Goal: Transaction & Acquisition: Purchase product/service

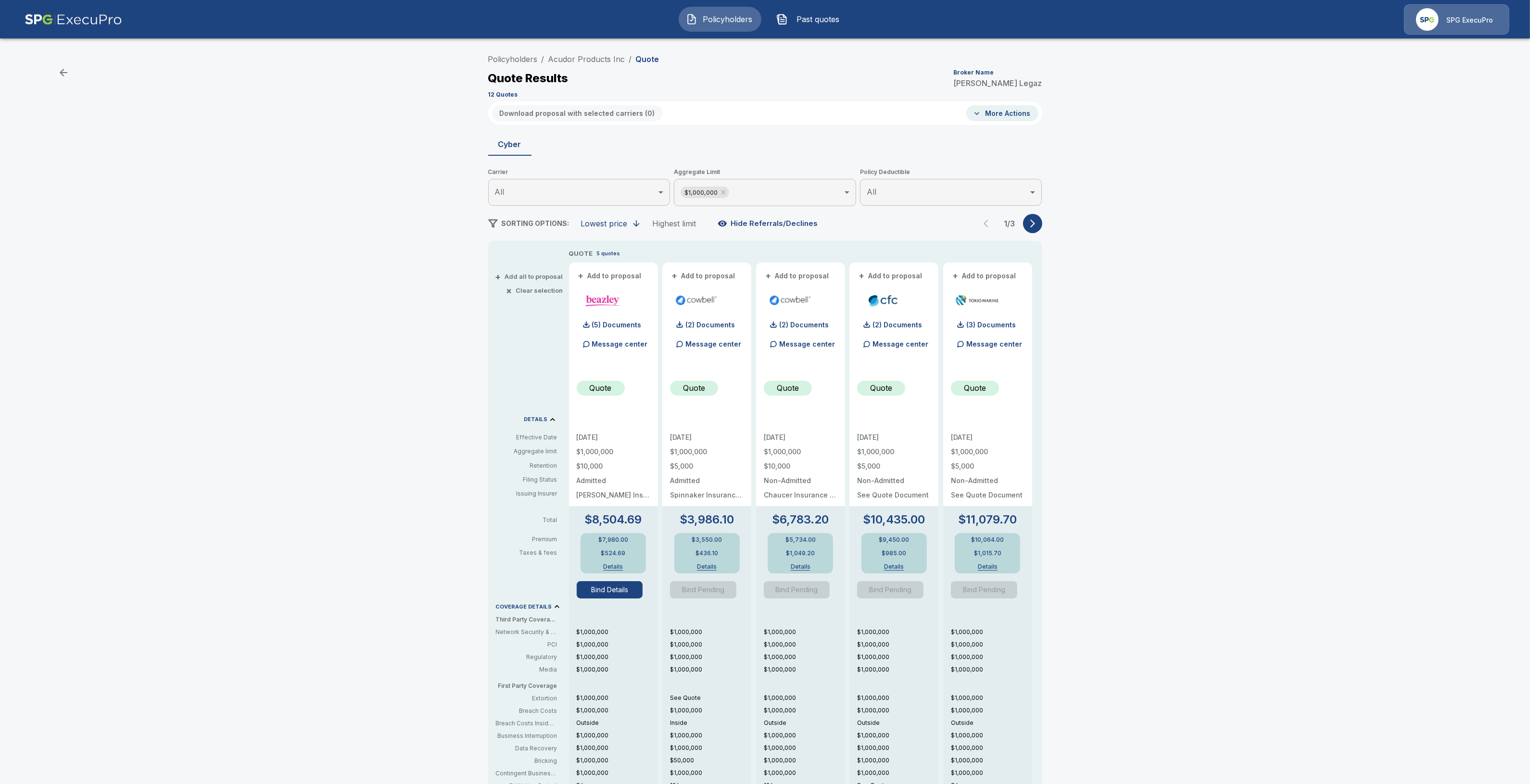
click at [626, 342] on p "Message center" at bounding box center [620, 344] width 56 height 10
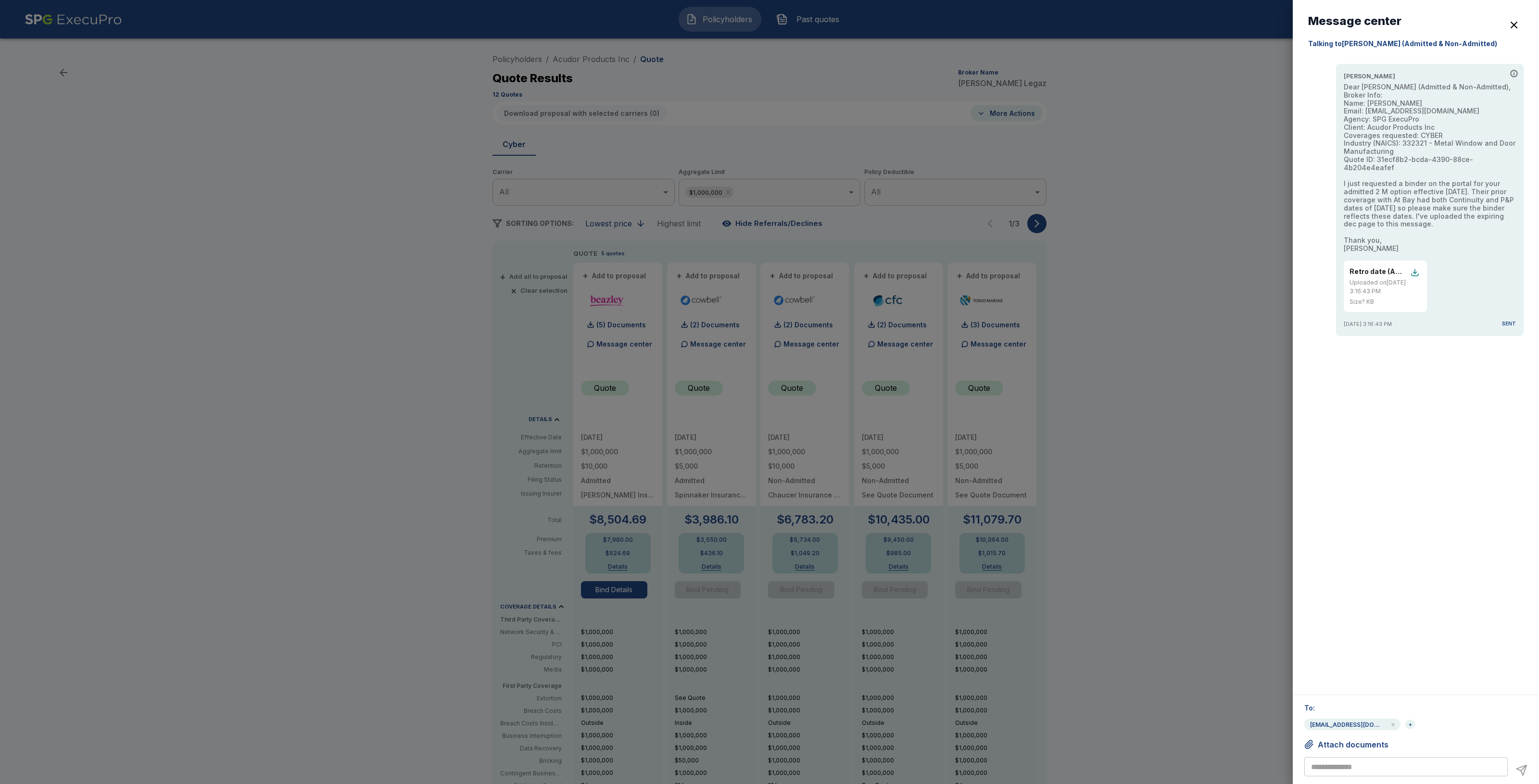
click at [1097, 447] on div at bounding box center [770, 392] width 1539 height 784
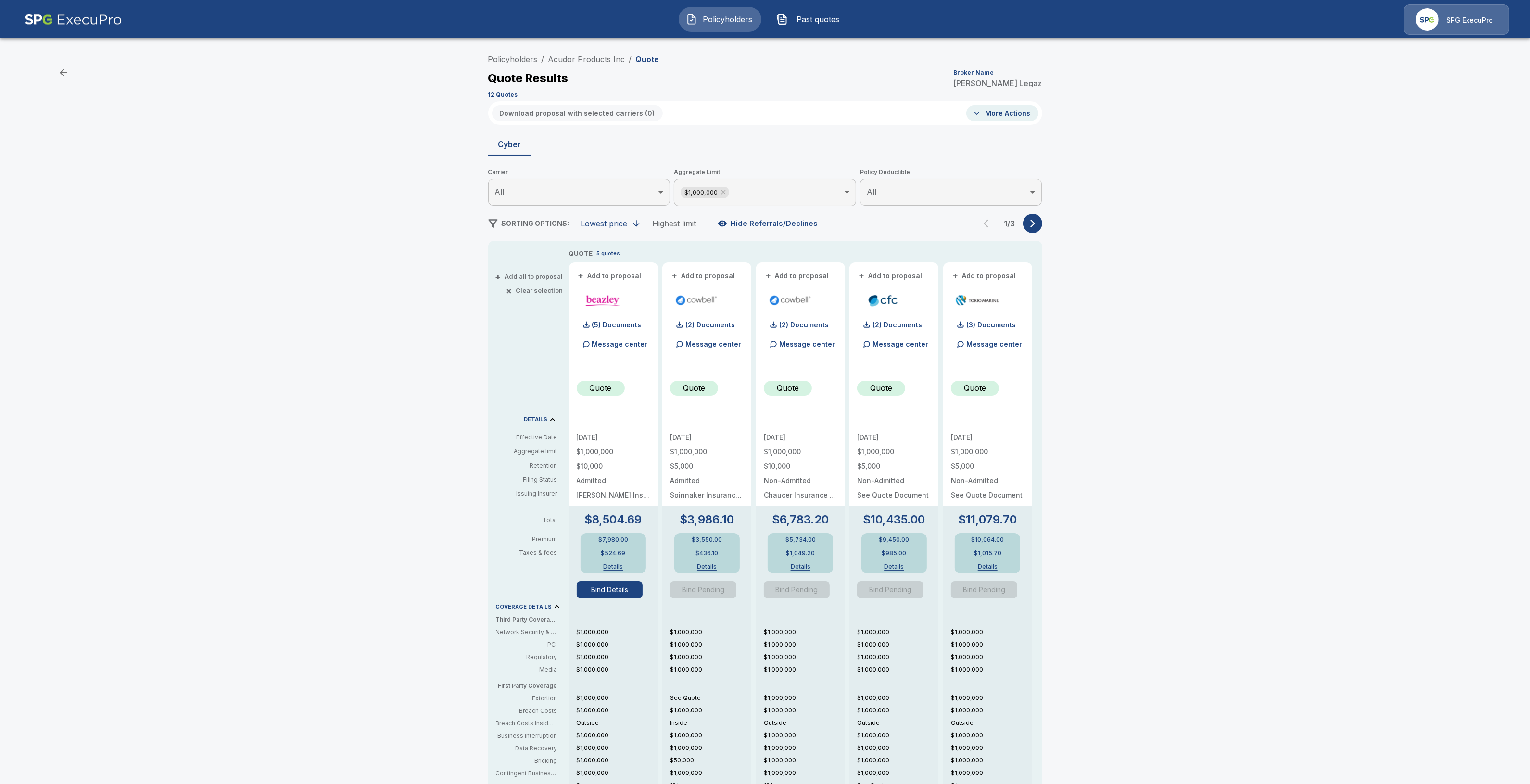
click at [630, 344] on p "Message center" at bounding box center [620, 344] width 56 height 10
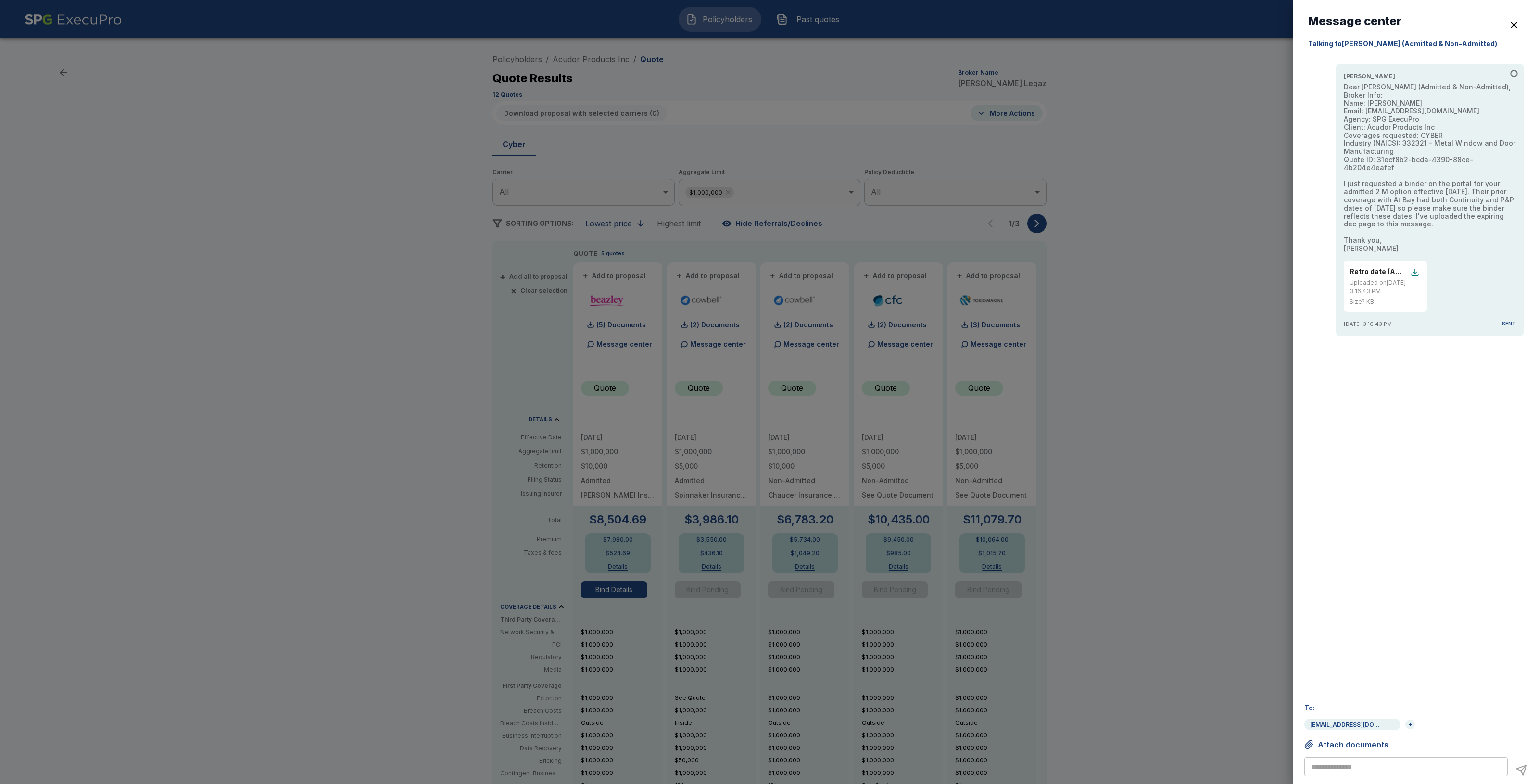
click at [878, 144] on div at bounding box center [770, 392] width 1539 height 784
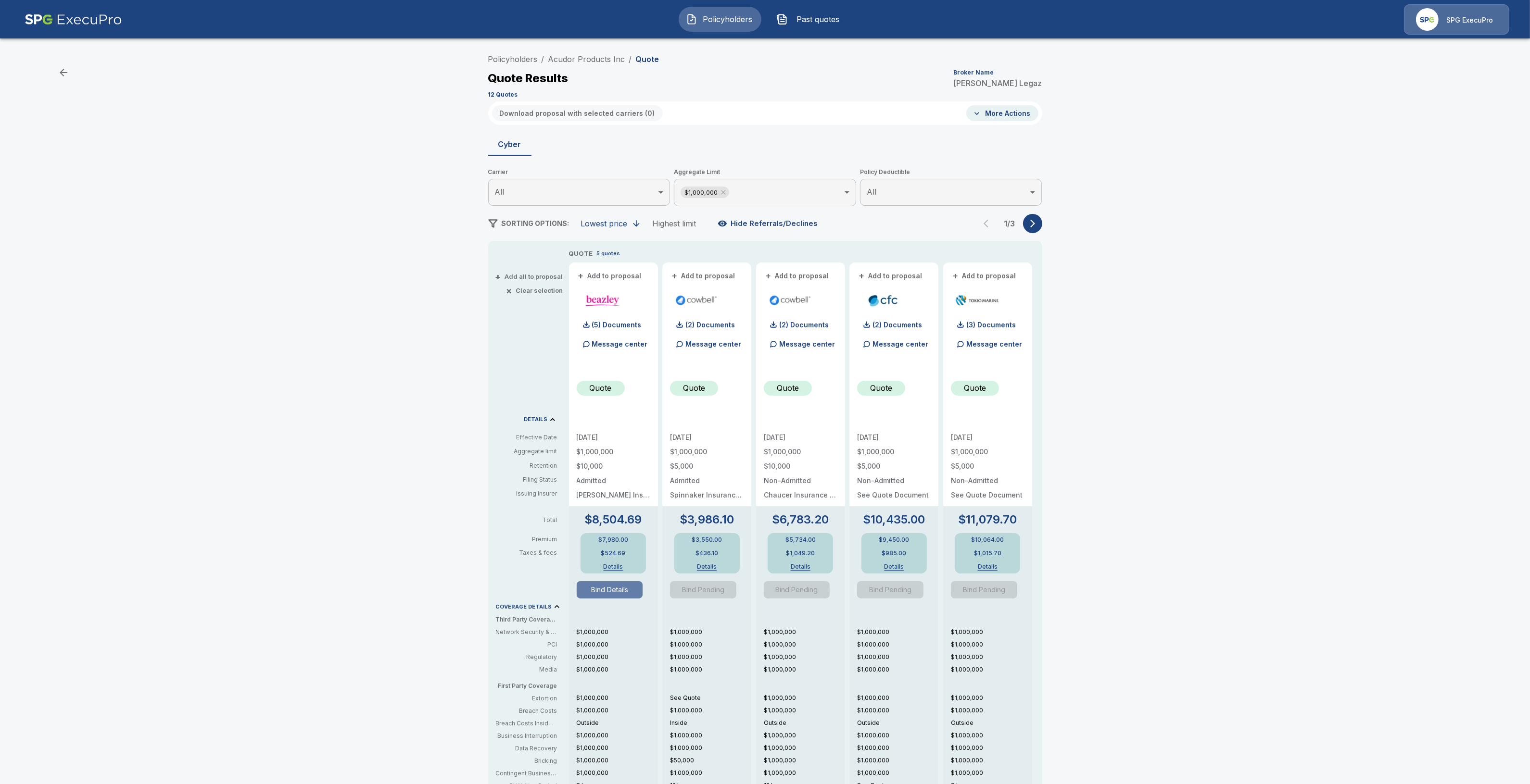
click at [603, 589] on button "Bind Details" at bounding box center [609, 589] width 66 height 17
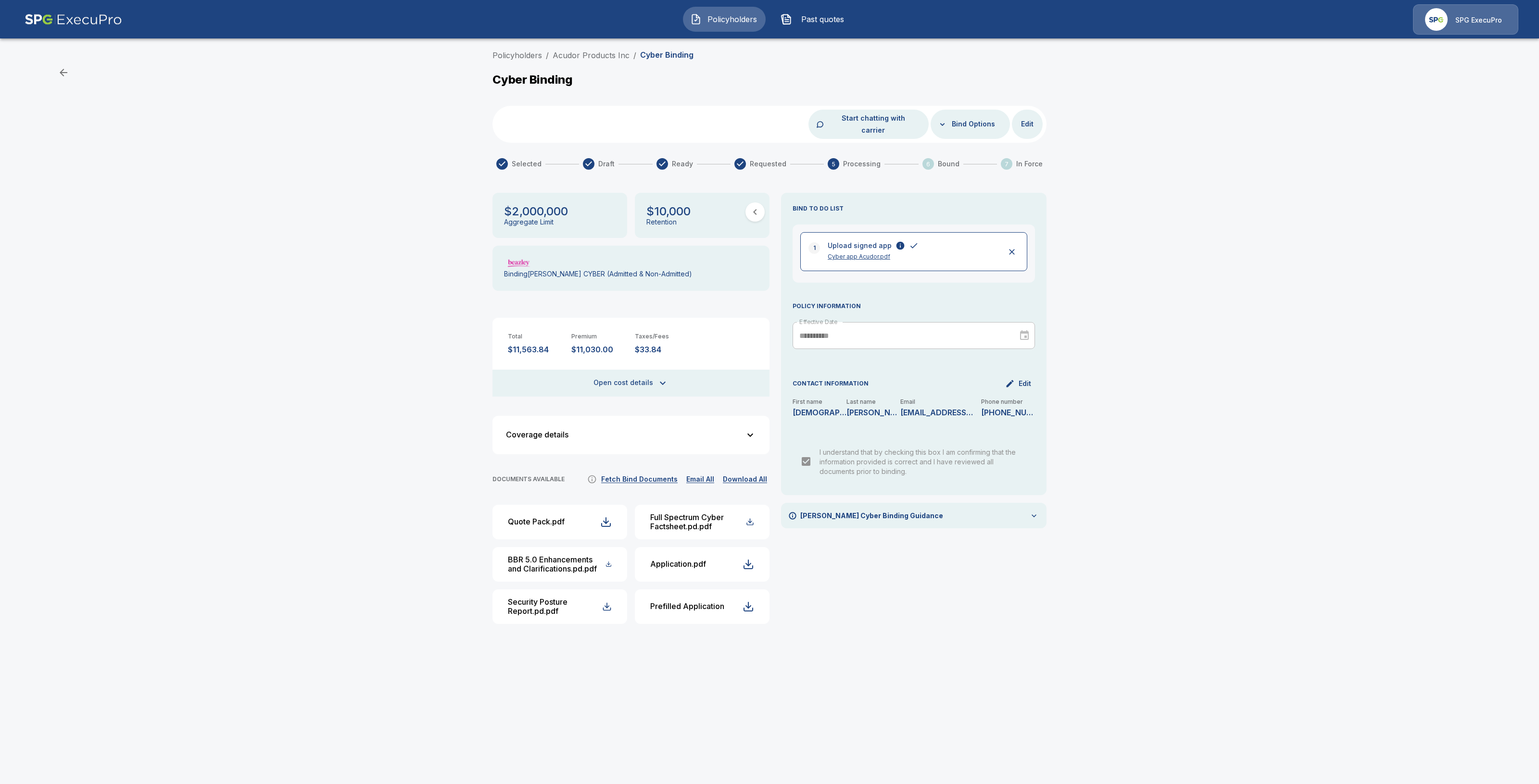
click at [639, 474] on button "Fetch Bind Documents" at bounding box center [639, 479] width 81 height 12
click at [640, 474] on button "Fetch Bind Documents" at bounding box center [639, 479] width 81 height 12
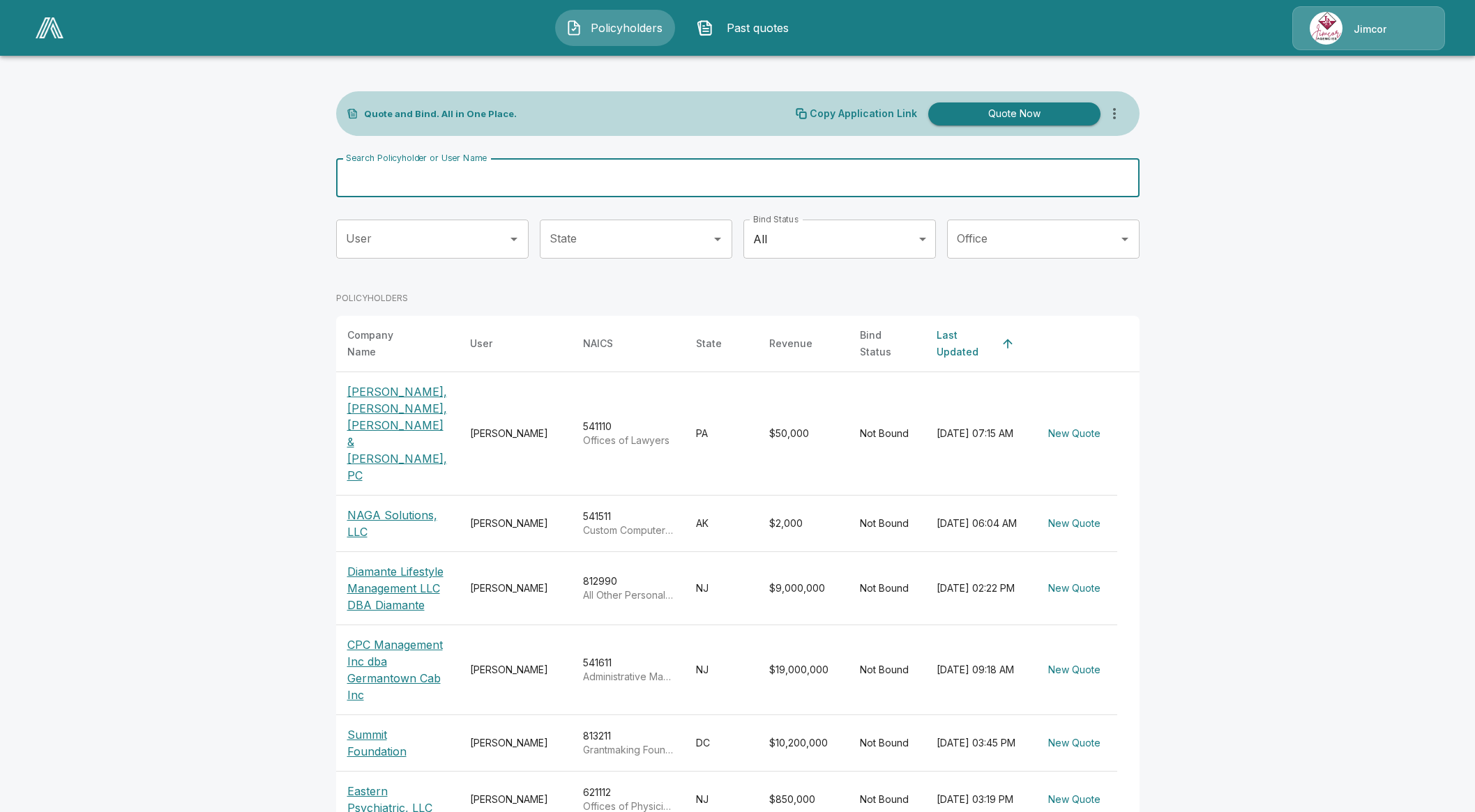
click at [650, 173] on input "Search Policyholder or User Name" at bounding box center [730, 177] width 788 height 39
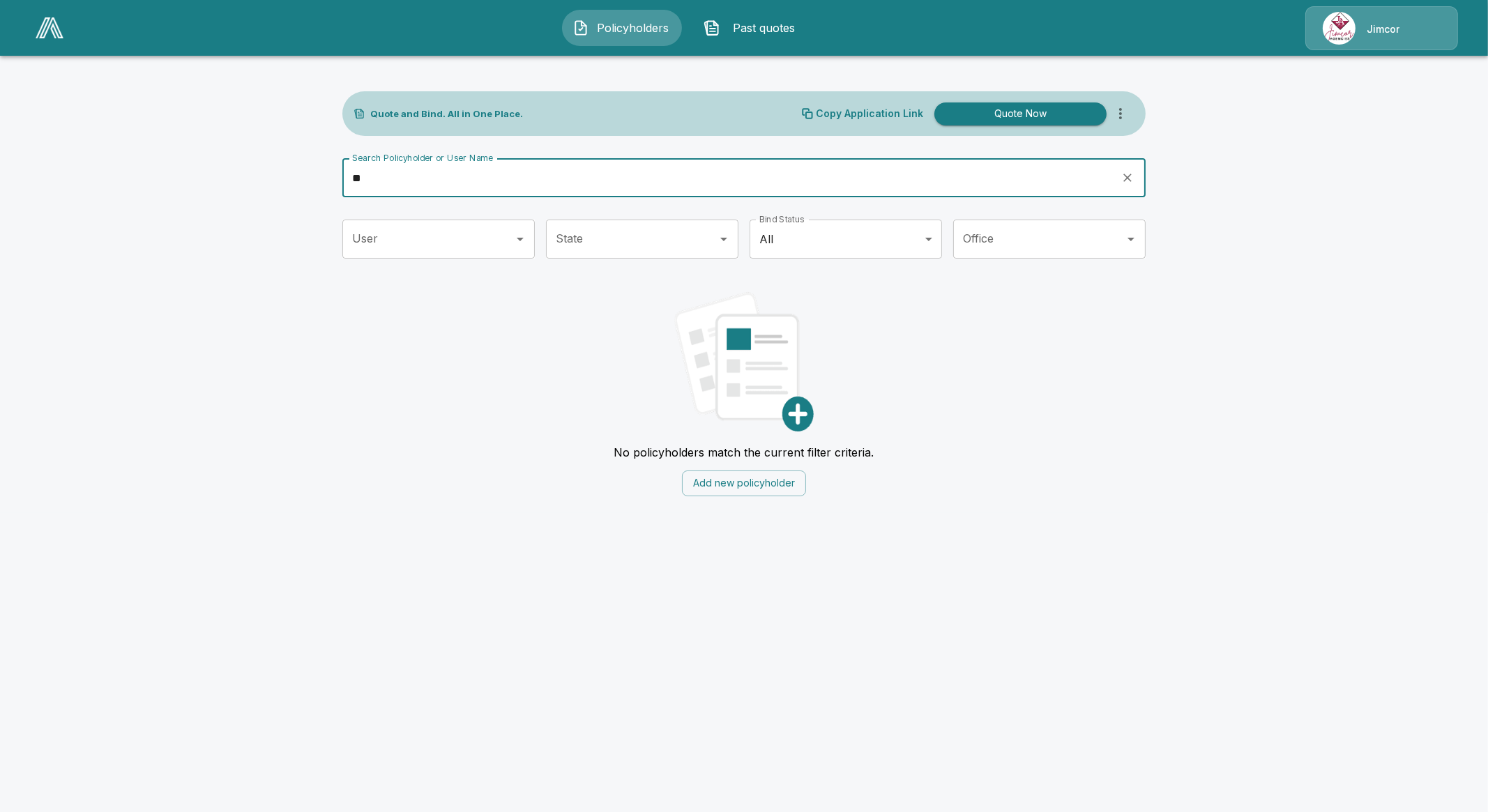
type input "*"
drag, startPoint x: 398, startPoint y: 177, endPoint x: 178, endPoint y: 178, distance: 220.0
click at [191, 180] on main "Quote and Bind. All in One Place. Copy Application Link Quote Now Search Policy…" at bounding box center [744, 256] width 1488 height 512
type input "*"
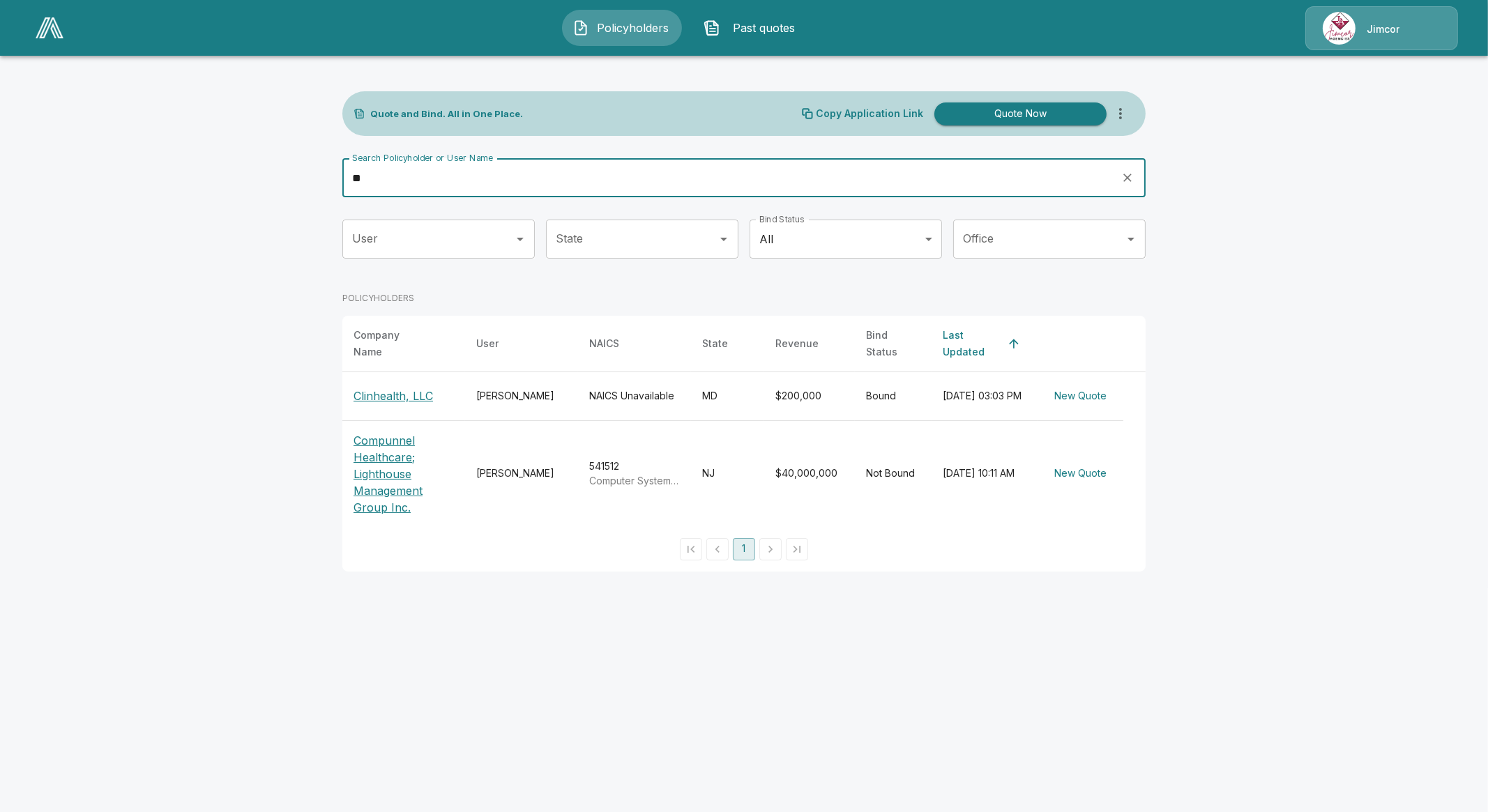
type input "*"
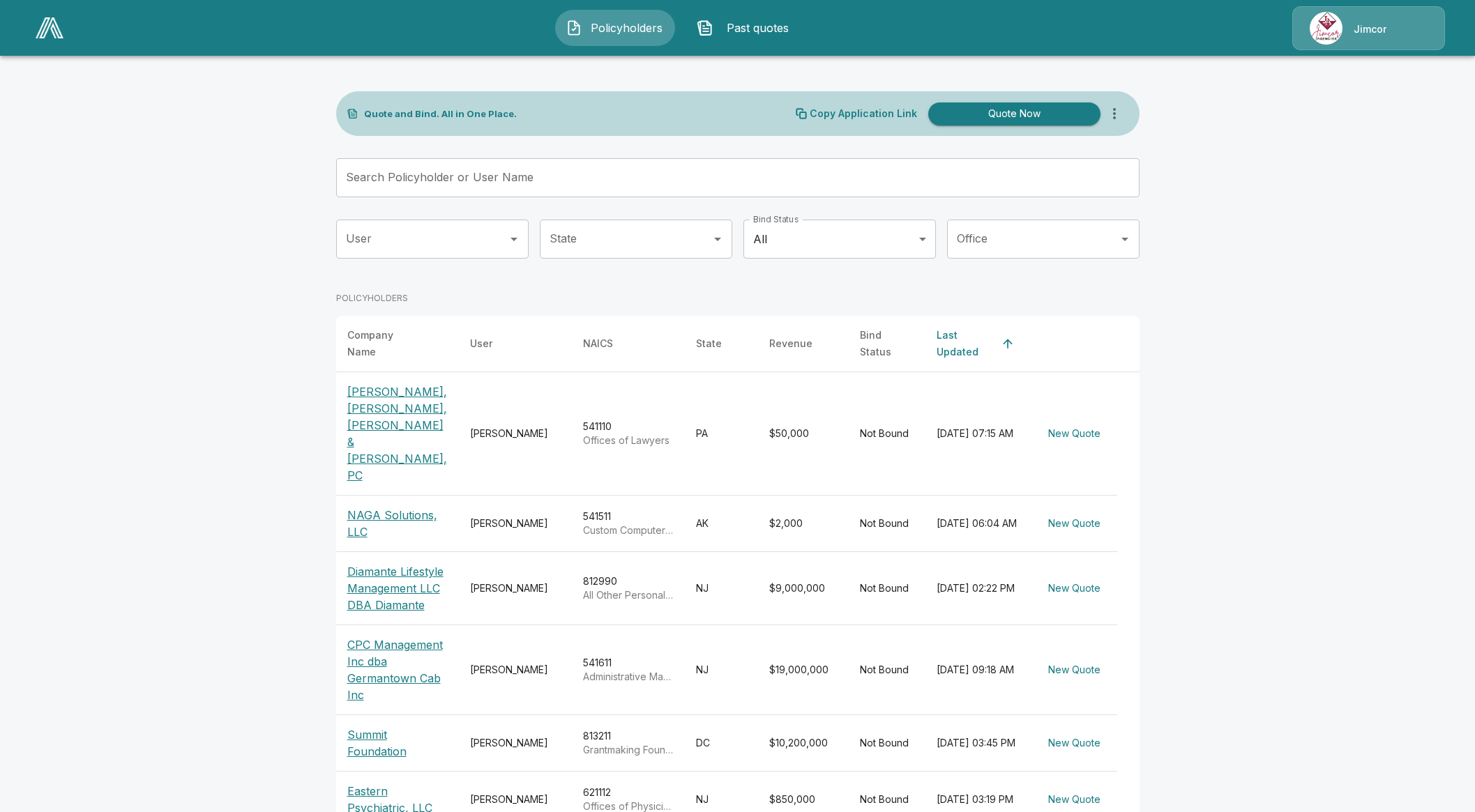
click at [167, 427] on main "Quote and Bind. All in One Place. Copy Application Link Quote Now Search Policy…" at bounding box center [737, 582] width 1475 height 1164
click at [146, 480] on main "Quote and Bind. All in One Place. Copy Application Link Quote Now Search Policy…" at bounding box center [737, 582] width 1475 height 1164
click at [38, 26] on img at bounding box center [49, 28] width 28 height 21
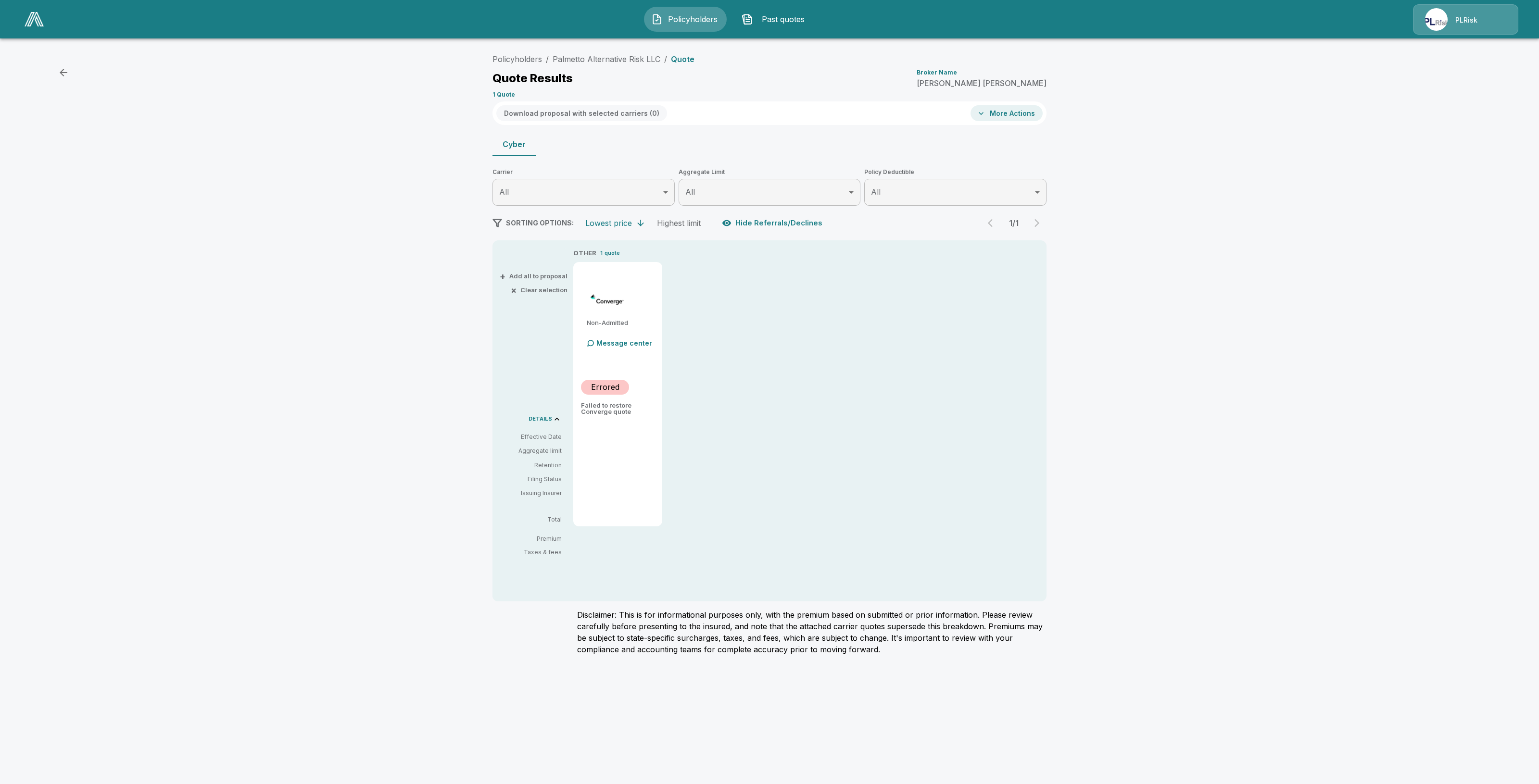
click at [26, 16] on img at bounding box center [34, 19] width 19 height 14
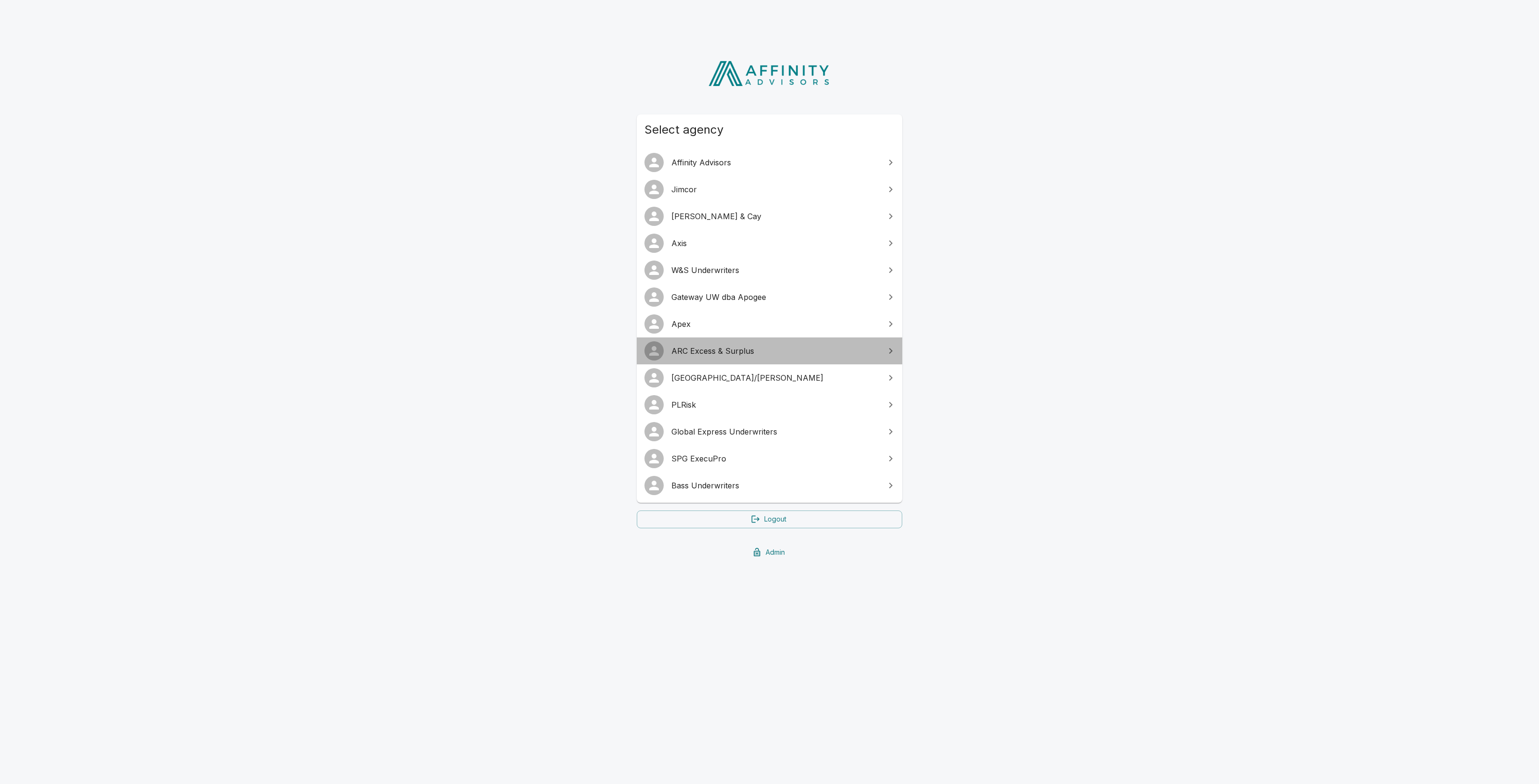
click at [700, 346] on span "ARC Excess & Surplus" at bounding box center [775, 351] width 208 height 11
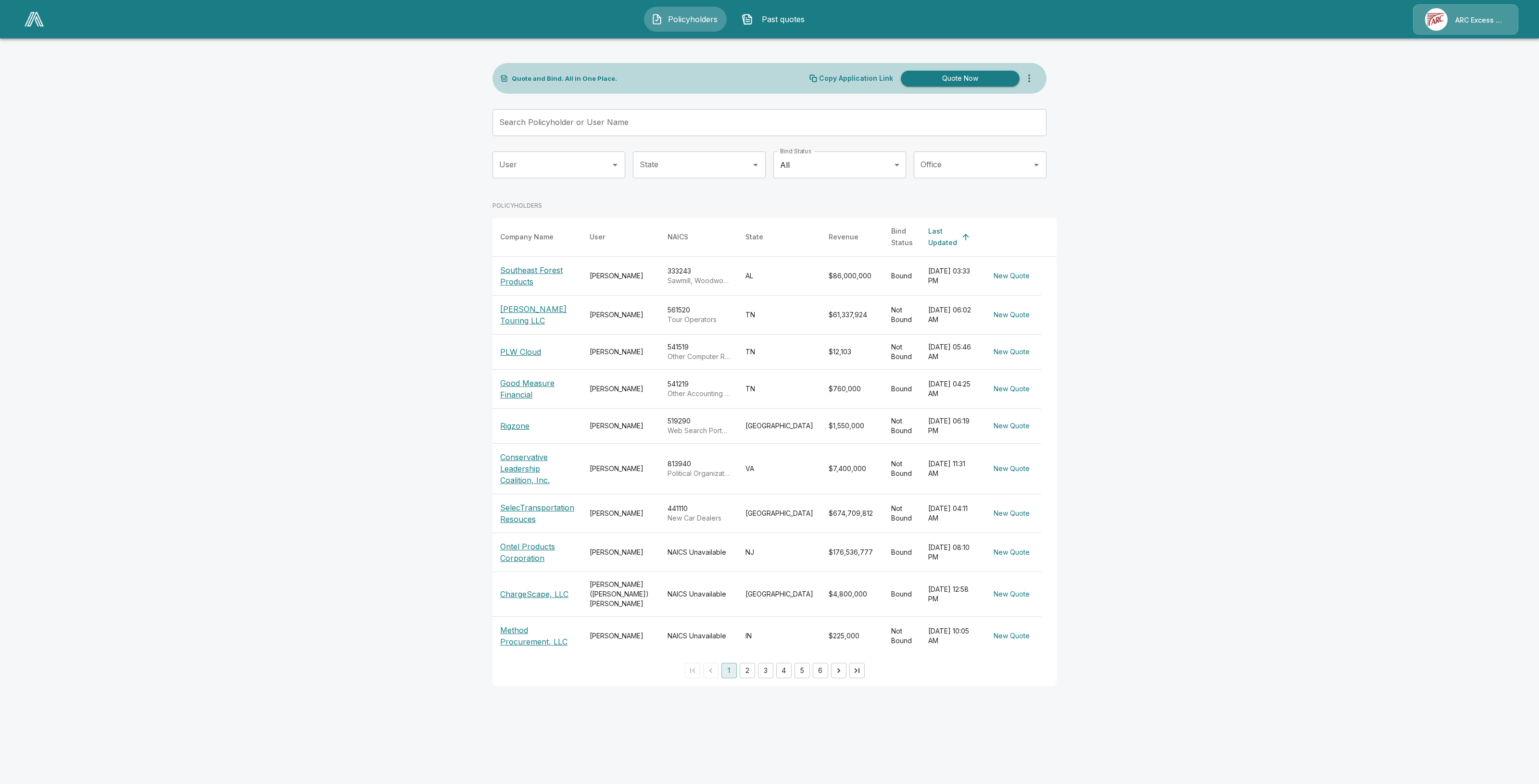
click at [35, 23] on img at bounding box center [34, 19] width 19 height 14
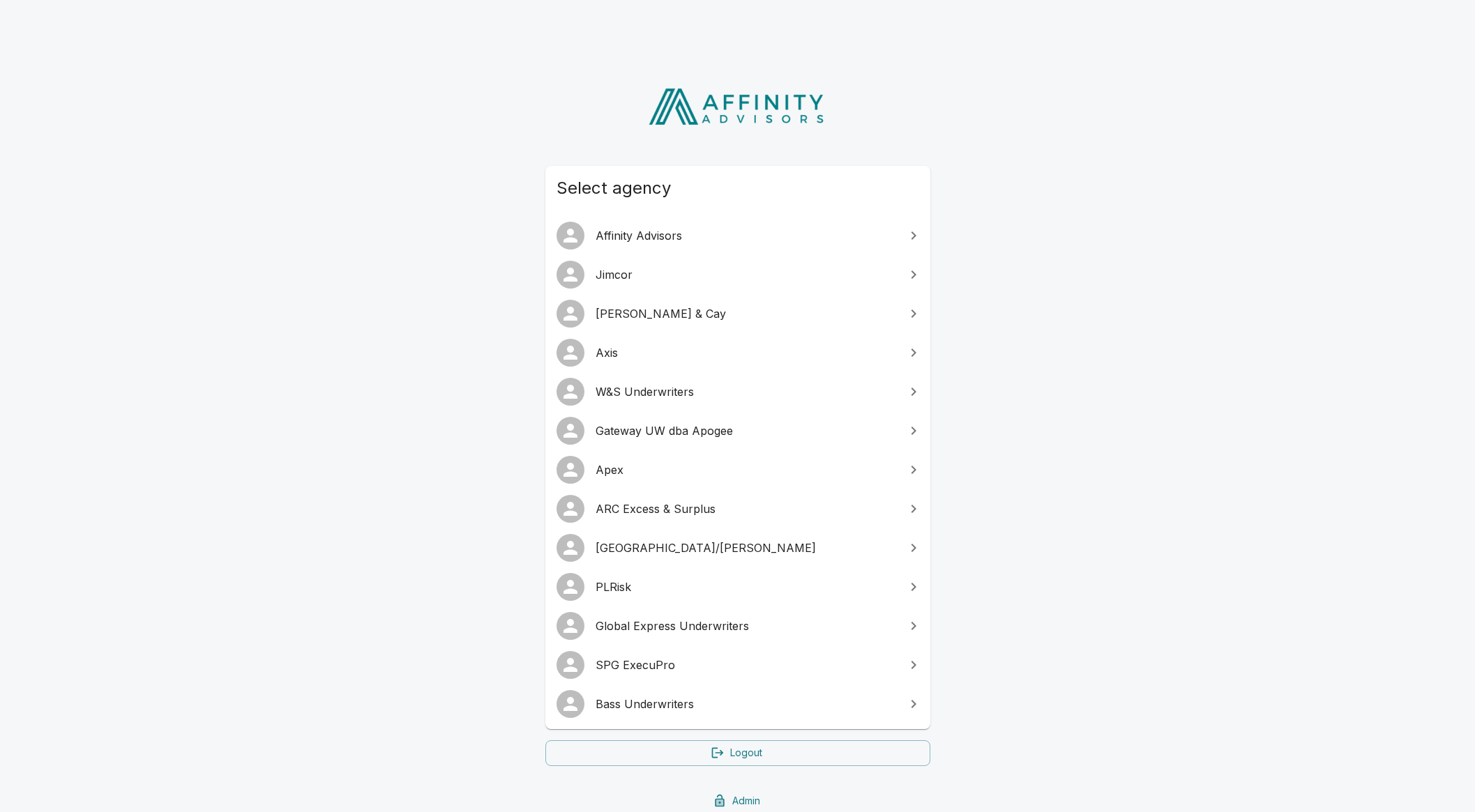
click at [667, 508] on span "ARC Excess & Surplus" at bounding box center [746, 508] width 301 height 16
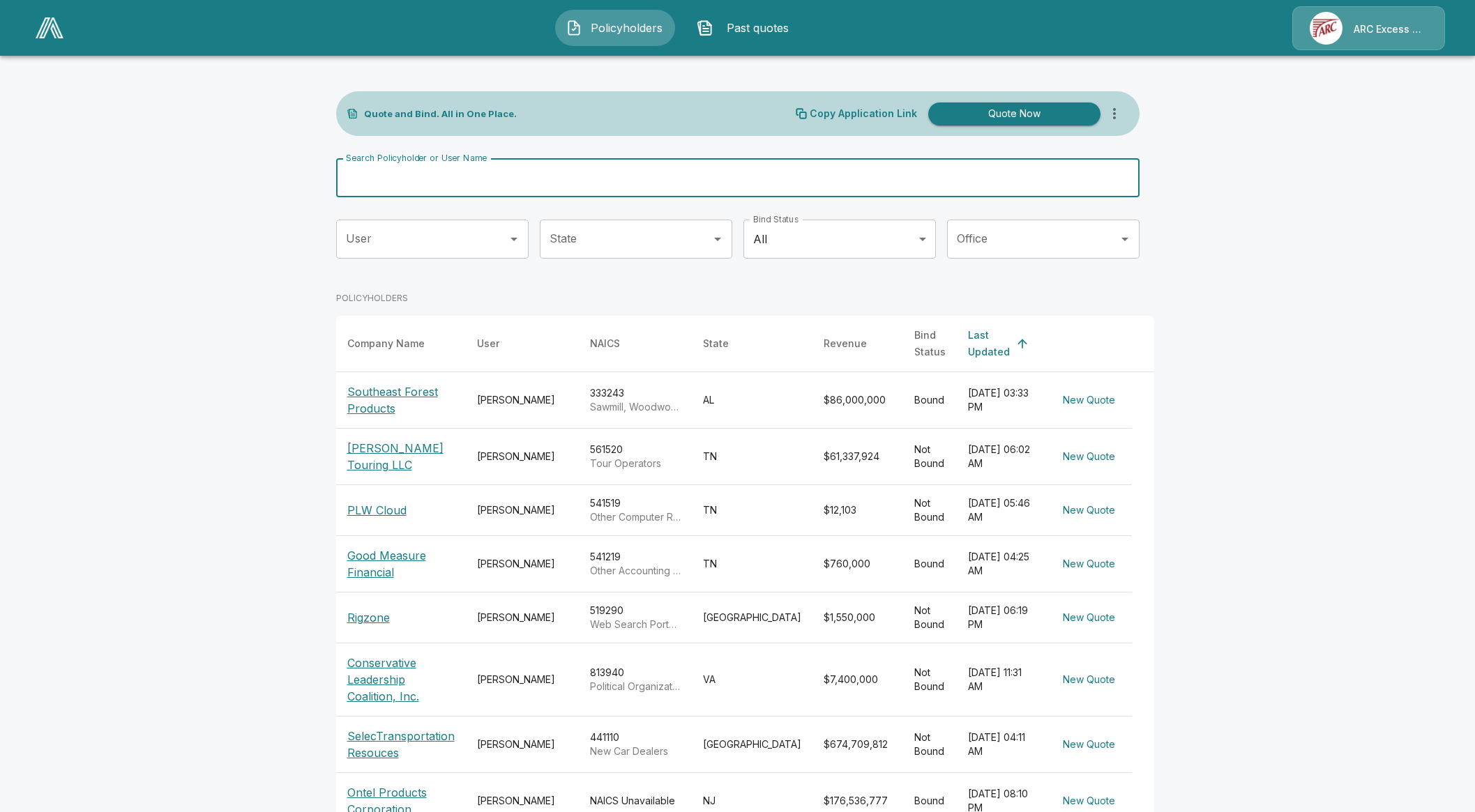
click at [482, 158] on div "Search Policyholder or User Name Search Policyholder or User Name" at bounding box center [737, 177] width 803 height 39
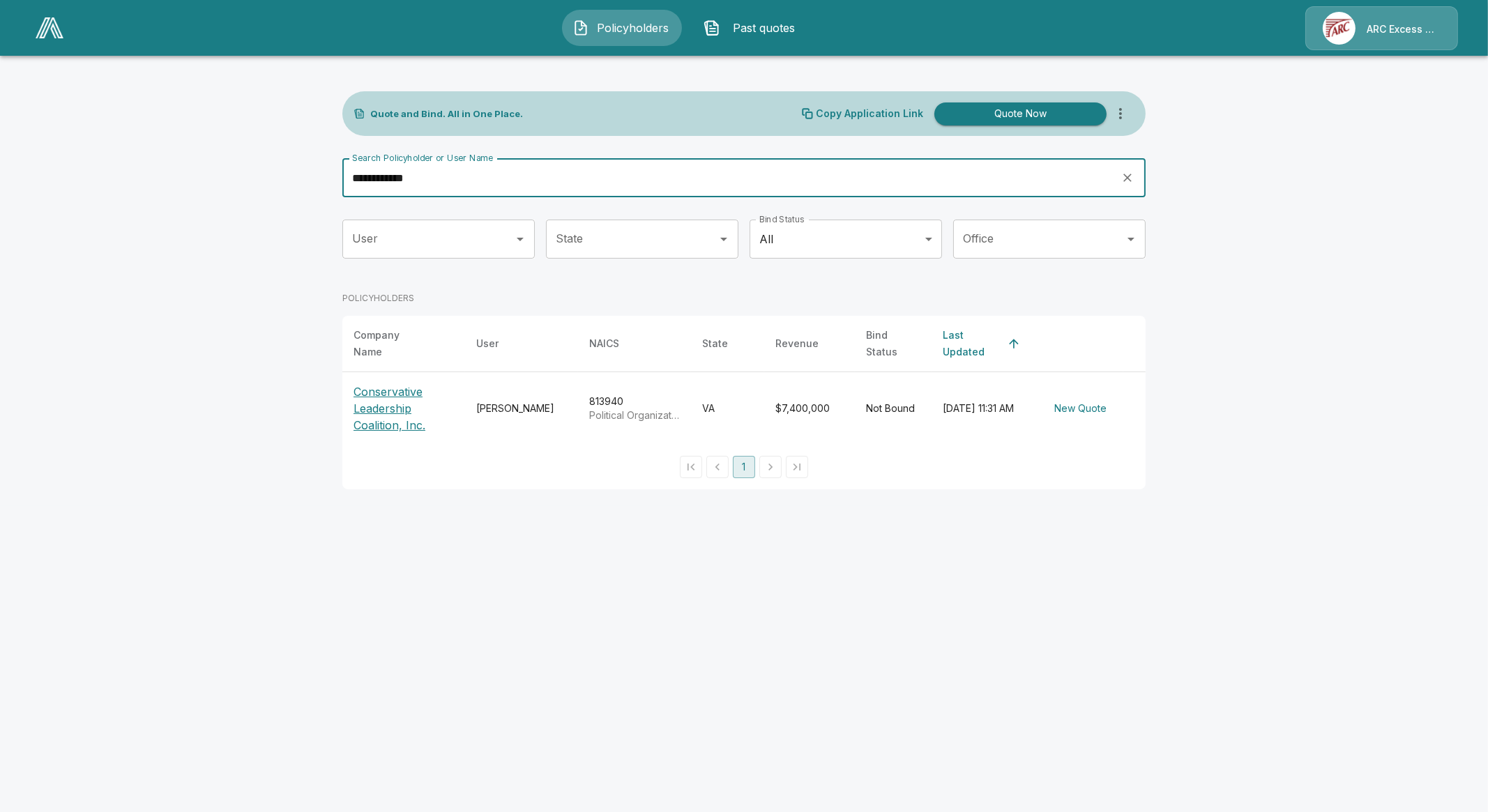
type input "**********"
click at [385, 402] on p "Conservative Leadership Coalition, Inc." at bounding box center [404, 409] width 100 height 50
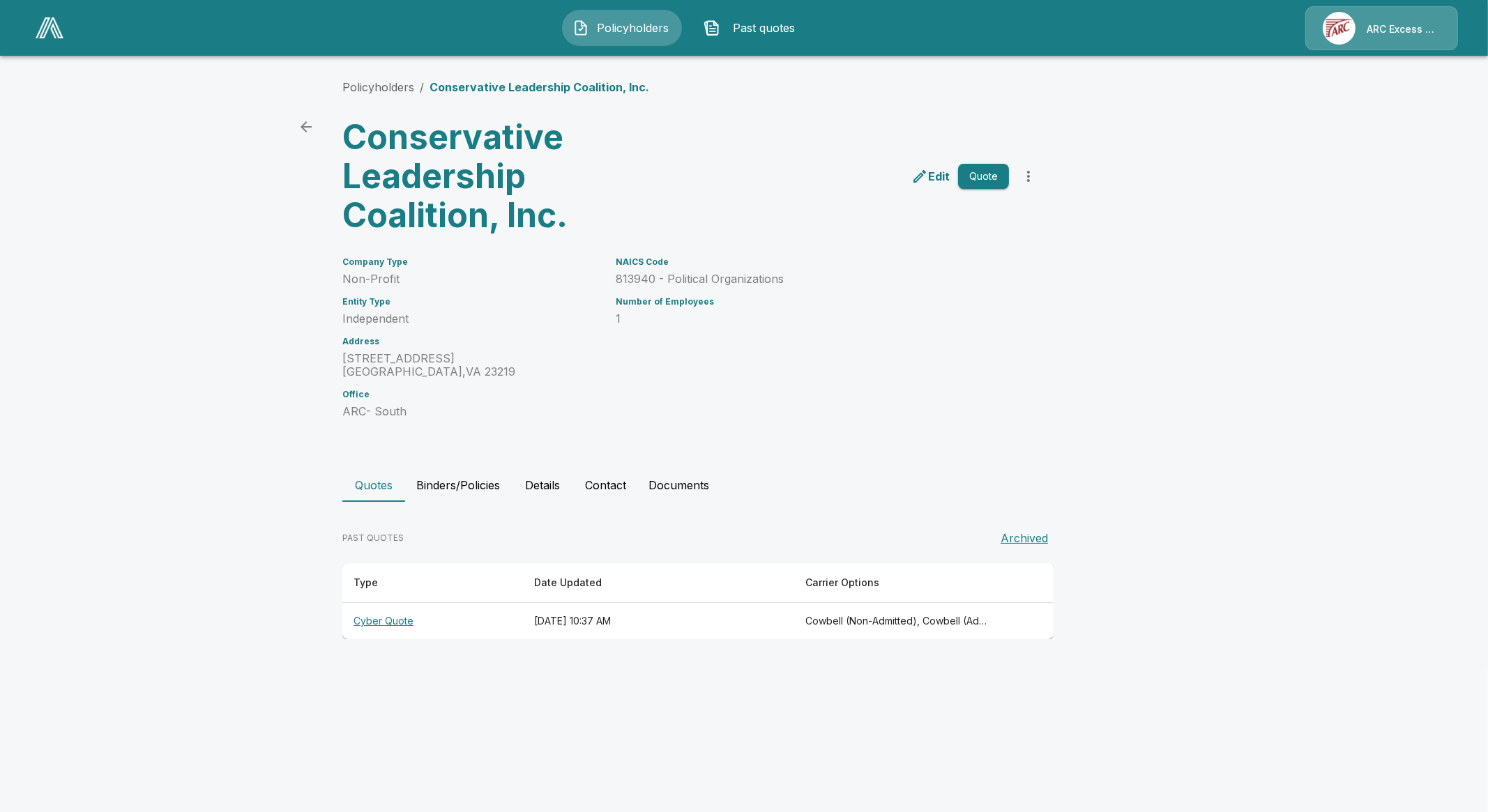
click at [381, 631] on th "Cyber Quote" at bounding box center [432, 621] width 180 height 37
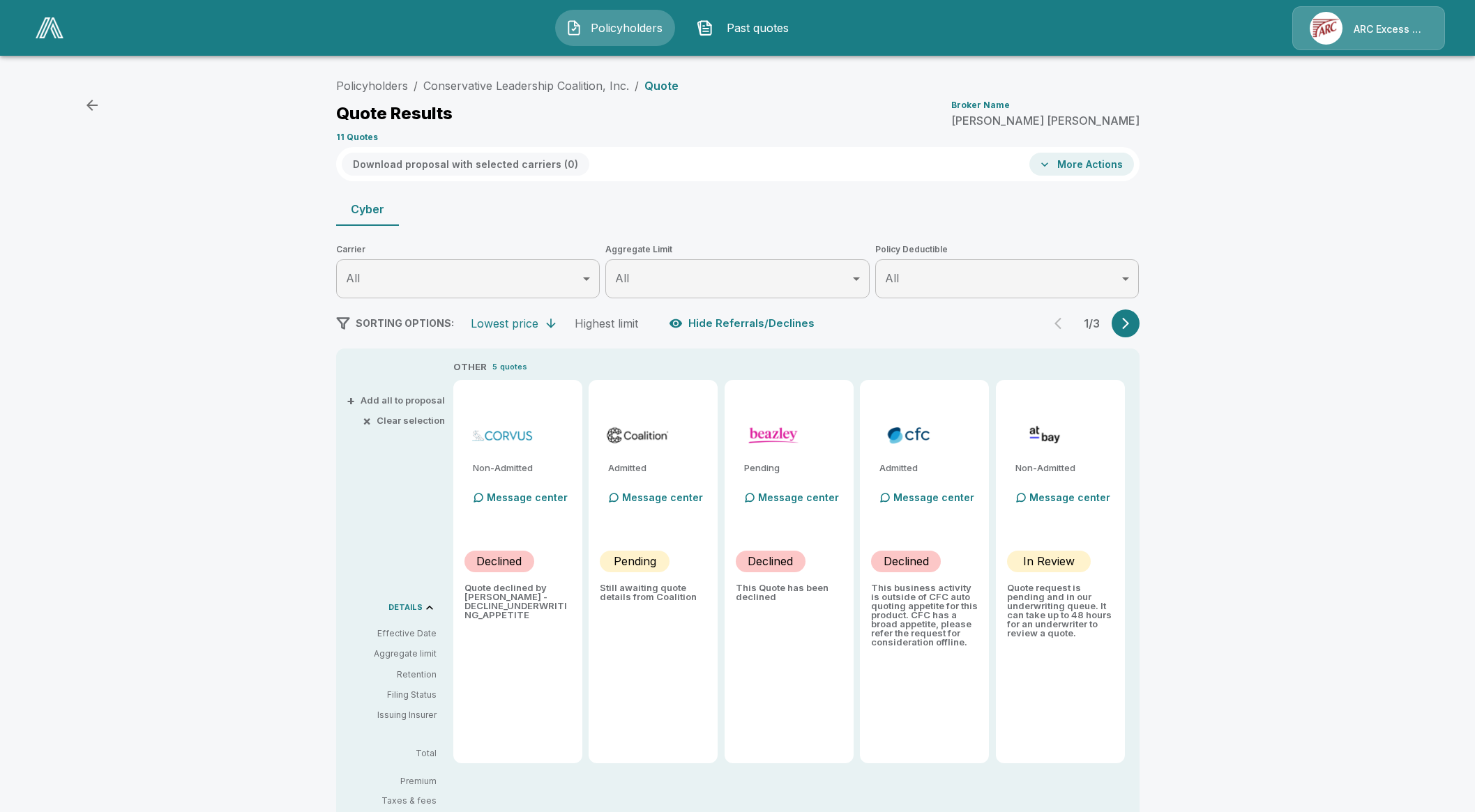
click at [1139, 312] on div "1 / 3" at bounding box center [1091, 323] width 94 height 28
click at [1074, 491] on div "Message center" at bounding box center [1064, 498] width 99 height 28
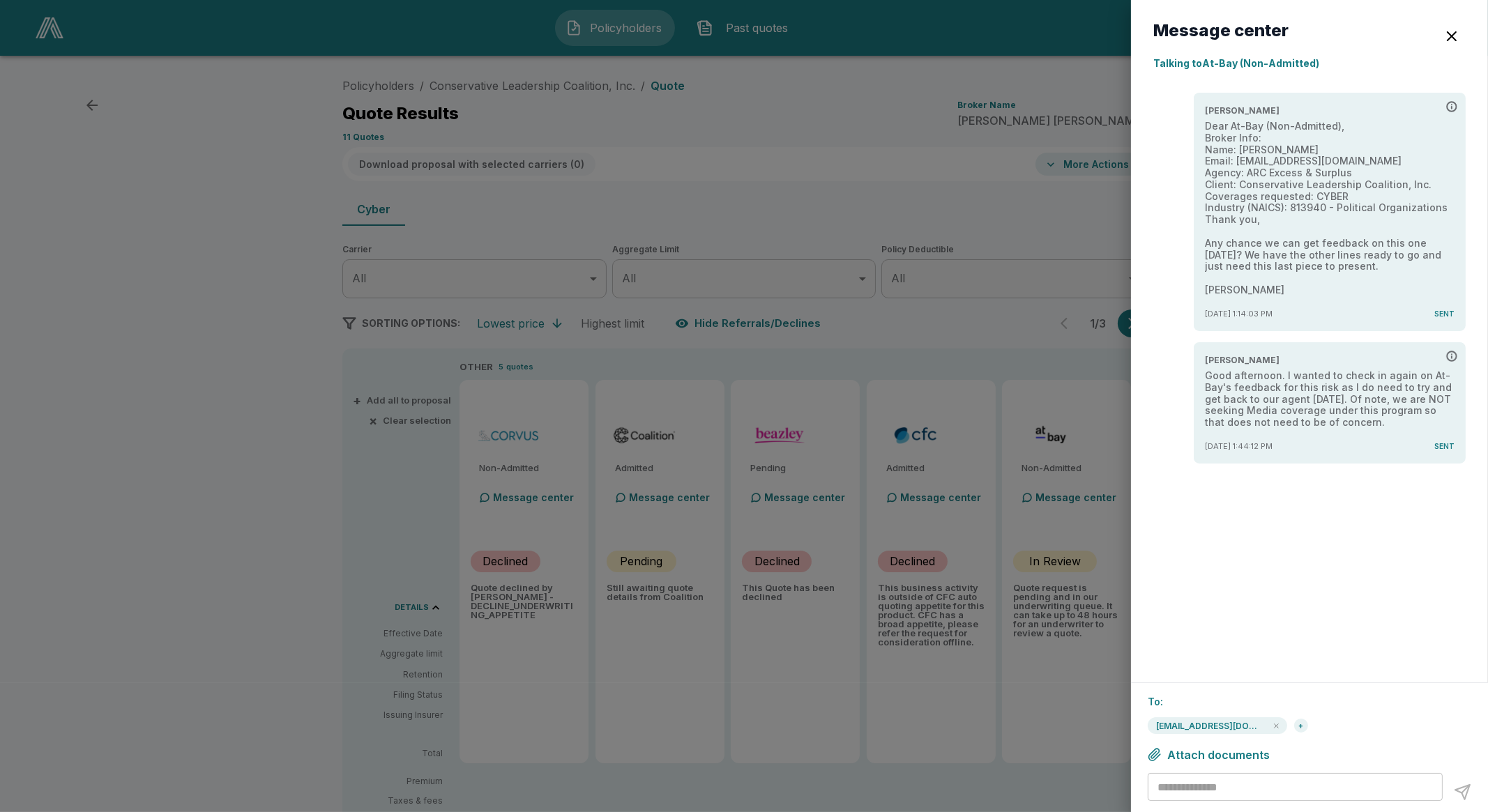
click at [806, 226] on div at bounding box center [744, 406] width 1488 height 812
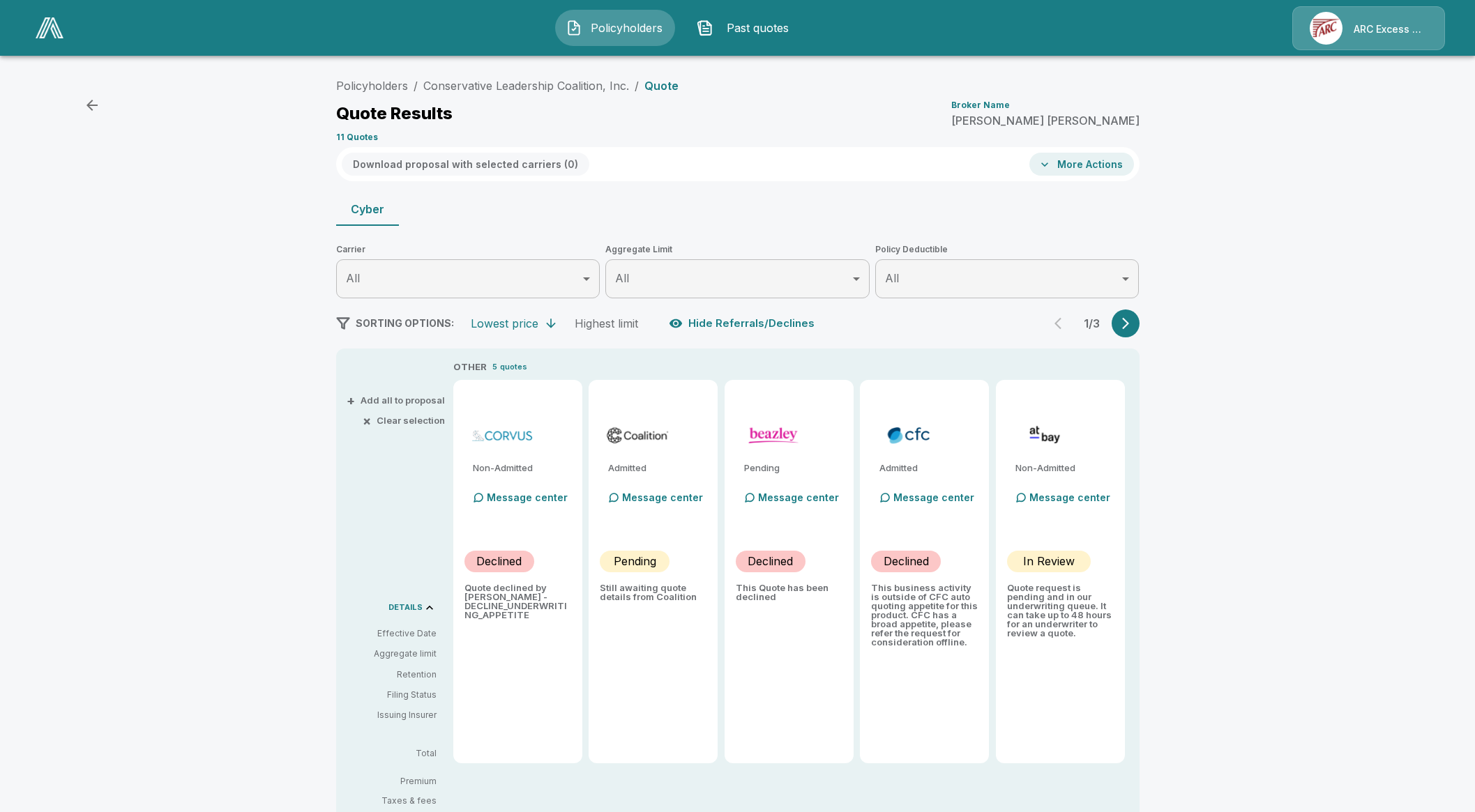
drag, startPoint x: 1136, startPoint y: 301, endPoint x: 1136, endPoint y: 327, distance: 26.0
click at [1136, 327] on div "Policyholders / Conservative Leadership Coalition, Inc. / Quote Quote Results B…" at bounding box center [738, 511] width 837 height 878
click at [1132, 327] on icon "button" at bounding box center [1125, 323] width 14 height 14
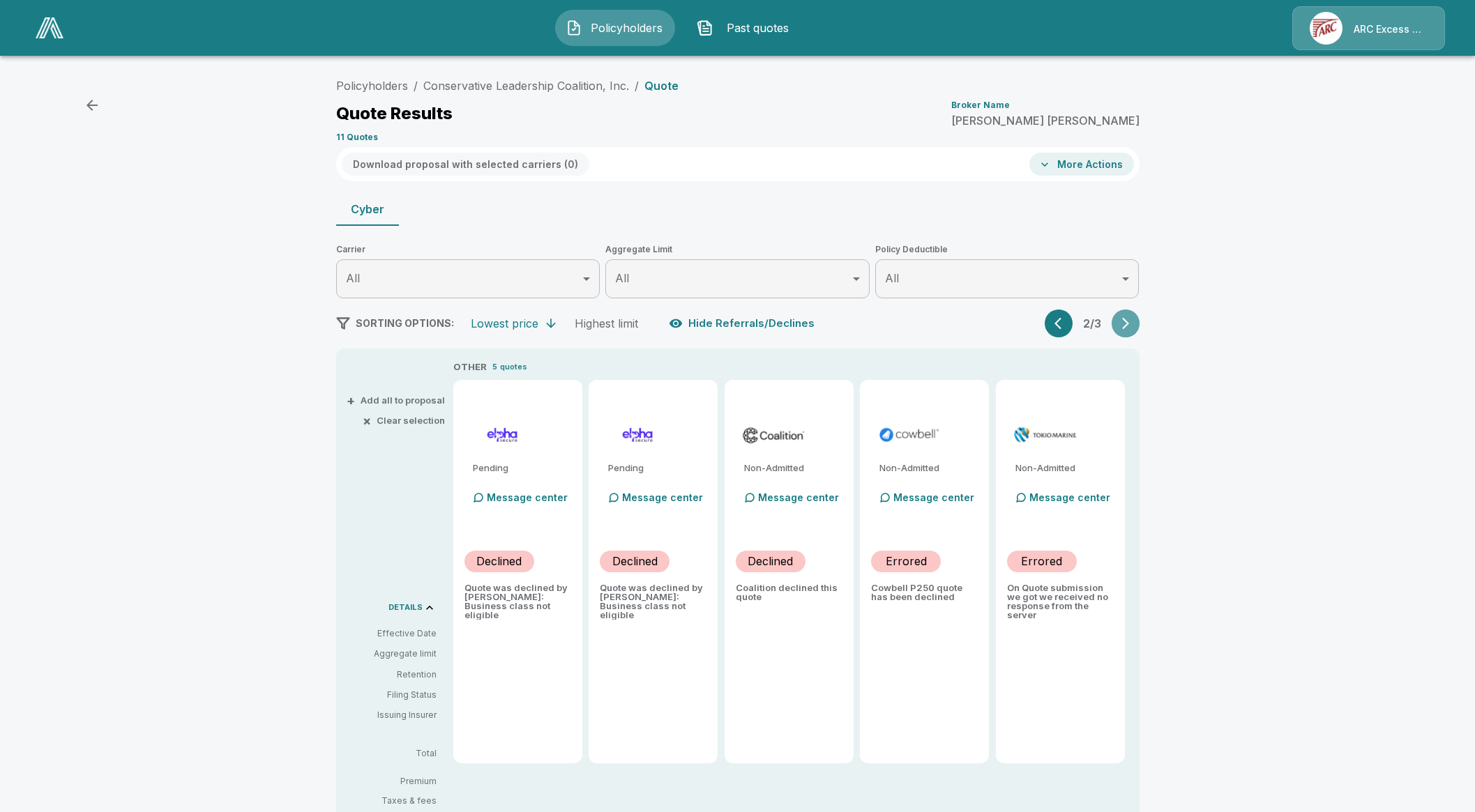
click at [1120, 330] on button "button" at bounding box center [1125, 323] width 28 height 28
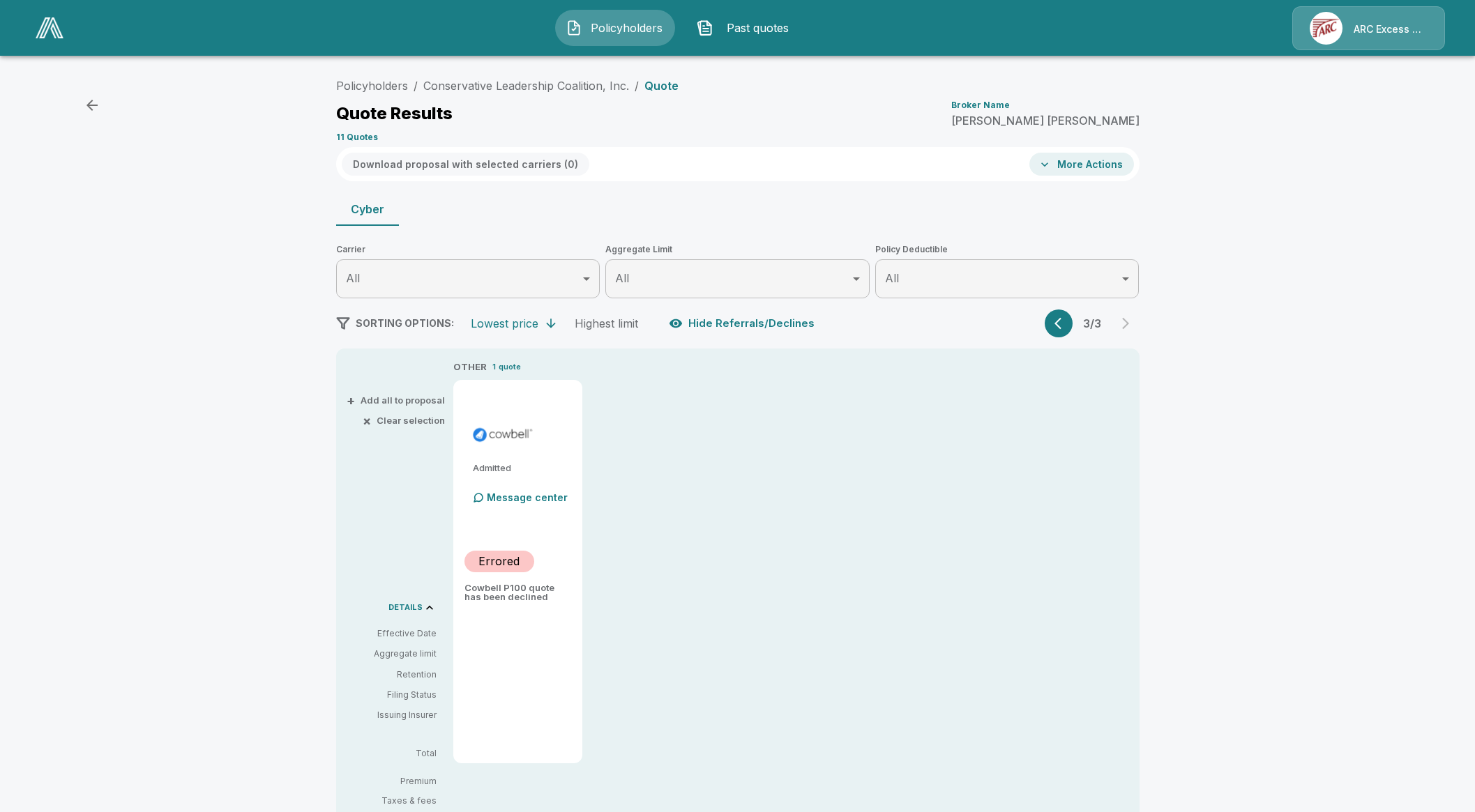
click at [1050, 328] on div "SORTING OPTIONS: Lowest price Highest limit Hide Referrals/Declines 3 / 3" at bounding box center [737, 323] width 803 height 28
drag, startPoint x: 1056, startPoint y: 328, endPoint x: 1065, endPoint y: 325, distance: 9.5
click at [1059, 327] on button "button" at bounding box center [1058, 323] width 28 height 28
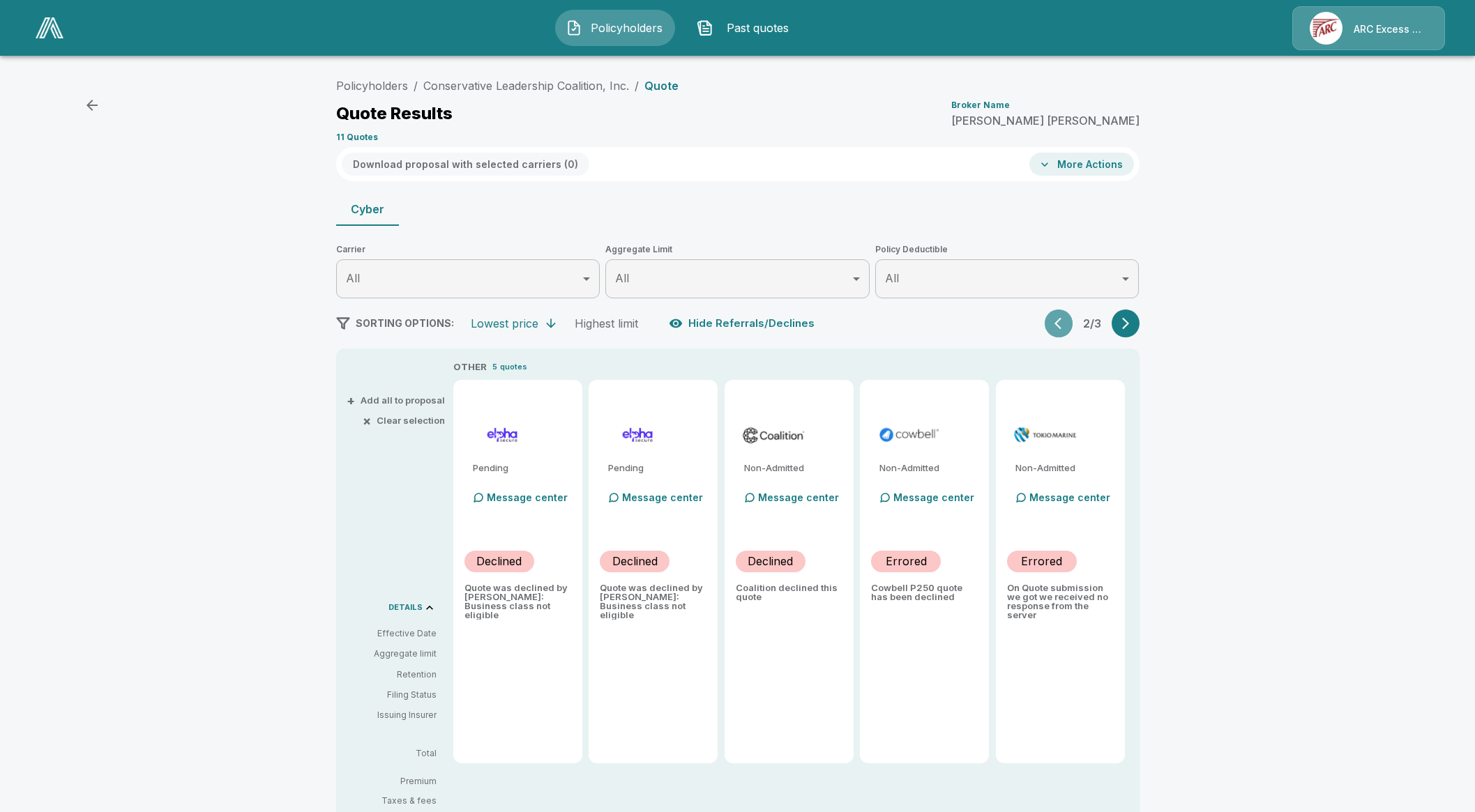
click at [1068, 324] on icon "button" at bounding box center [1061, 323] width 14 height 14
click at [1069, 324] on div "2 / 3" at bounding box center [1091, 323] width 94 height 28
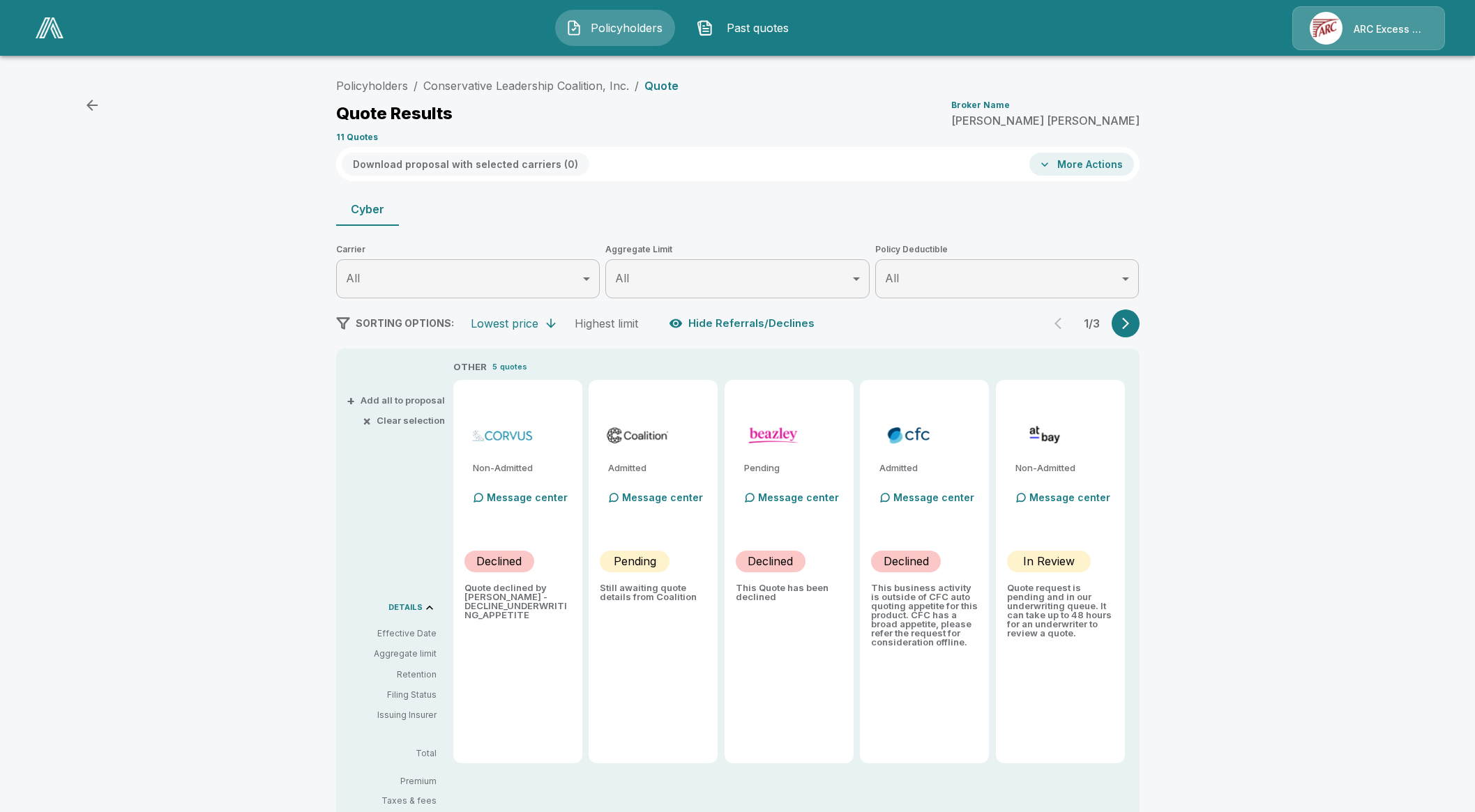
click at [717, 204] on div "Cyber" at bounding box center [737, 209] width 803 height 34
click at [594, 89] on link "Conservative Leadership Coalition, Inc." at bounding box center [526, 86] width 205 height 14
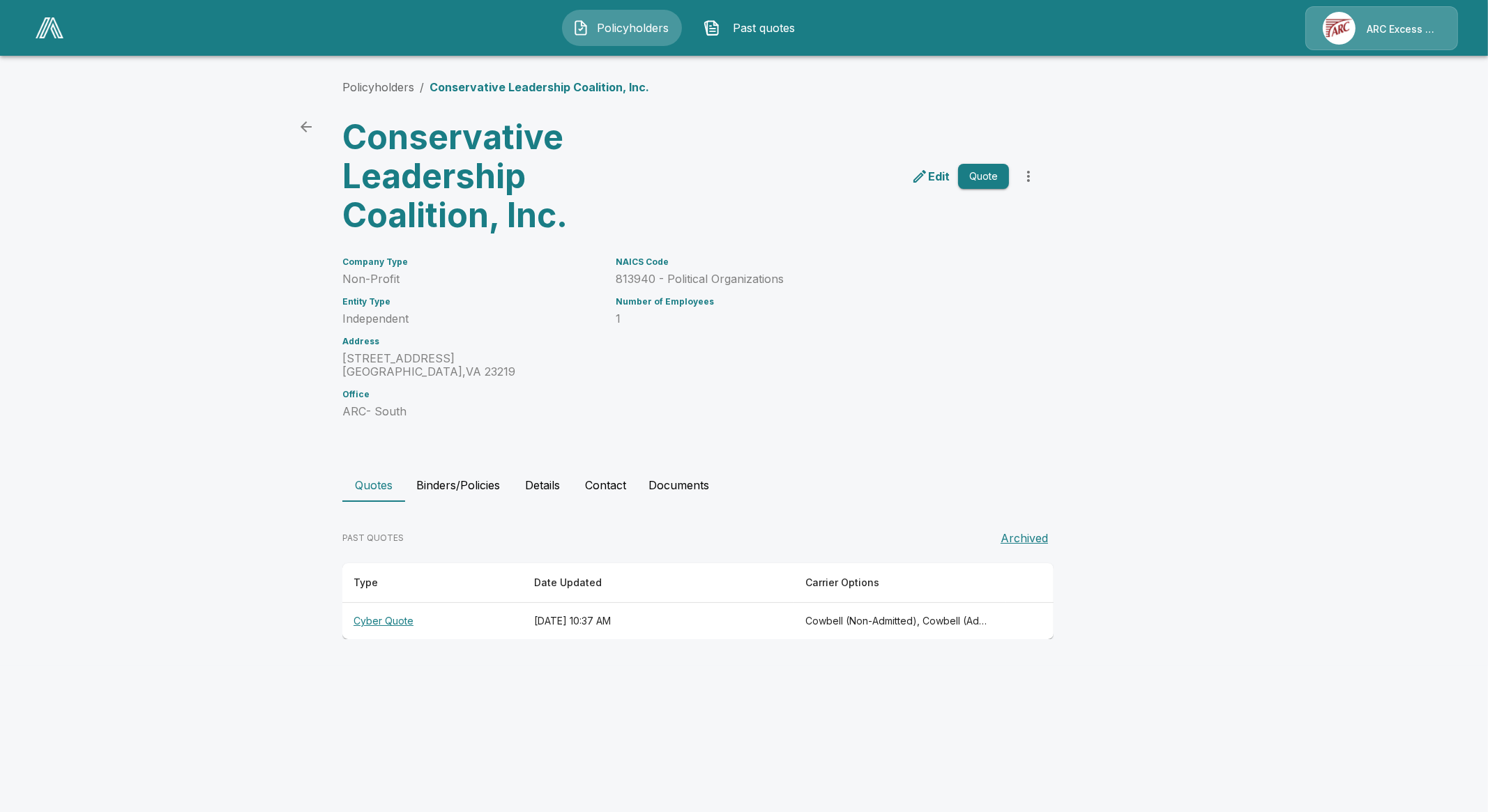
click at [988, 183] on button "Quote" at bounding box center [983, 177] width 51 height 26
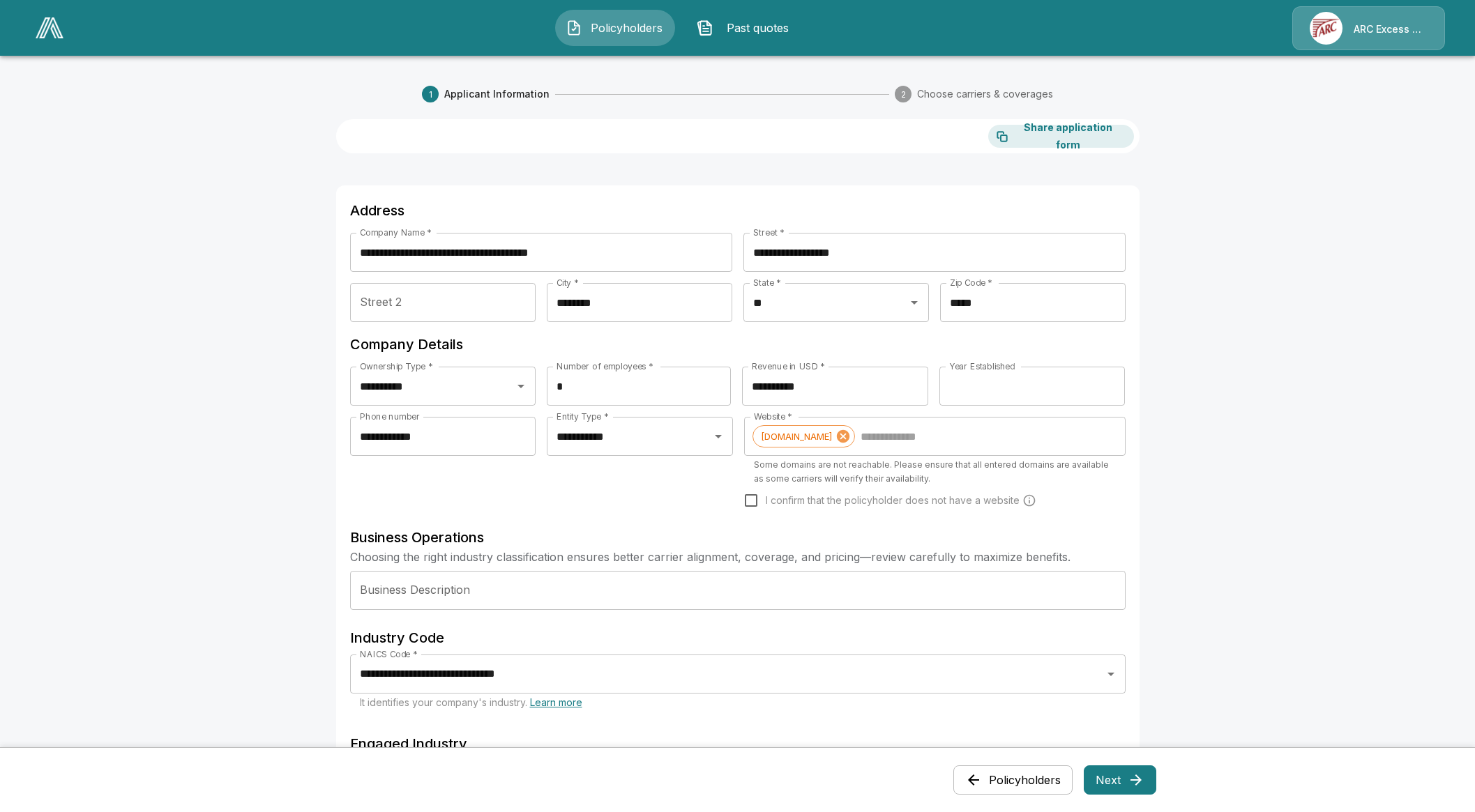
click at [1144, 775] on icon "button" at bounding box center [1135, 779] width 16 height 16
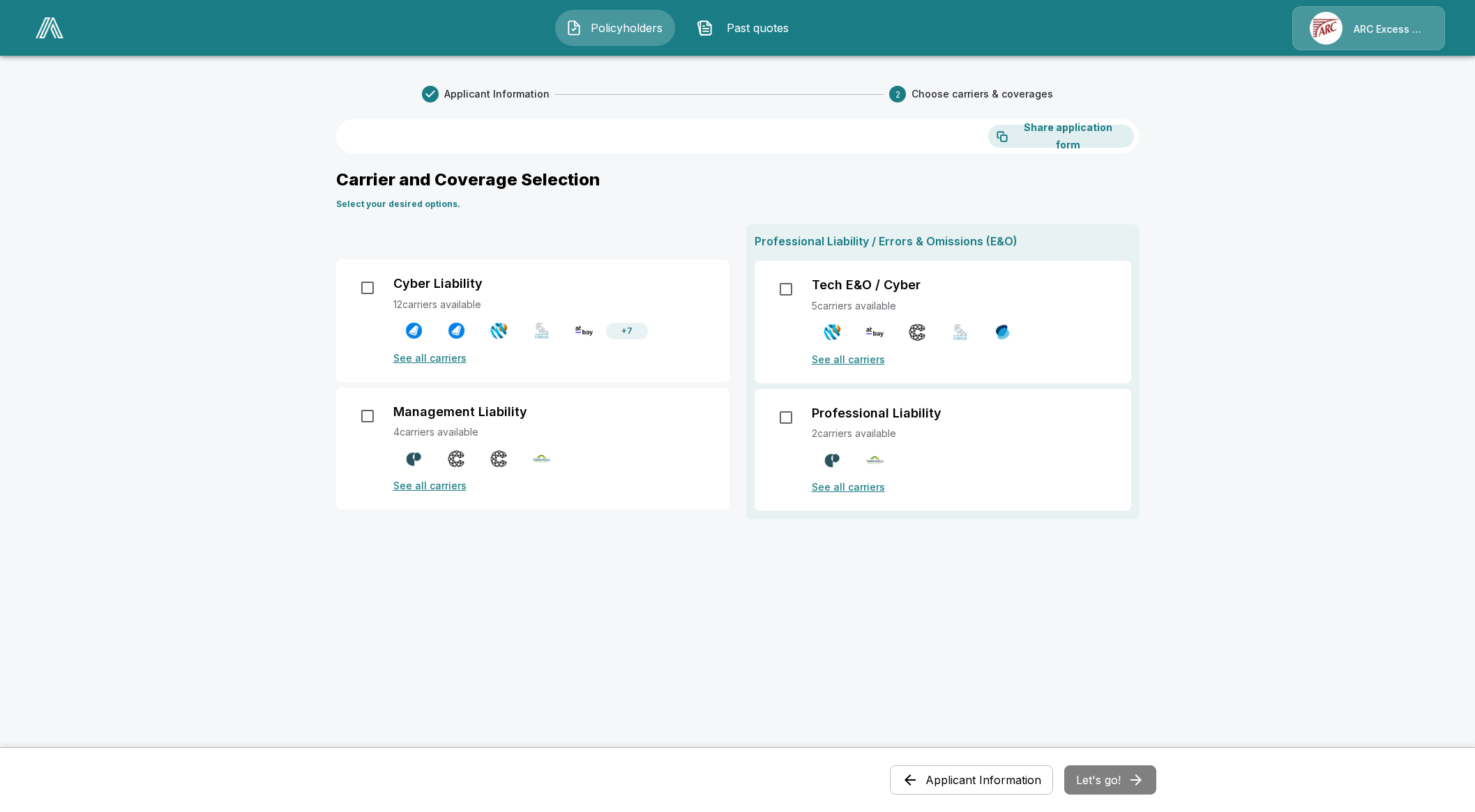
click at [435, 356] on p "See all carriers" at bounding box center [553, 358] width 320 height 15
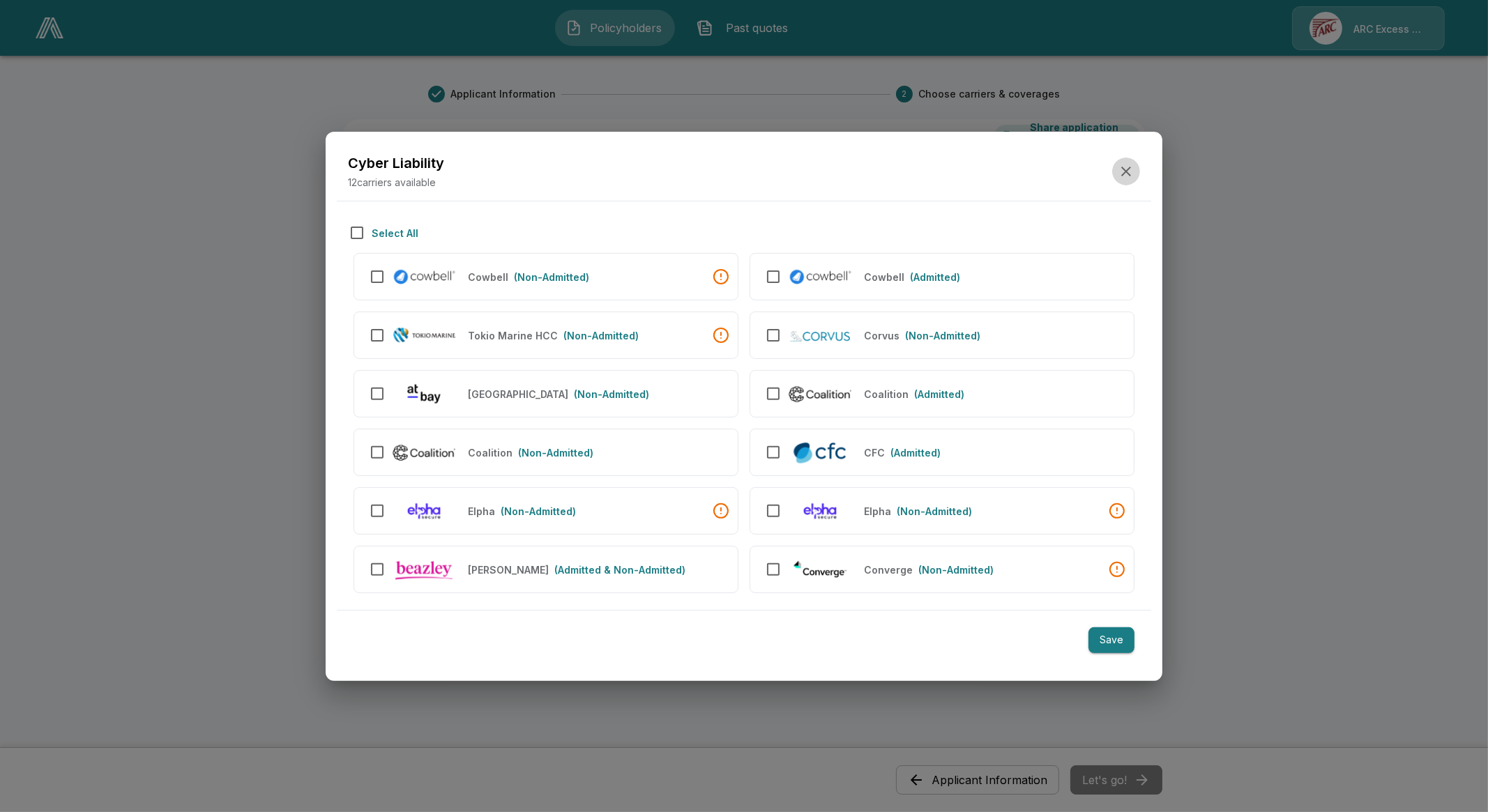
click at [1126, 167] on icon "button" at bounding box center [1125, 171] width 16 height 16
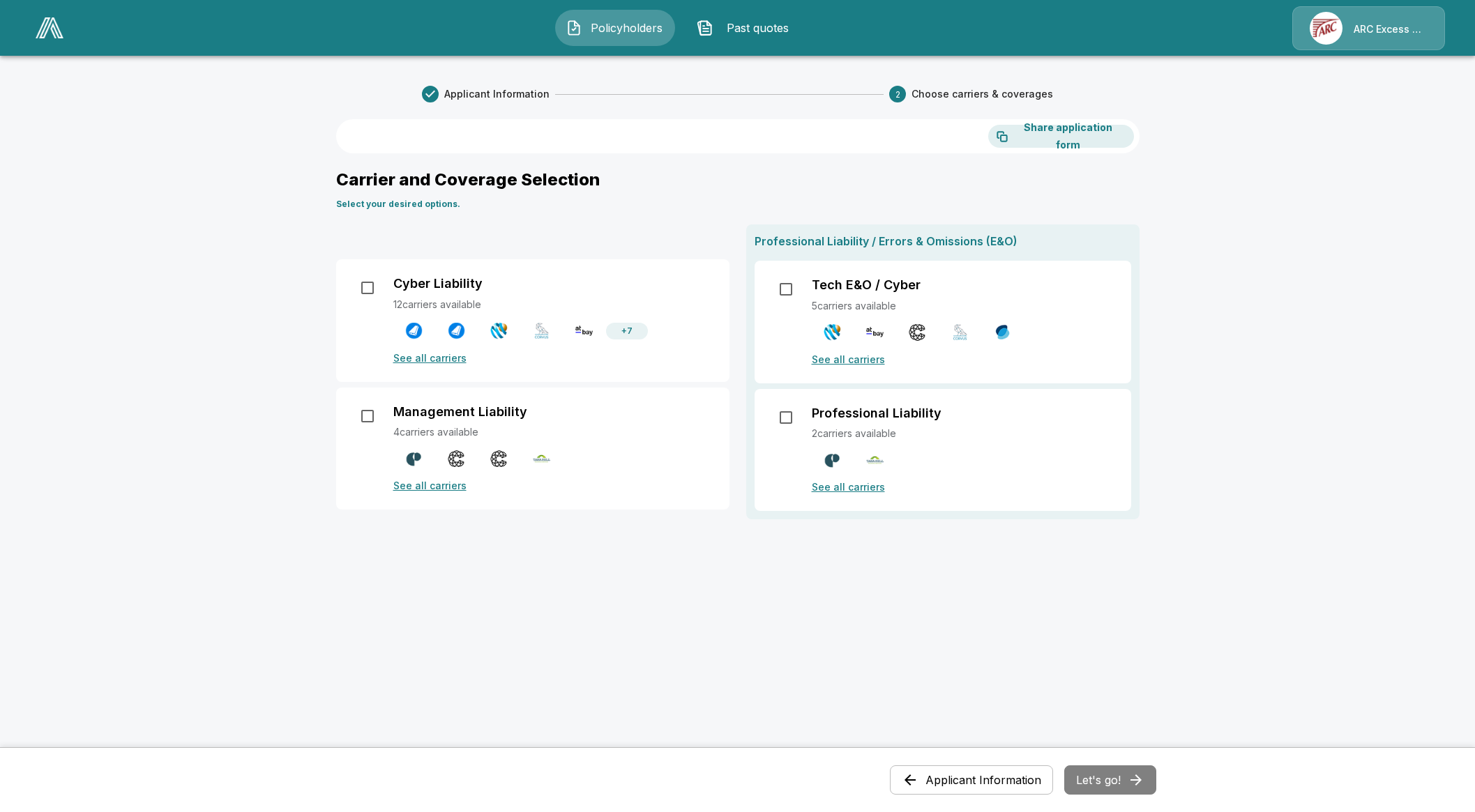
drag, startPoint x: 329, startPoint y: 345, endPoint x: 256, endPoint y: 337, distance: 73.4
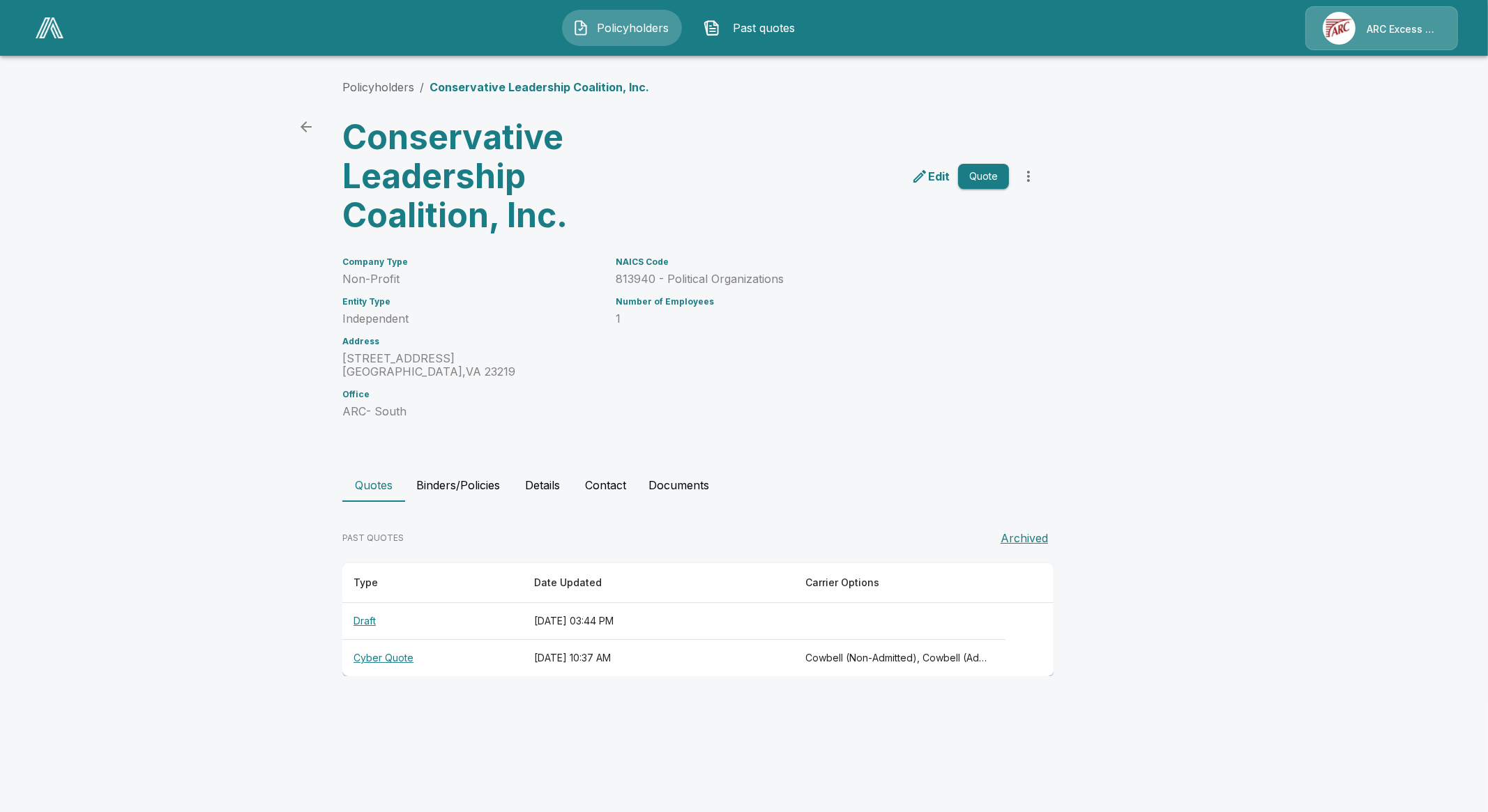
click at [388, 653] on th "Cyber Quote" at bounding box center [432, 658] width 180 height 37
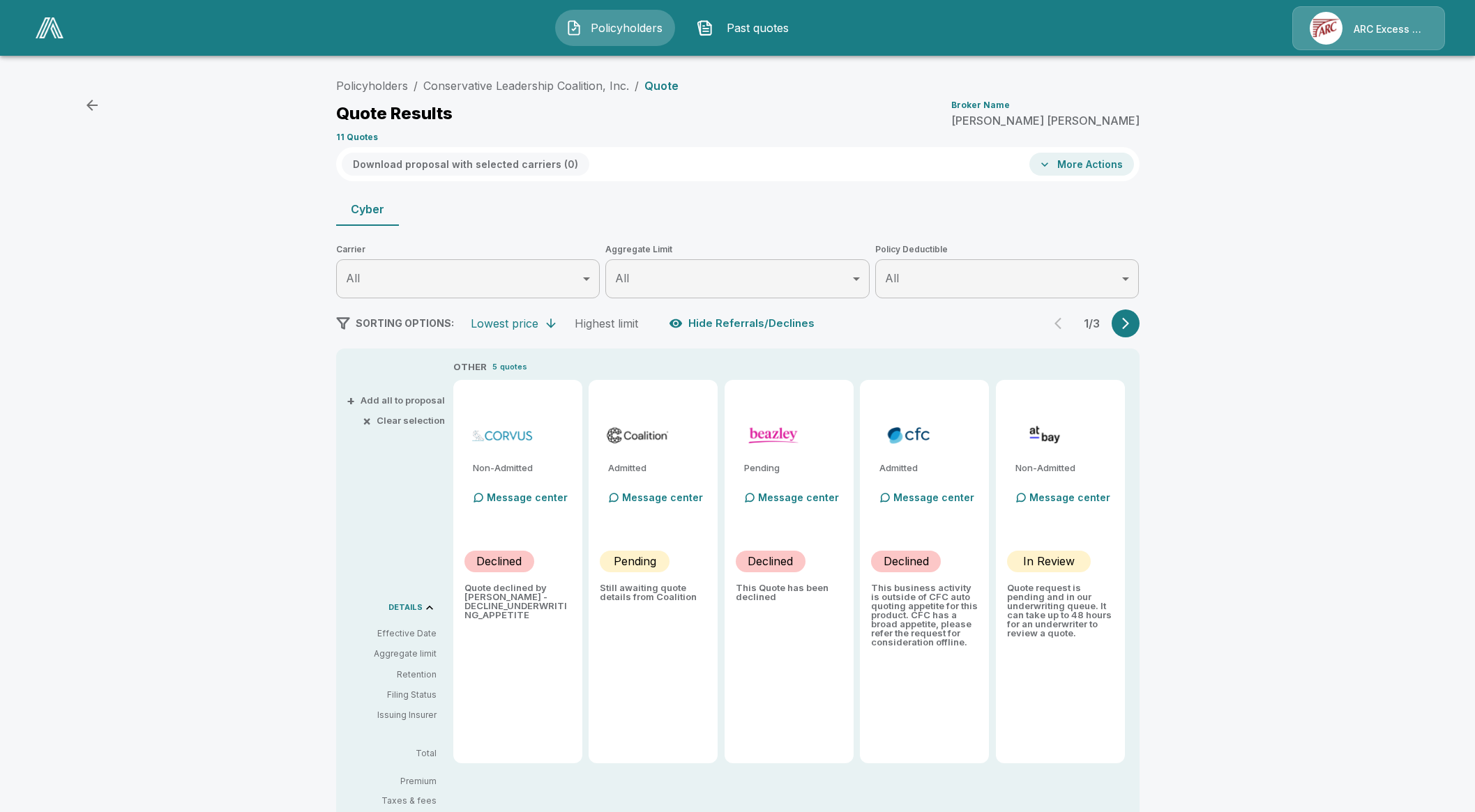
click at [565, 69] on div "Policyholders / Conservative Leadership Coalition, Inc. / Quote Quote Results B…" at bounding box center [737, 507] width 1475 height 884
click at [573, 88] on link "Conservative Leadership Coalition, Inc." at bounding box center [526, 86] width 205 height 14
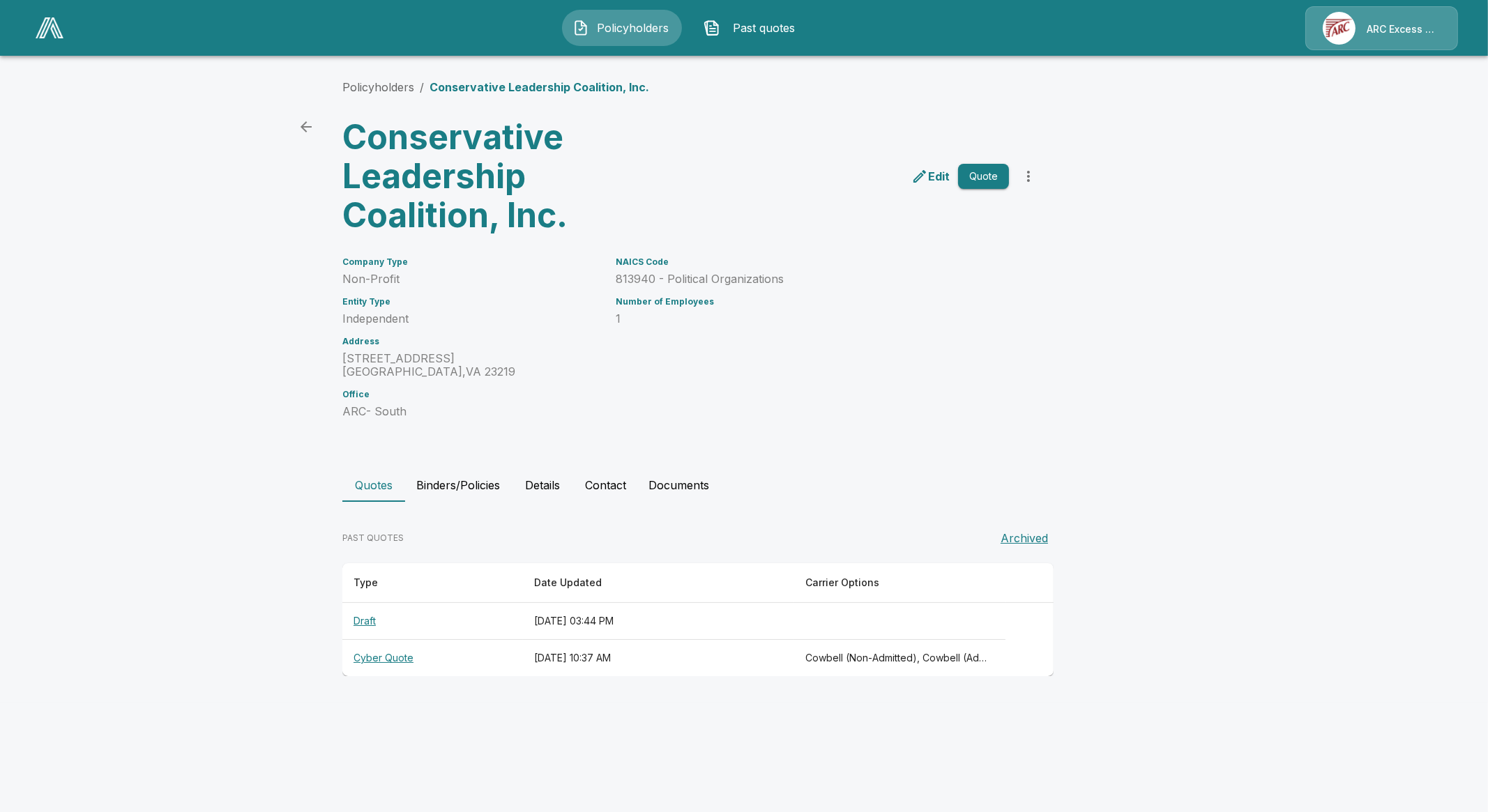
click at [391, 663] on th "Cyber Quote" at bounding box center [432, 658] width 180 height 37
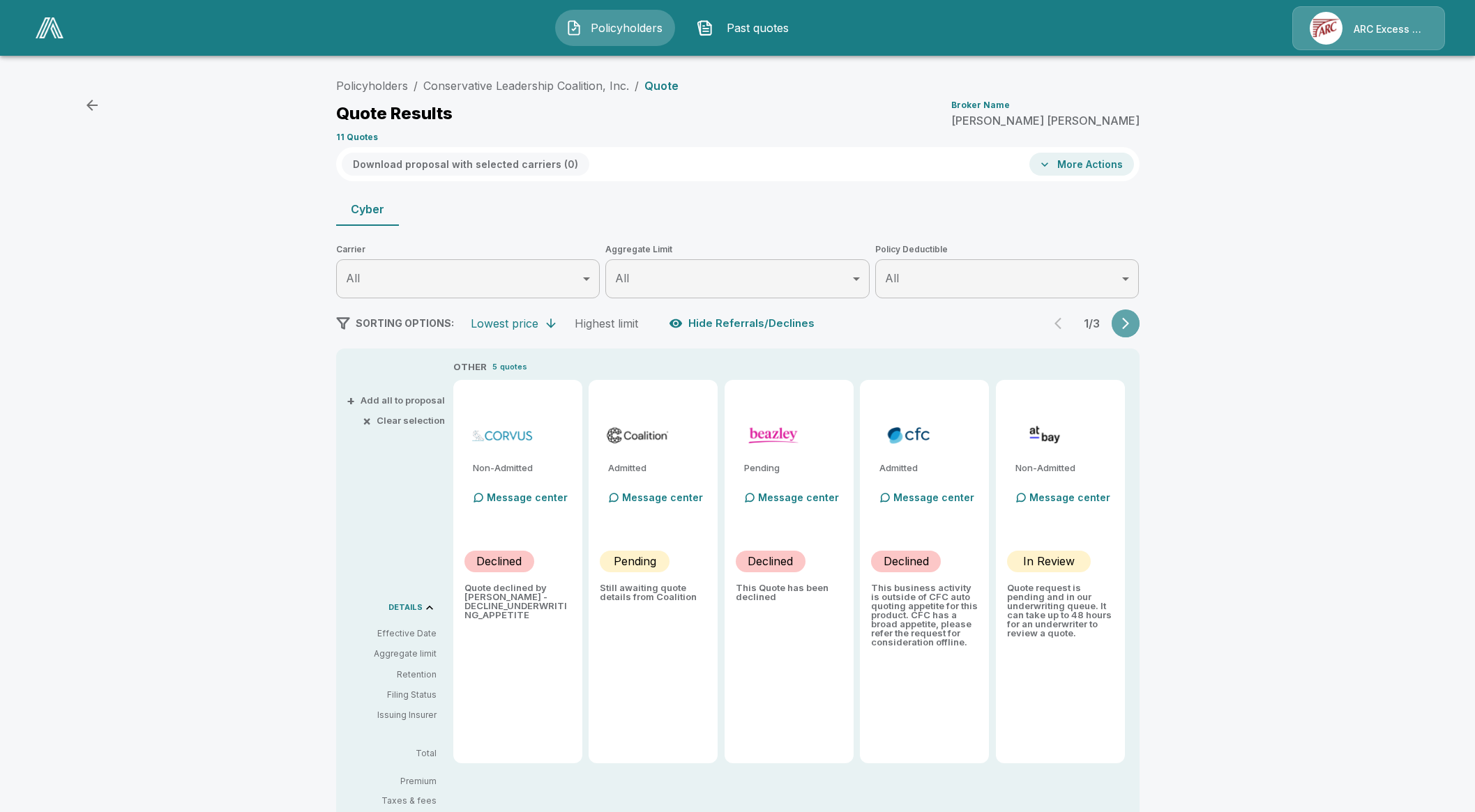
click at [1139, 324] on button "button" at bounding box center [1125, 323] width 28 height 28
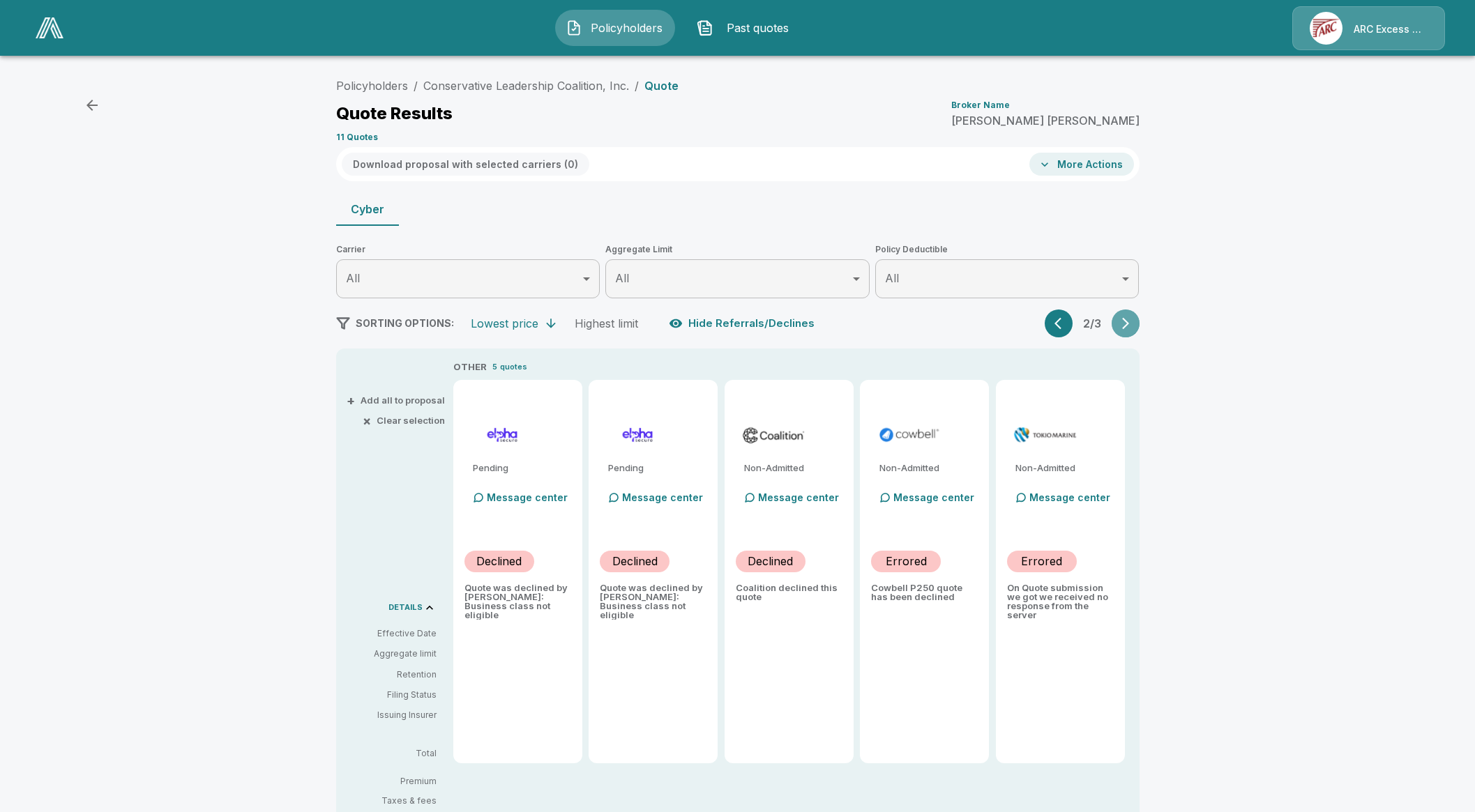
click at [1122, 331] on button "button" at bounding box center [1125, 323] width 28 height 28
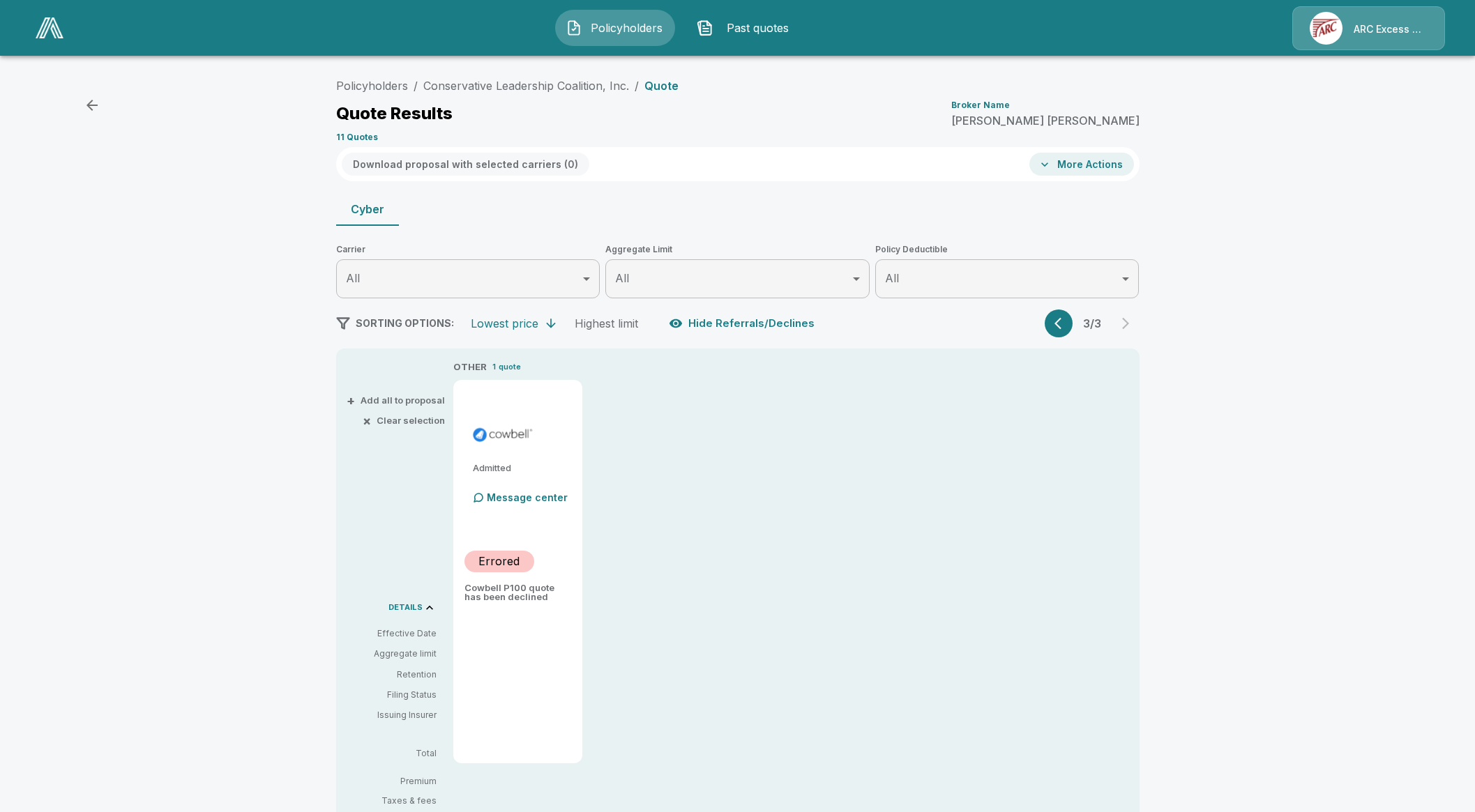
click at [1057, 325] on button "button" at bounding box center [1058, 323] width 28 height 28
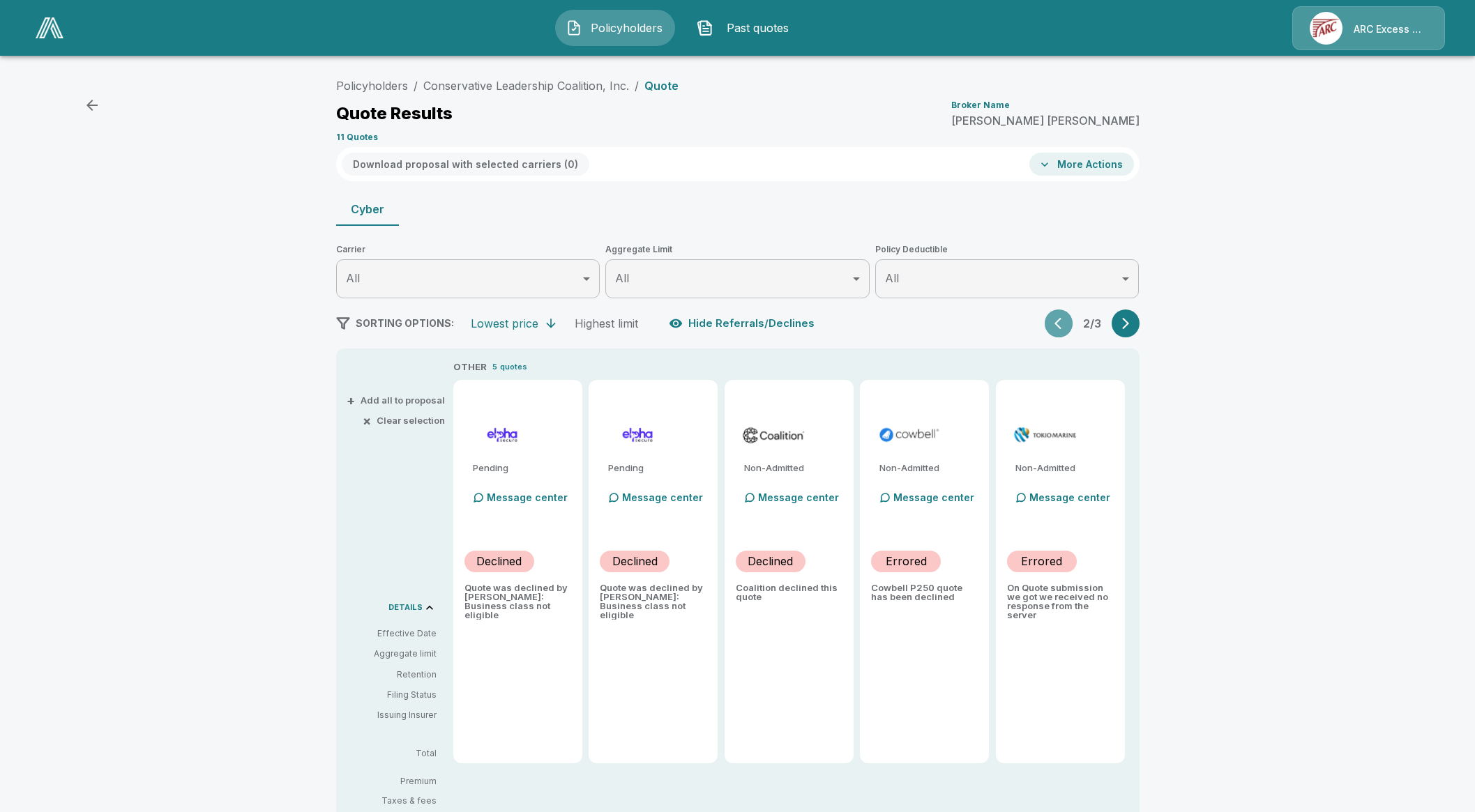
click at [1057, 325] on button "button" at bounding box center [1058, 323] width 28 height 28
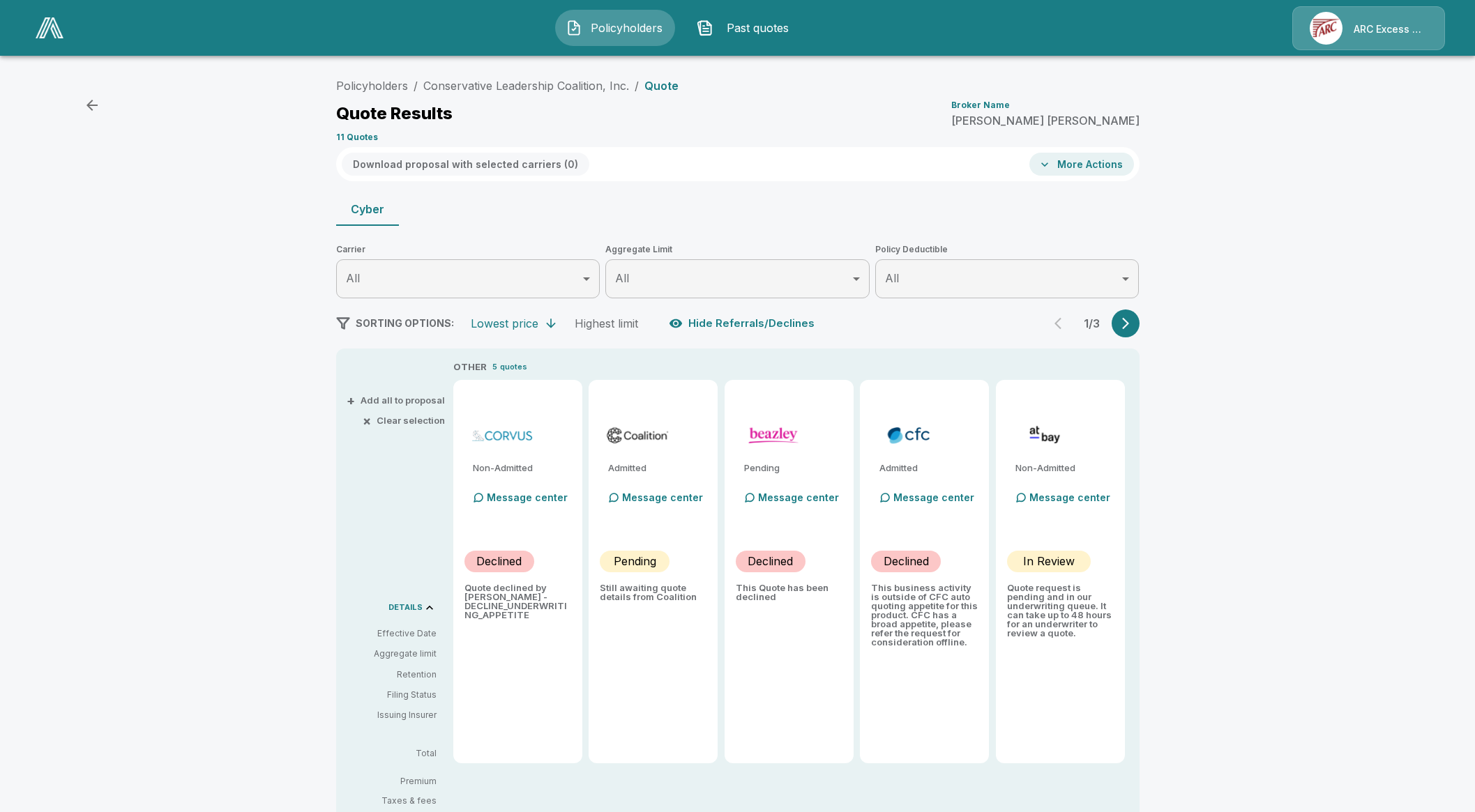
click at [161, 281] on div "Policyholders / Conservative Leadership Coalition, Inc. / Quote Quote Results B…" at bounding box center [737, 507] width 1475 height 884
click at [553, 77] on li "Conservative Leadership Coalition, Inc." at bounding box center [526, 85] width 205 height 16
click at [538, 86] on link "Conservative Leadership Coalition, Inc." at bounding box center [526, 86] width 205 height 14
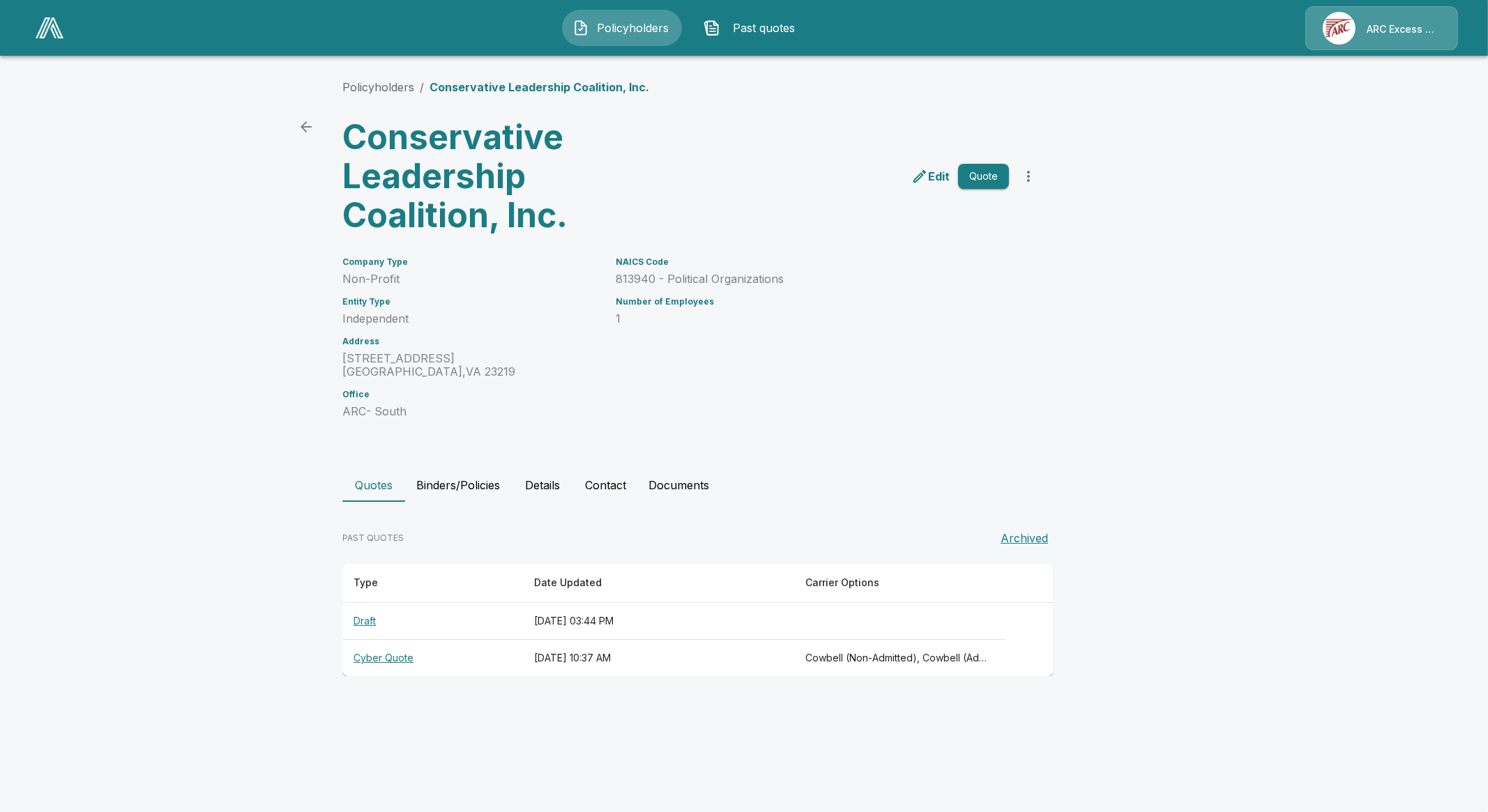
click at [112, 373] on main "Policyholders / Conservative Leadership Coalition, Inc. Conservative Leadership…" at bounding box center [744, 351] width 1488 height 702
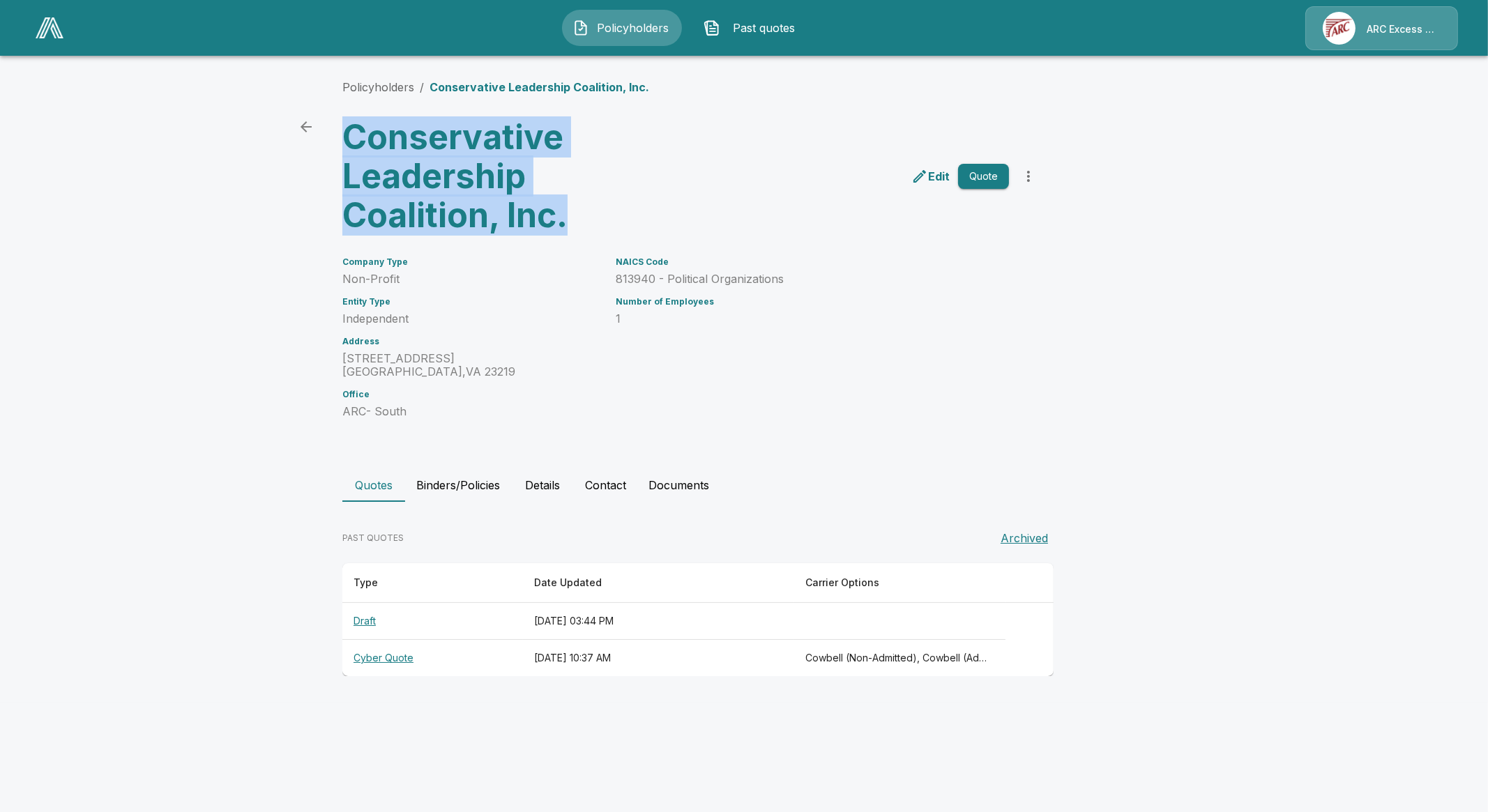
drag, startPoint x: 594, startPoint y: 230, endPoint x: 310, endPoint y: 148, distance: 295.6
click at [310, 148] on main "Policyholders / Conservative Leadership Coalition, Inc. Conservative Leadership…" at bounding box center [744, 351] width 1488 height 702
copy h3 "Conservative Leadership Coalition, Inc."
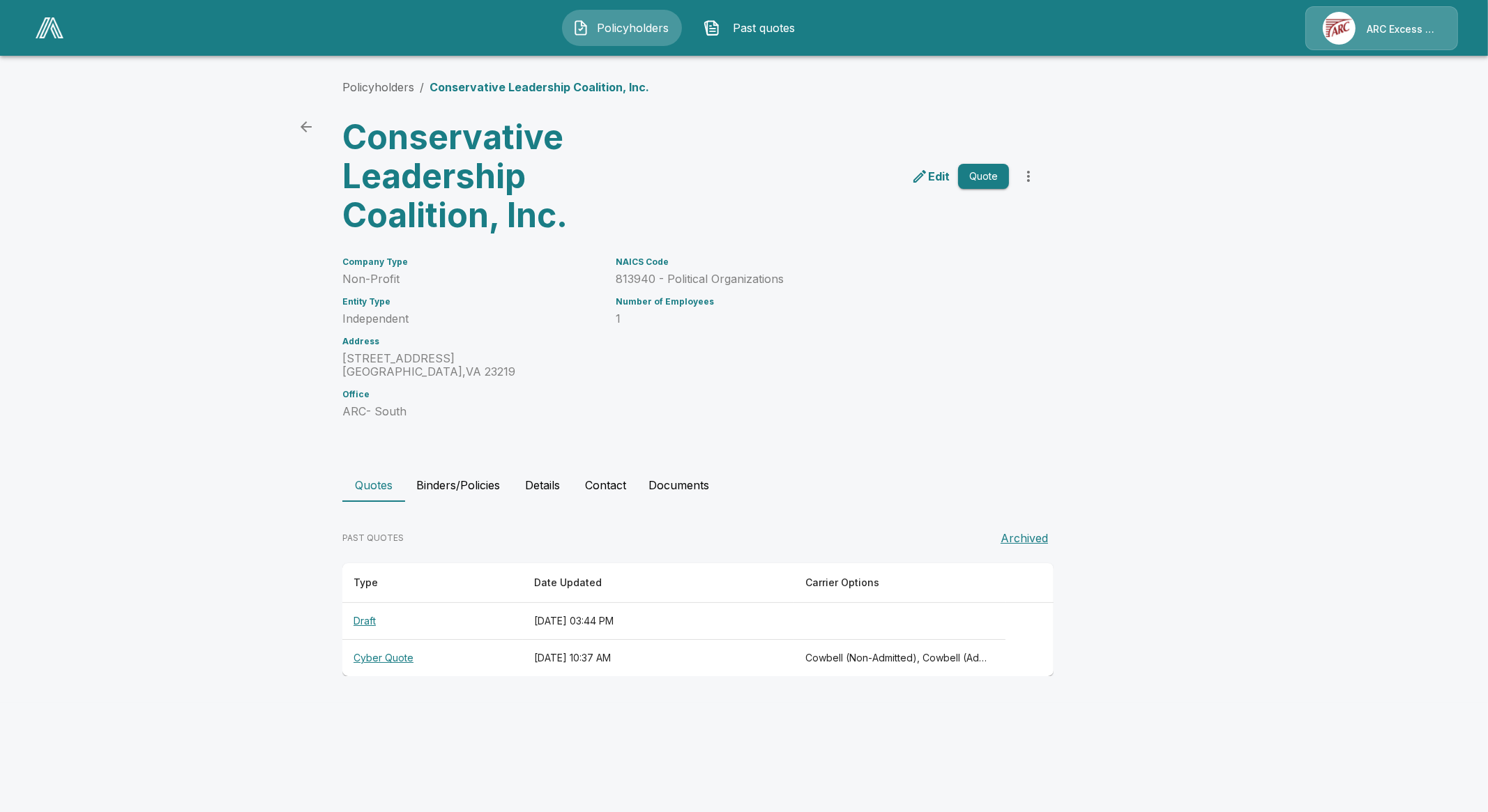
click at [394, 654] on th "Cyber Quote" at bounding box center [432, 658] width 180 height 37
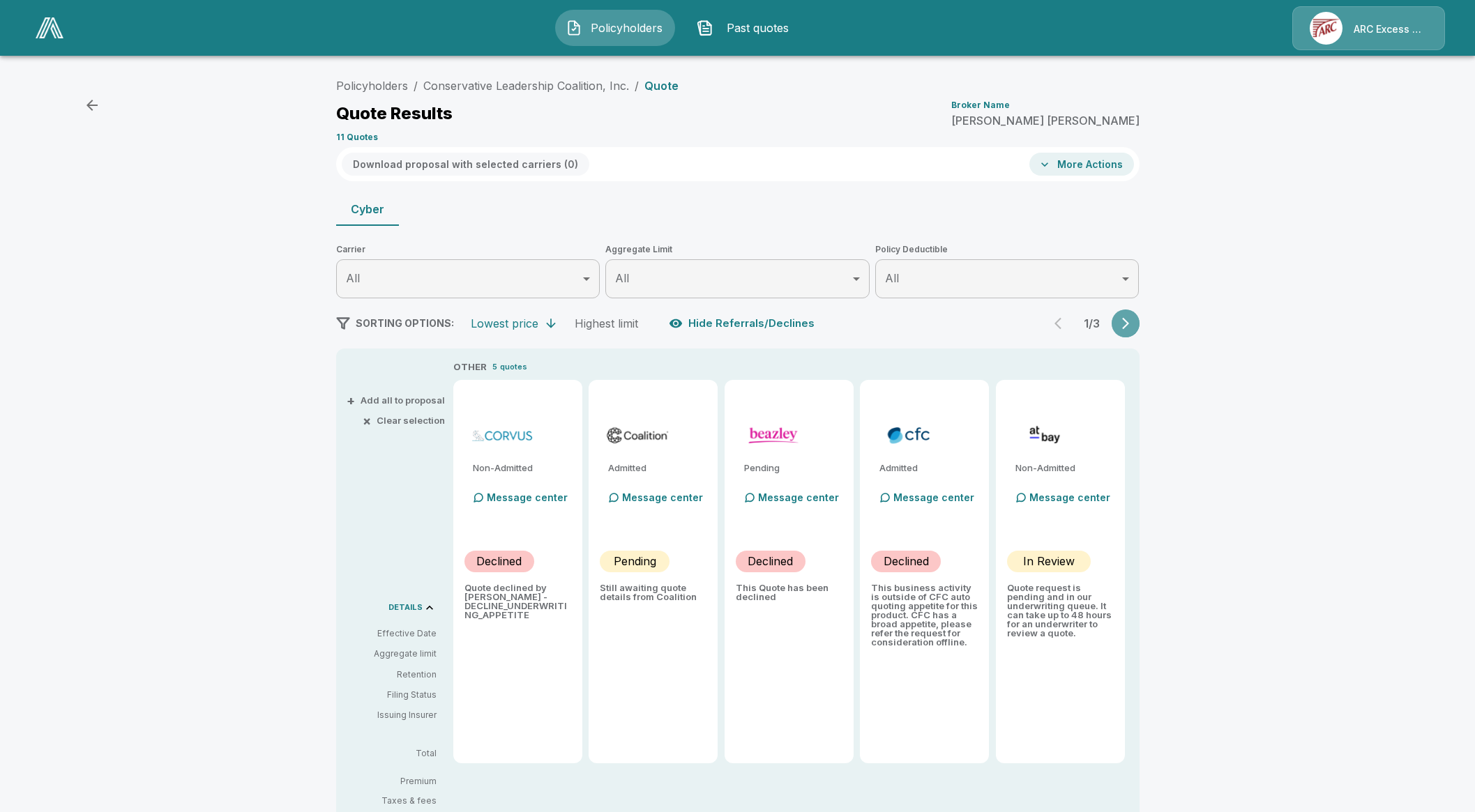
click at [1129, 331] on button "button" at bounding box center [1125, 323] width 28 height 28
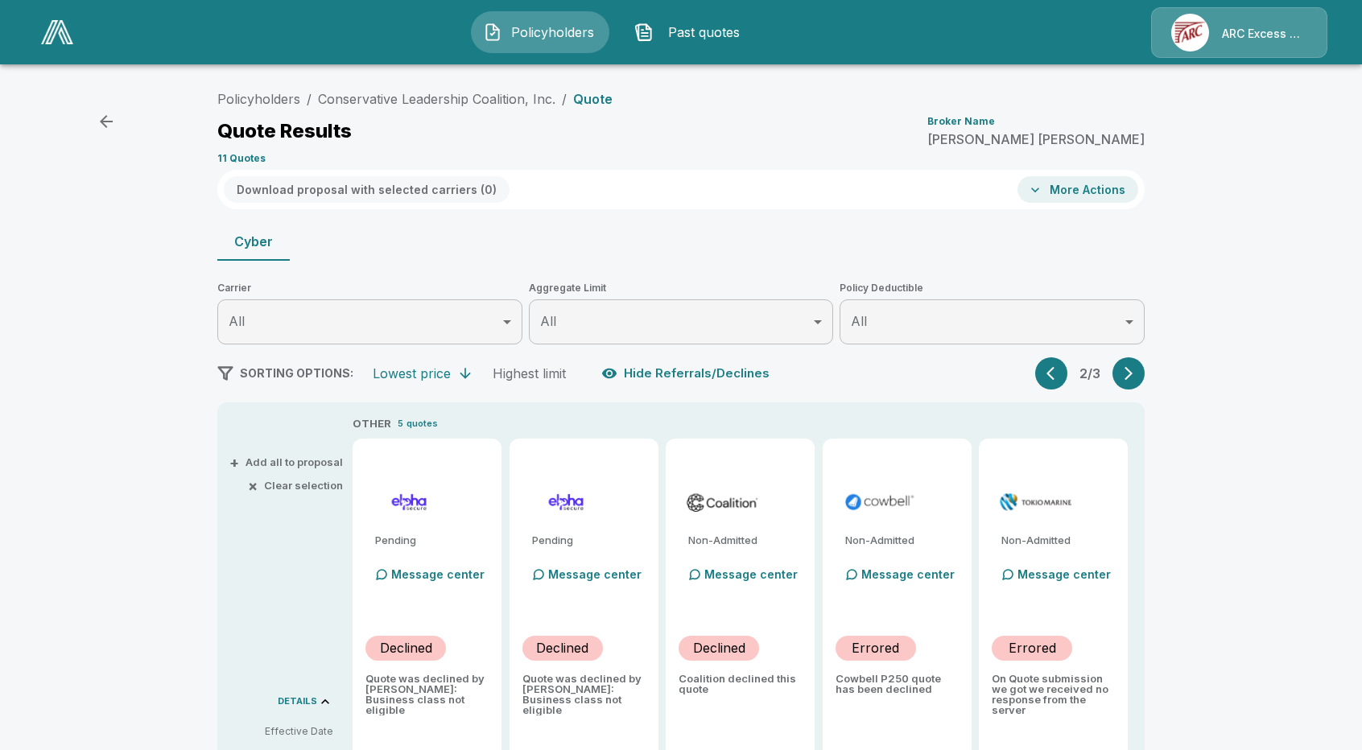
click at [113, 257] on div "Policyholders / Conservative Leadership Coalition, Inc. / Quote Quote Results B…" at bounding box center [681, 586] width 1362 height 1021
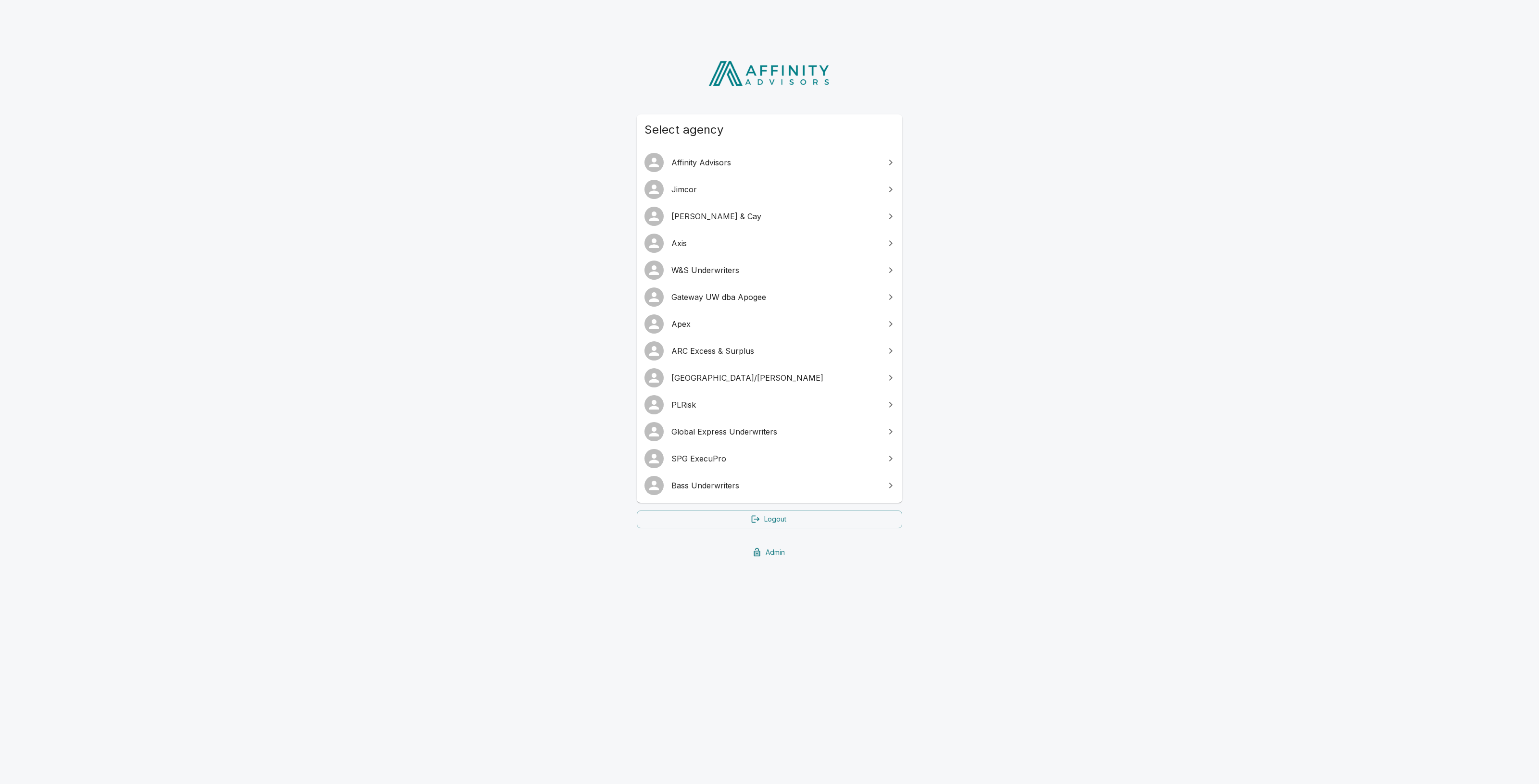
click at [700, 372] on span "[GEOGRAPHIC_DATA]/[PERSON_NAME]" at bounding box center [775, 377] width 208 height 11
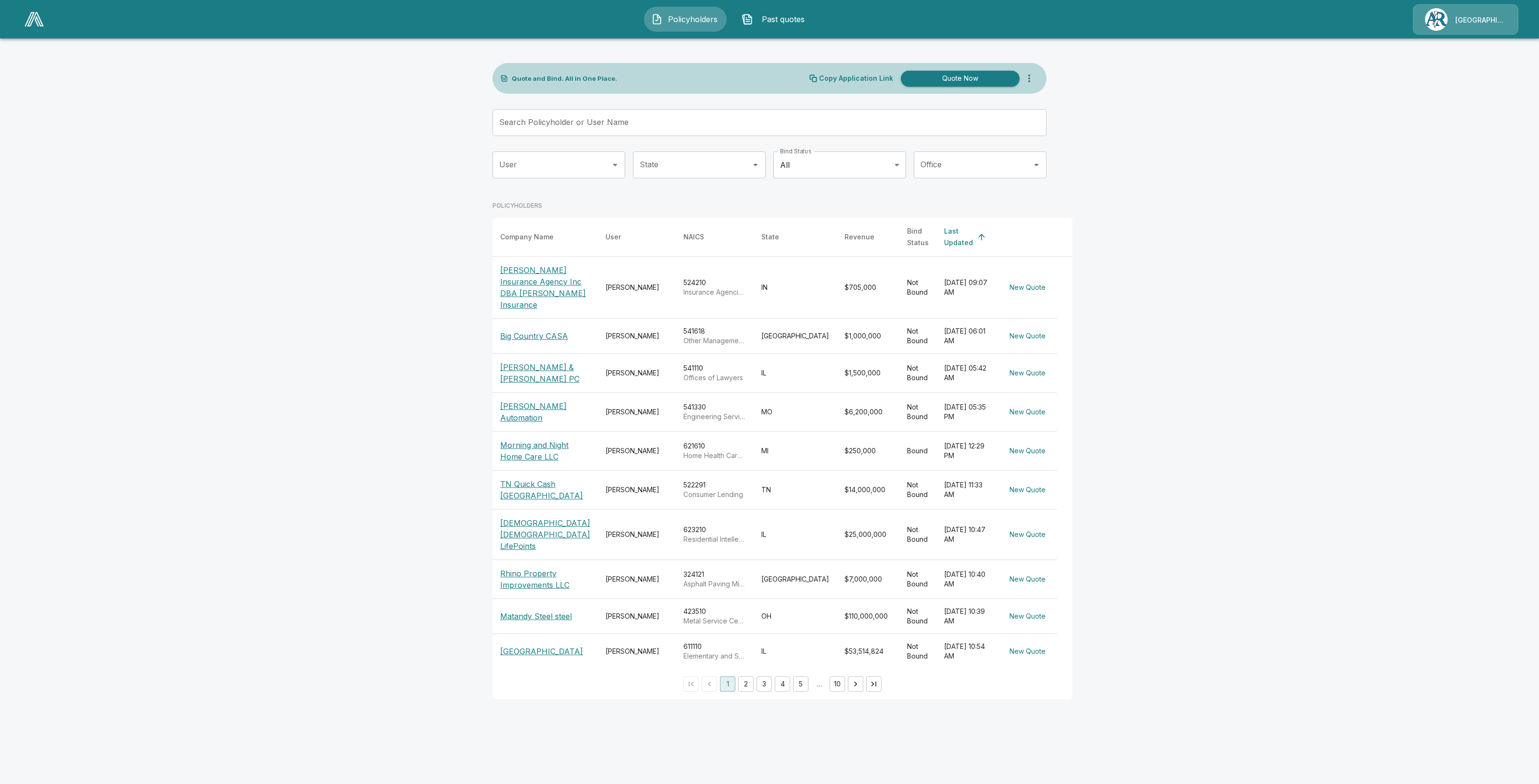
click at [637, 115] on input "Search Policyholder or User Name" at bounding box center [764, 122] width 544 height 27
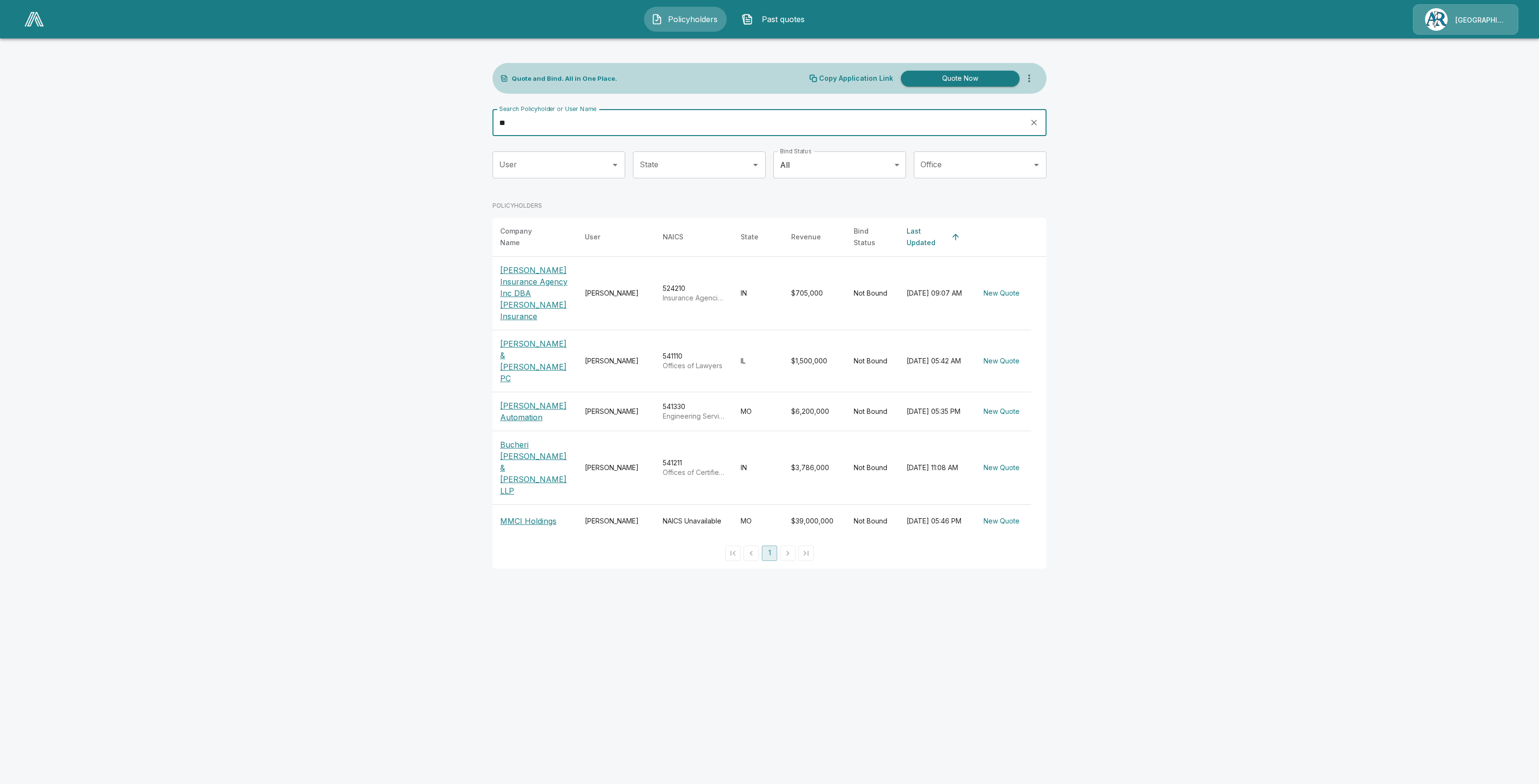
type input "**"
click at [528, 338] on p "[PERSON_NAME] & [PERSON_NAME] PC" at bounding box center [535, 361] width 69 height 46
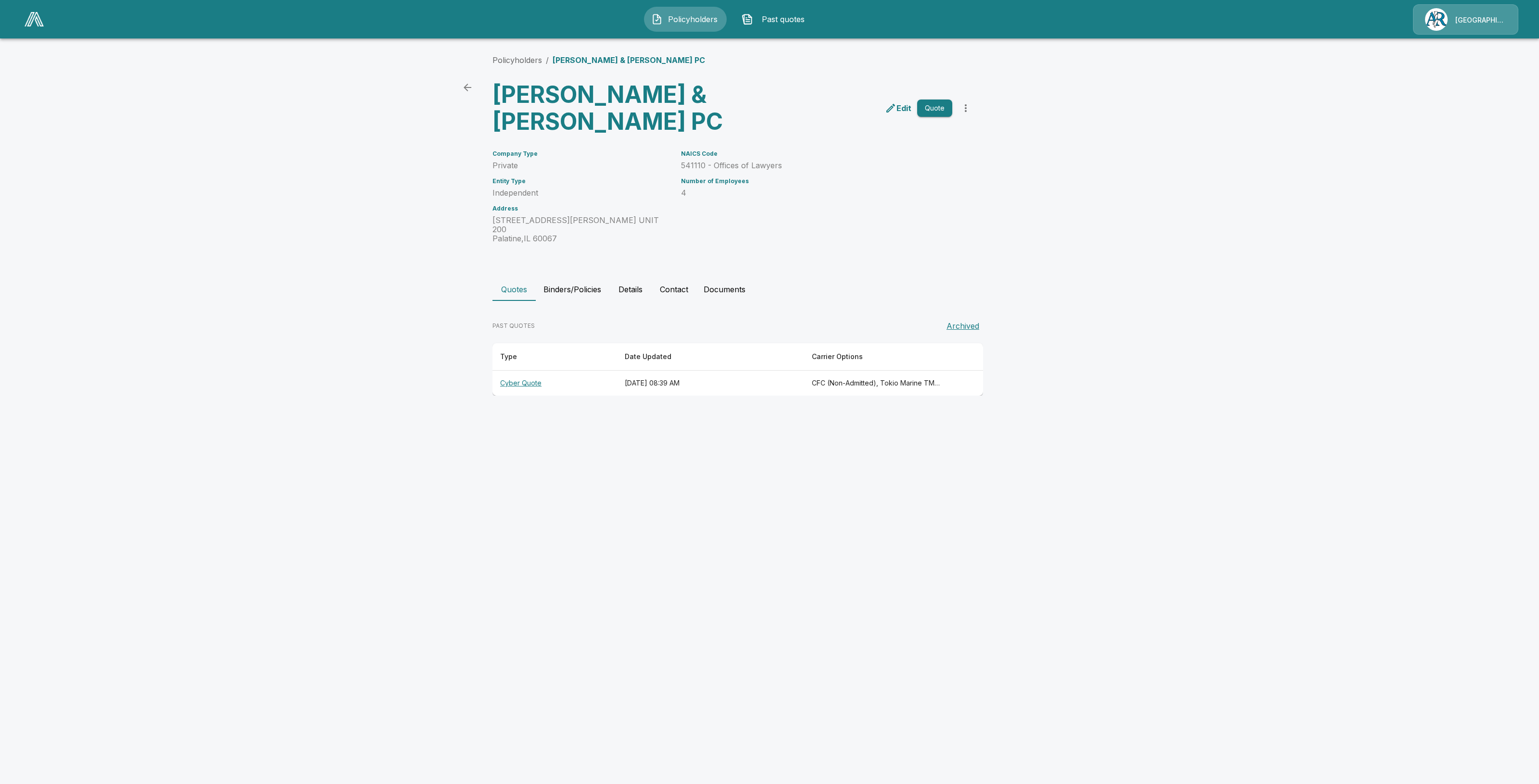
click at [517, 371] on th "Cyber Quote" at bounding box center [554, 383] width 124 height 26
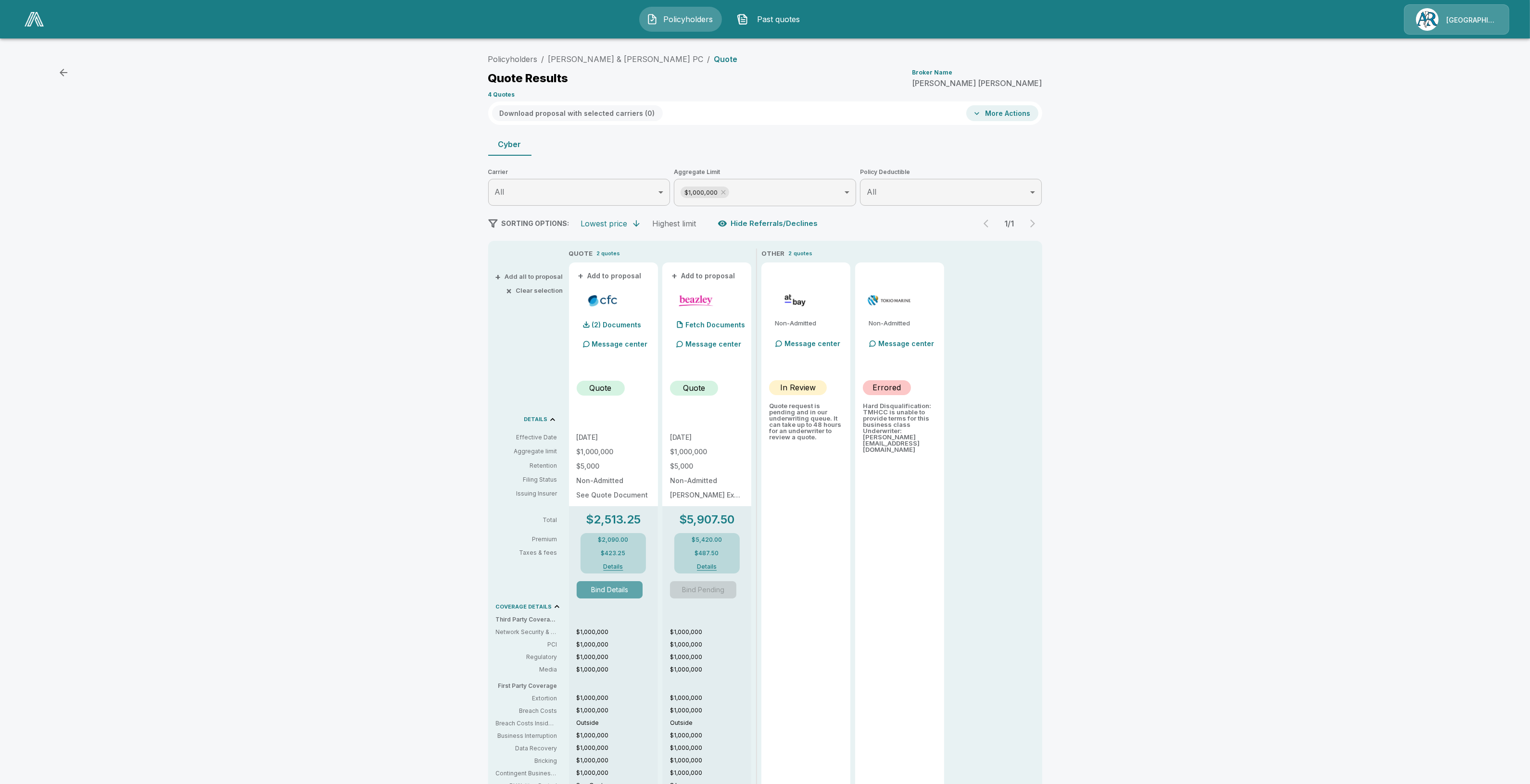
click at [612, 587] on button "Bind Details" at bounding box center [609, 589] width 66 height 17
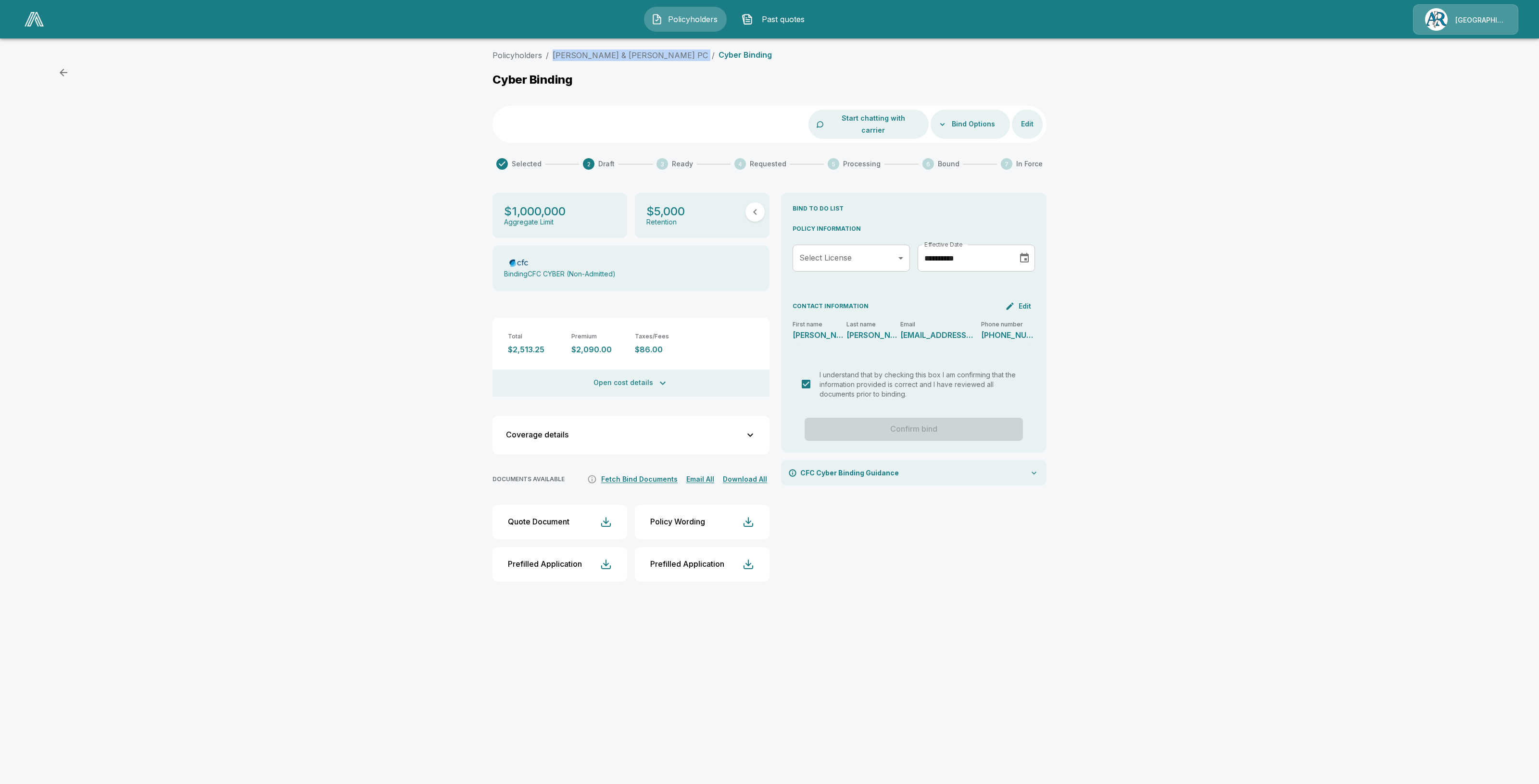
drag, startPoint x: 633, startPoint y: 51, endPoint x: 554, endPoint y: 49, distance: 79.0
click at [554, 50] on ol "Policyholders / Mc Cabe & Hogan PC / Cyber Binding" at bounding box center [632, 55] width 280 height 11
copy ol "Mc Cabe & Hogan PC /"
click at [952, 118] on button "Bind Options" at bounding box center [973, 124] width 51 height 18
click at [969, 123] on div at bounding box center [770, 392] width 1539 height 784
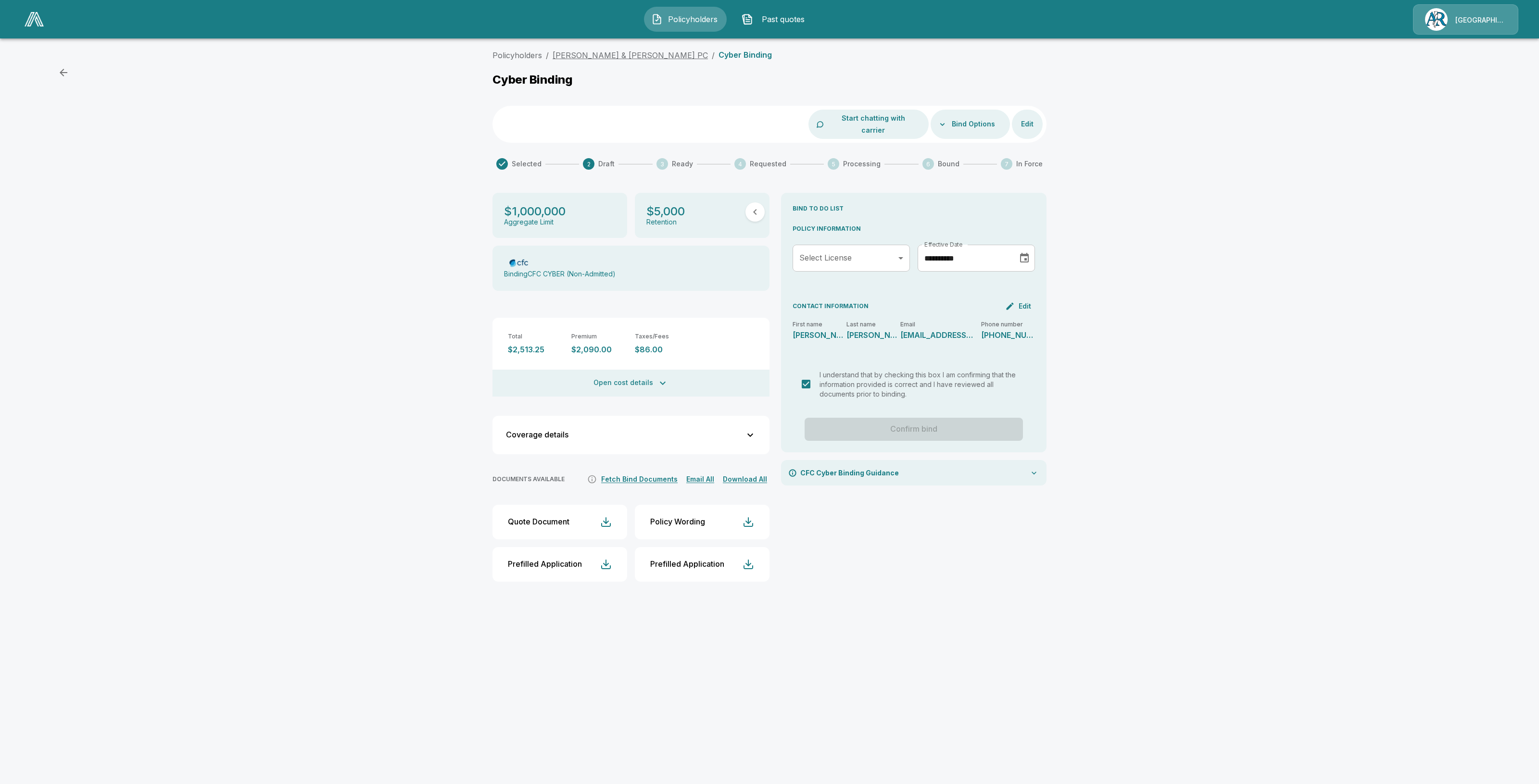
click at [605, 58] on link "[PERSON_NAME] & [PERSON_NAME] PC" at bounding box center [630, 56] width 155 height 10
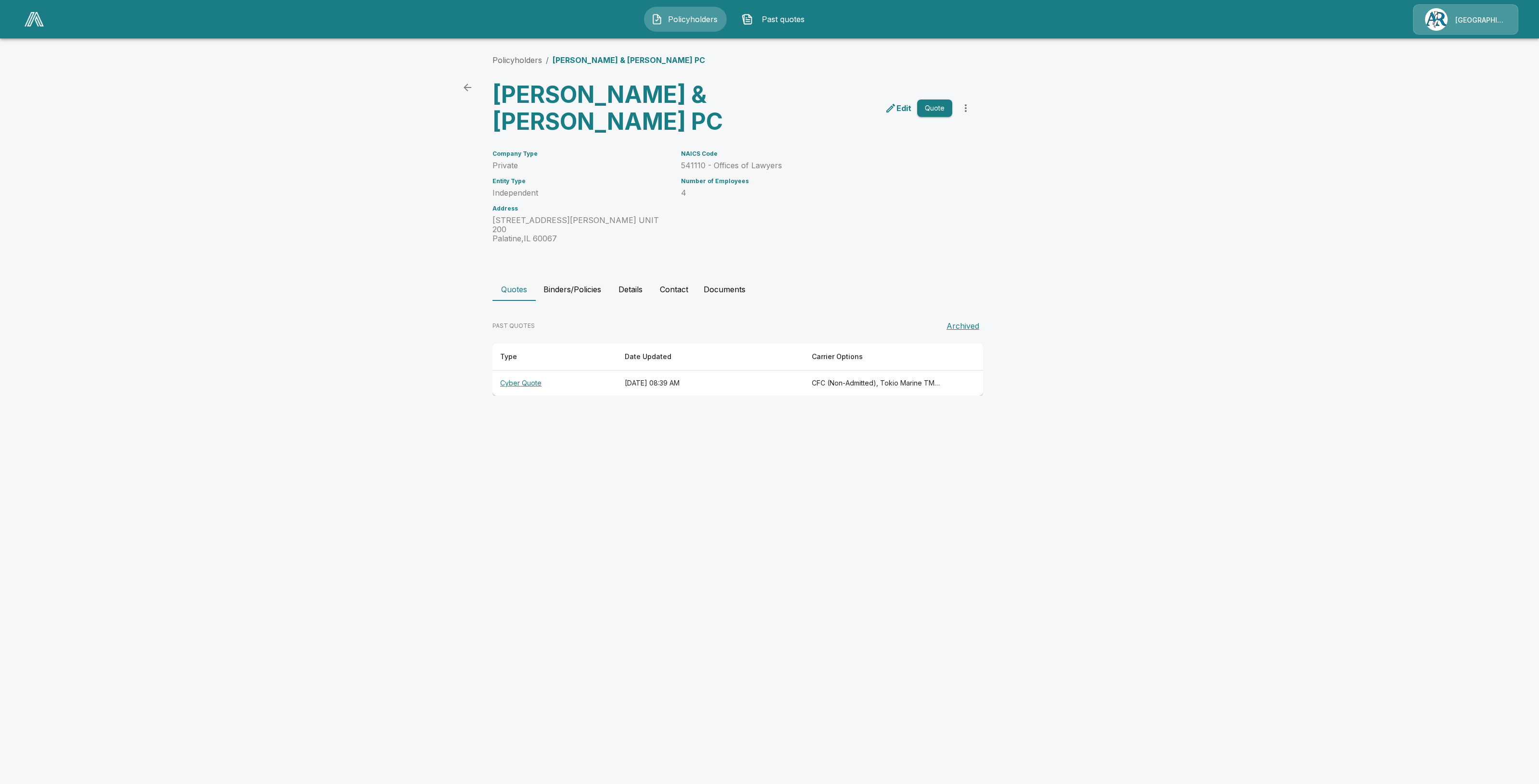
click at [594, 278] on button "Binders/Policies" at bounding box center [572, 289] width 73 height 23
click at [603, 359] on div "Premium $2,090 Effective date [DATE] Aggregate limit $1,000,000 Retention $5,00…" at bounding box center [617, 389] width 225 height 60
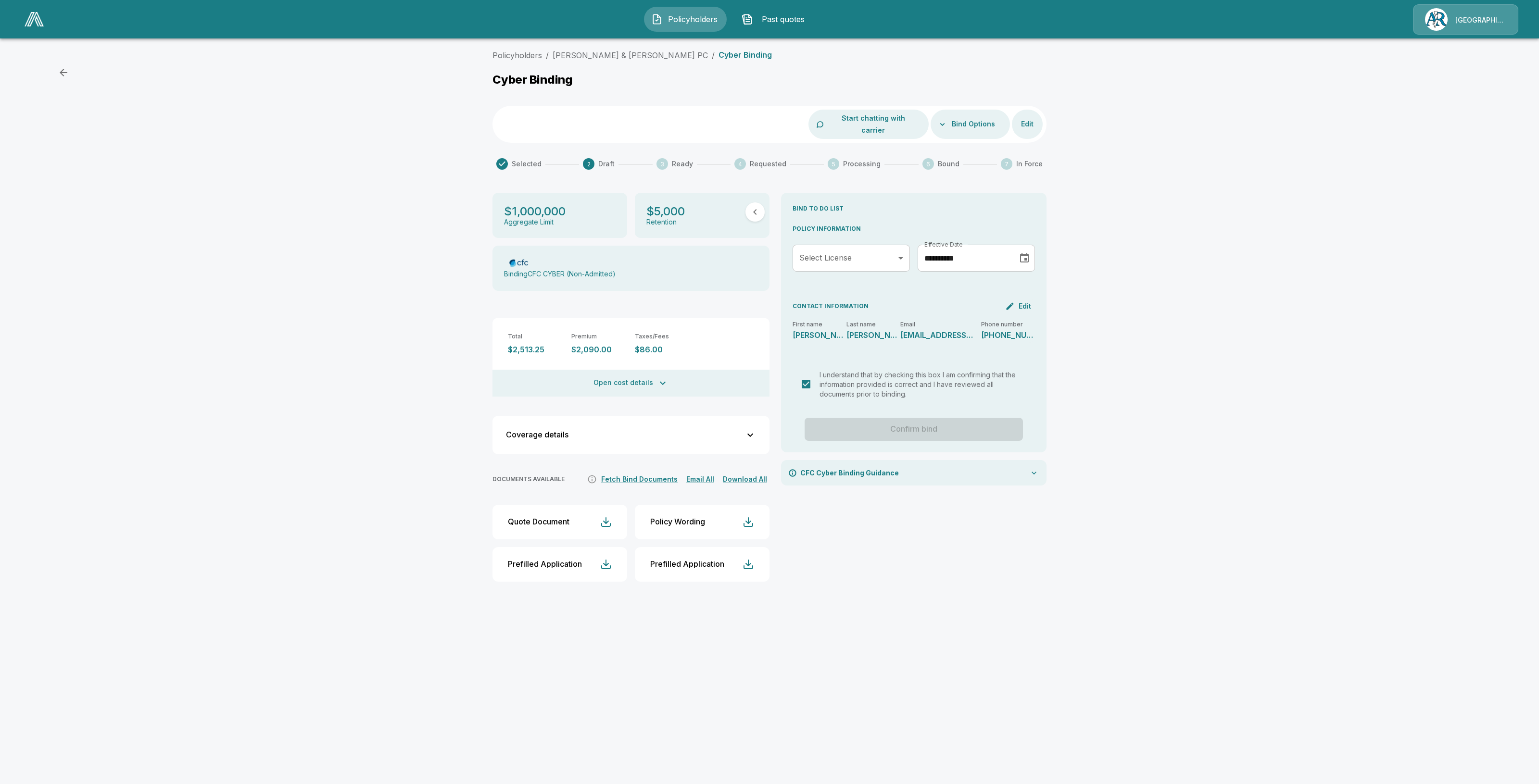
click at [577, 44] on main "Policyholders / [PERSON_NAME] & [PERSON_NAME] PC / Cyber Binding Cyber Binding …" at bounding box center [770, 300] width 1539 height 601
click at [592, 54] on link "[PERSON_NAME] & [PERSON_NAME] PC" at bounding box center [630, 56] width 155 height 10
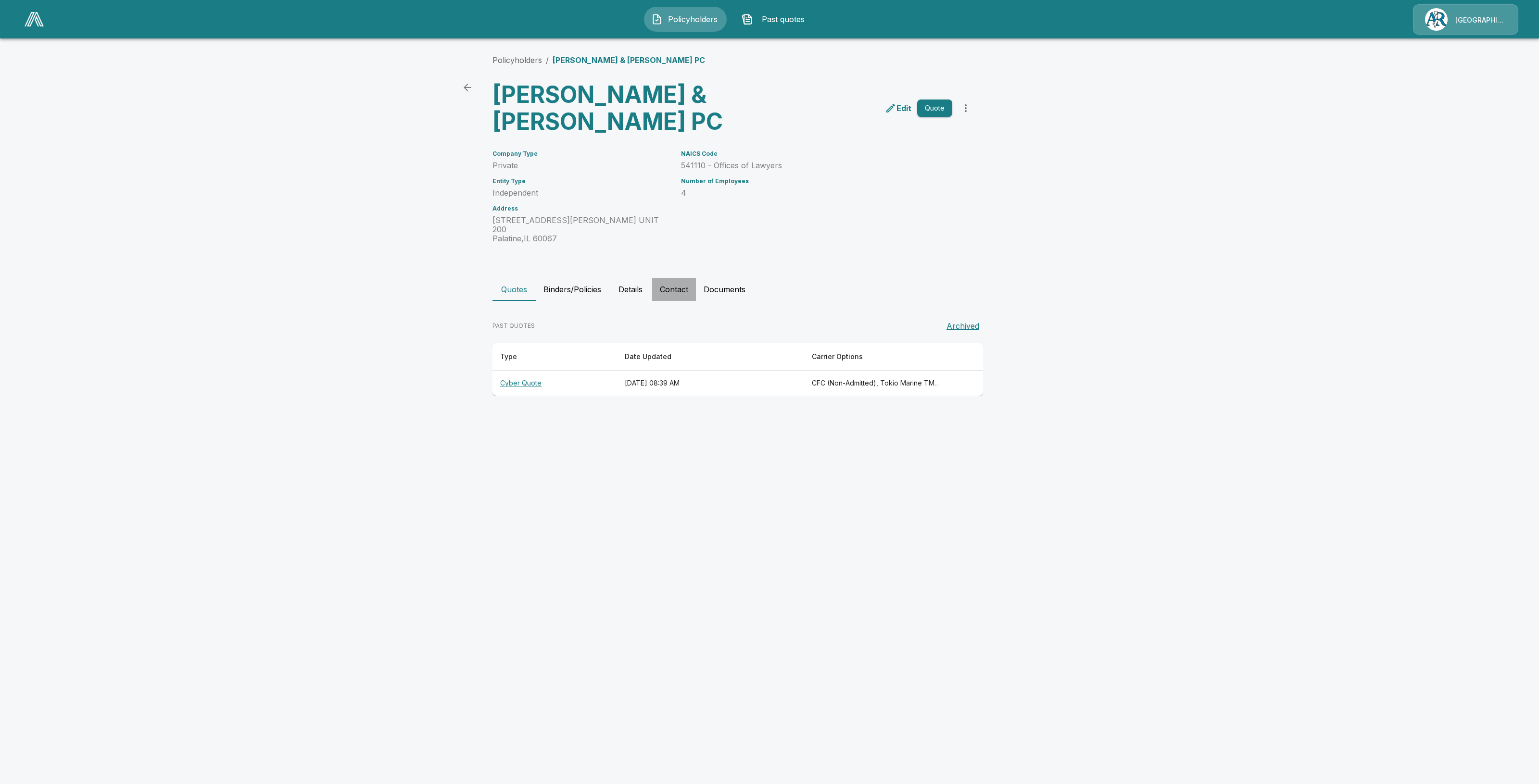
click at [660, 278] on button "Contact" at bounding box center [674, 289] width 44 height 23
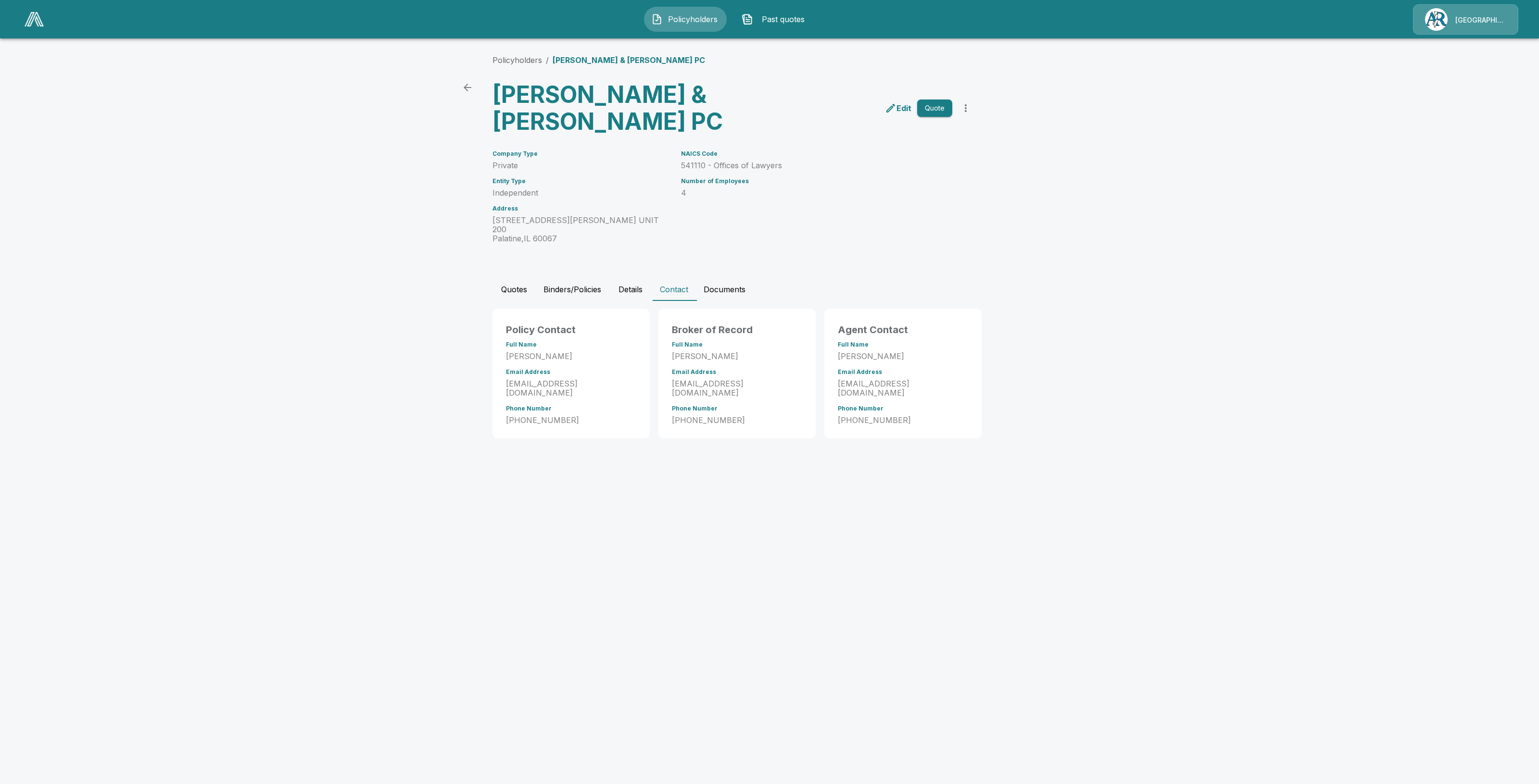
click at [735, 278] on button "Documents" at bounding box center [725, 289] width 57 height 23
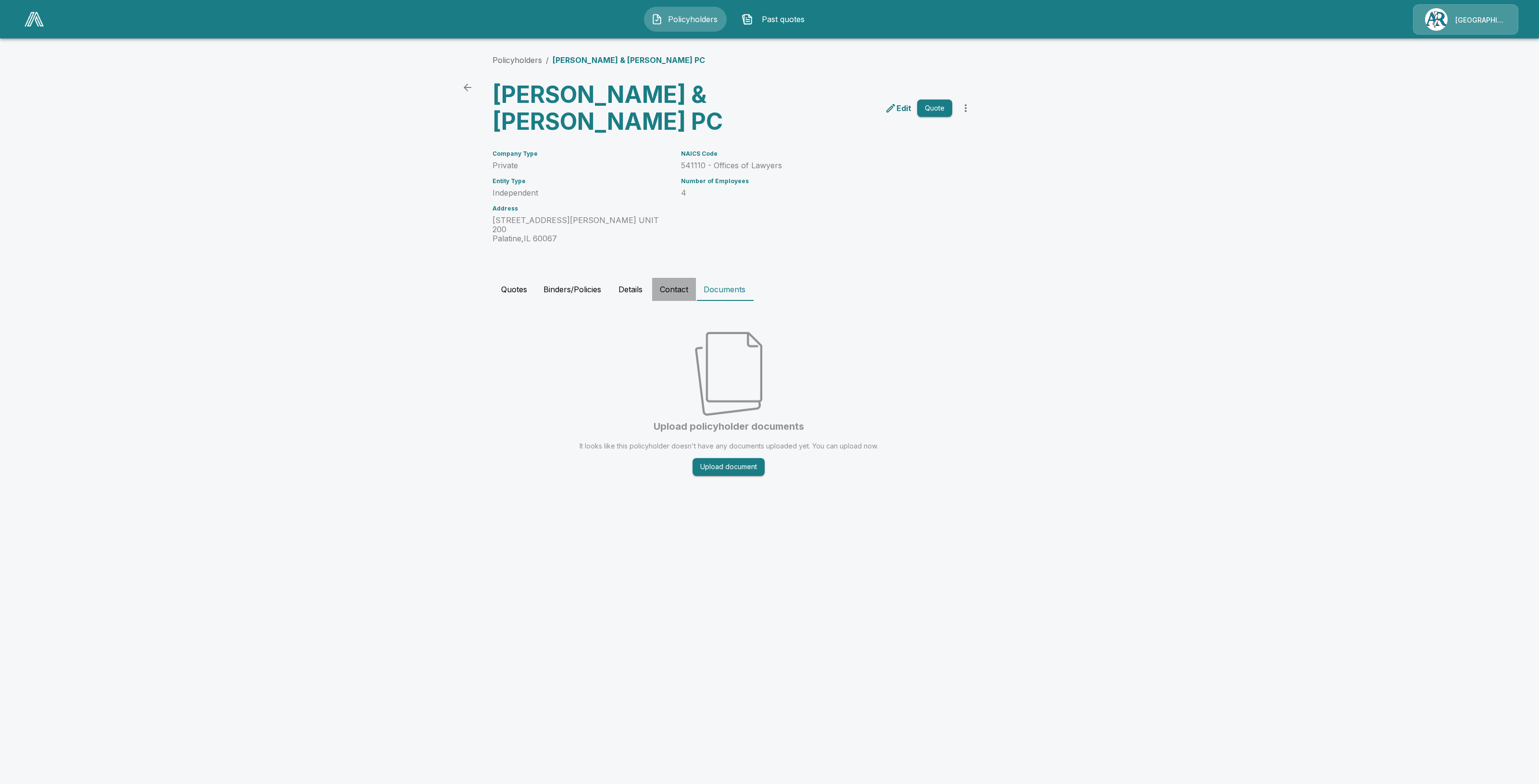
click at [667, 278] on button "Contact" at bounding box center [674, 289] width 44 height 23
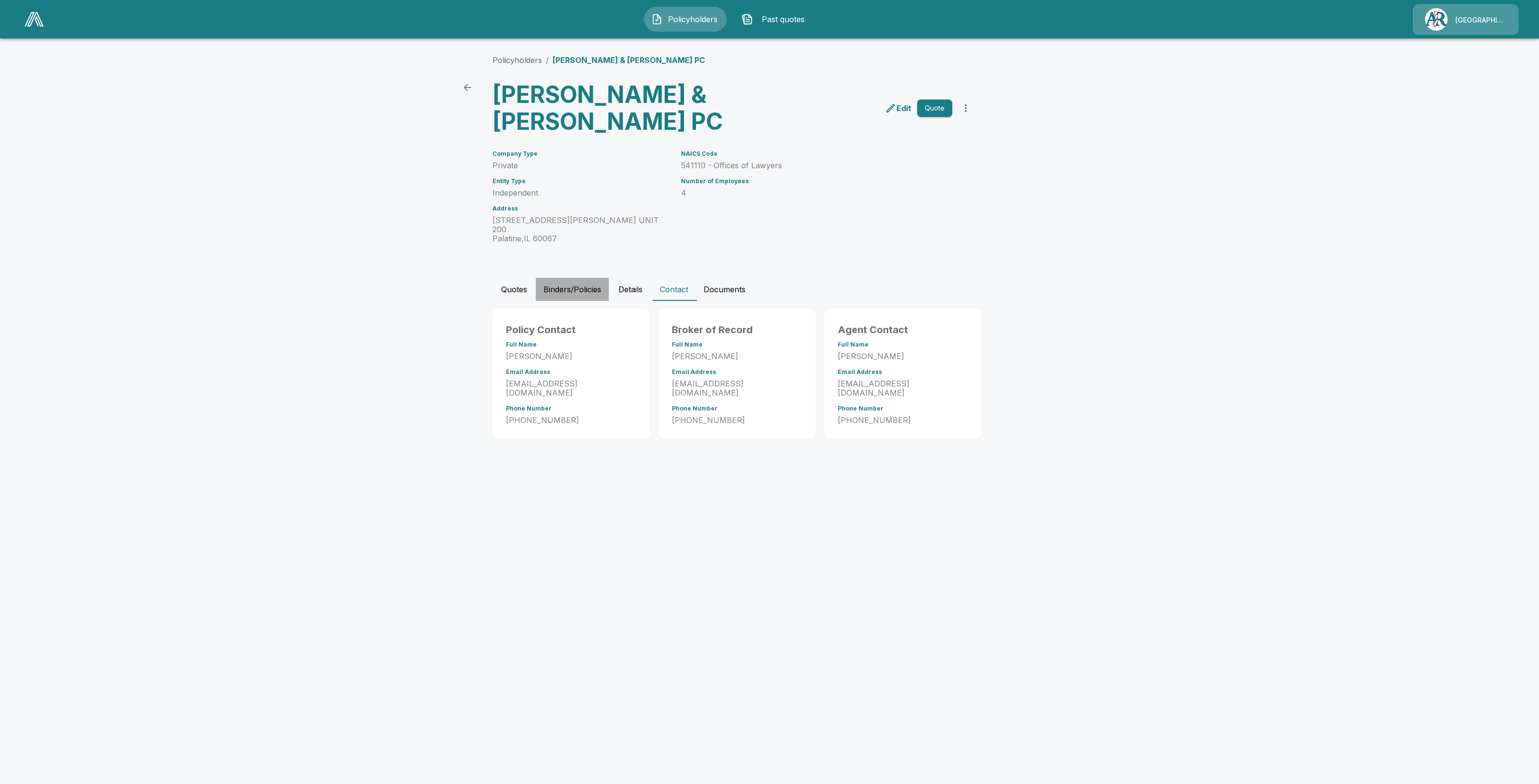
click at [572, 278] on button "Binders/Policies" at bounding box center [572, 289] width 73 height 23
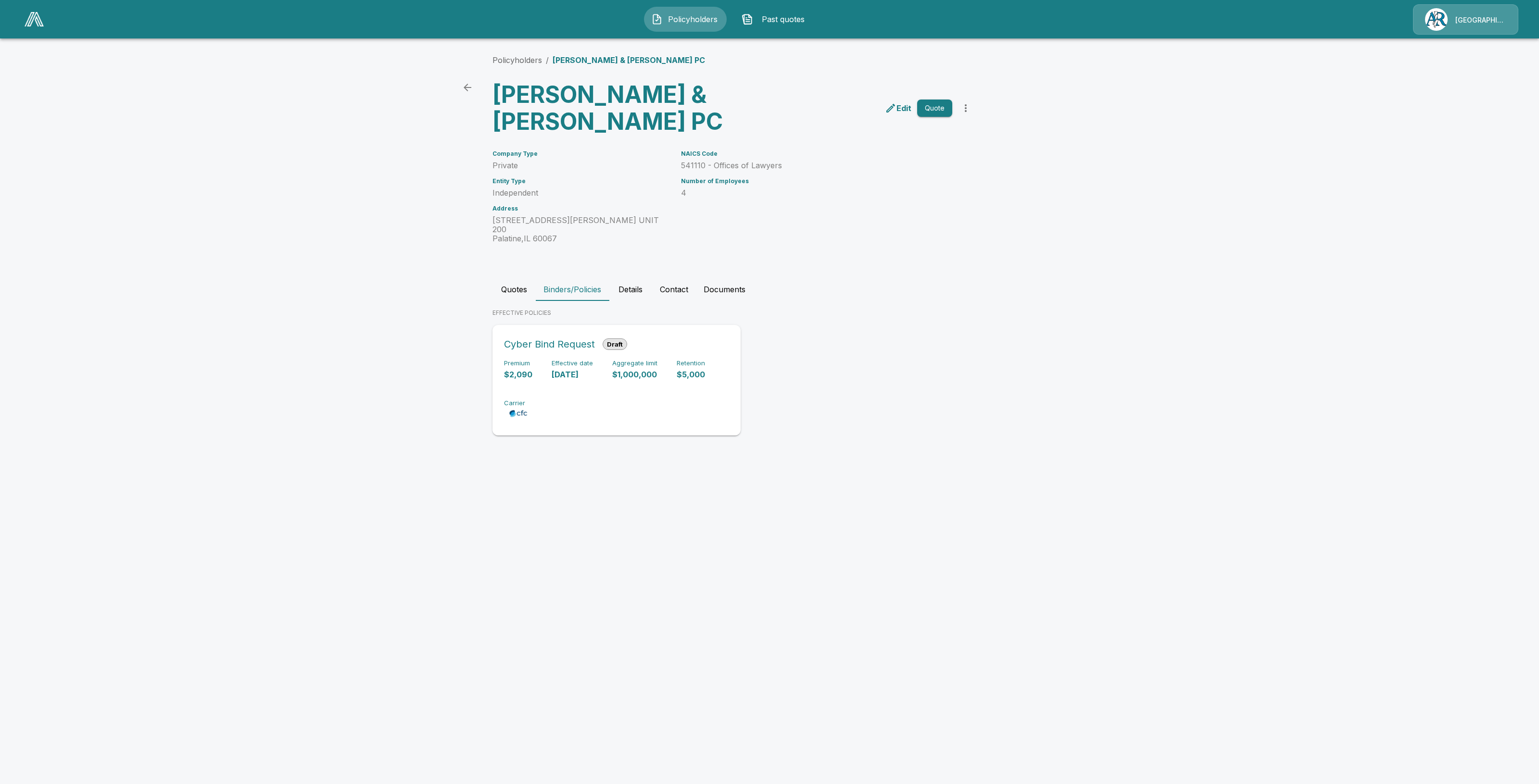
click at [571, 359] on div "Premium $2,090 Effective date 9/22/2025 Aggregate limit $1,000,000 Retention $5…" at bounding box center [617, 389] width 225 height 60
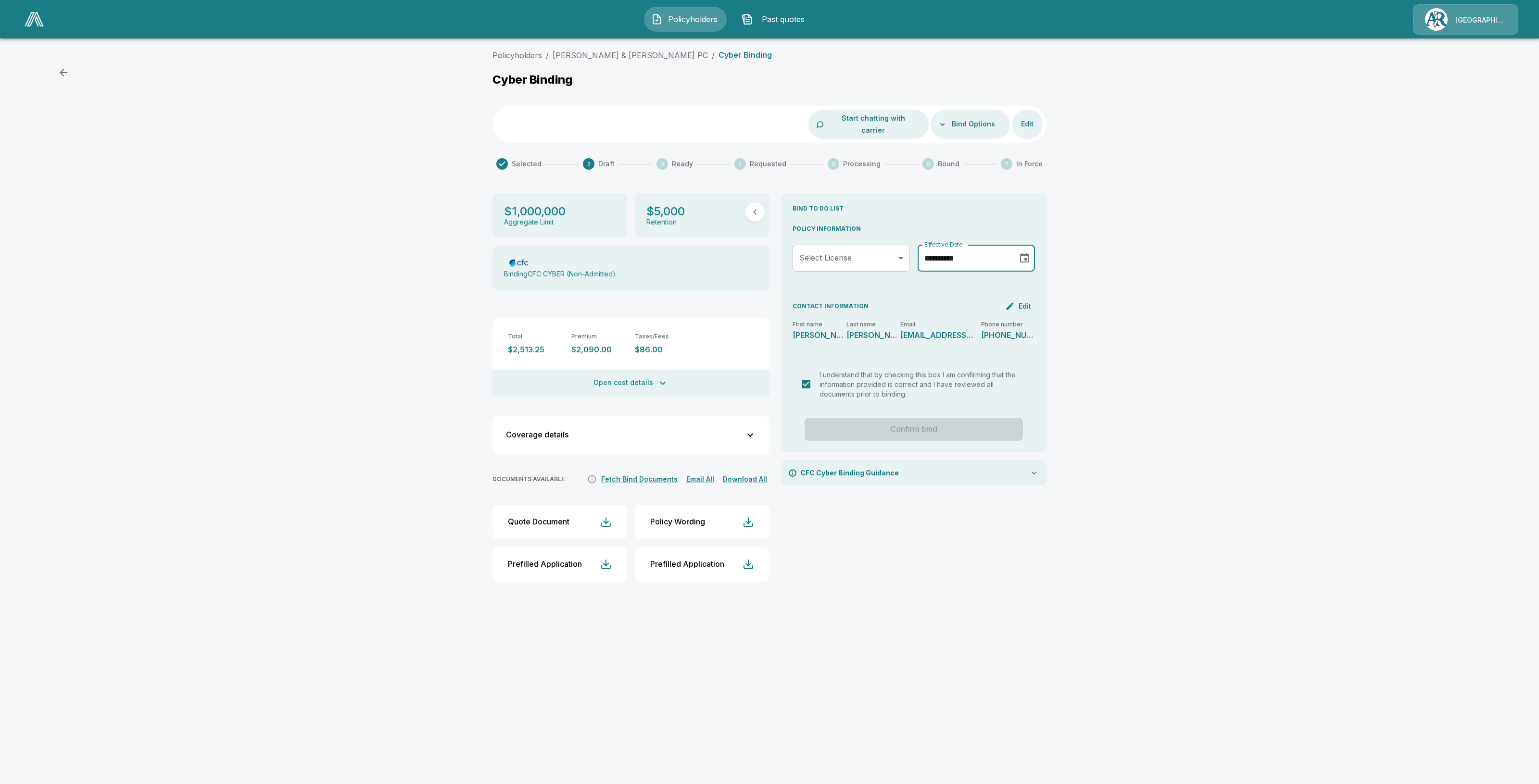
click at [975, 248] on input "**********" at bounding box center [964, 258] width 93 height 27
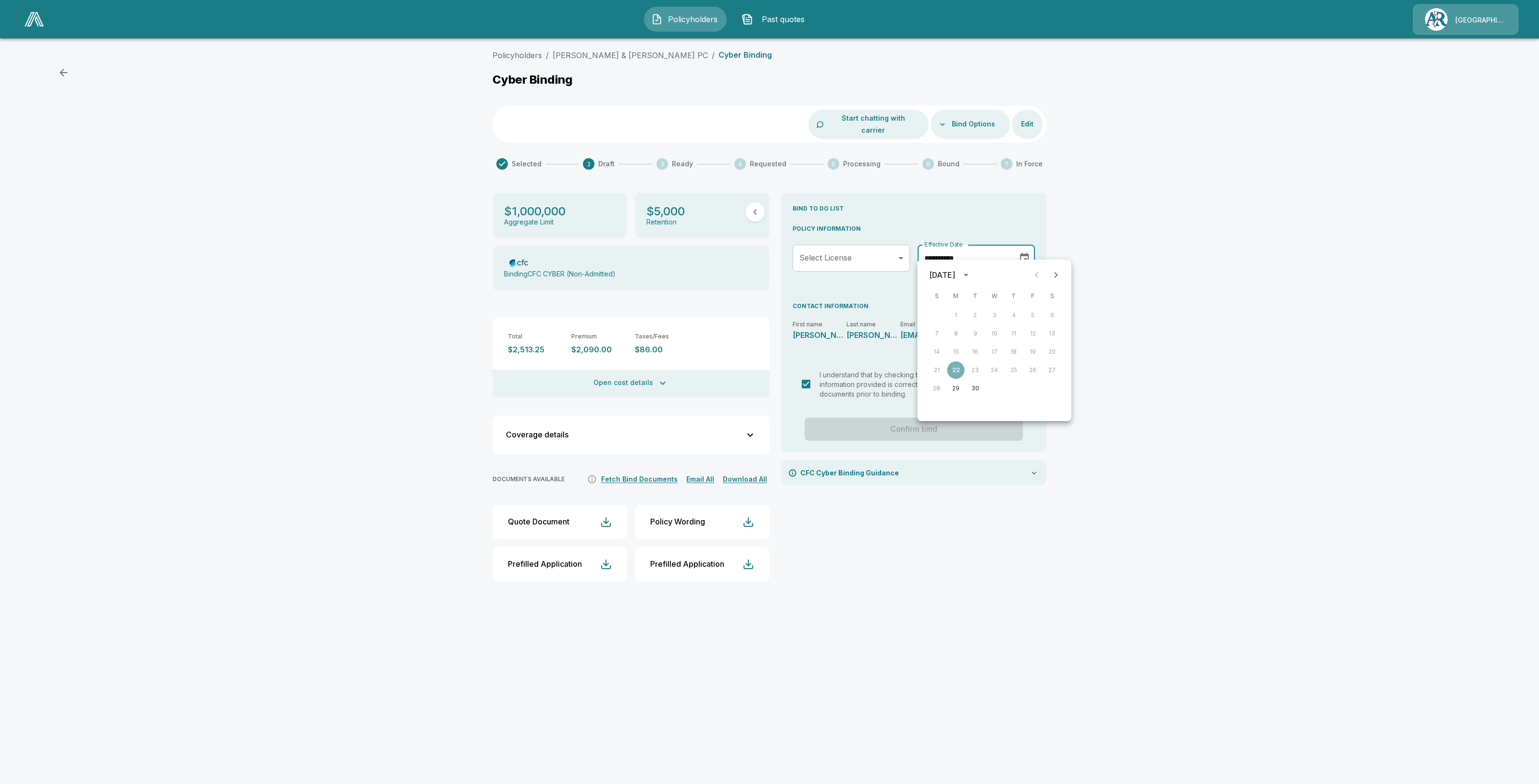
click at [1182, 351] on div "Policyholders / Mc Cabe & Hogan PC / Cyber Binding Cyber Binding Start chatting…" at bounding box center [770, 323] width 1539 height 555
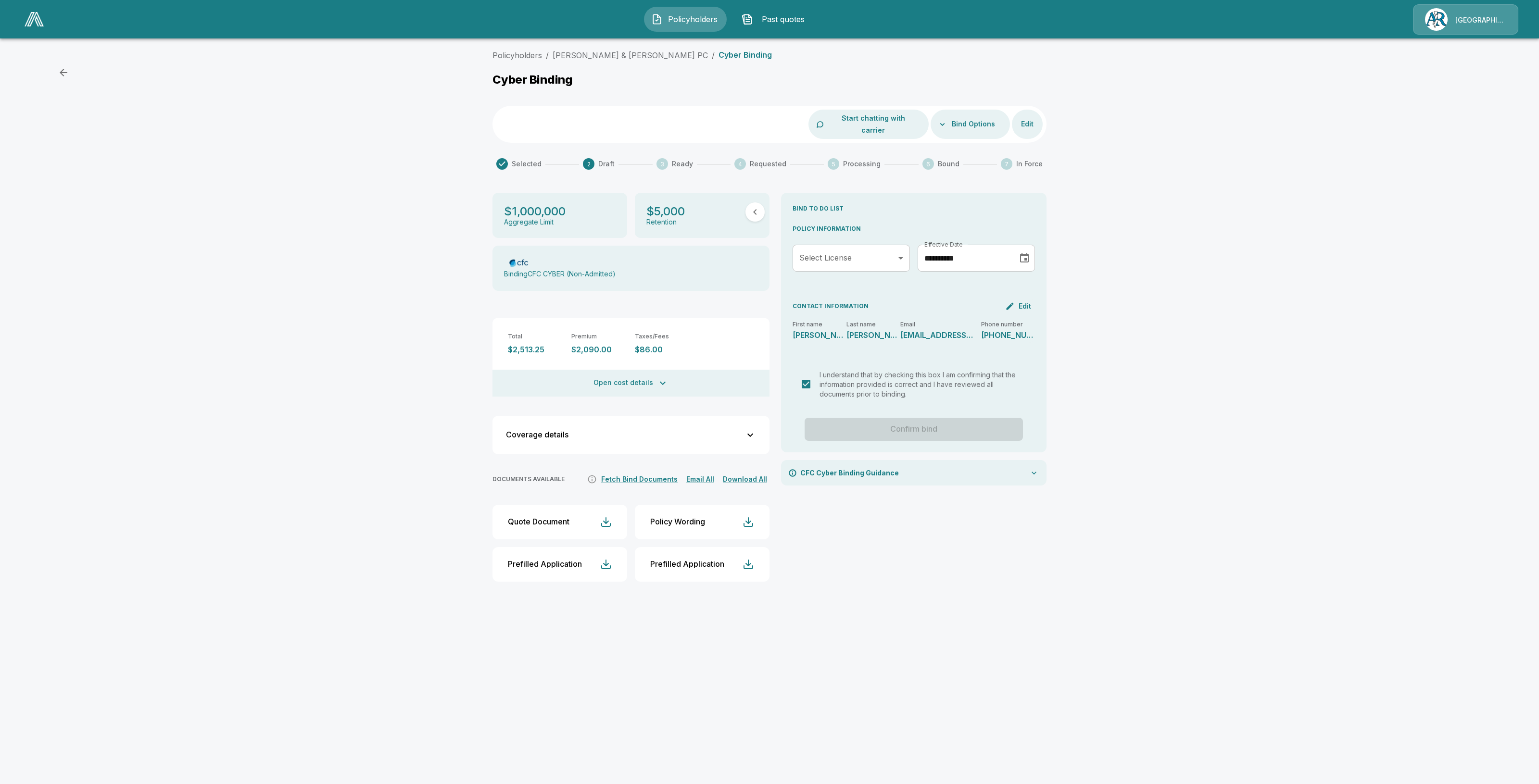
click at [951, 509] on div "**********" at bounding box center [913, 391] width 265 height 396
click at [598, 60] on li "[PERSON_NAME] & [PERSON_NAME] PC" at bounding box center [630, 55] width 155 height 11
click at [598, 57] on link "[PERSON_NAME] & [PERSON_NAME] PC" at bounding box center [630, 56] width 155 height 10
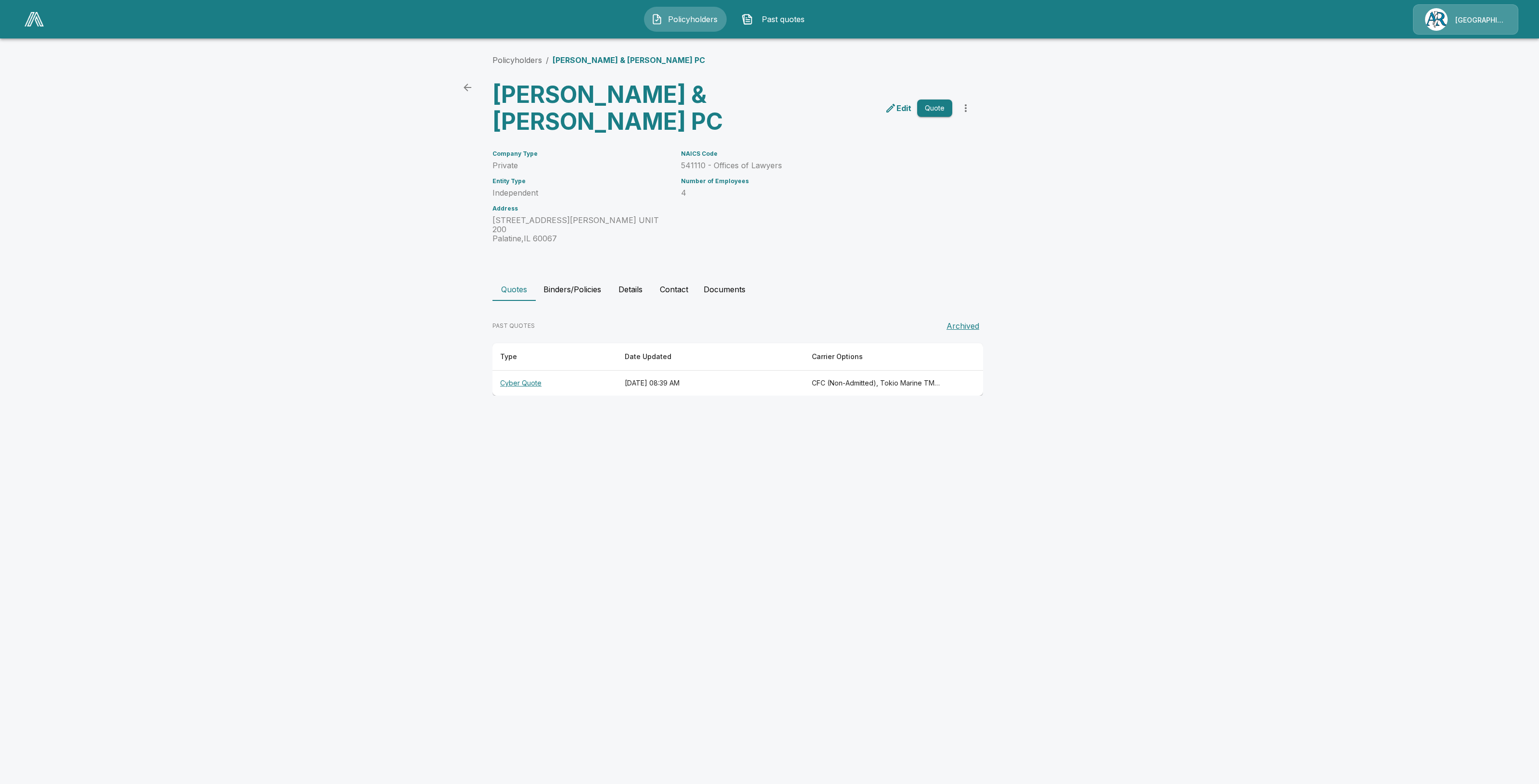
click at [518, 371] on th "Cyber Quote" at bounding box center [554, 383] width 124 height 26
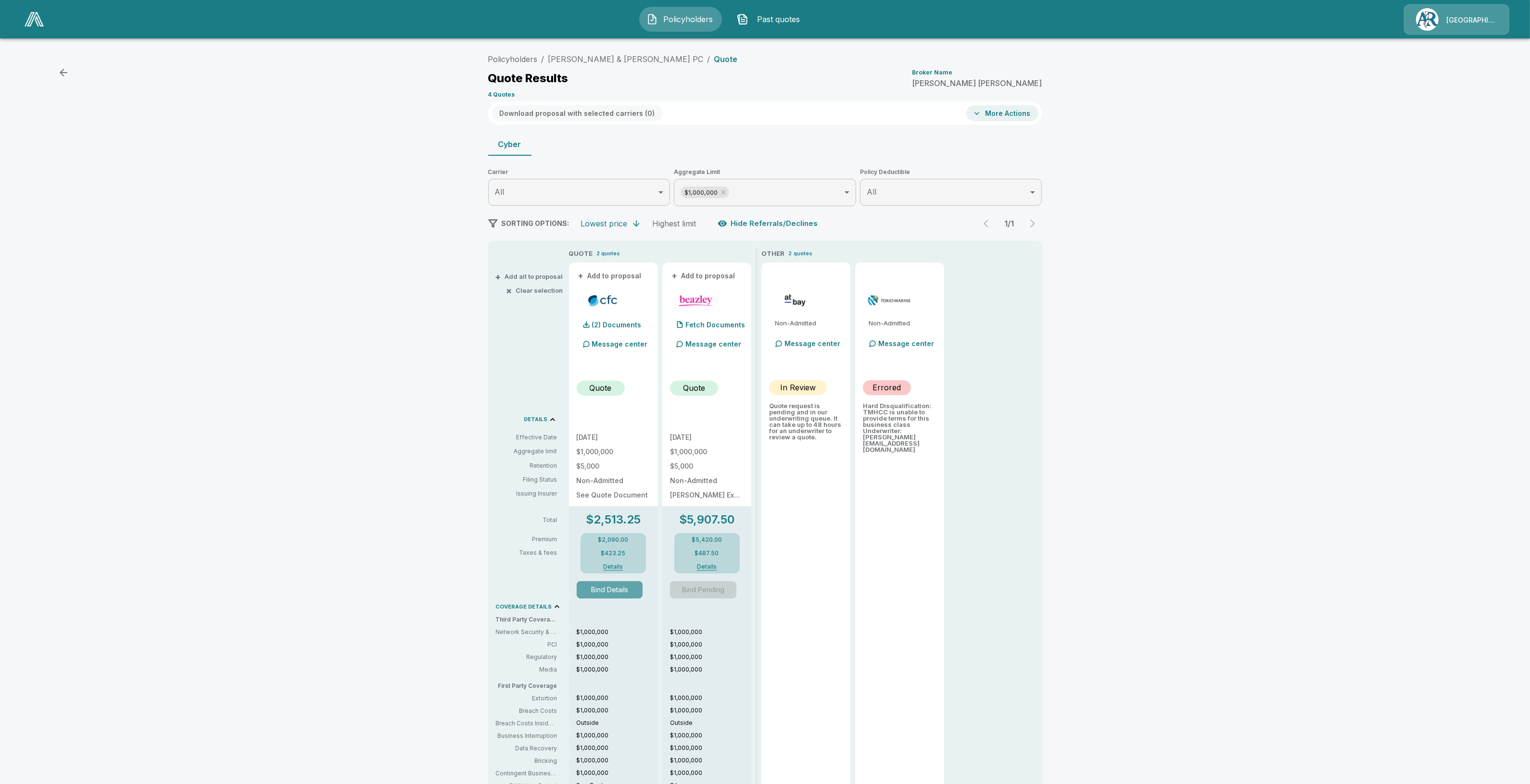
click at [628, 585] on button "Bind Details" at bounding box center [609, 589] width 66 height 17
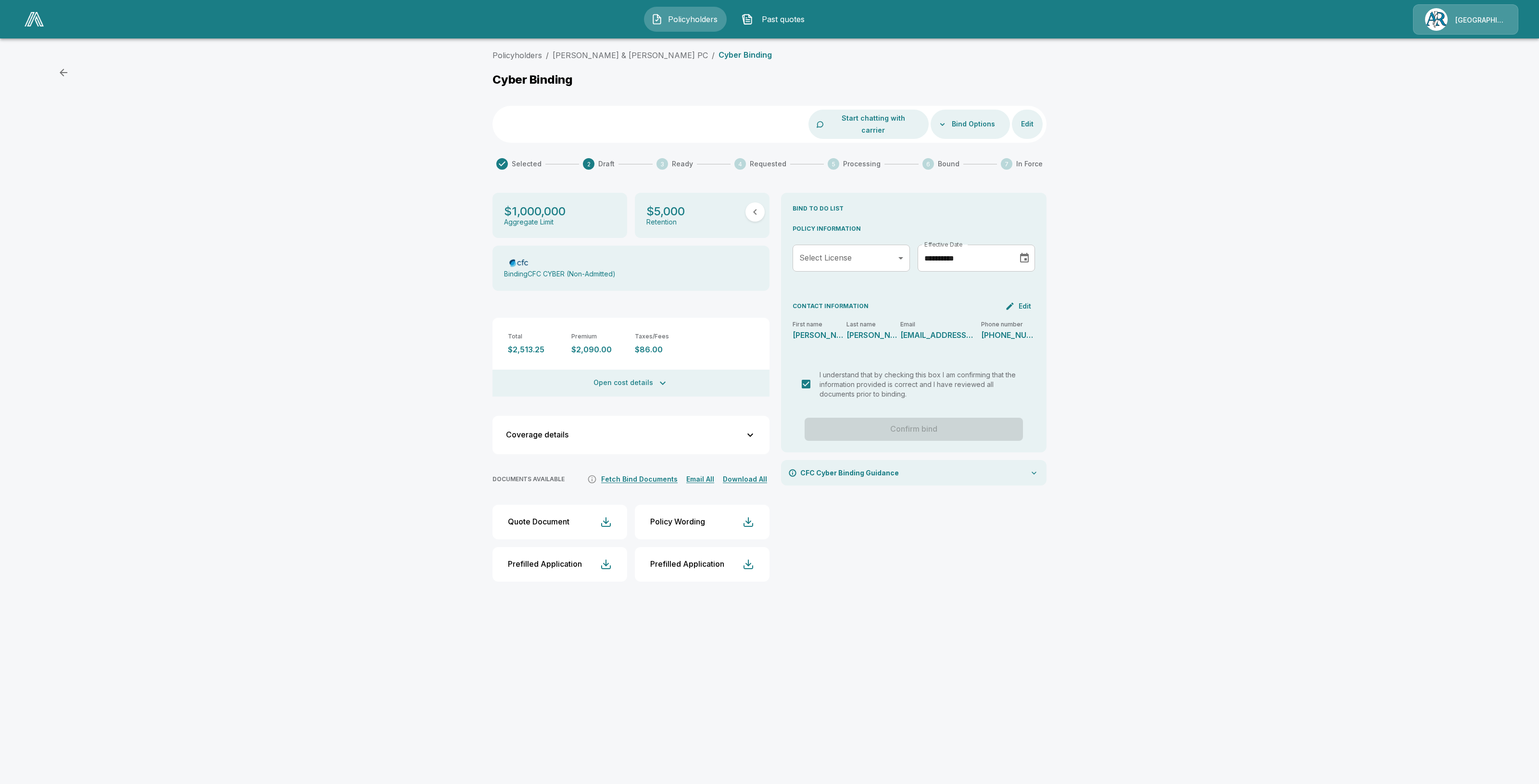
click at [850, 243] on body "Policyholders Past quotes Arlington/Roe Policyholders / Mc Cabe & Hogan PC / Cy…" at bounding box center [770, 300] width 1539 height 601
click at [1151, 282] on div at bounding box center [770, 392] width 1539 height 784
click at [657, 474] on button "Fetch Bind Documents" at bounding box center [639, 479] width 81 height 12
click at [585, 54] on link "[PERSON_NAME] & [PERSON_NAME] PC" at bounding box center [630, 56] width 155 height 10
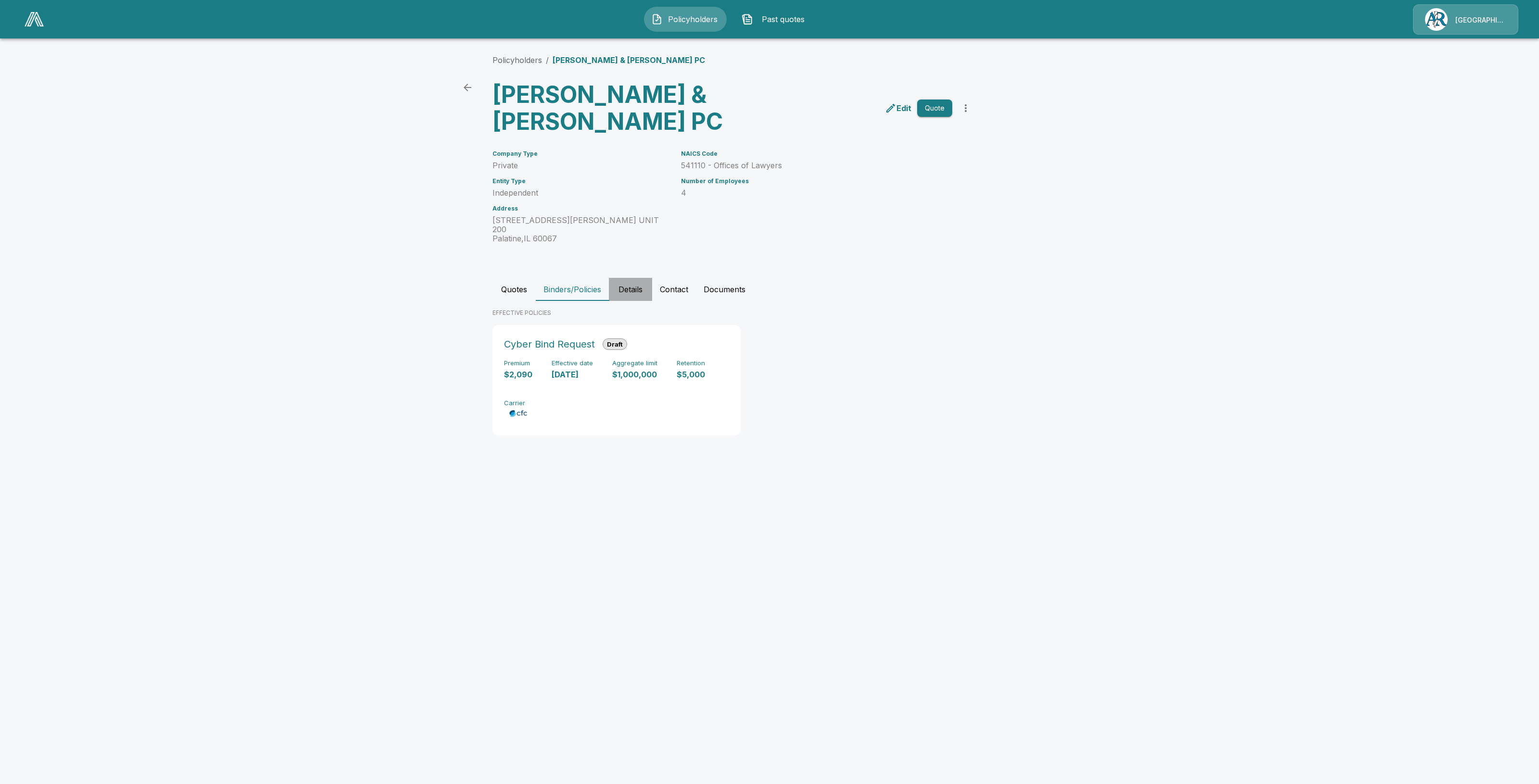
click at [637, 278] on button "Details" at bounding box center [630, 289] width 43 height 23
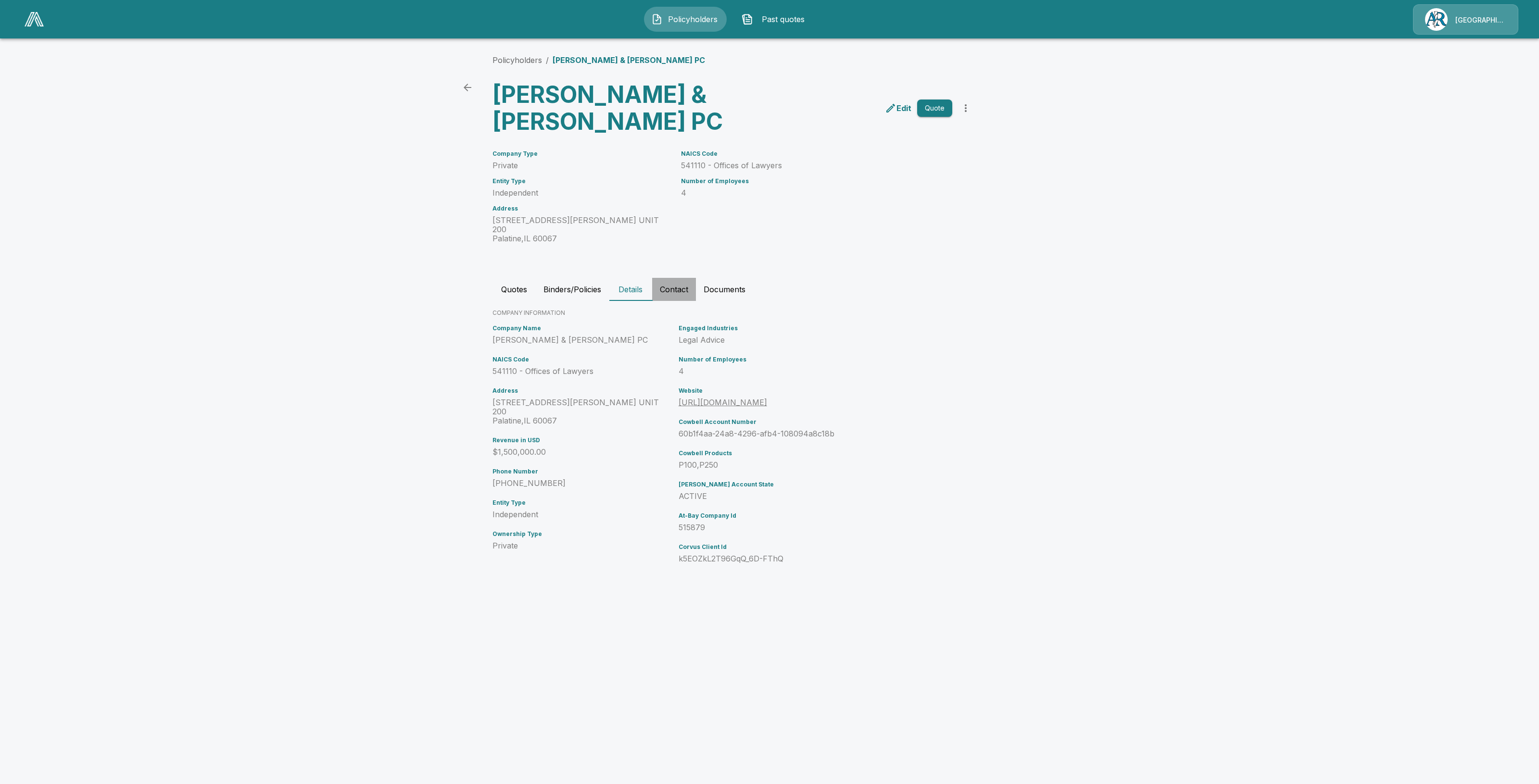
click at [684, 278] on button "Contact" at bounding box center [674, 289] width 44 height 23
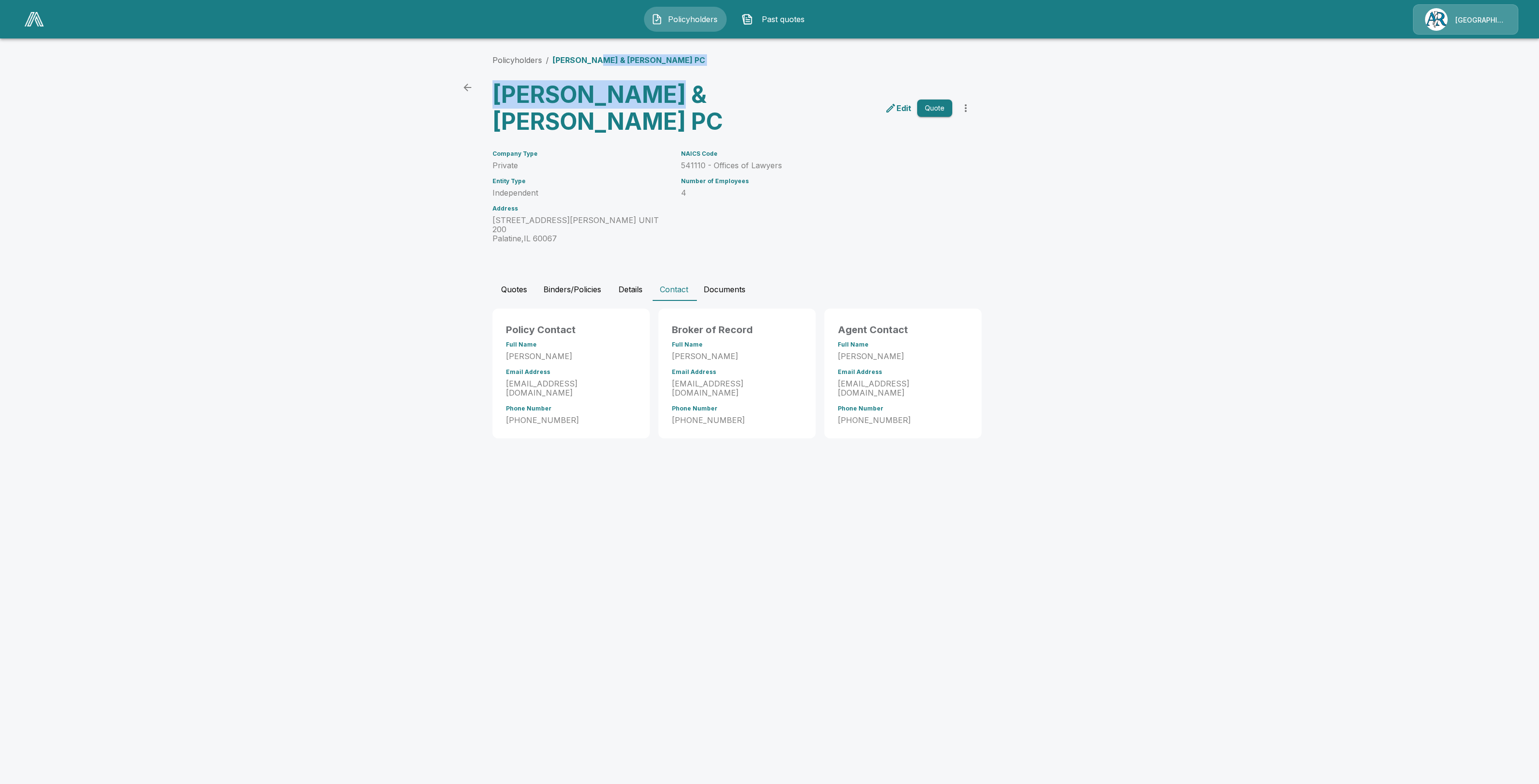
drag, startPoint x: 657, startPoint y: 67, endPoint x: 593, endPoint y: 63, distance: 64.1
click at [593, 63] on div "Policyholders / [PERSON_NAME] & [PERSON_NAME] PC [PERSON_NAME] & [PERSON_NAME] …" at bounding box center [770, 246] width 577 height 420
click at [667, 78] on div "[PERSON_NAME] & [PERSON_NAME] PC" at bounding box center [607, 104] width 246 height 62
drag, startPoint x: 738, startPoint y: 92, endPoint x: 499, endPoint y: 96, distance: 239.0
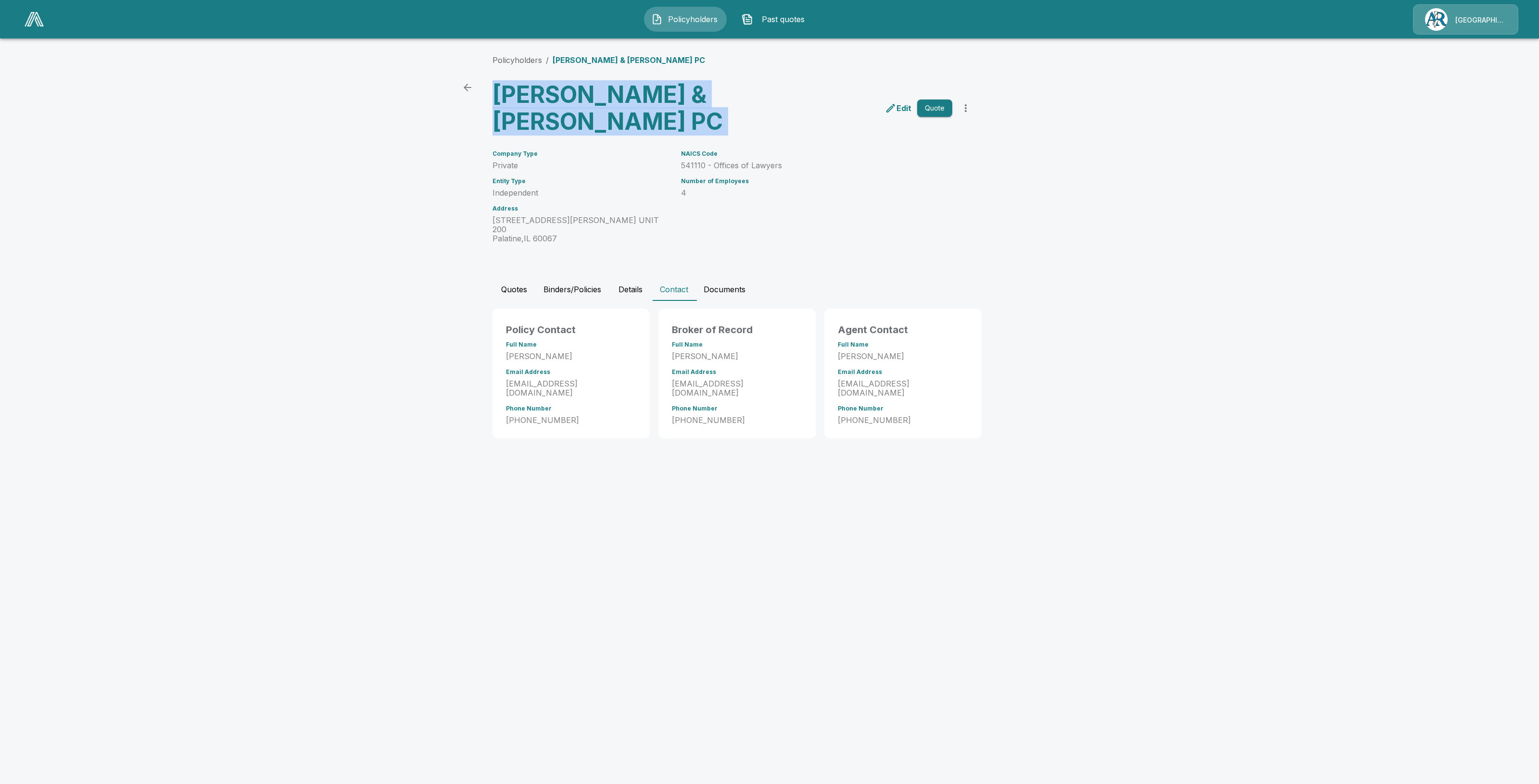
click at [499, 96] on div "[PERSON_NAME] & [PERSON_NAME] PC Edit Quote" at bounding box center [729, 104] width 490 height 62
copy div "[PERSON_NAME] & [PERSON_NAME] PC Edit Quote"
click at [524, 61] on link "Policyholders" at bounding box center [517, 60] width 50 height 10
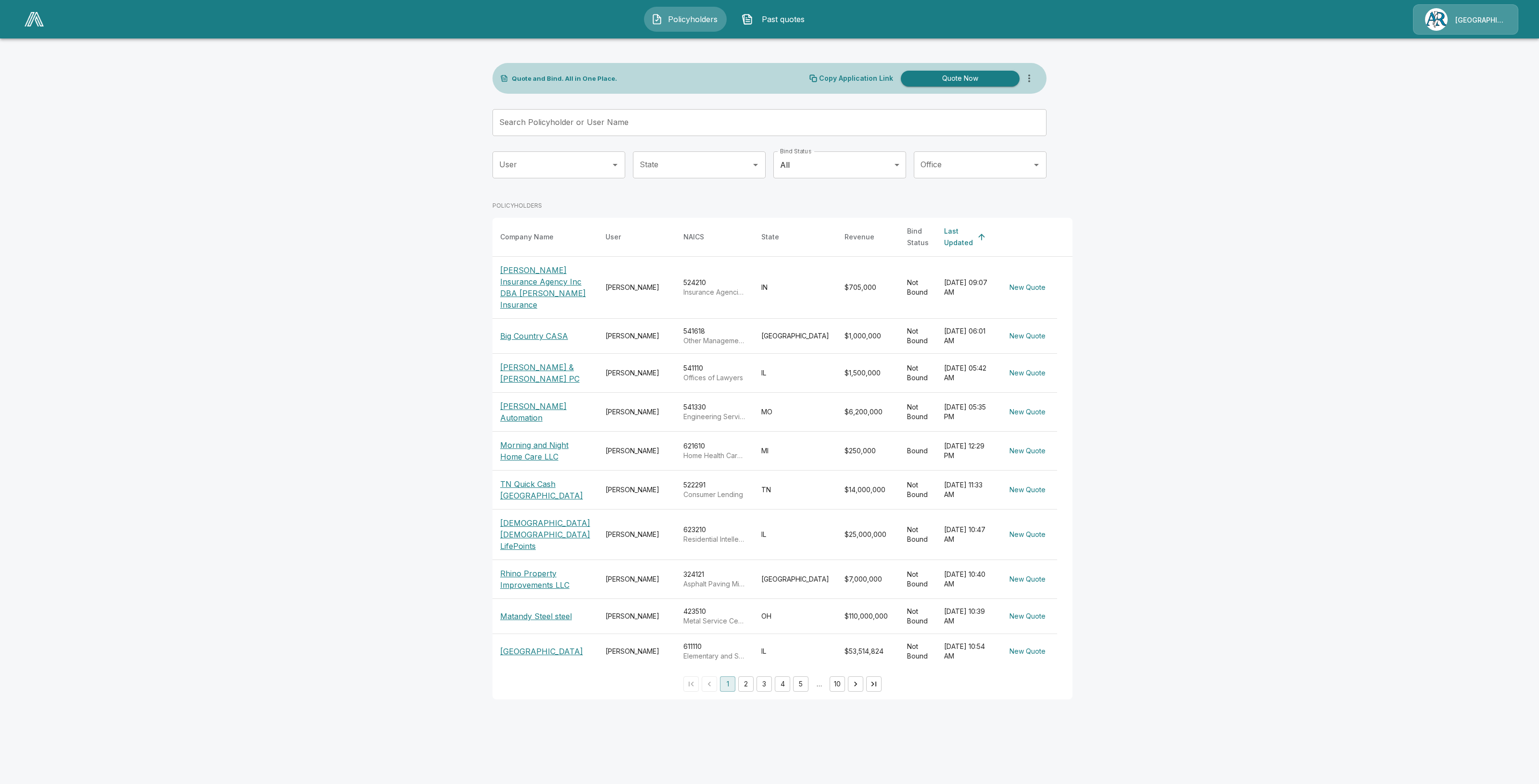
click at [744, 21] on img "button" at bounding box center [747, 19] width 11 height 11
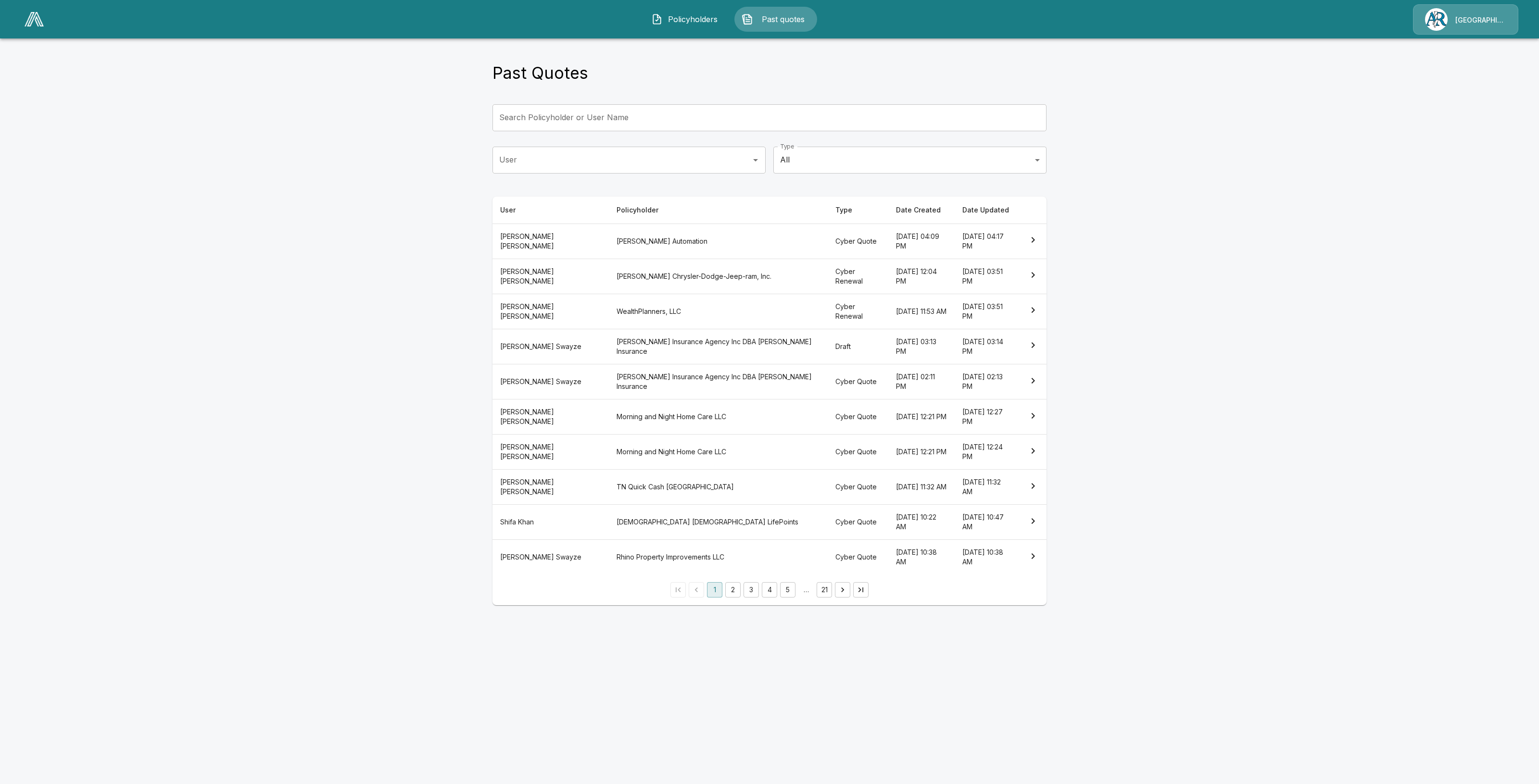
click at [609, 244] on th "McEnery Automation" at bounding box center [718, 241] width 219 height 35
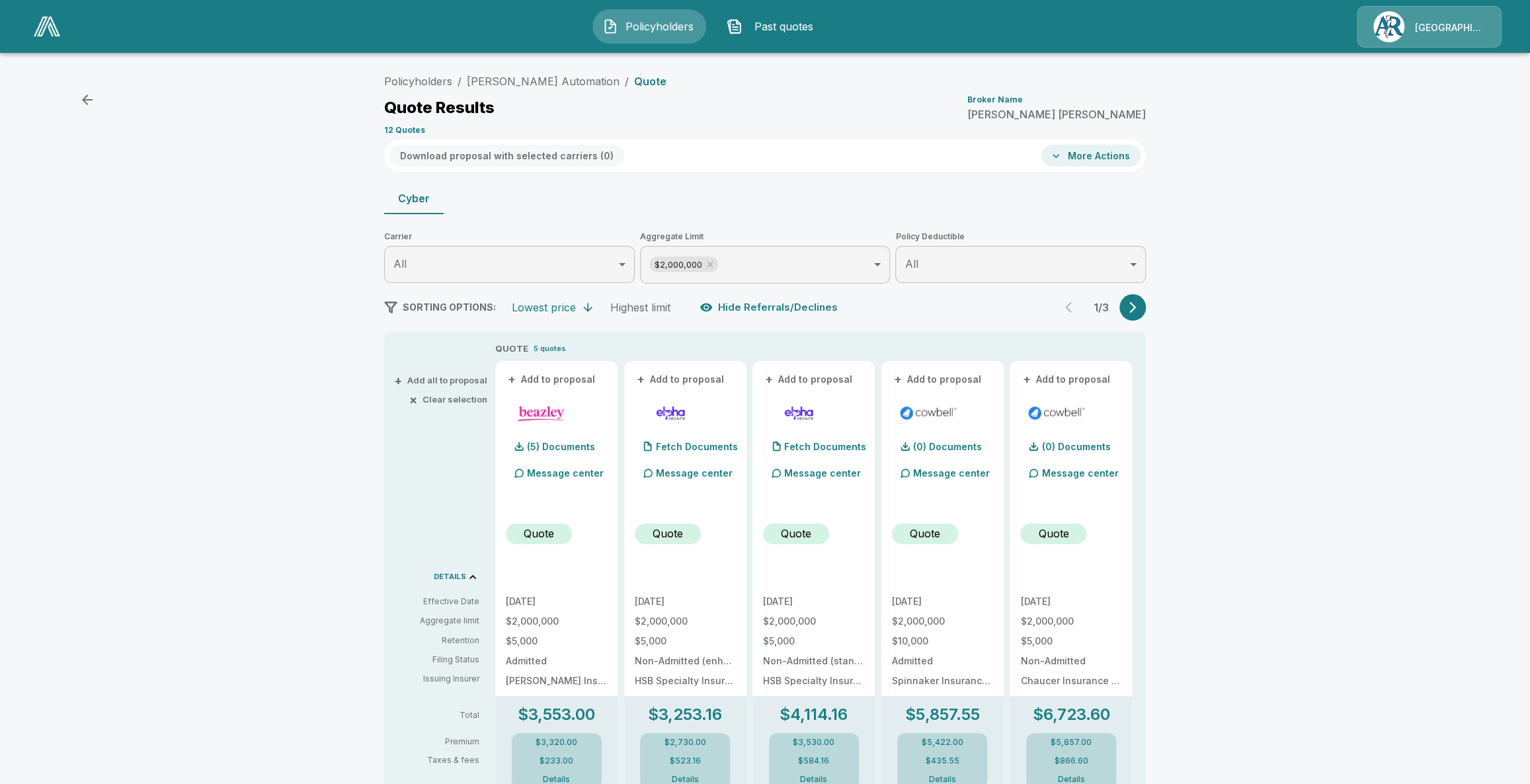
click at [677, 22] on span "Policyholders" at bounding box center [659, 26] width 73 height 16
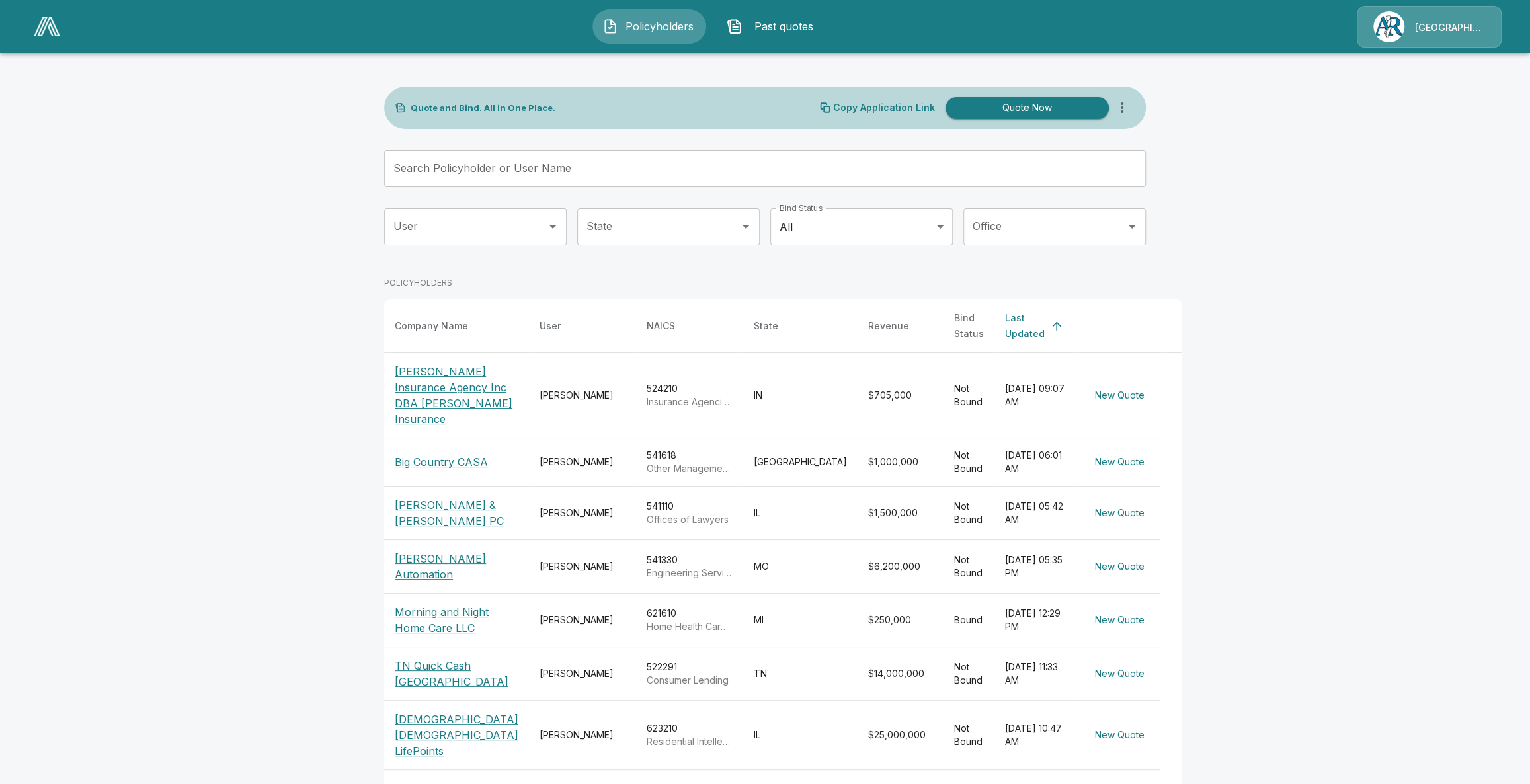
click at [456, 635] on p "Morning and Night Home Care LLC" at bounding box center [457, 620] width 124 height 32
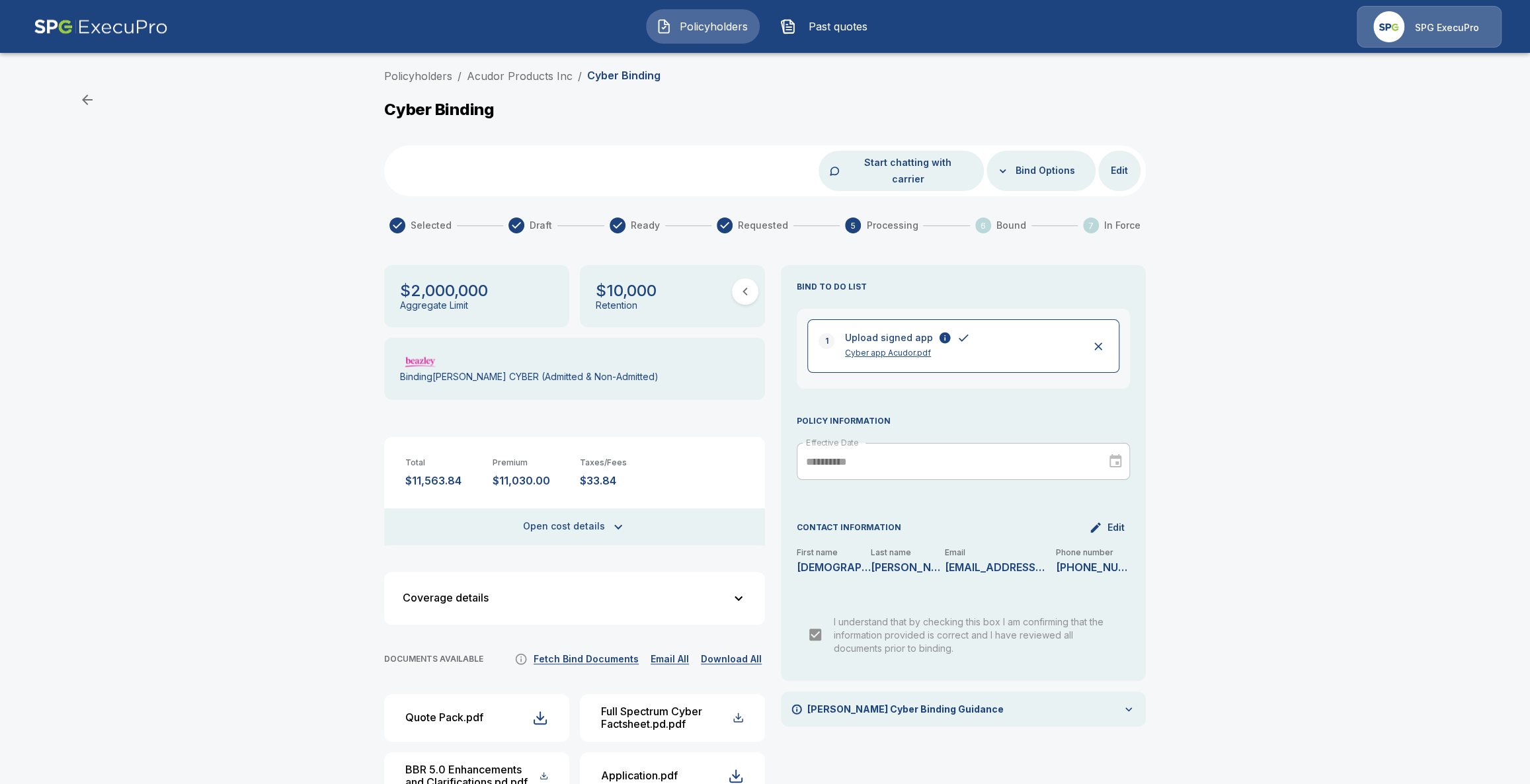
click at [820, 16] on button "Past quotes" at bounding box center [827, 26] width 113 height 34
click at [819, 34] on button "Past quotes" at bounding box center [827, 26] width 113 height 34
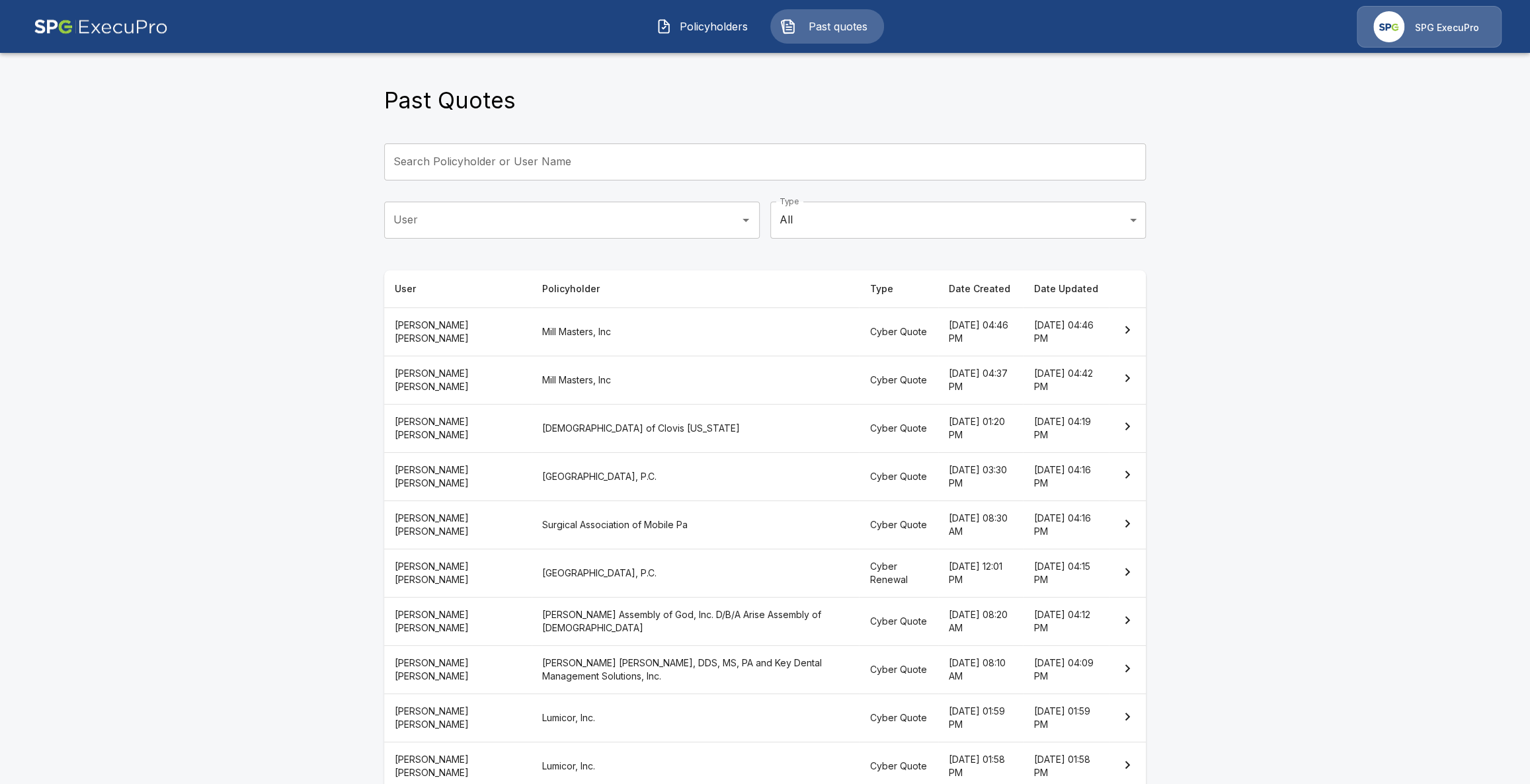
click at [859, 534] on th "Cyber Quote" at bounding box center [898, 525] width 80 height 48
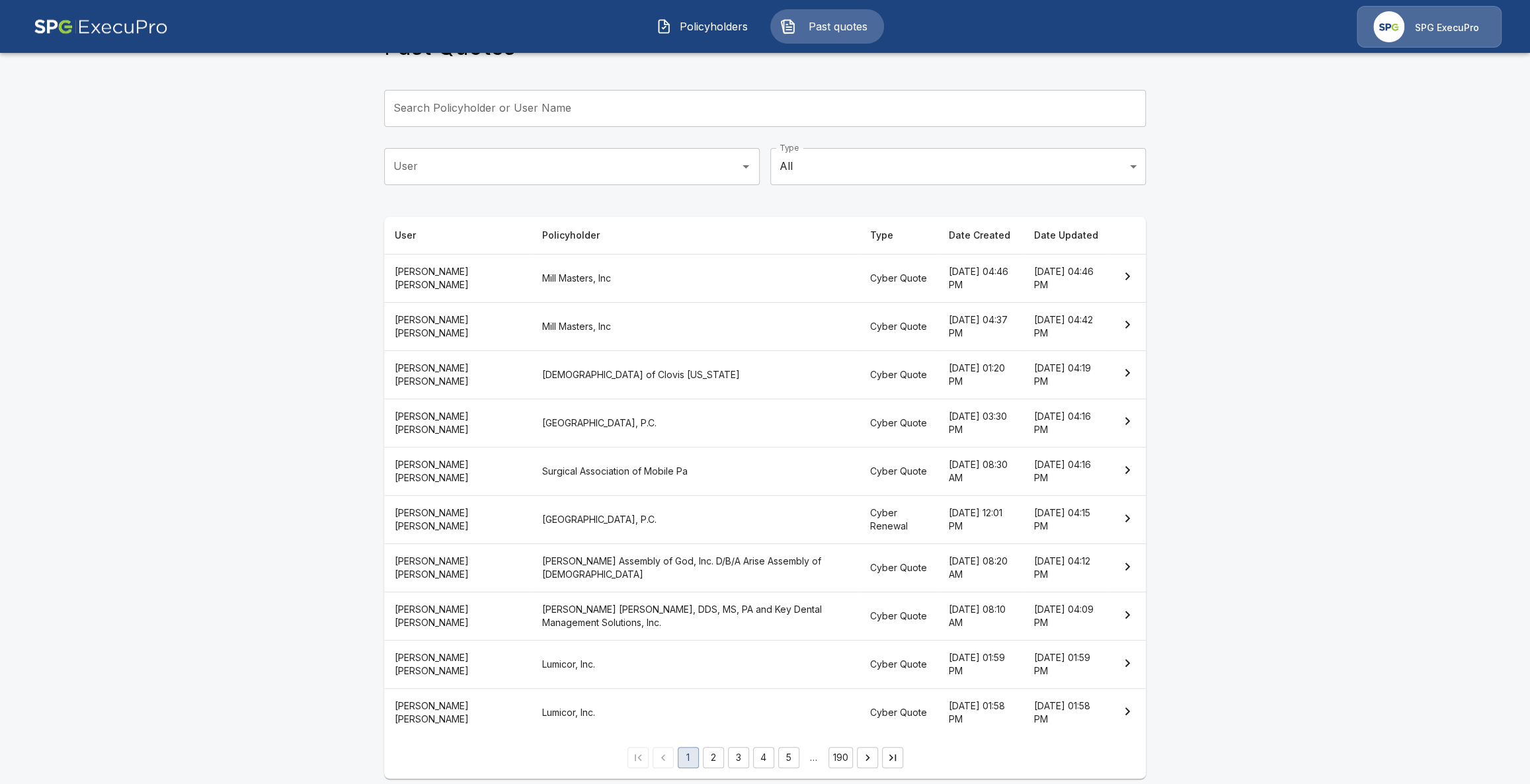
scroll to position [62, 0]
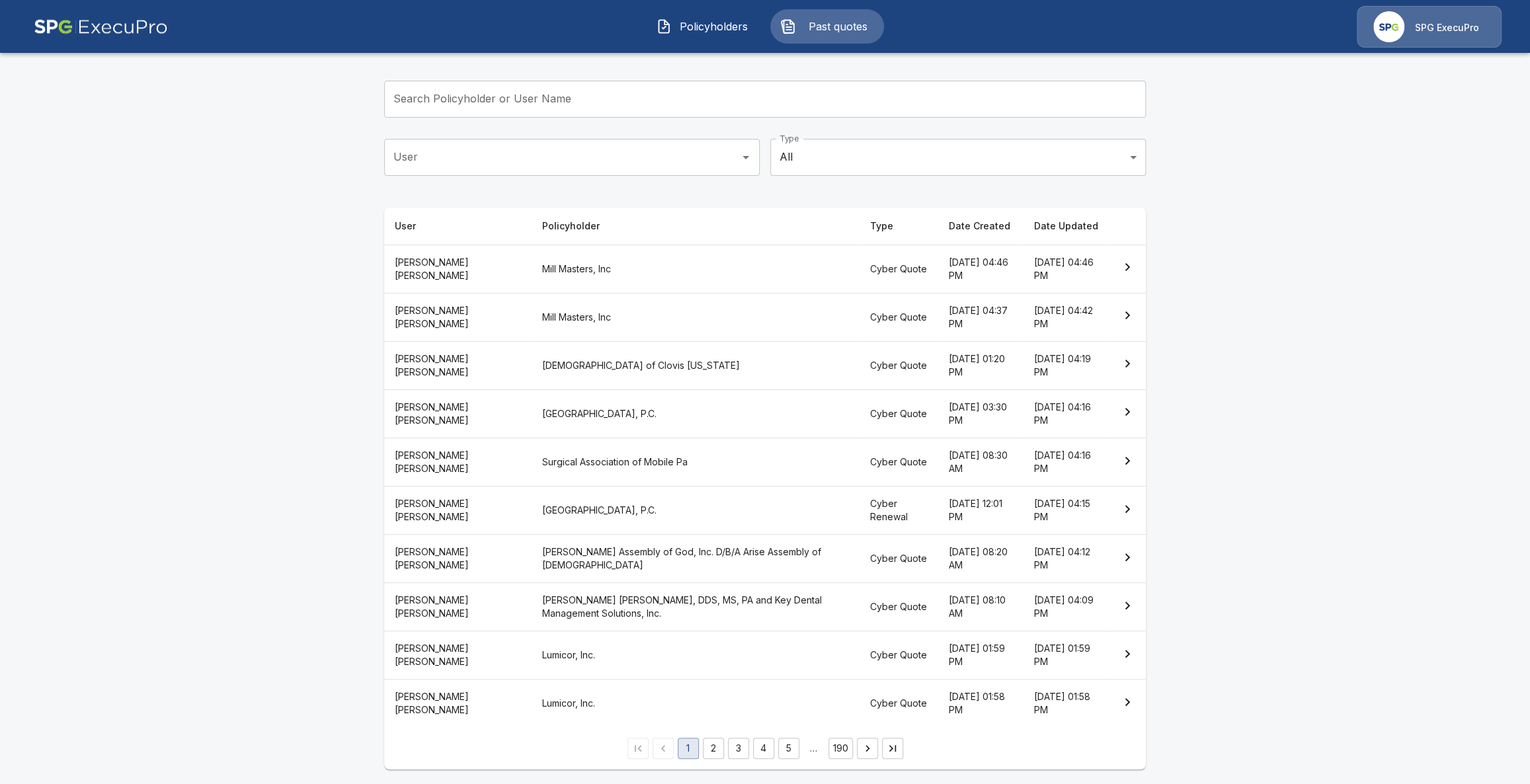
click at [734, 657] on th "Lumicor, Inc." at bounding box center [695, 655] width 327 height 48
click at [704, 266] on th "Mill Masters, Inc" at bounding box center [695, 268] width 327 height 48
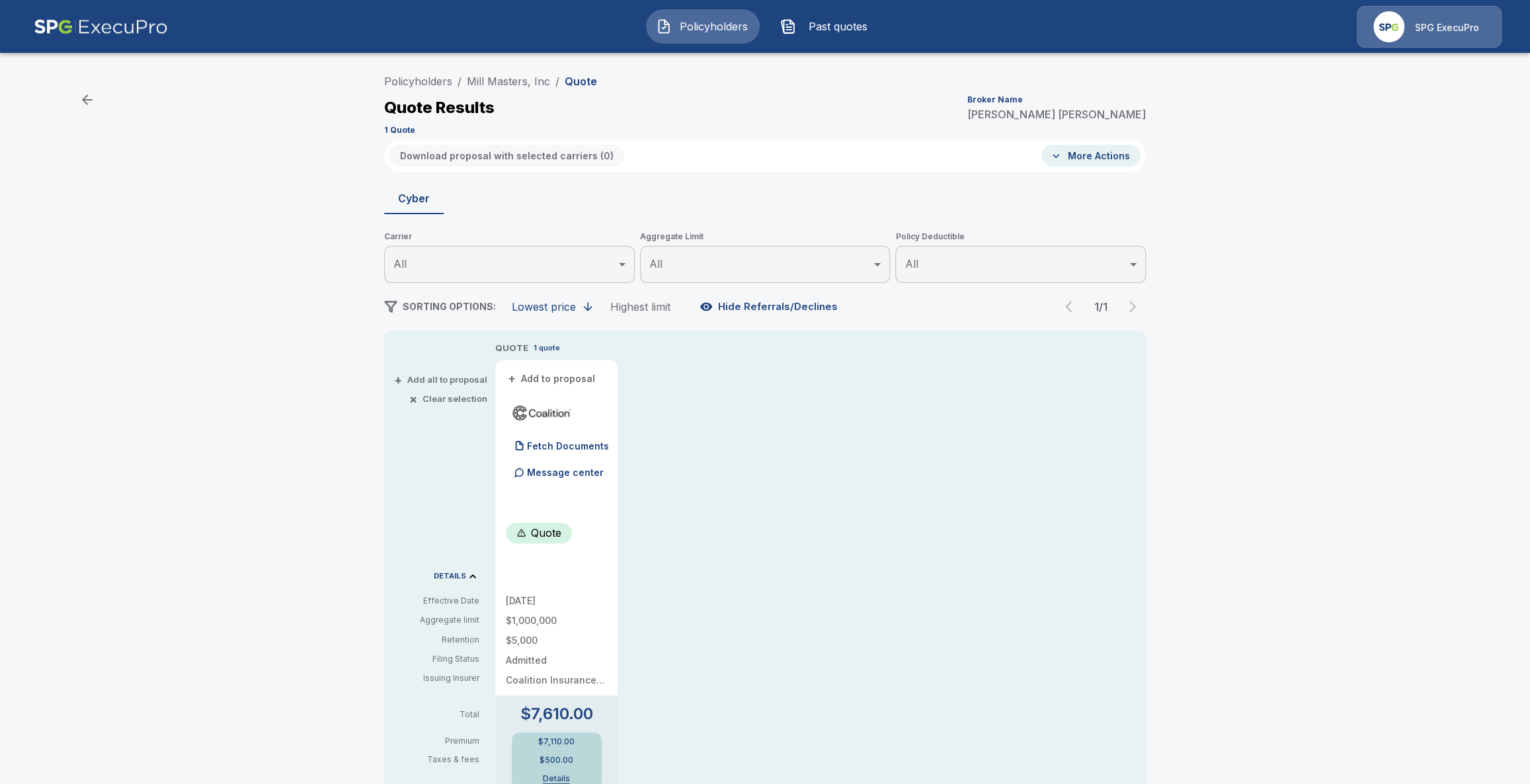
scroll to position [49, 0]
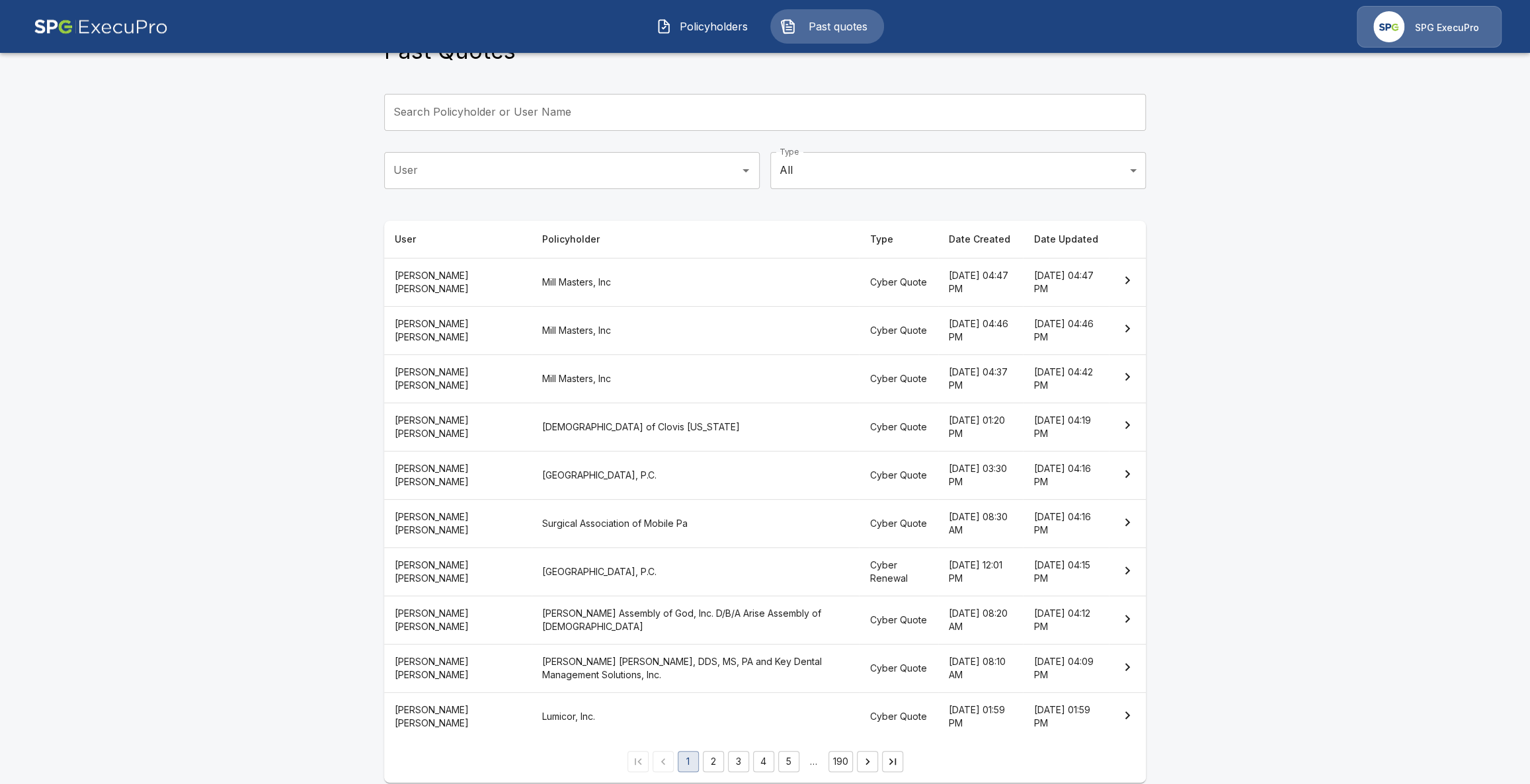
click at [627, 474] on th "Prairie Vision Center, P.C." at bounding box center [695, 475] width 327 height 48
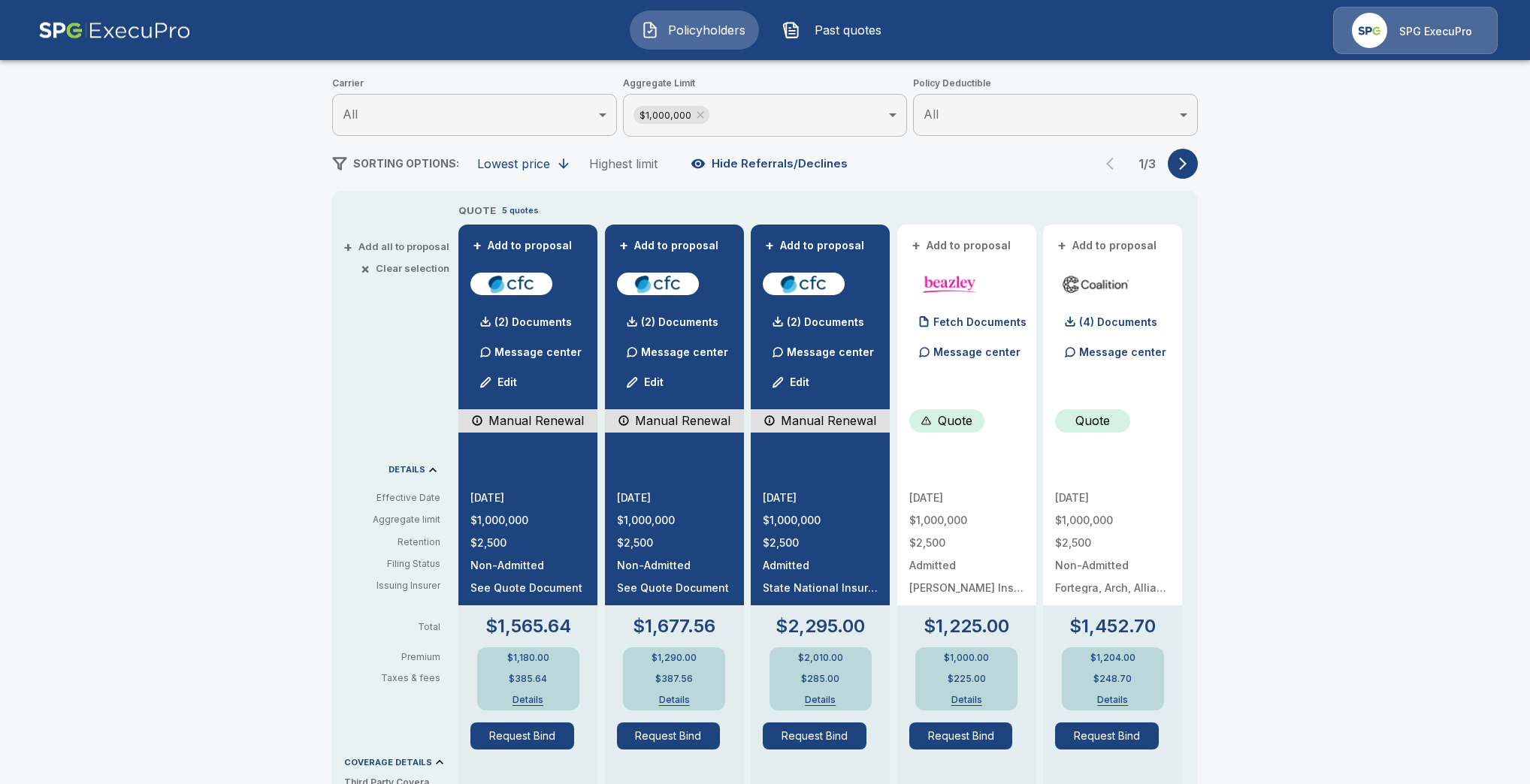
scroll to position [189, 0]
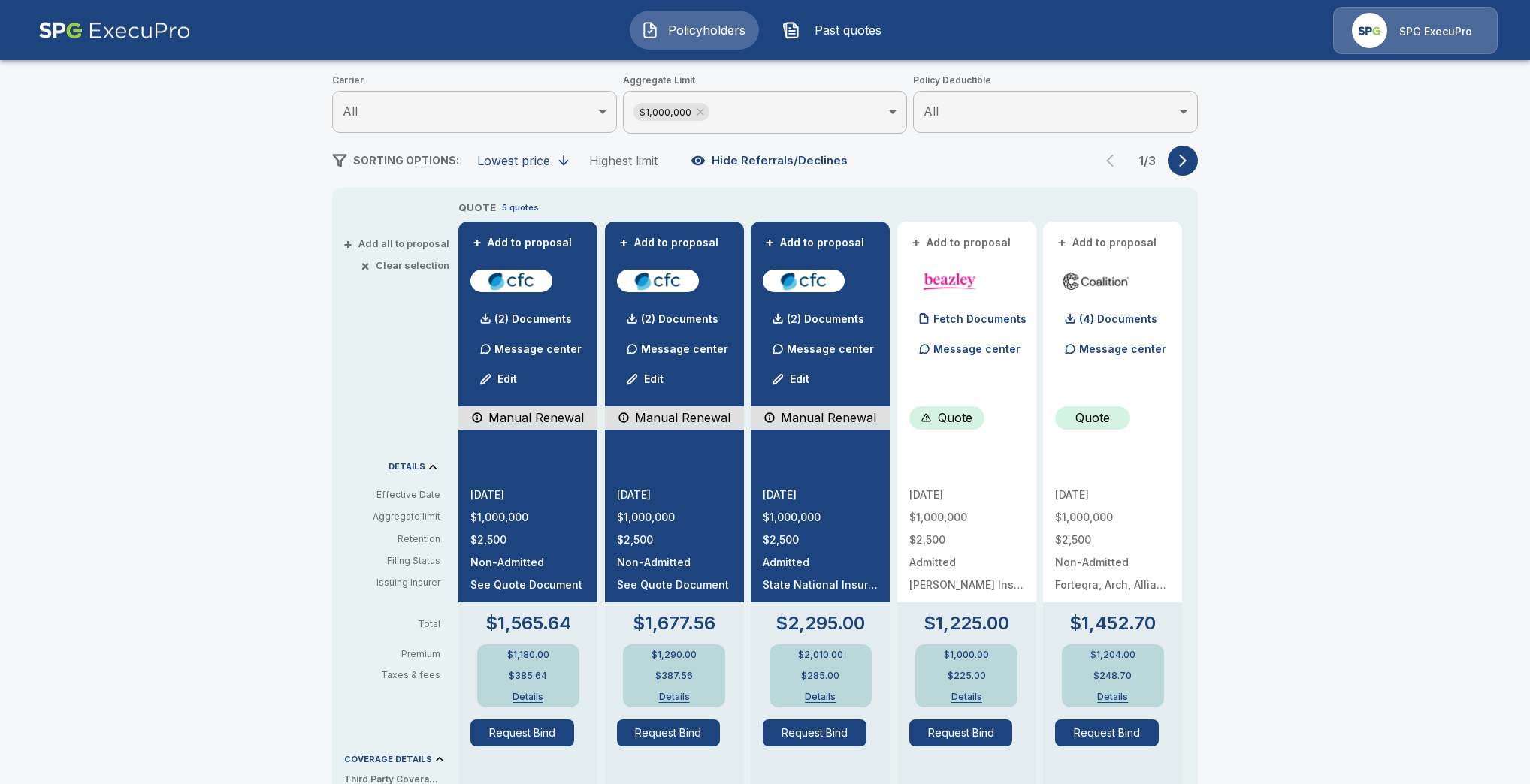
click at [1277, 415] on div "Policyholders / Prairie Vision Center, P.C. / Quote Quote Results Broker Name T…" at bounding box center [765, 606] width 1530 height 1448
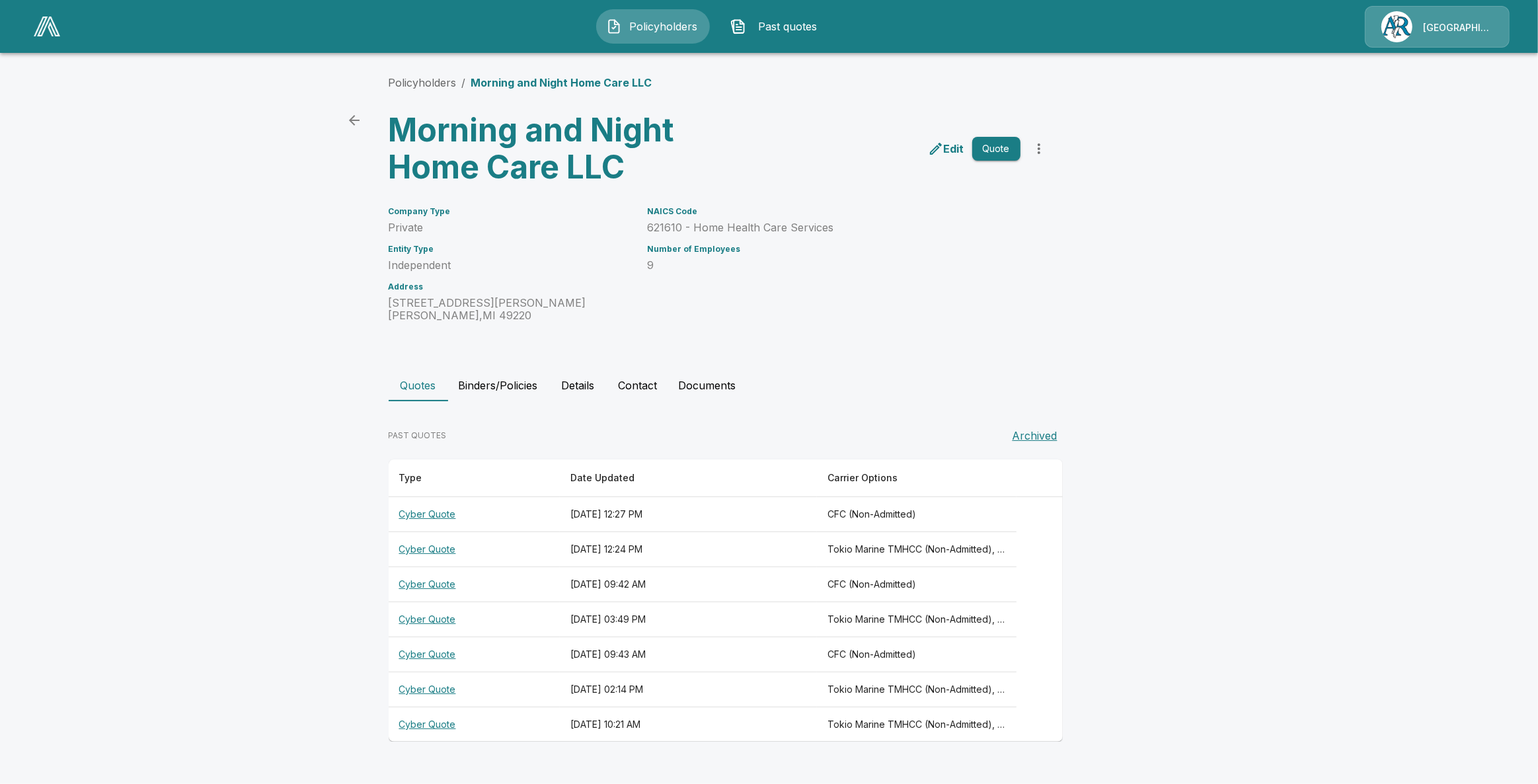
click at [430, 649] on th "Cyber Quote" at bounding box center [474, 654] width 171 height 35
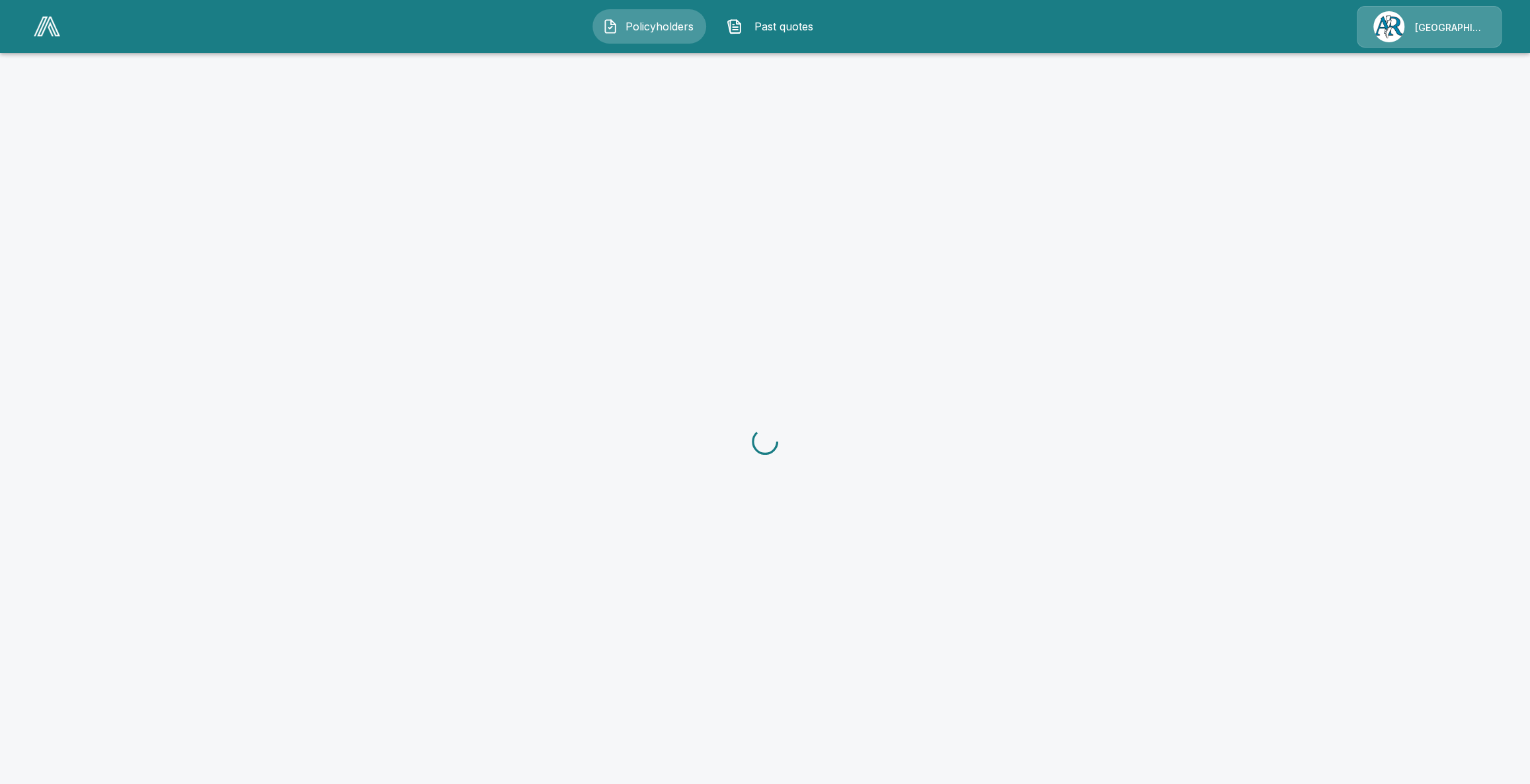
click at [774, 41] on button "Past quotes" at bounding box center [774, 26] width 113 height 34
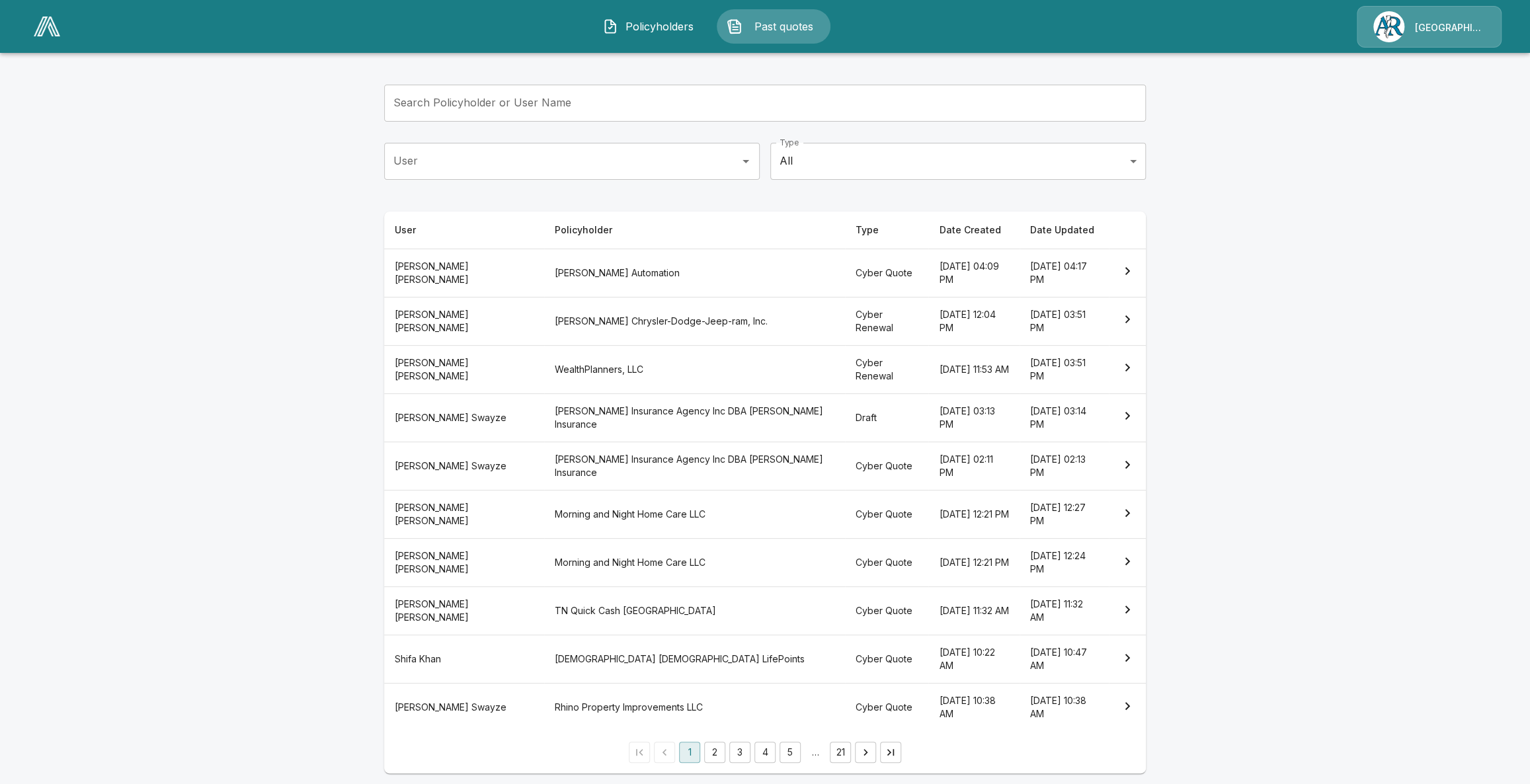
scroll to position [59, 0]
click at [673, 427] on th "Andy Harmon Insurance Agency Inc DBA Harmon McClintic Insurance" at bounding box center [695, 416] width 301 height 48
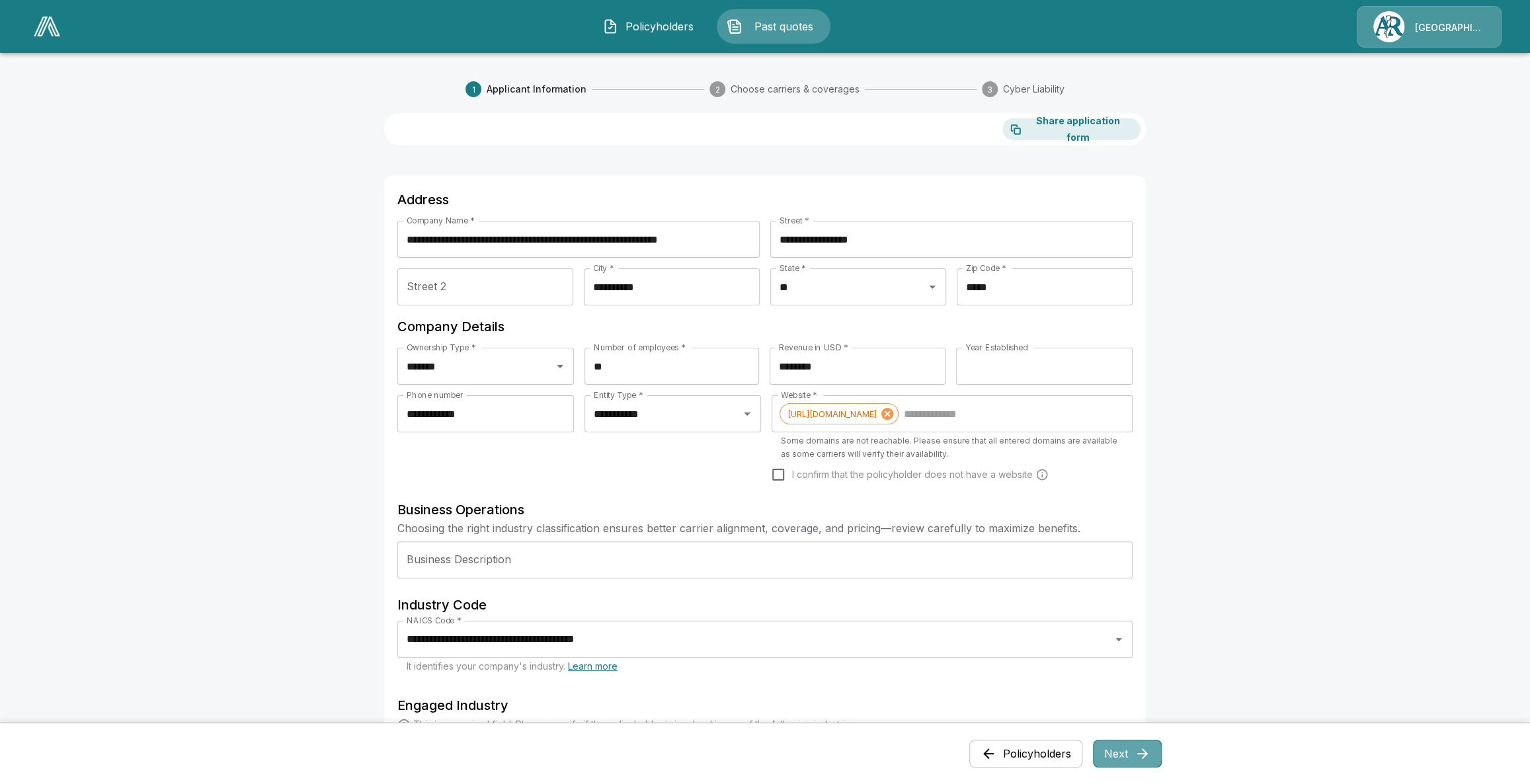
click at [1147, 748] on icon "button" at bounding box center [1142, 753] width 16 height 16
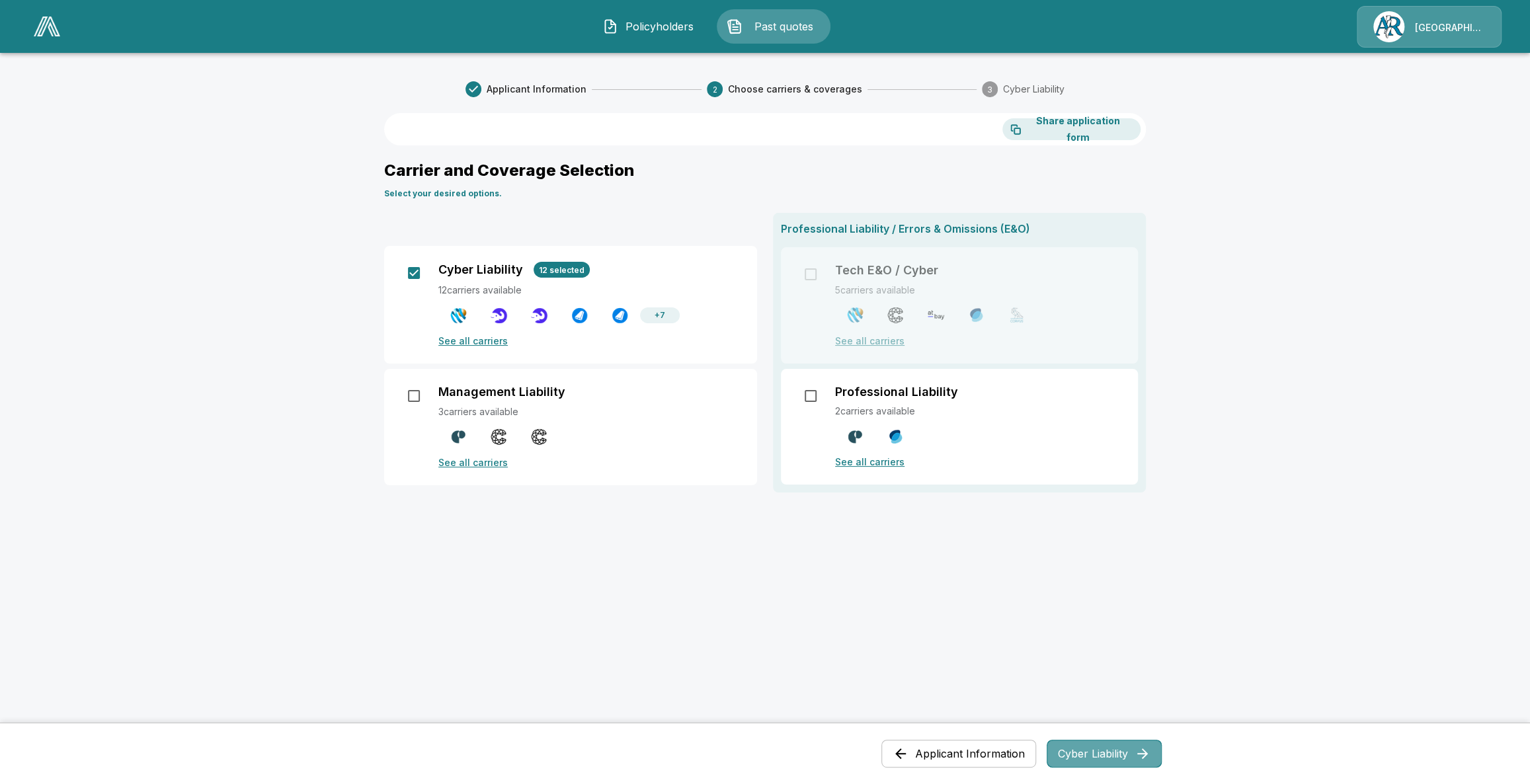
click at [1080, 760] on button "Cyber Liability" at bounding box center [1104, 754] width 115 height 28
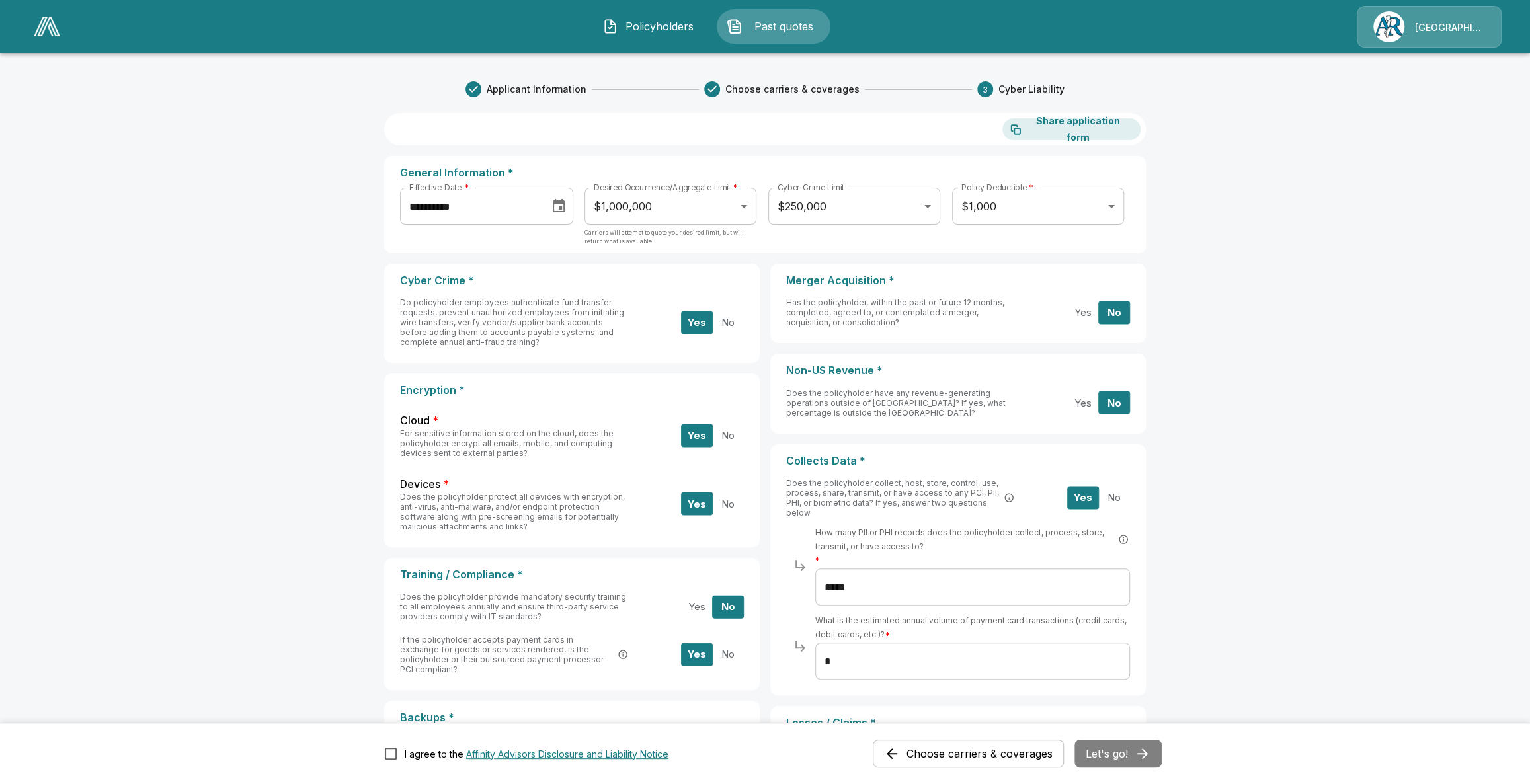
click at [1015, 754] on button "Choose carriers & coverages" at bounding box center [968, 754] width 191 height 28
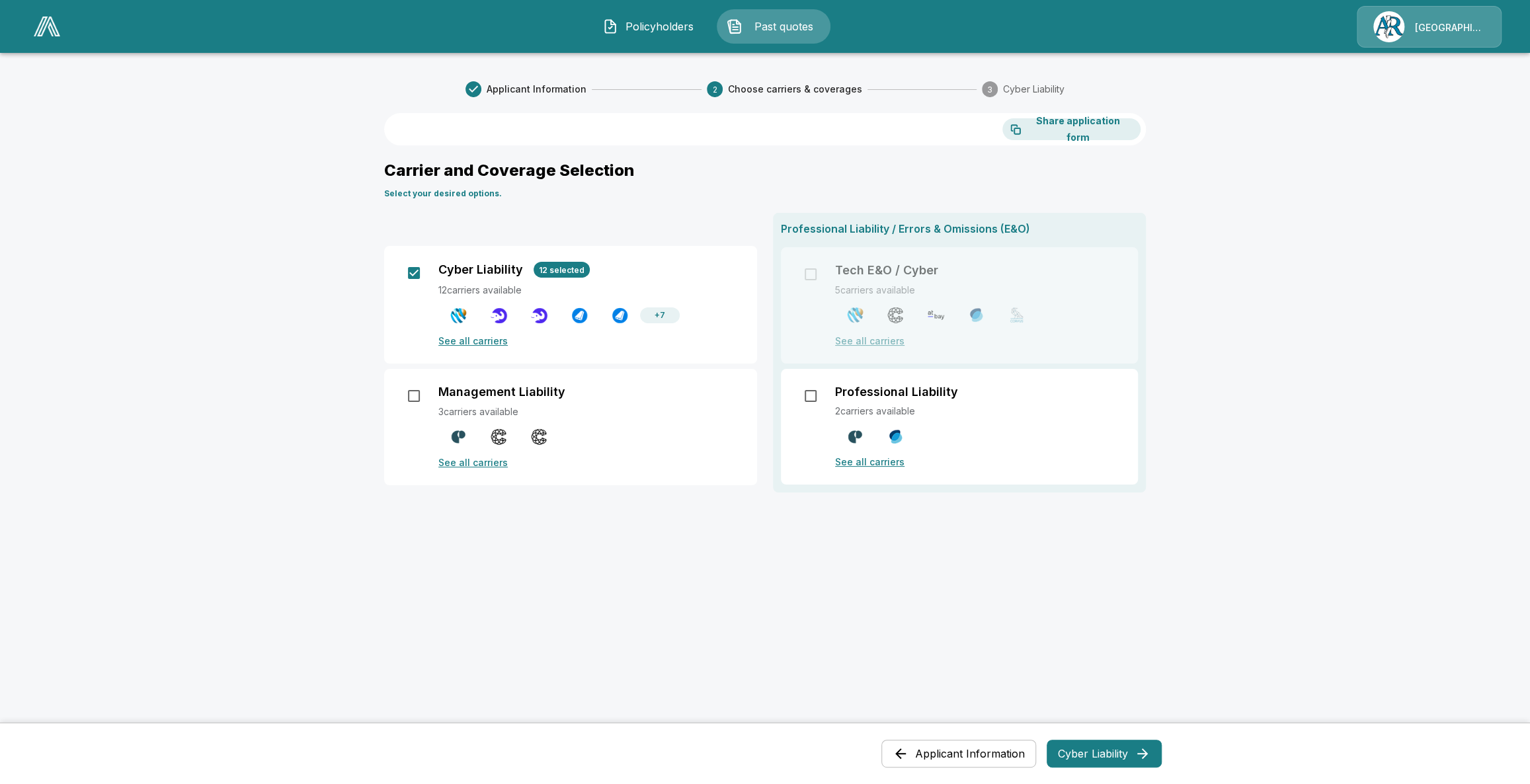
click at [1004, 755] on button "Applicant Information" at bounding box center [958, 754] width 154 height 28
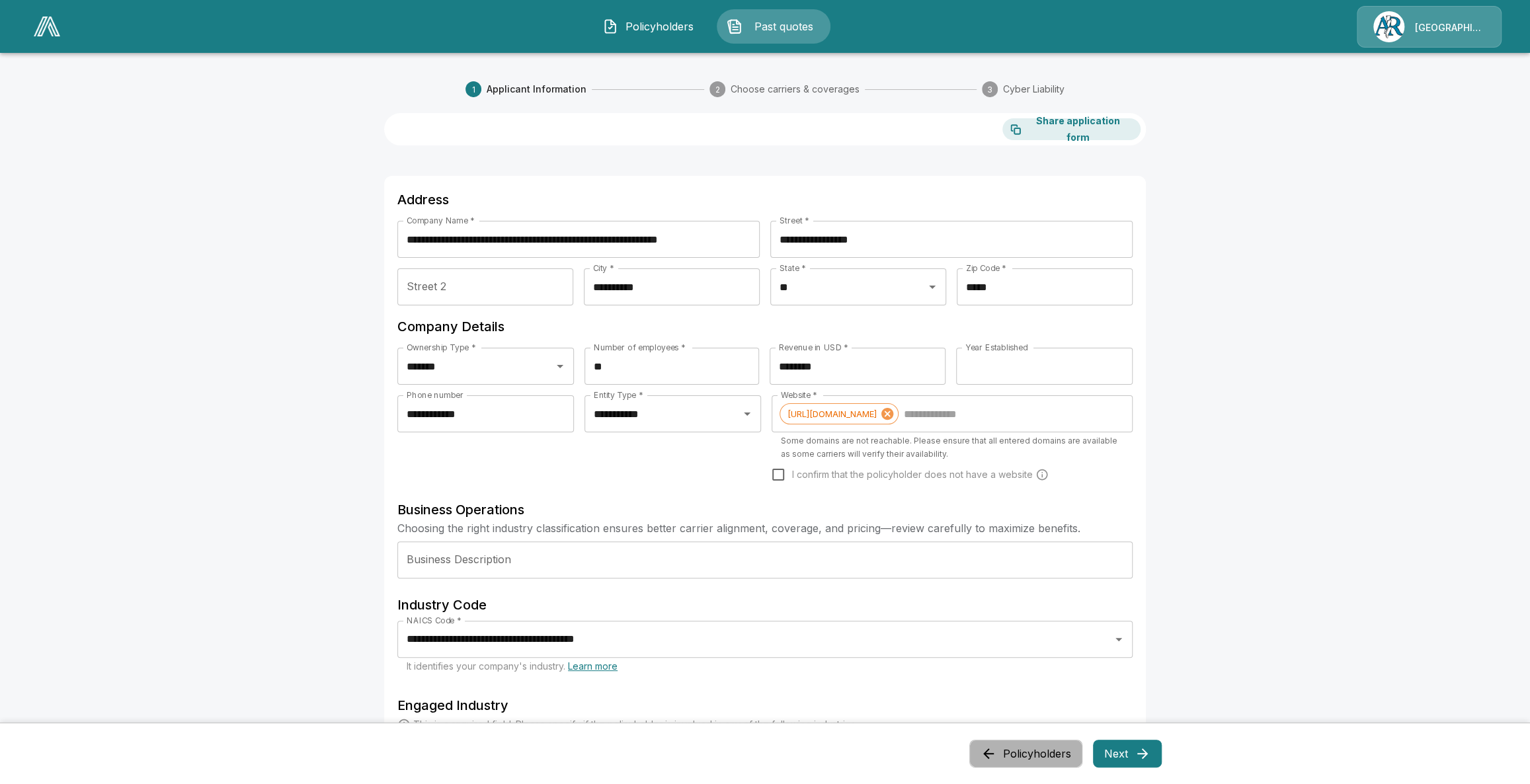
click at [1004, 755] on button "Policyholders" at bounding box center [1026, 754] width 113 height 28
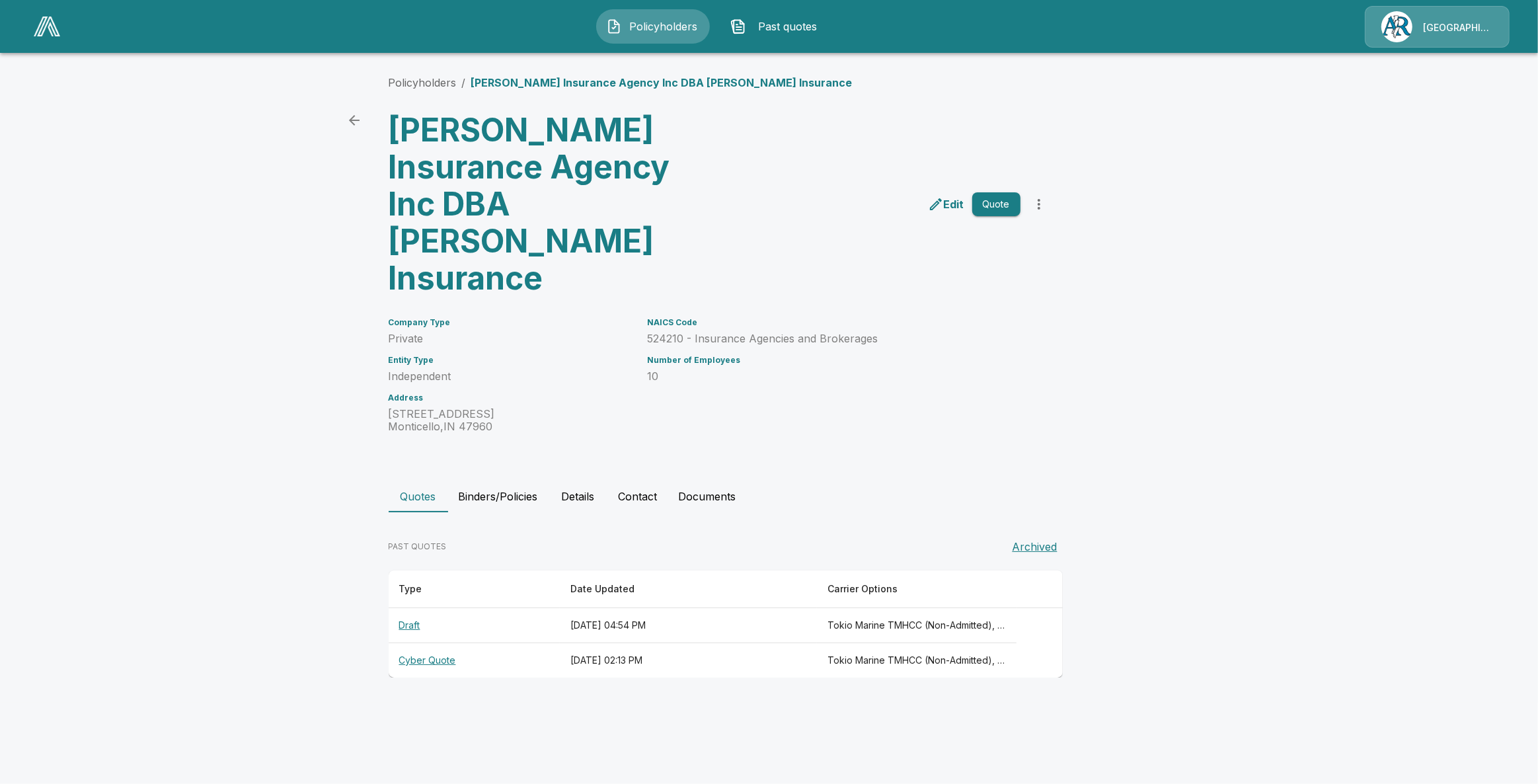
click at [418, 608] on th "Draft" at bounding box center [474, 626] width 171 height 35
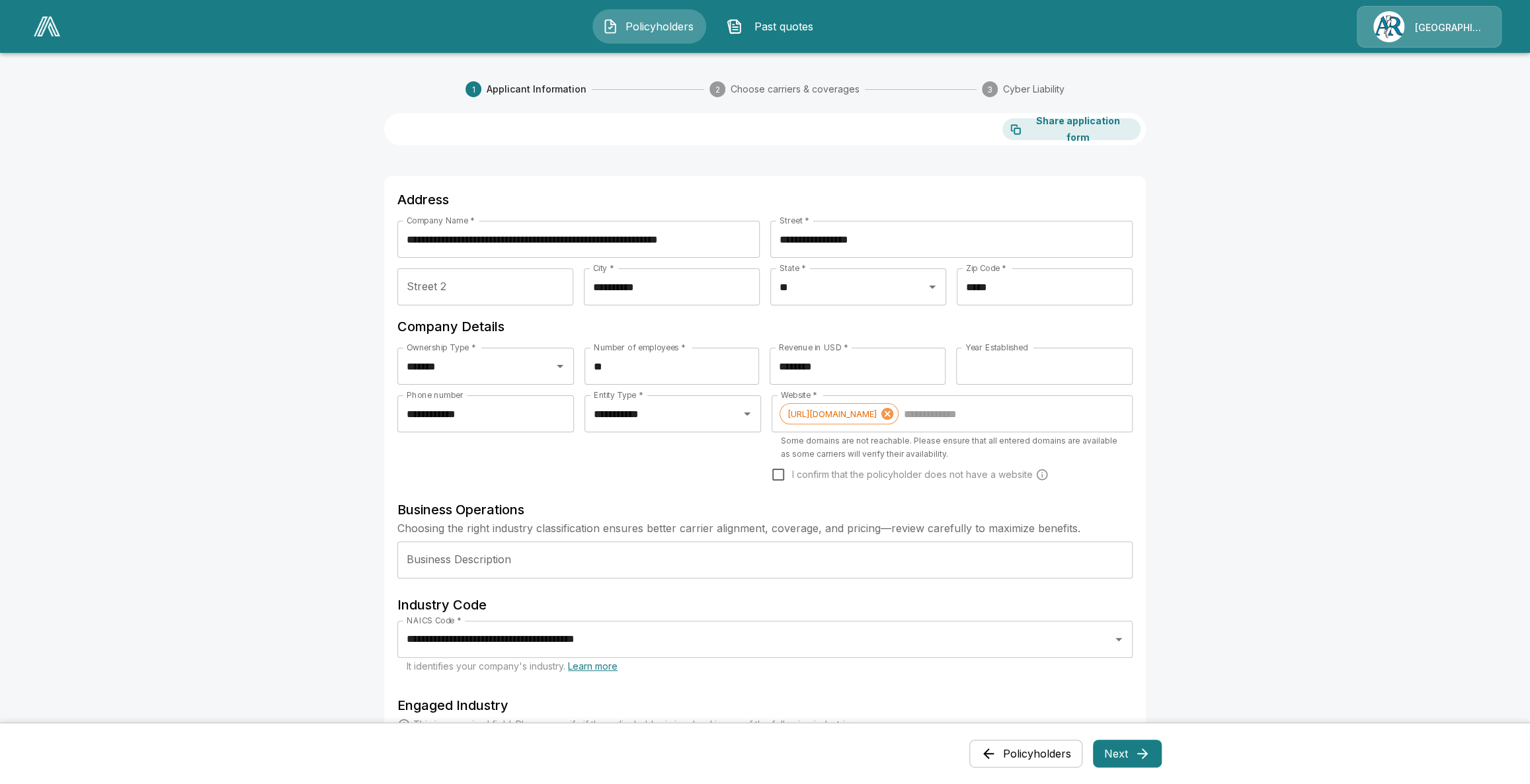
click at [796, 25] on span "Past quotes" at bounding box center [783, 26] width 73 height 16
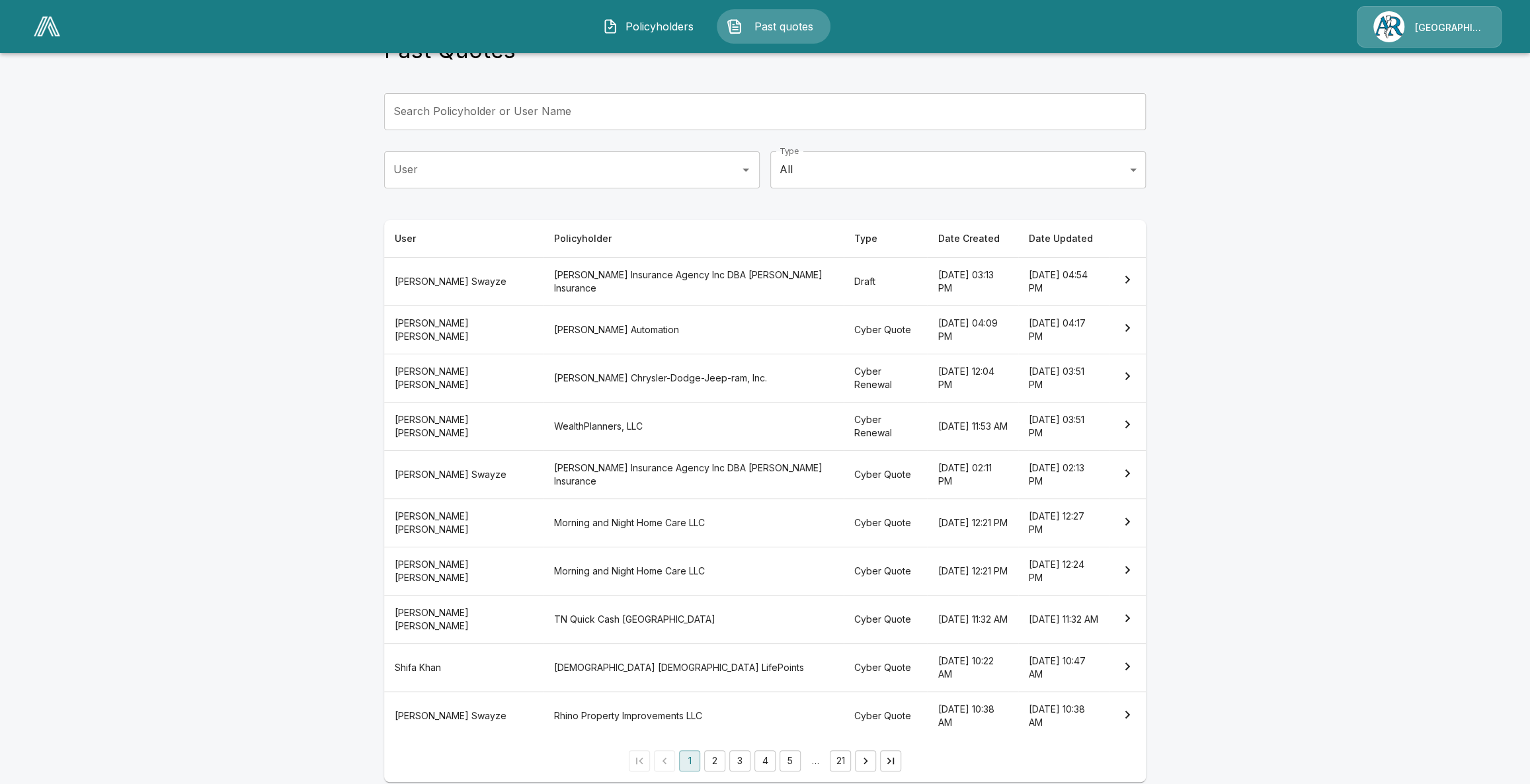
scroll to position [62, 0]
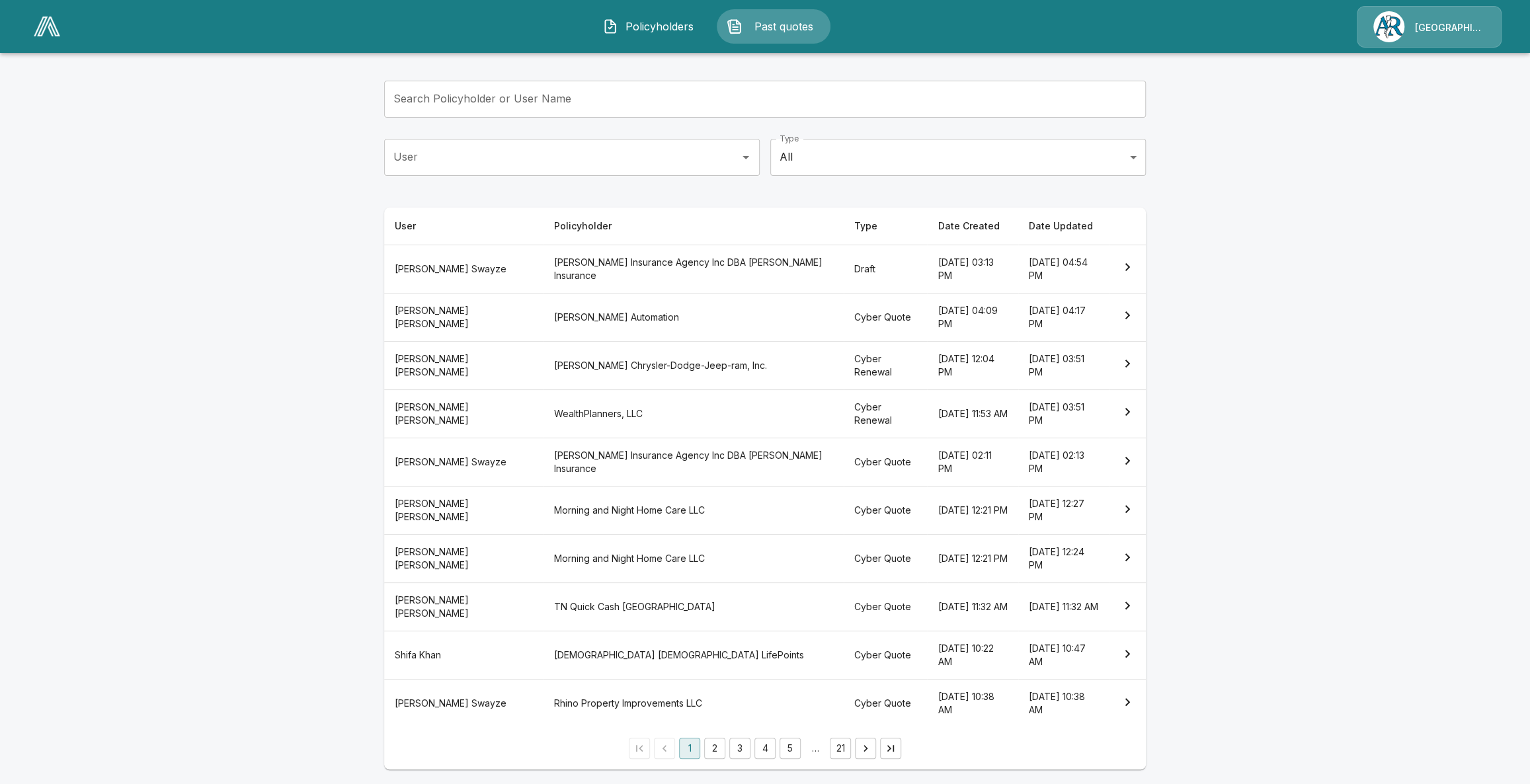
click at [720, 748] on button "2" at bounding box center [714, 748] width 21 height 21
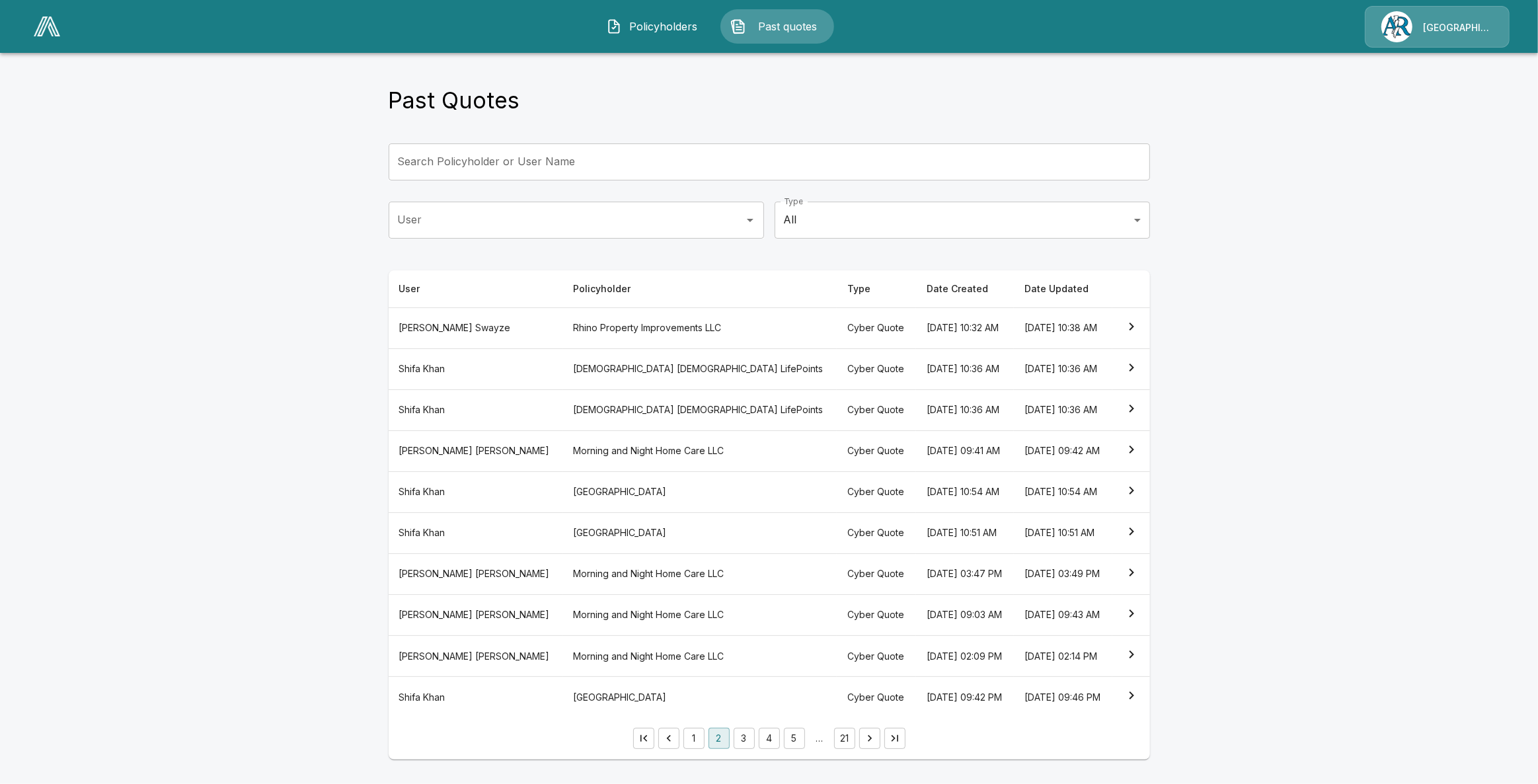
click at [739, 740] on button "3" at bounding box center [745, 738] width 21 height 21
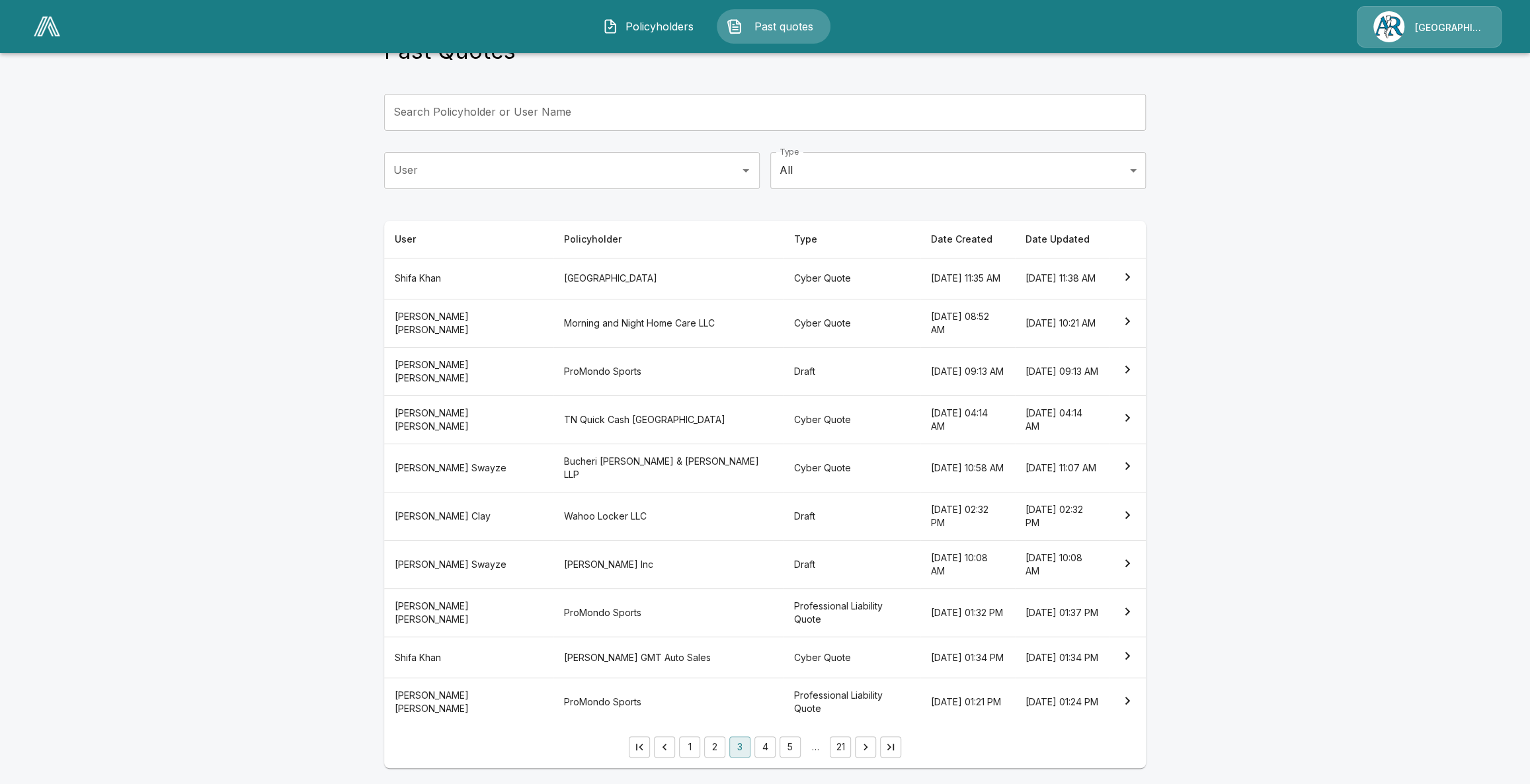
scroll to position [62, 0]
click at [783, 603] on th "Professional Liability Quote" at bounding box center [851, 612] width 137 height 48
click at [766, 754] on button "4" at bounding box center [765, 747] width 21 height 21
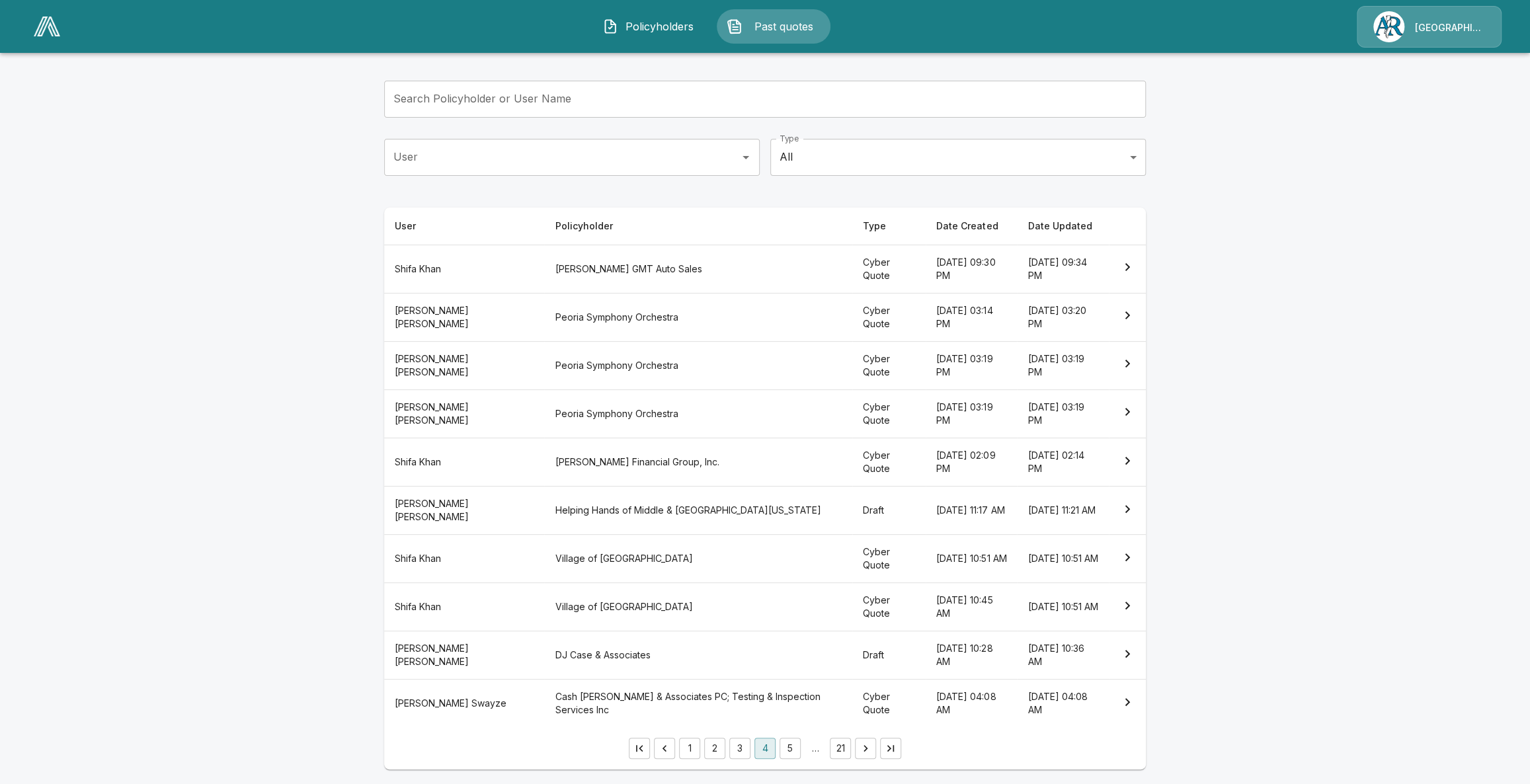
click at [795, 747] on button "5" at bounding box center [790, 748] width 21 height 21
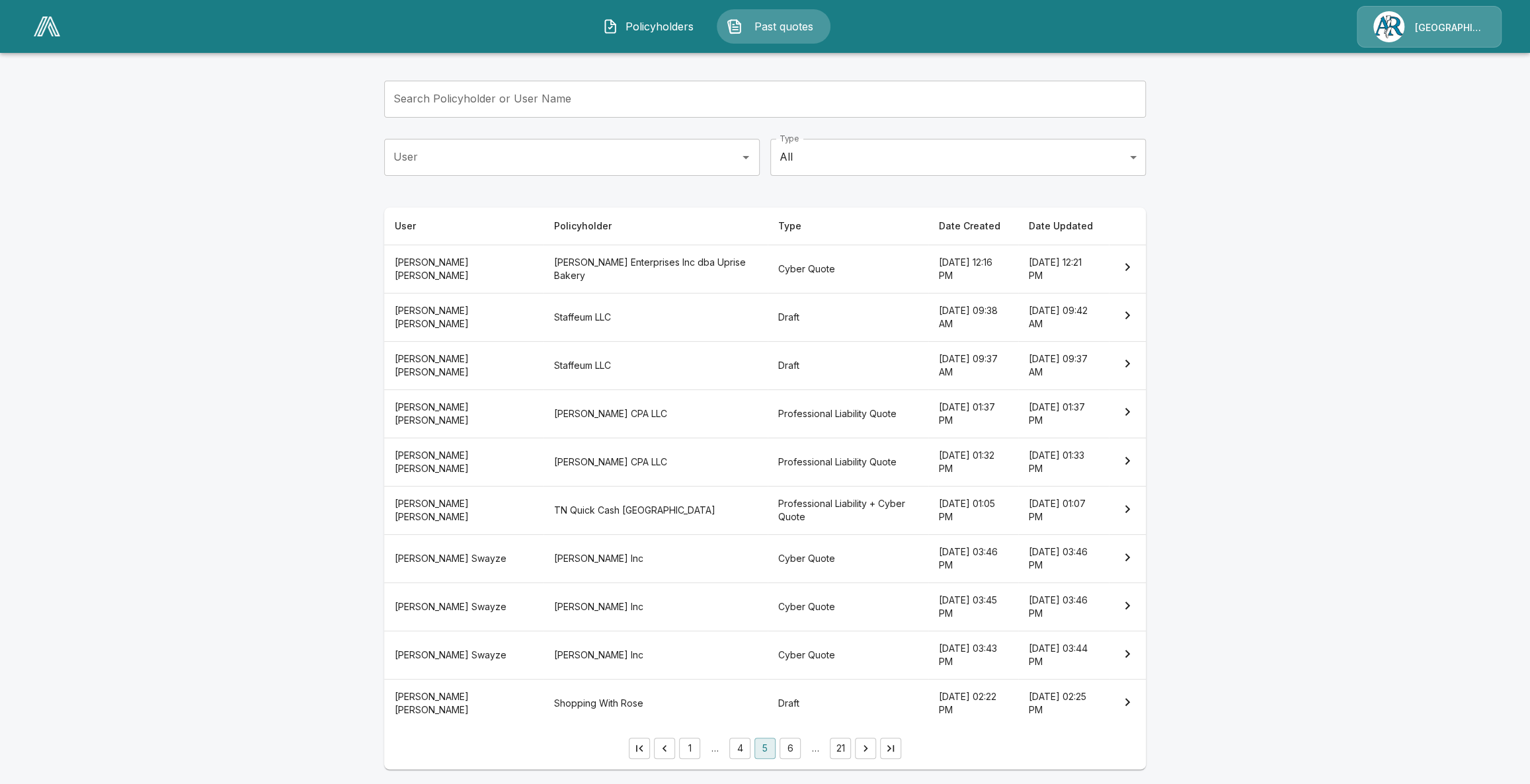
click at [788, 750] on button "6" at bounding box center [790, 748] width 21 height 21
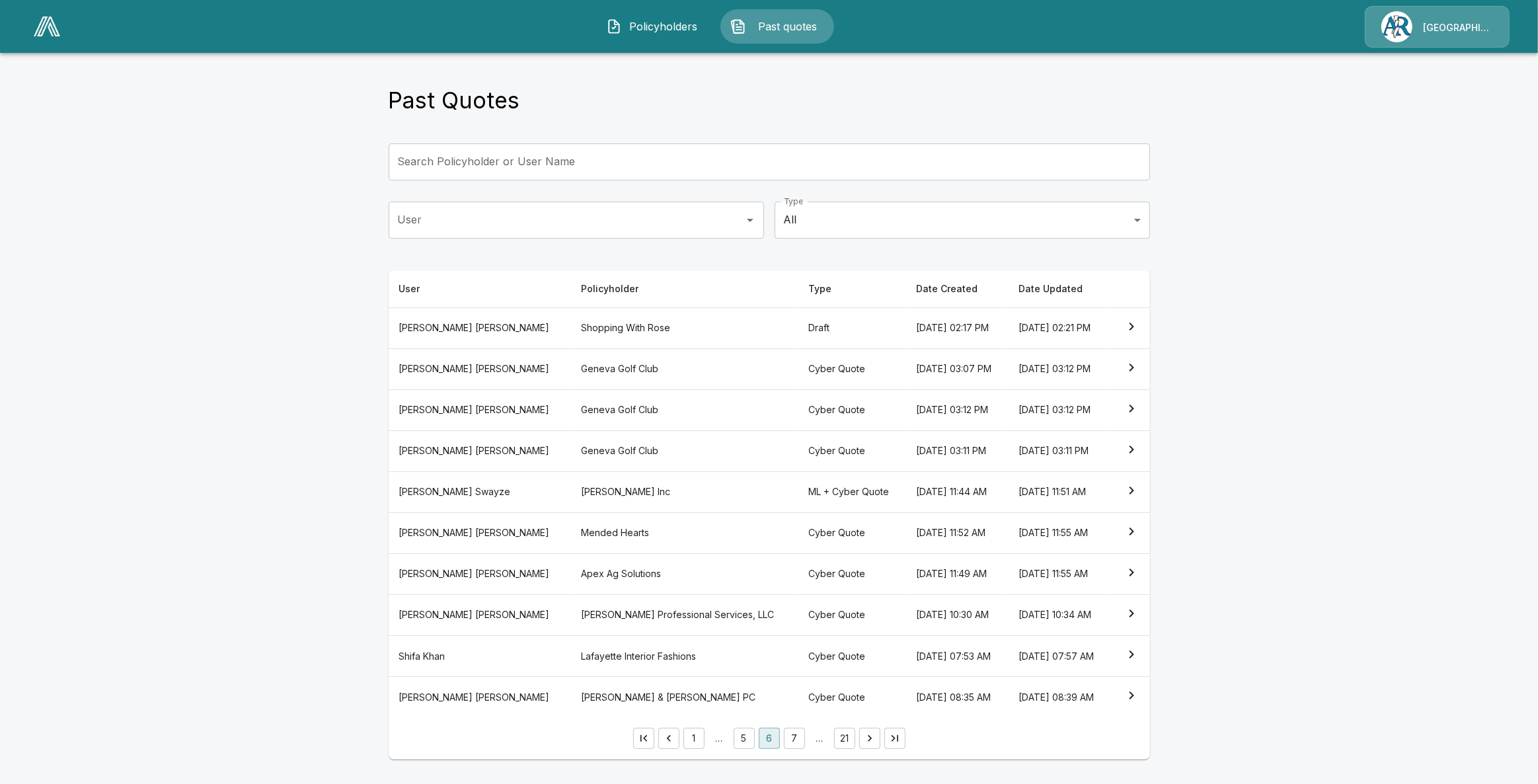
click at [628, 495] on th "Ballard Inc" at bounding box center [684, 492] width 227 height 41
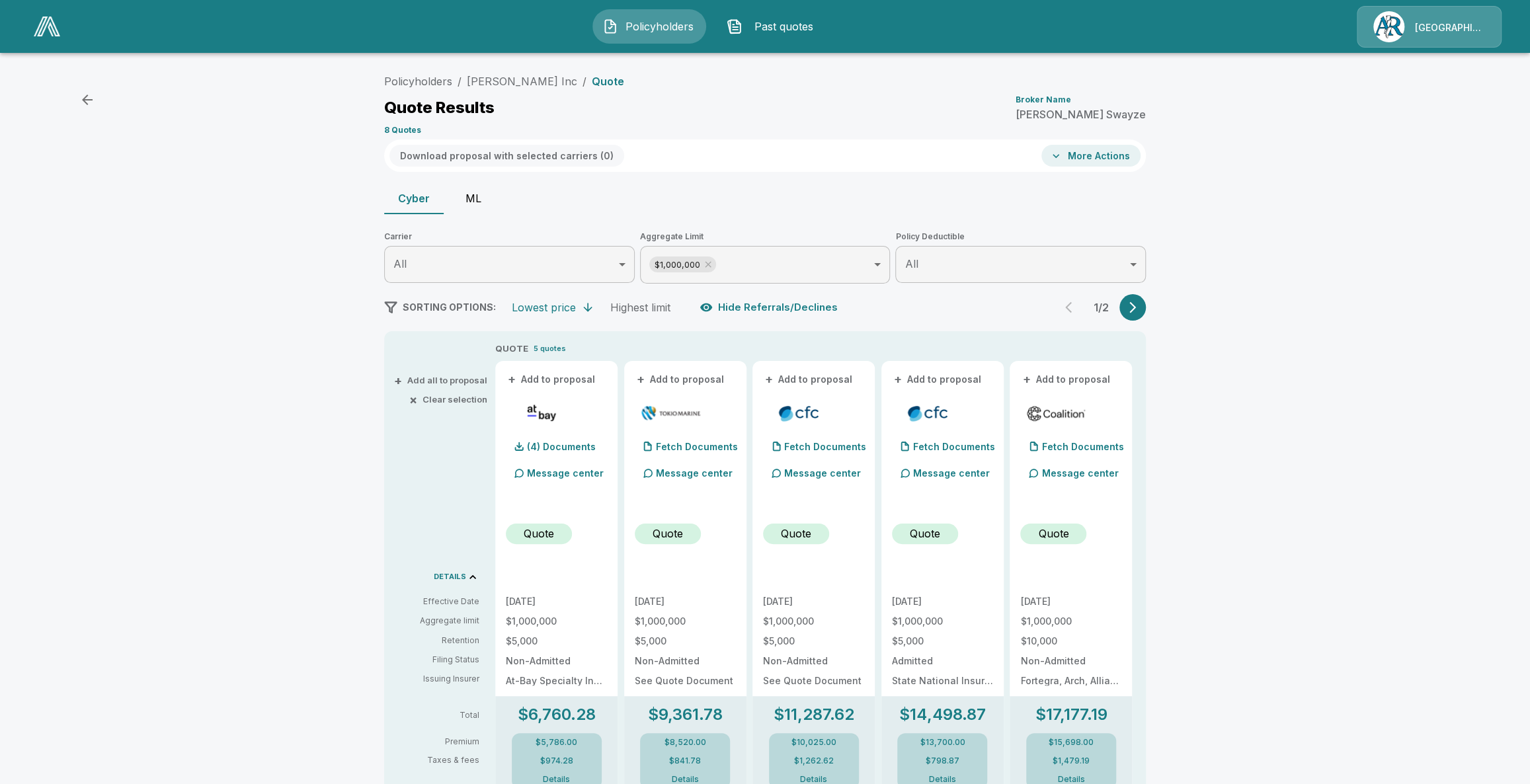
click at [504, 89] on li "Ballard Inc" at bounding box center [521, 80] width 110 height 16
click at [507, 85] on link "Ballard Inc" at bounding box center [521, 81] width 110 height 13
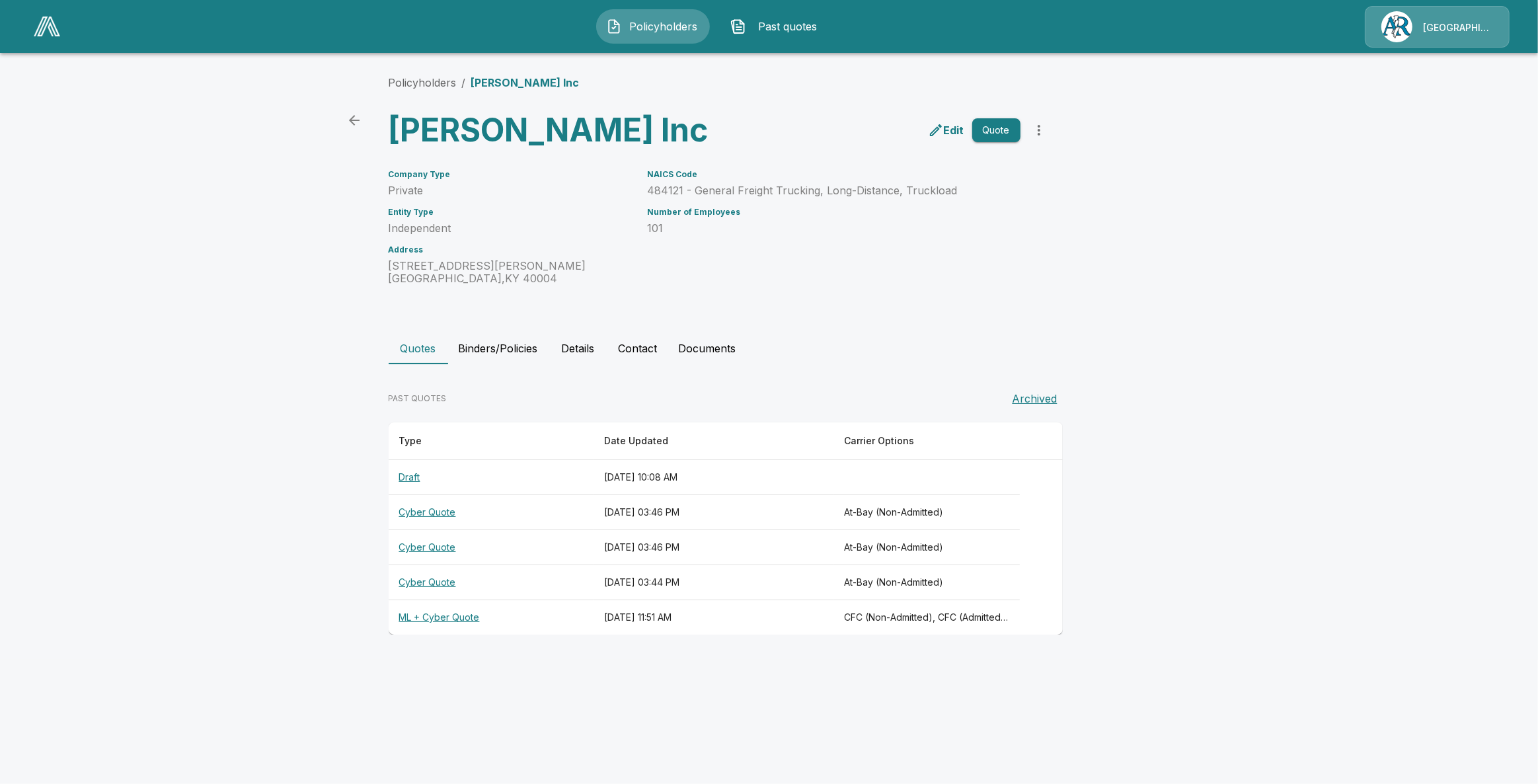
click at [415, 473] on th "Draft" at bounding box center [491, 477] width 205 height 35
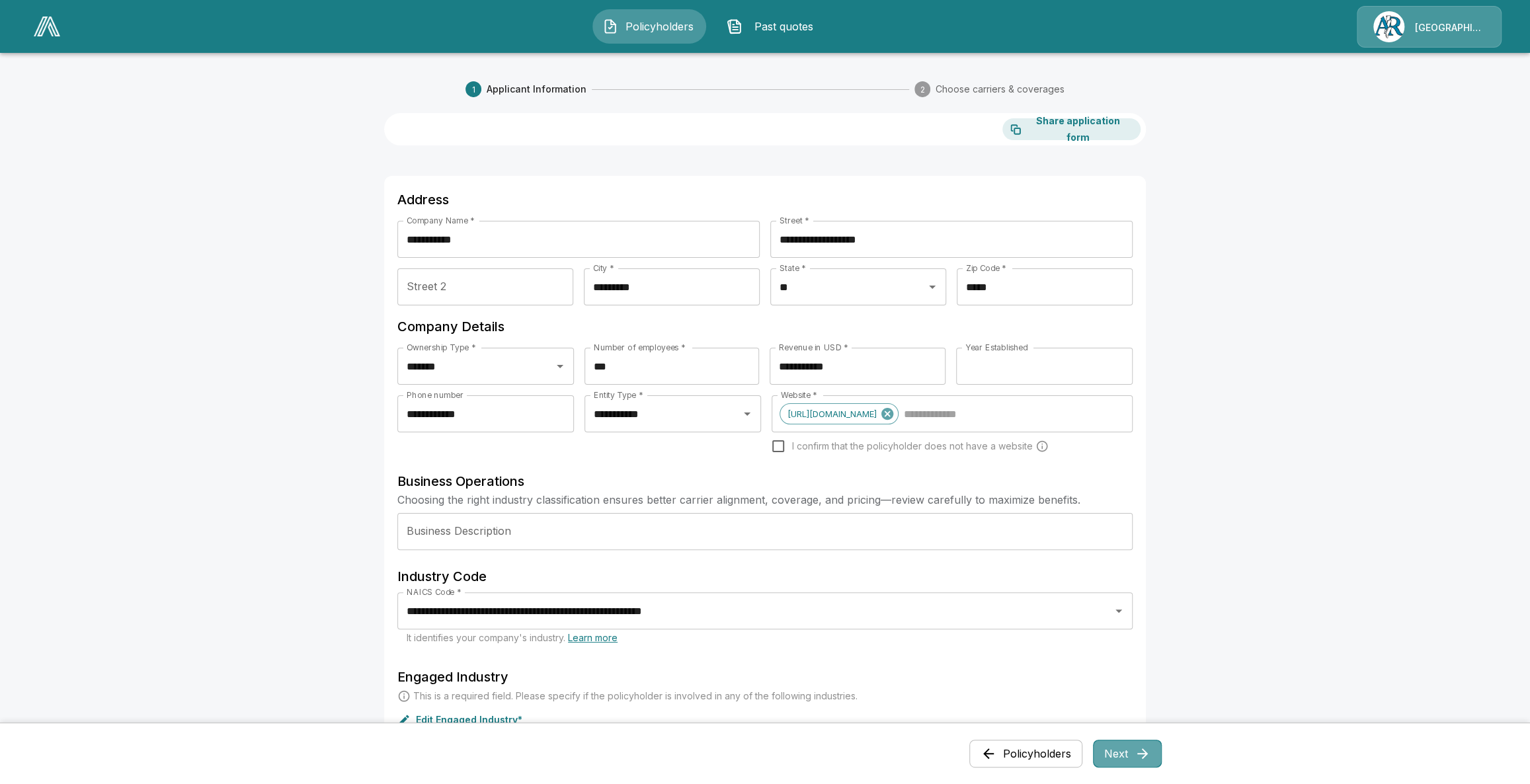
click at [1155, 754] on button "Next" at bounding box center [1128, 754] width 69 height 28
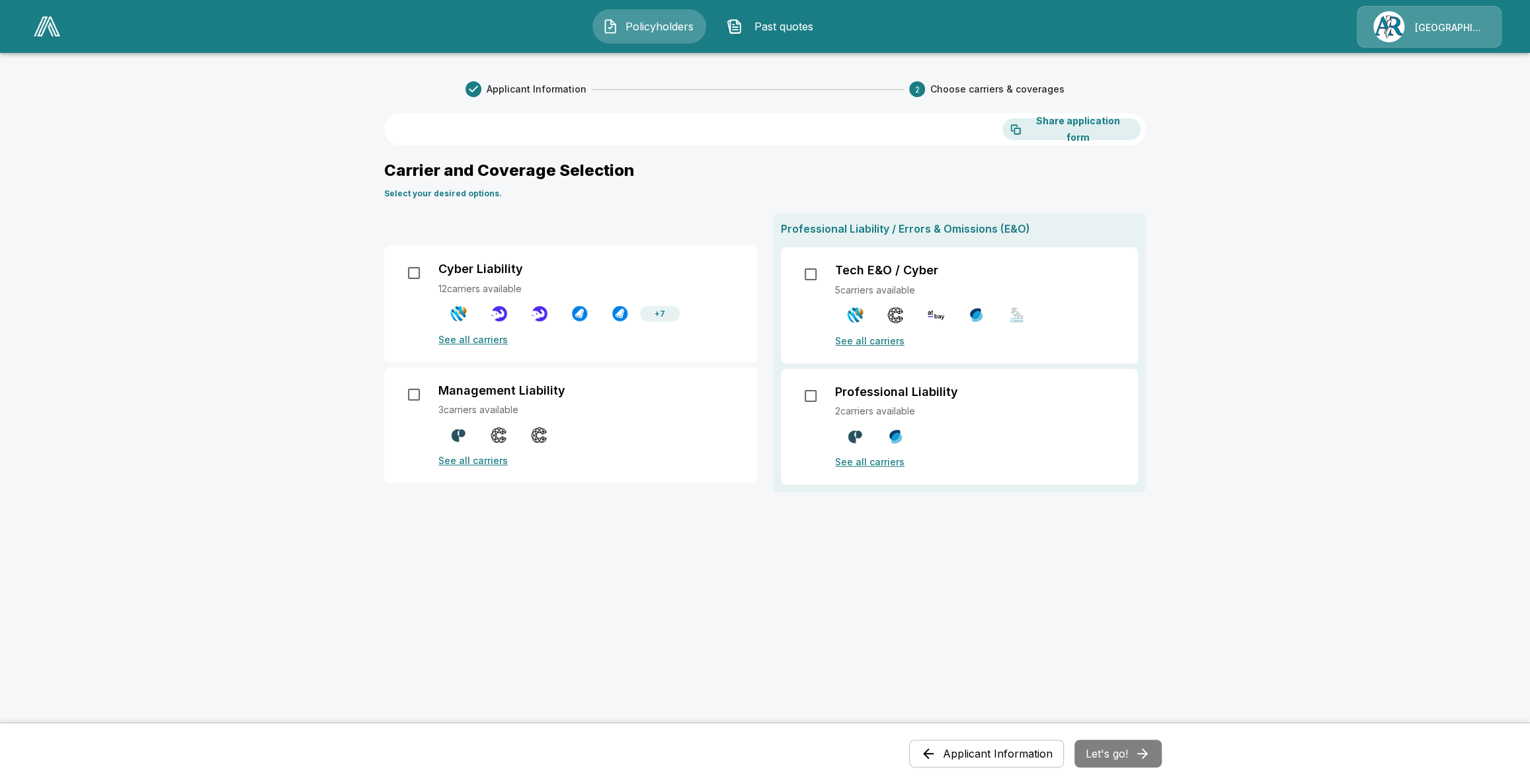
click at [497, 385] on p "Management Liability" at bounding box center [502, 391] width 127 height 15
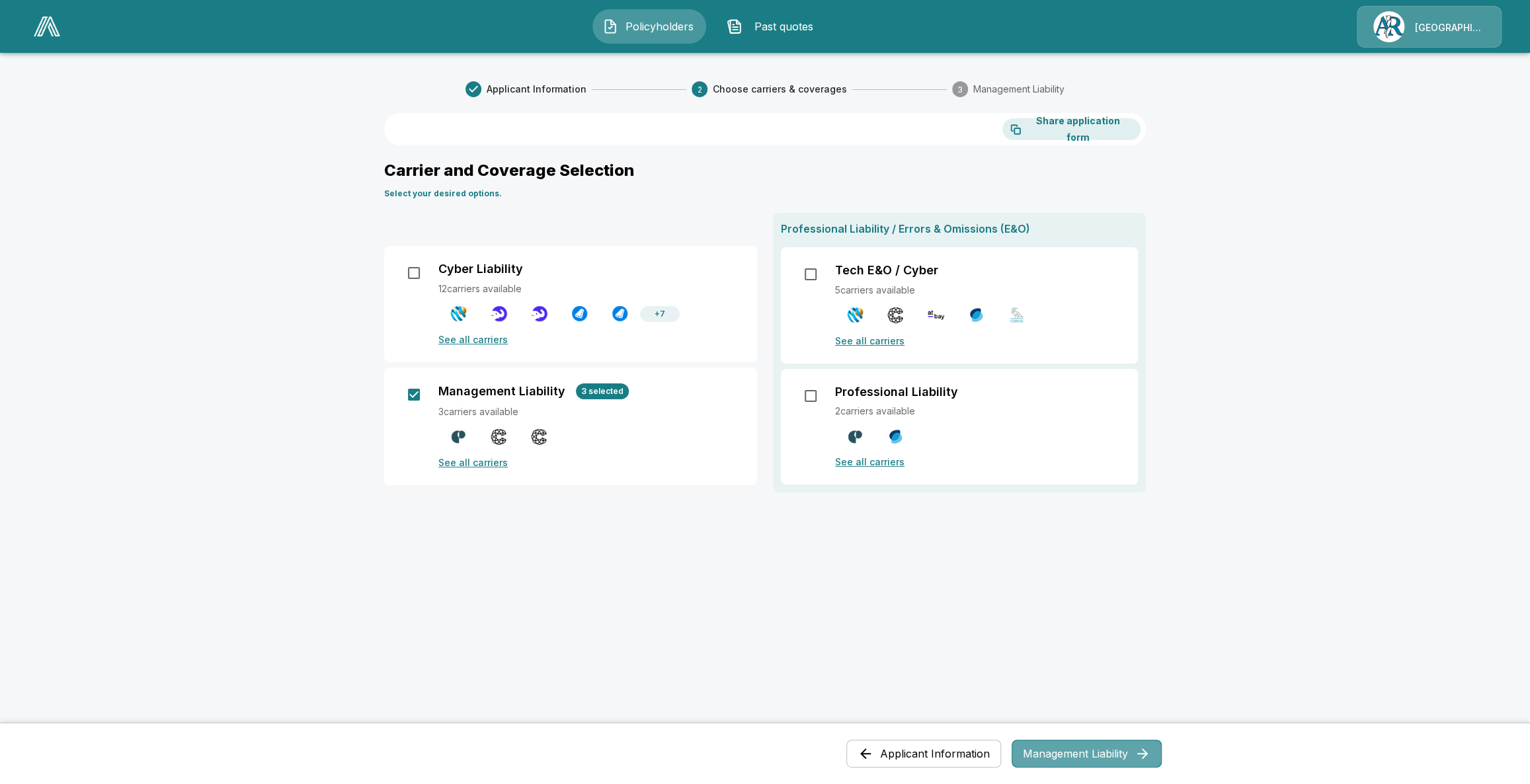
click at [1087, 761] on button "Management Liability" at bounding box center [1087, 754] width 150 height 28
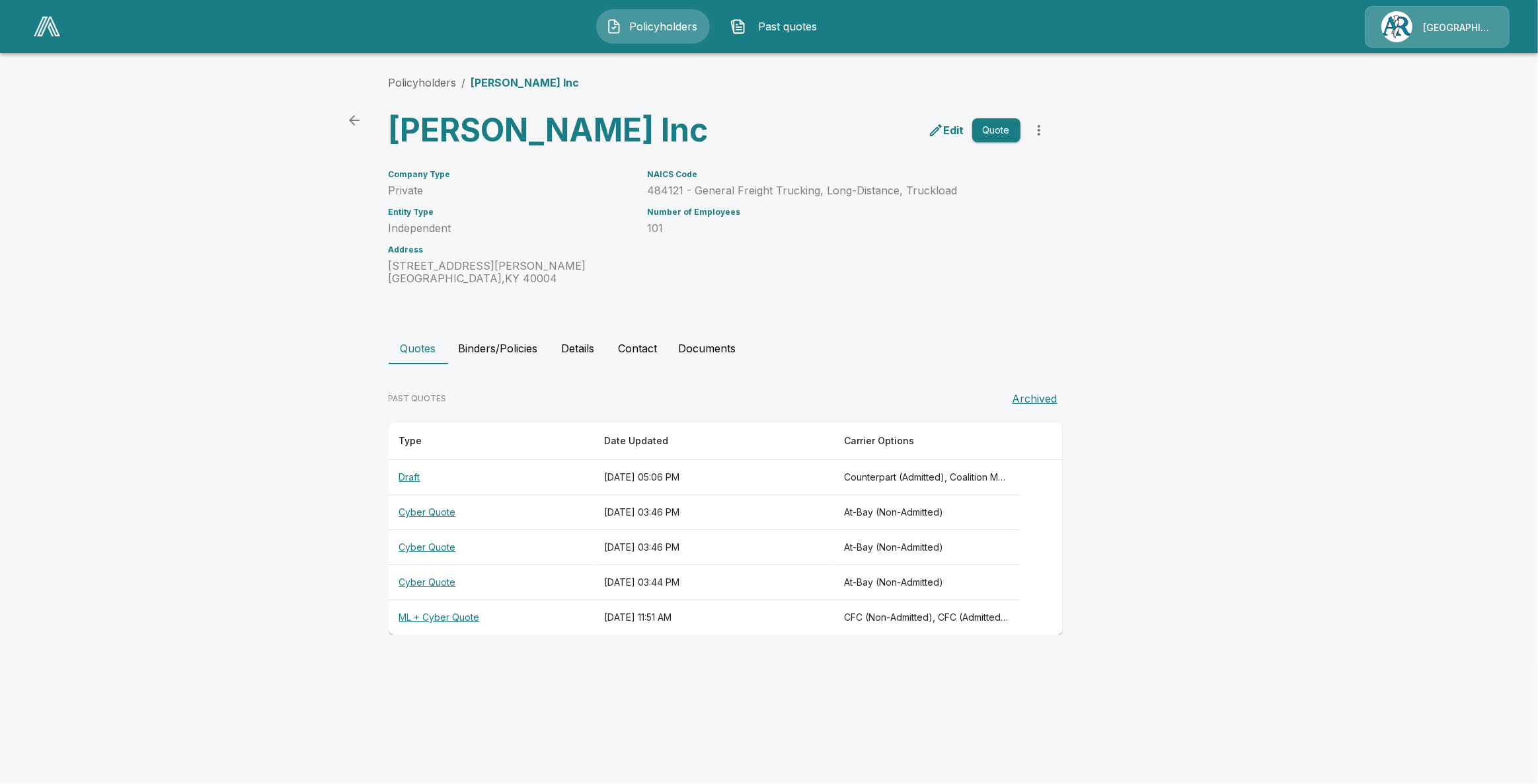
click at [450, 619] on th "ML + Cyber Quote" at bounding box center [491, 617] width 205 height 35
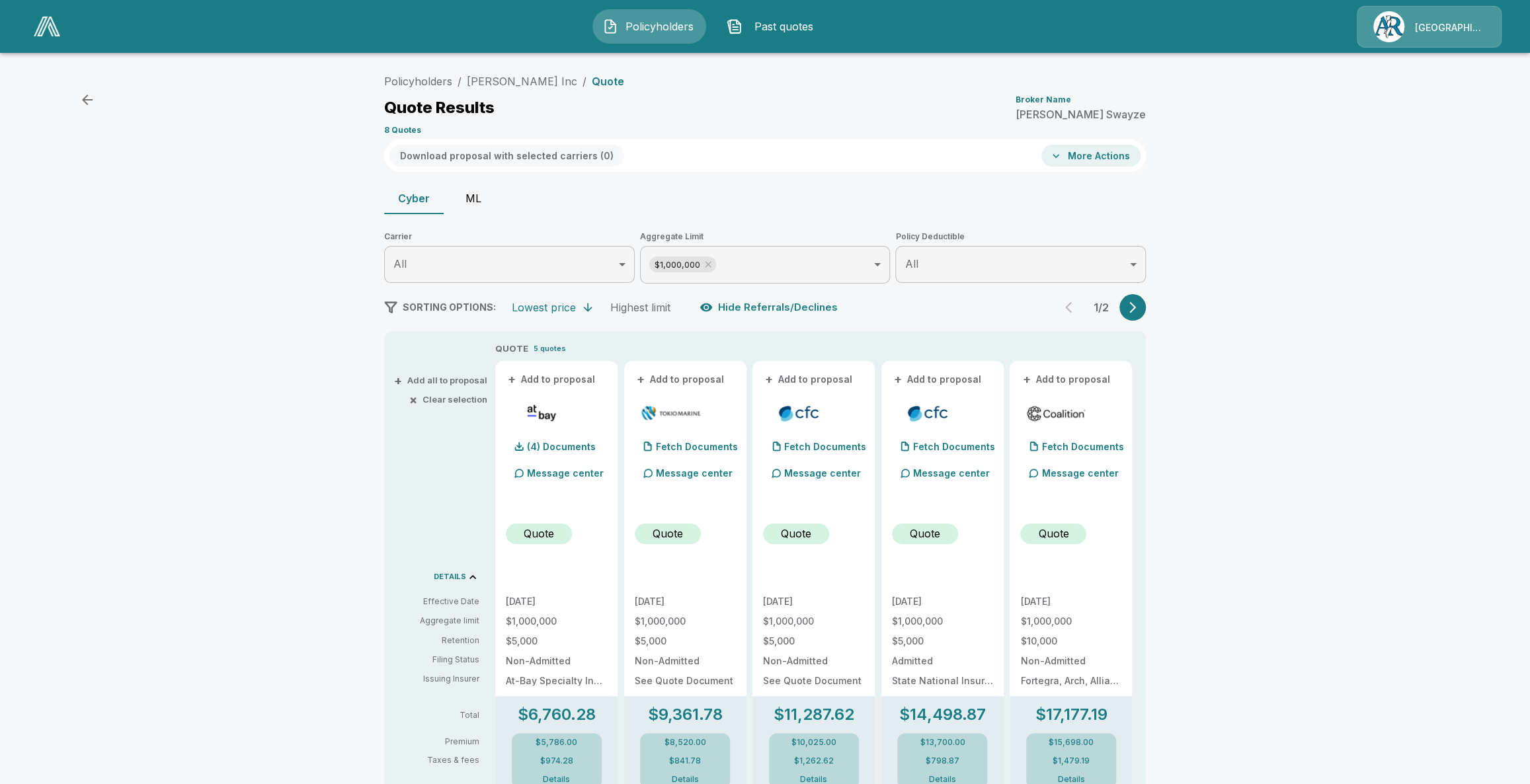
drag, startPoint x: 1051, startPoint y: 216, endPoint x: 1050, endPoint y: 245, distance: 29.0
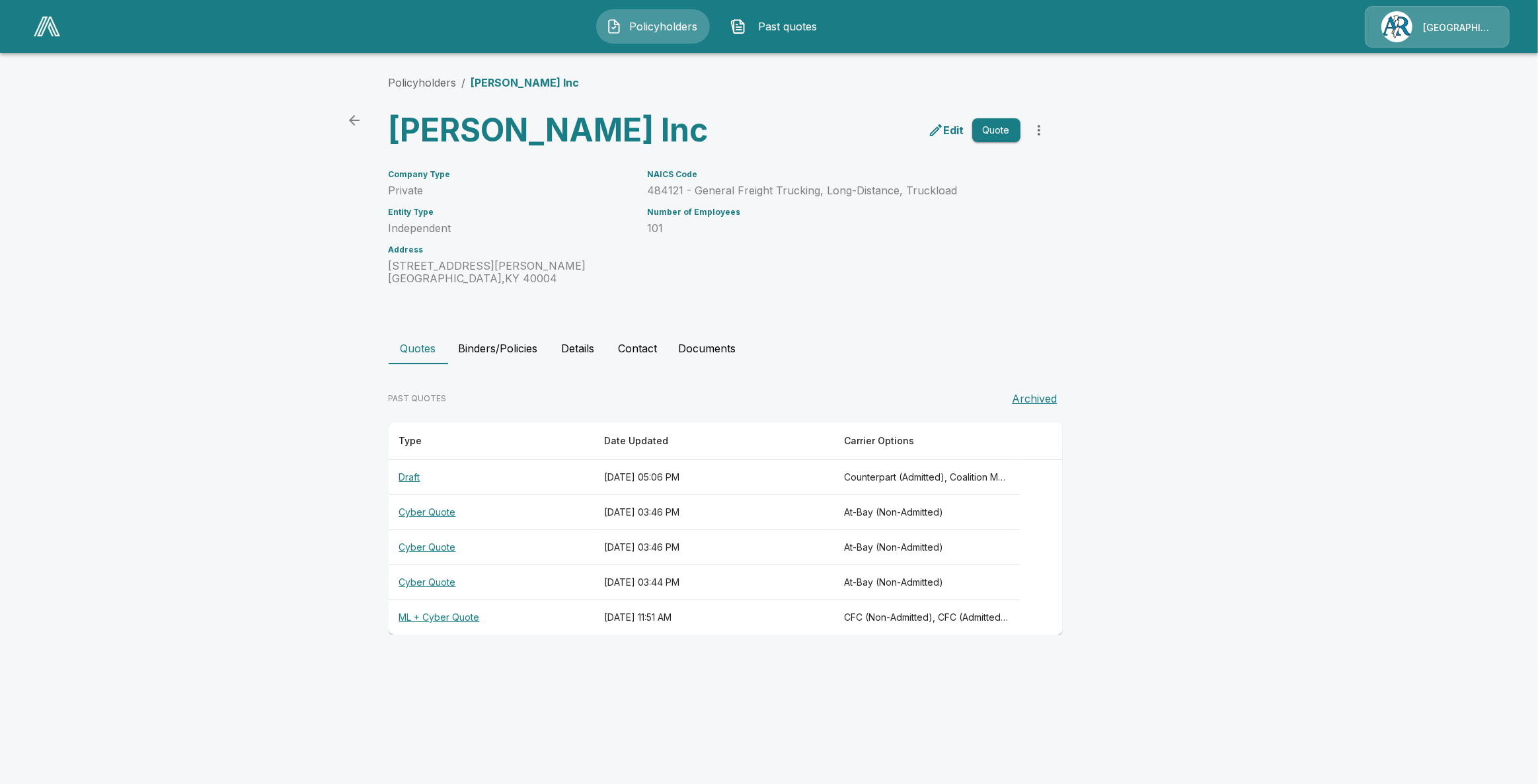
click at [405, 491] on th "Draft" at bounding box center [491, 477] width 205 height 35
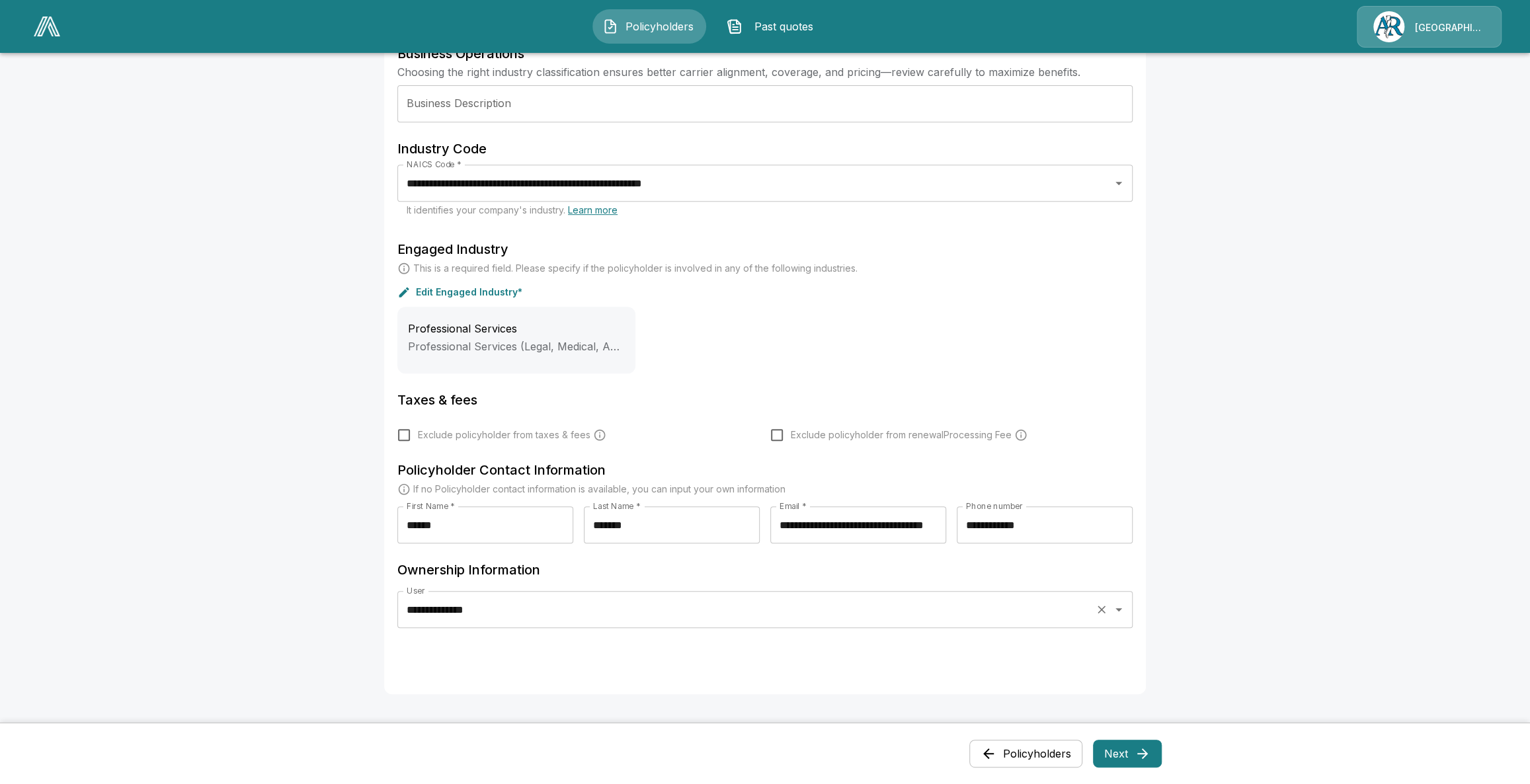
scroll to position [480, 0]
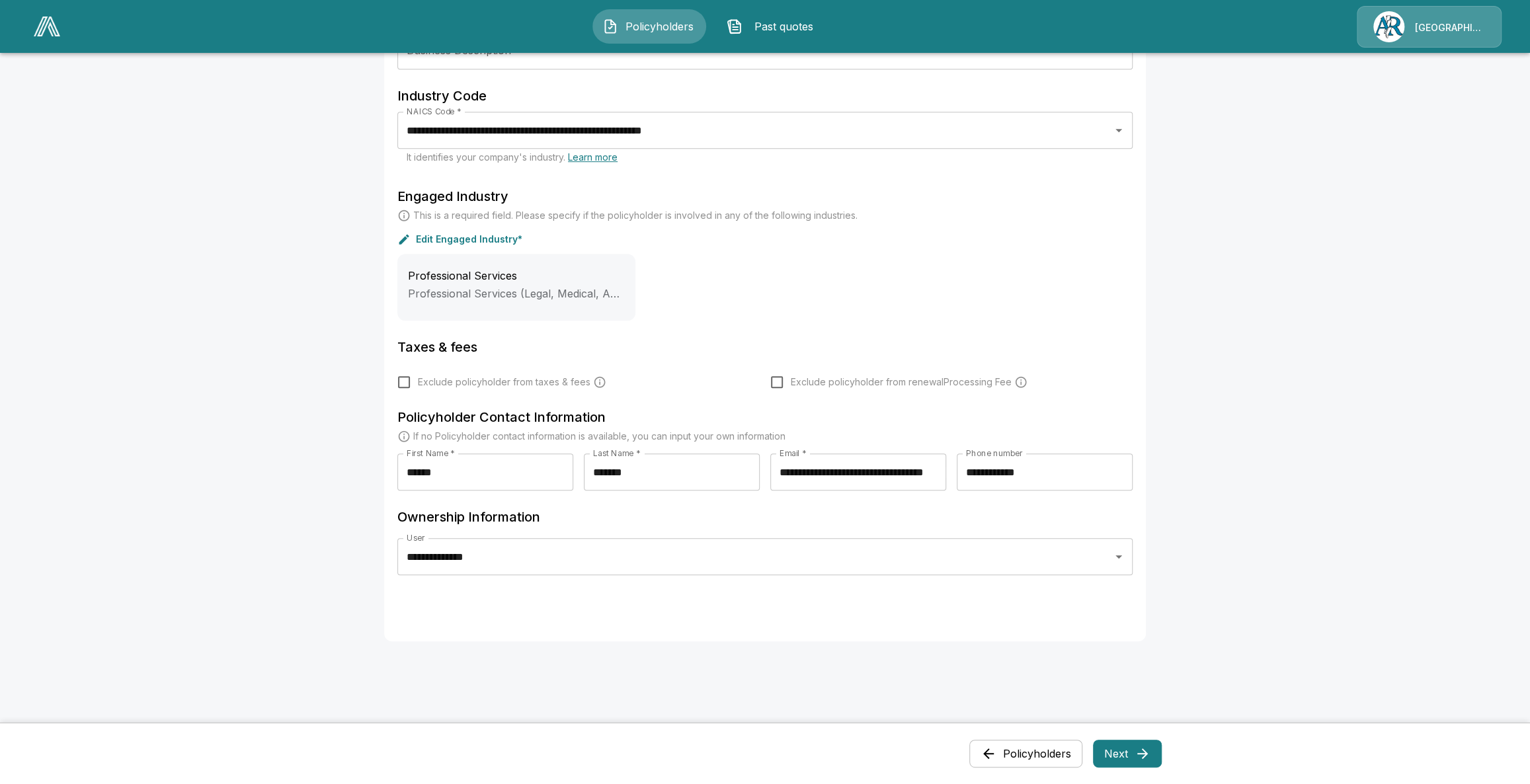
click at [1031, 758] on button "Policyholders" at bounding box center [1026, 754] width 113 height 28
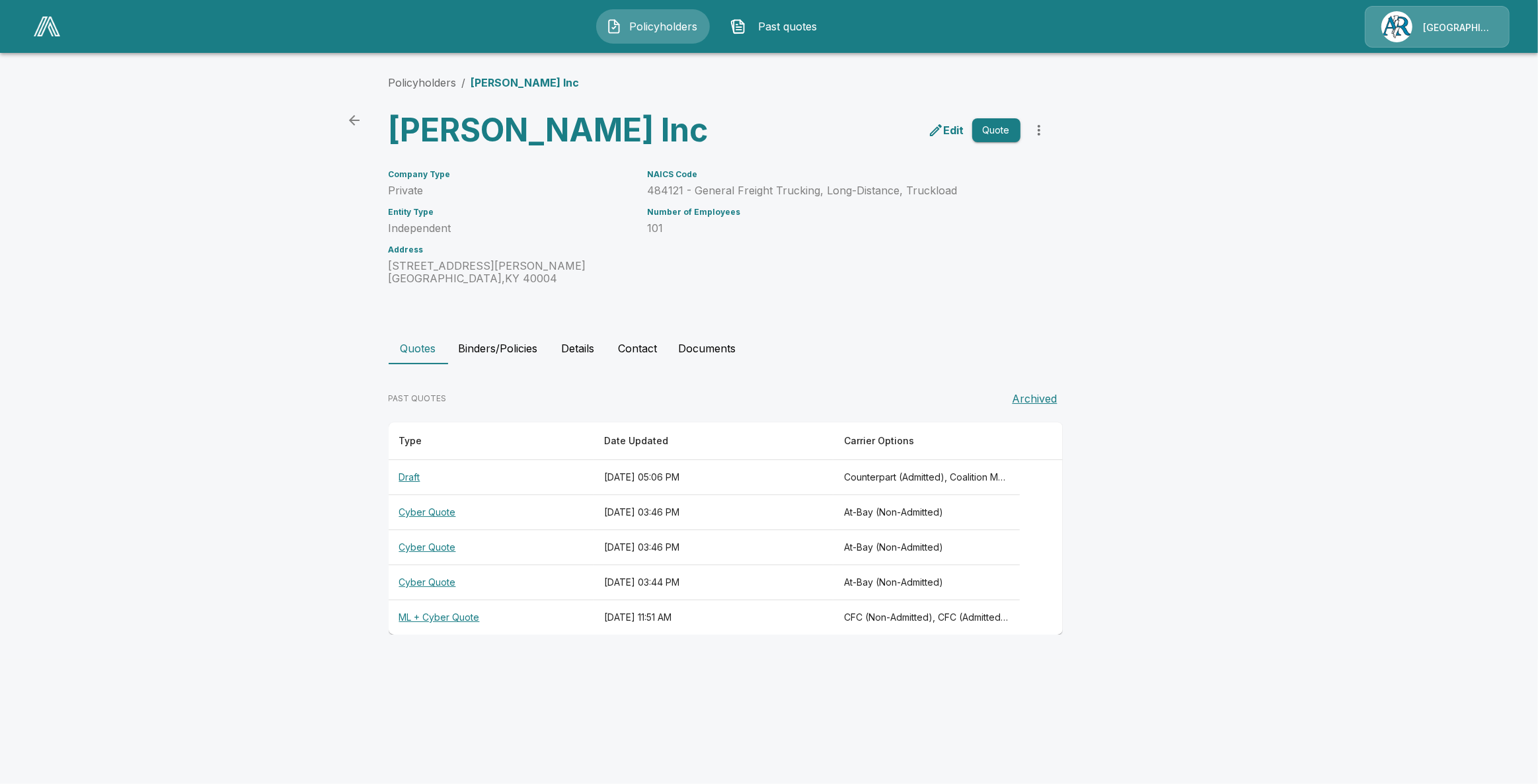
click at [405, 476] on th "Draft" at bounding box center [491, 477] width 205 height 35
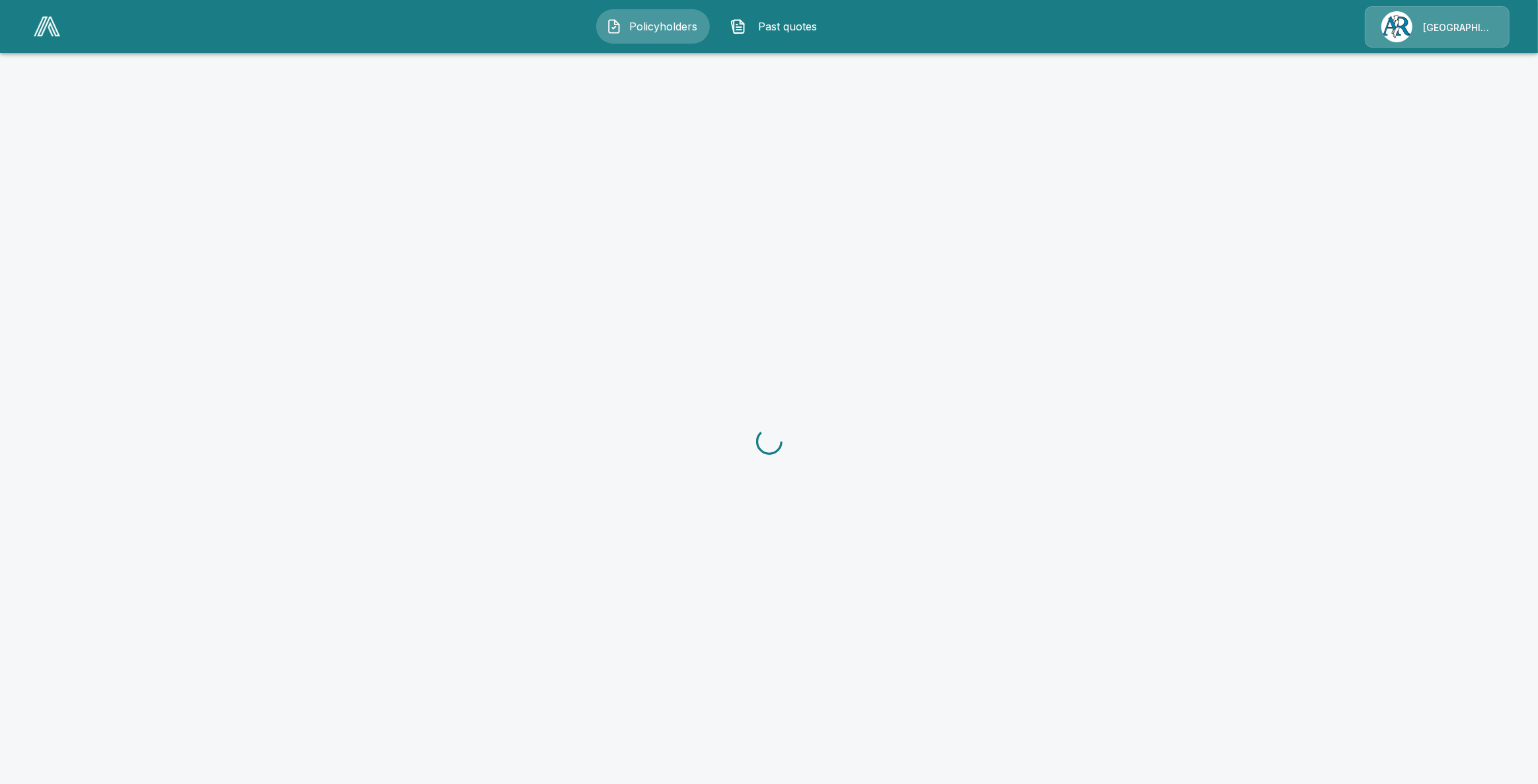
click at [405, 476] on div at bounding box center [769, 441] width 1538 height 784
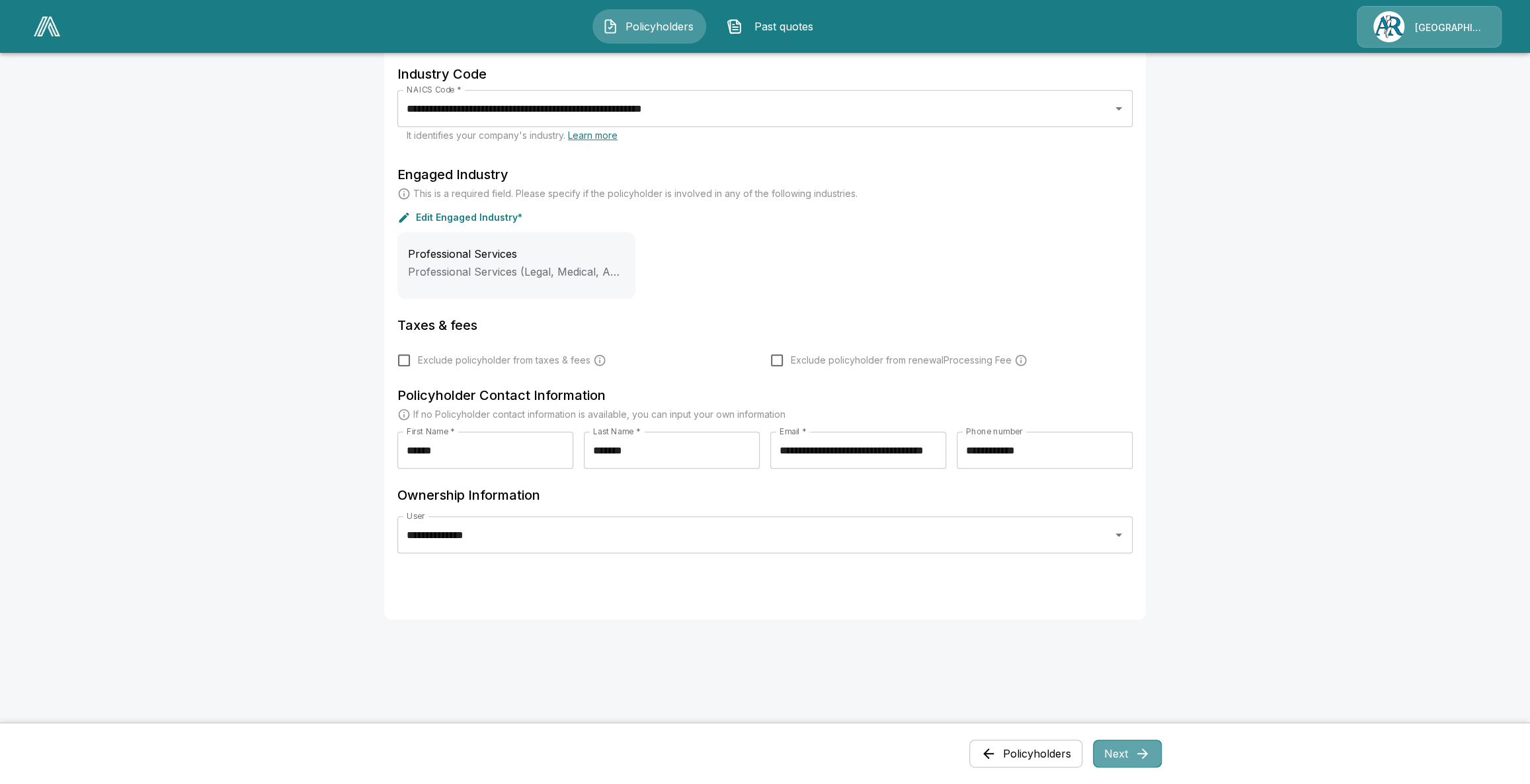
click at [1123, 744] on button "Next" at bounding box center [1128, 754] width 69 height 28
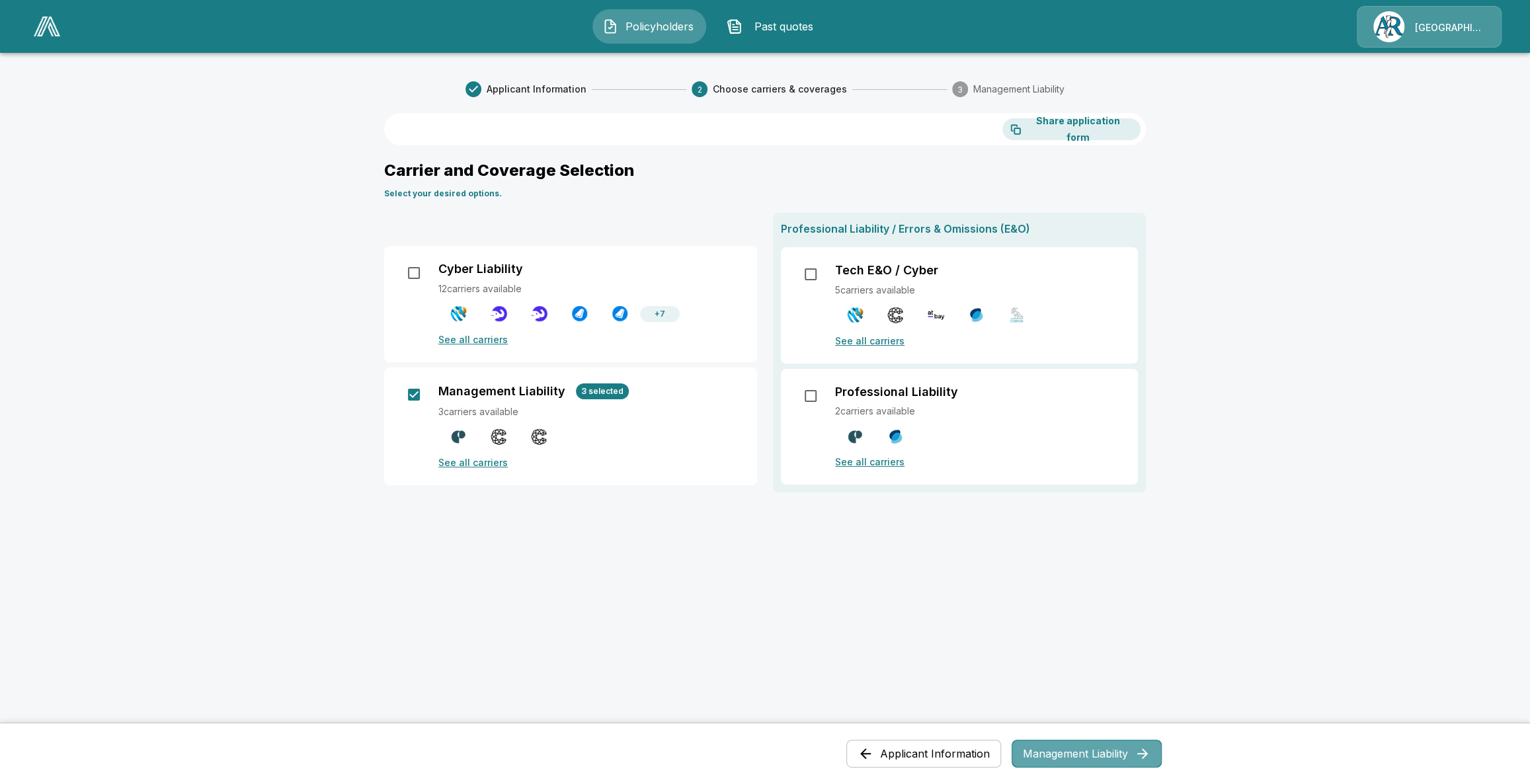
click at [1050, 754] on button "Management Liability" at bounding box center [1087, 754] width 150 height 28
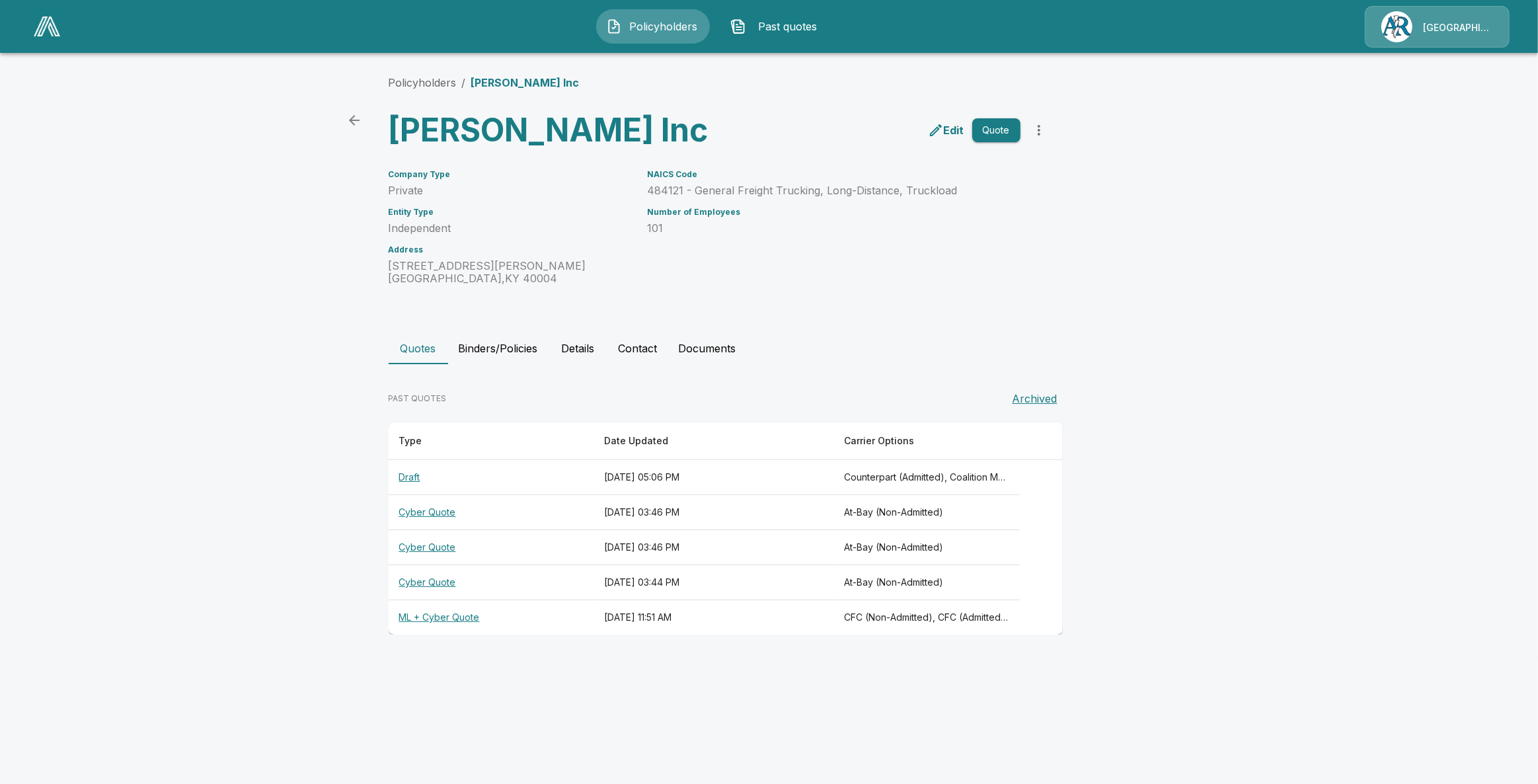
click at [436, 621] on th "ML + Cyber Quote" at bounding box center [491, 617] width 205 height 35
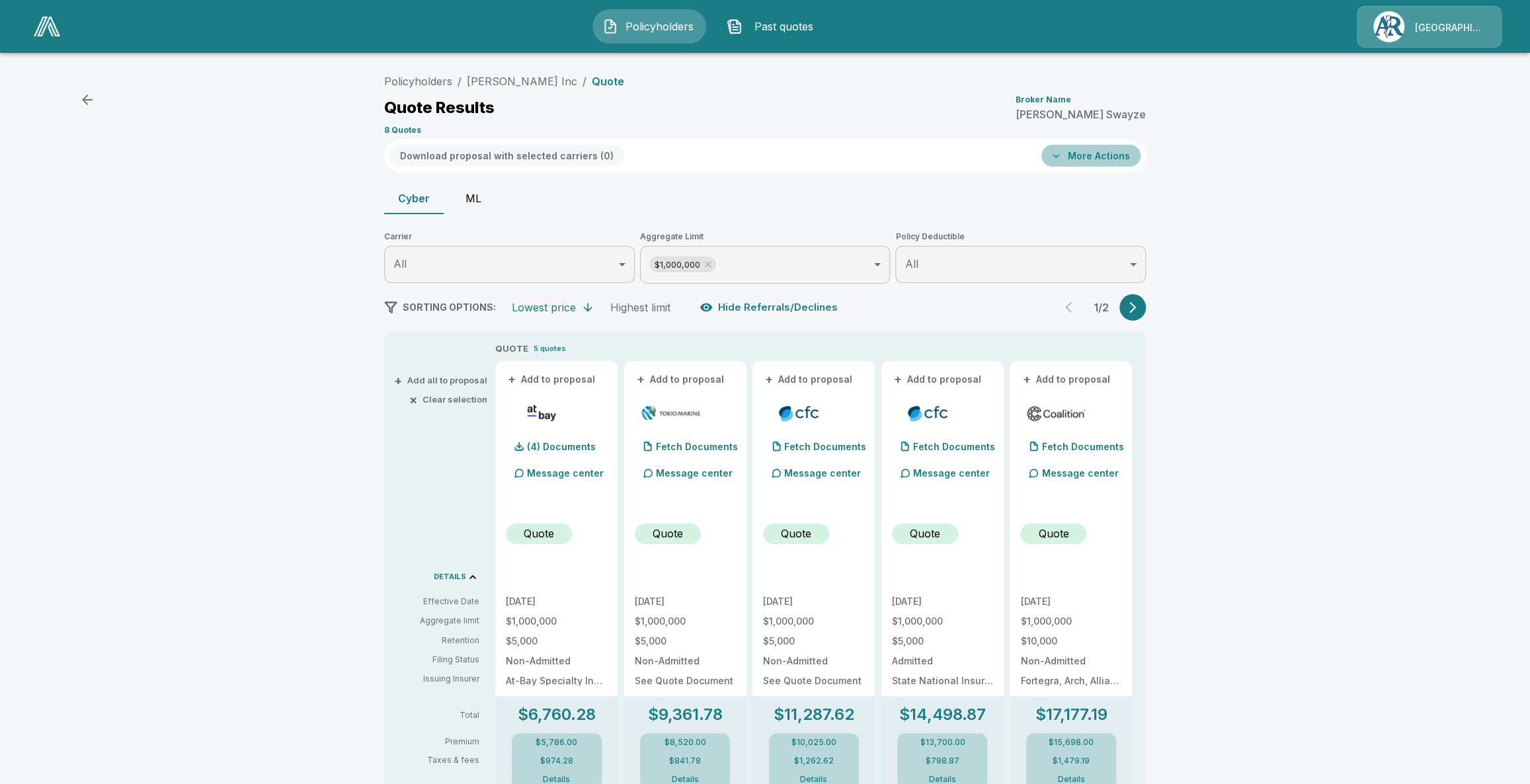
click at [1110, 151] on button "More Actions" at bounding box center [1091, 155] width 99 height 22
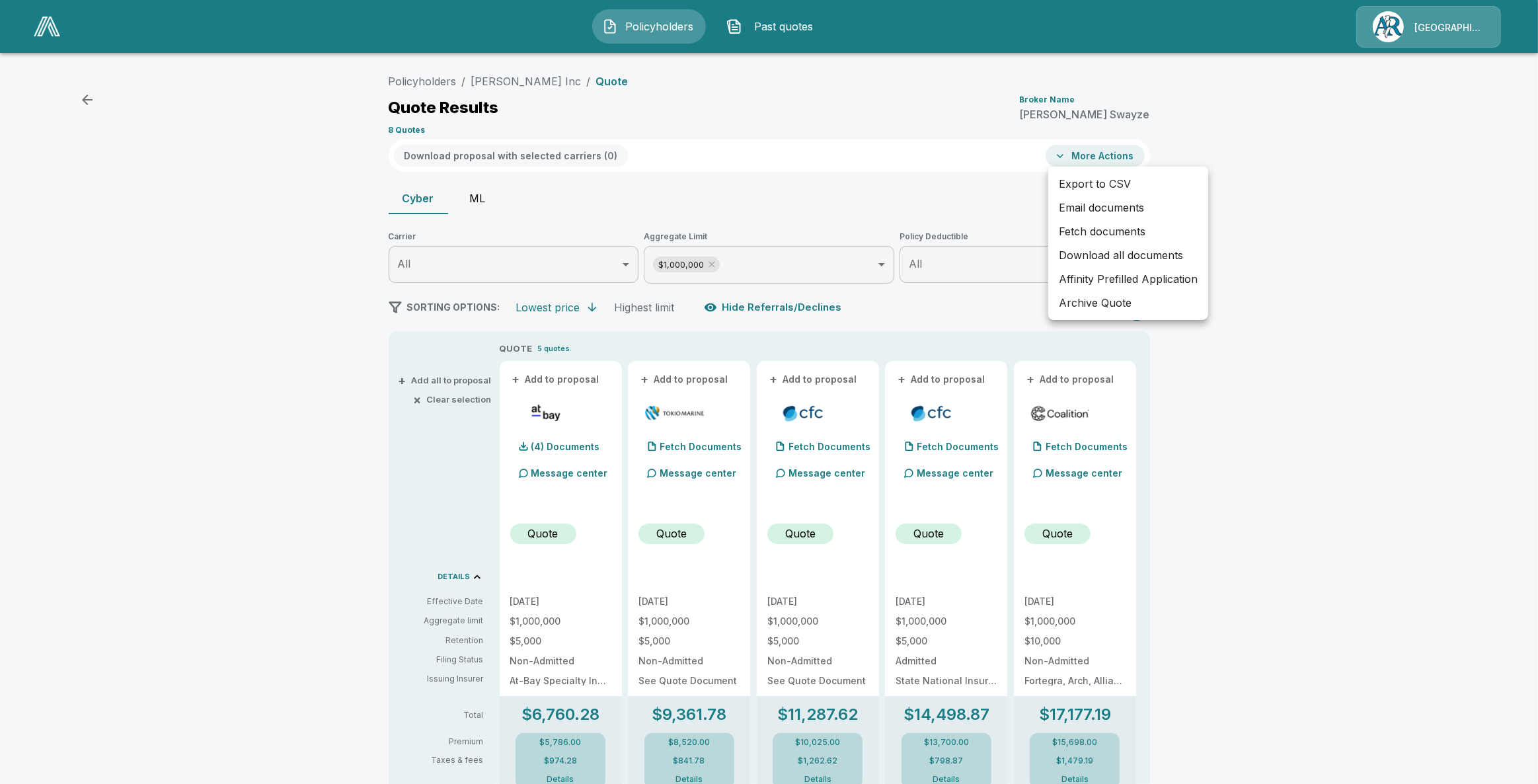
click at [1103, 283] on li "Affinity Prefilled Application" at bounding box center [1128, 278] width 160 height 24
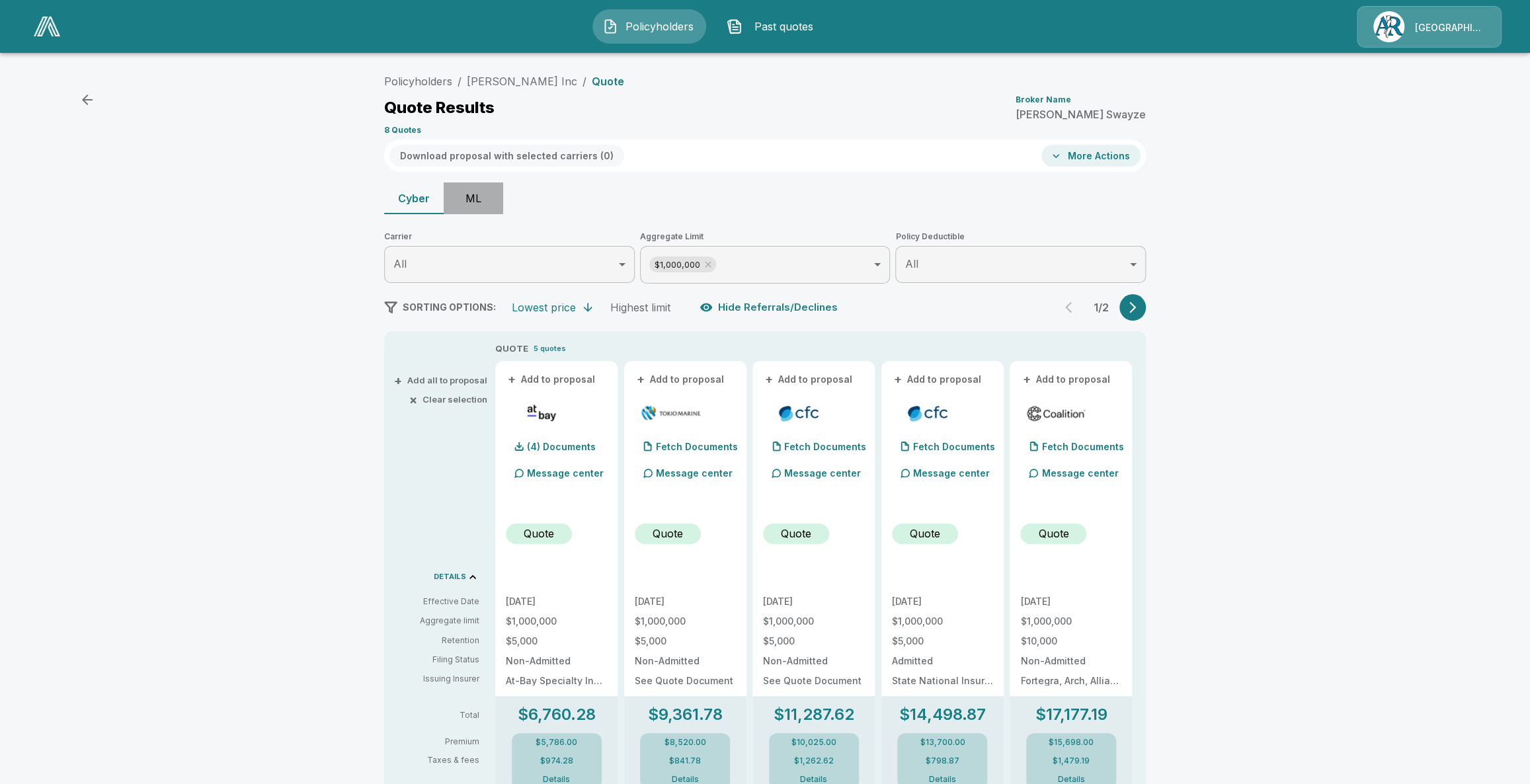
click at [476, 195] on button "ML" at bounding box center [473, 198] width 59 height 32
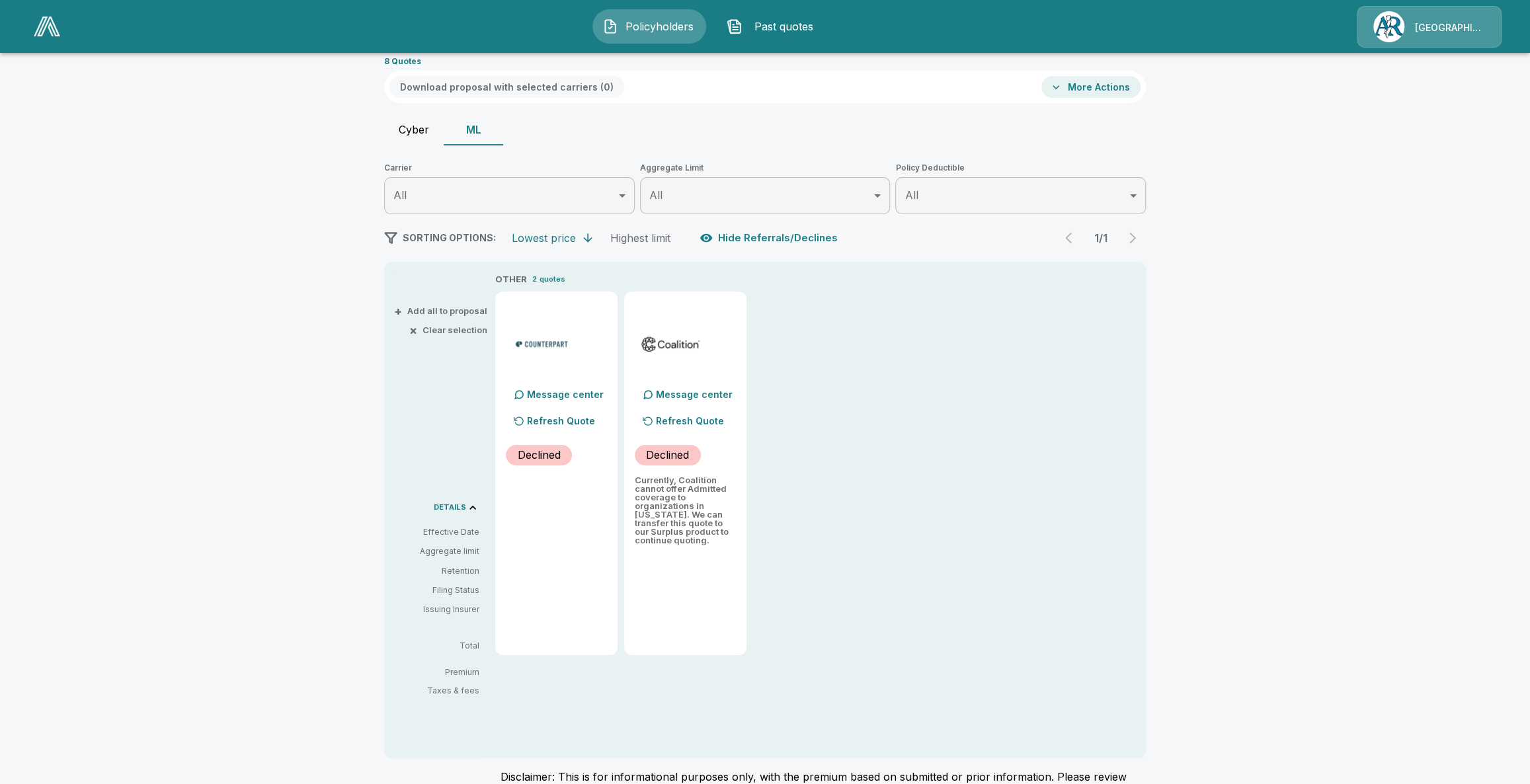
scroll to position [59, 0]
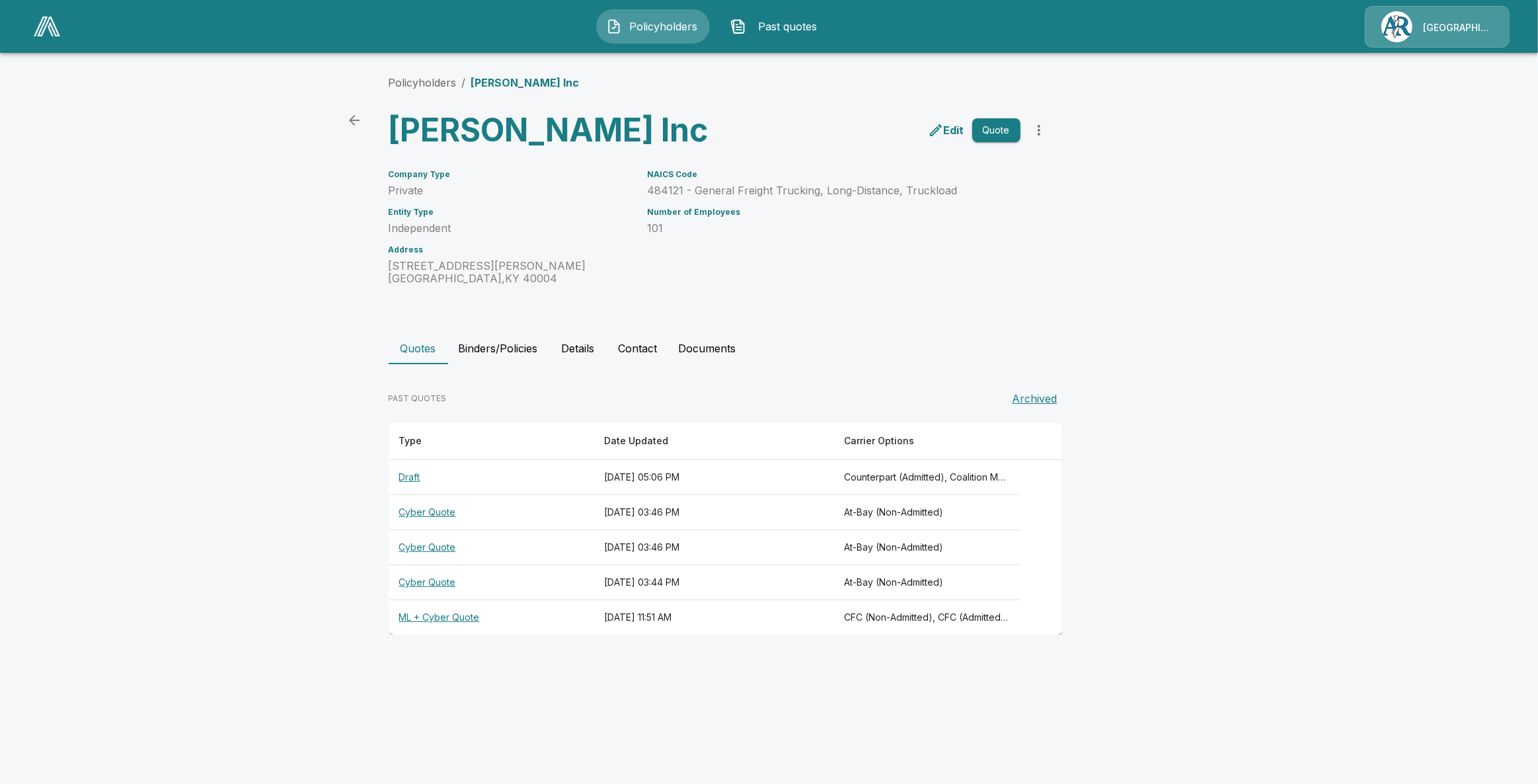
click at [52, 27] on img at bounding box center [47, 26] width 26 height 20
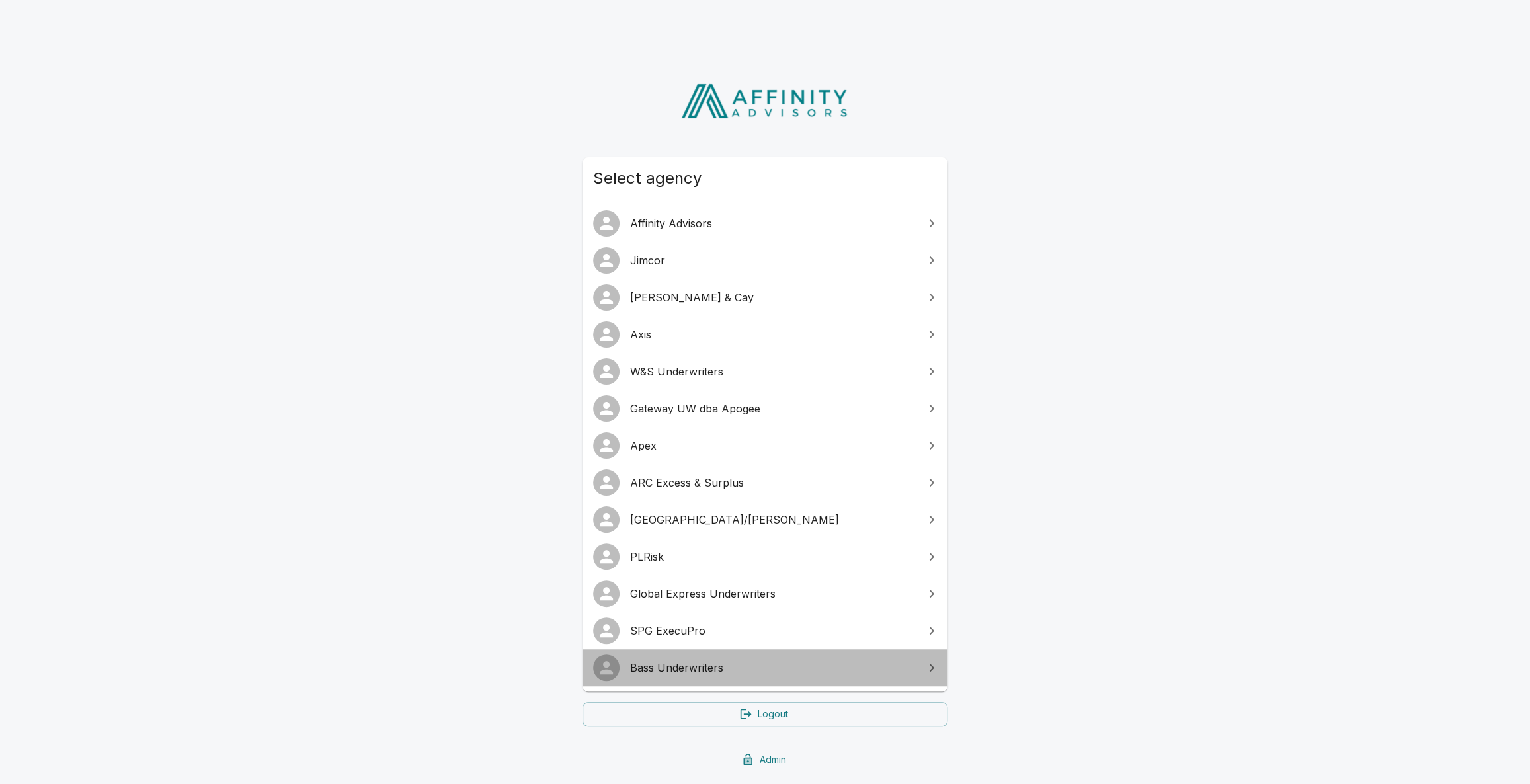
click at [647, 674] on span "Bass Underwriters" at bounding box center [773, 667] width 286 height 16
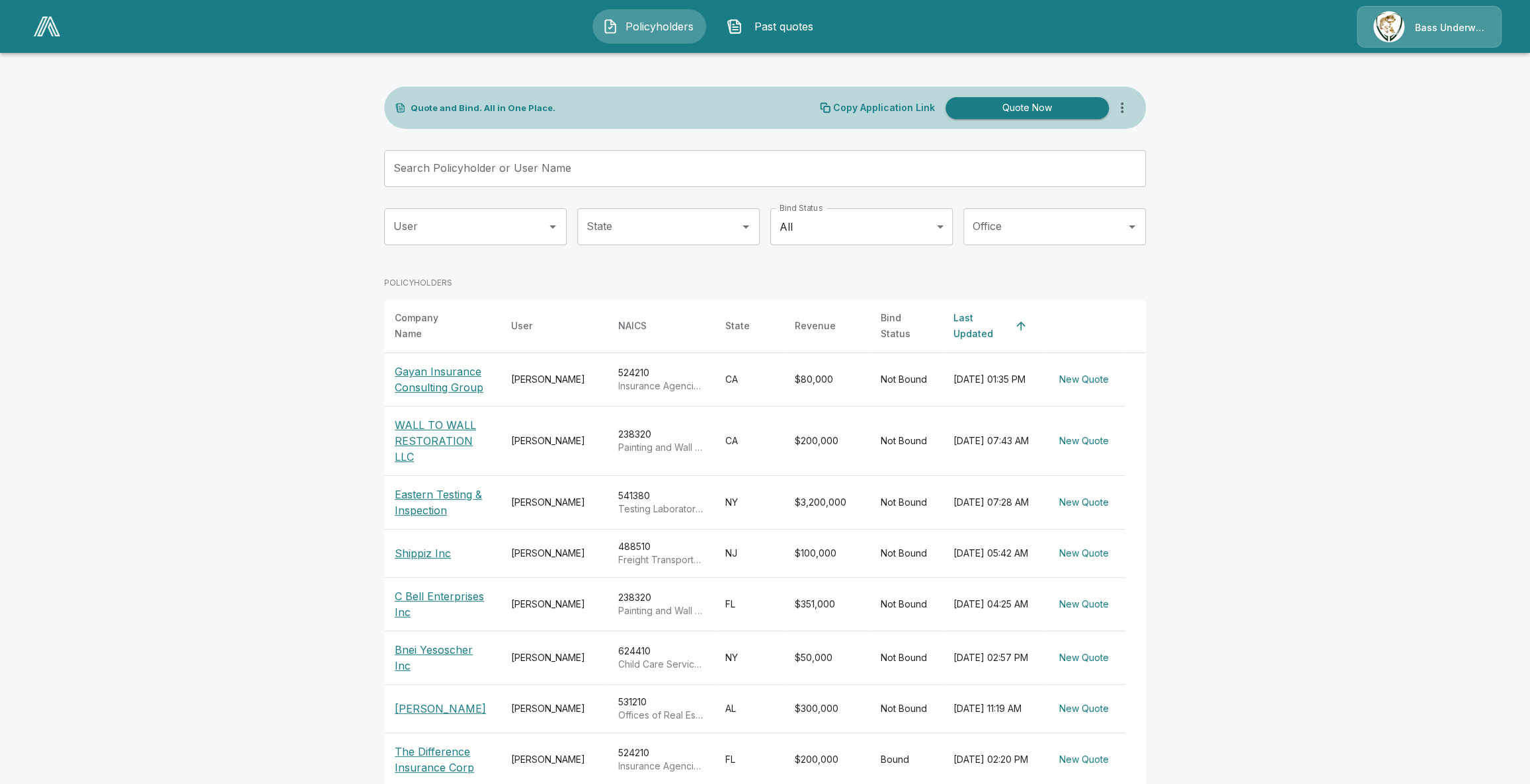
click at [804, 16] on button "Past quotes" at bounding box center [774, 26] width 113 height 34
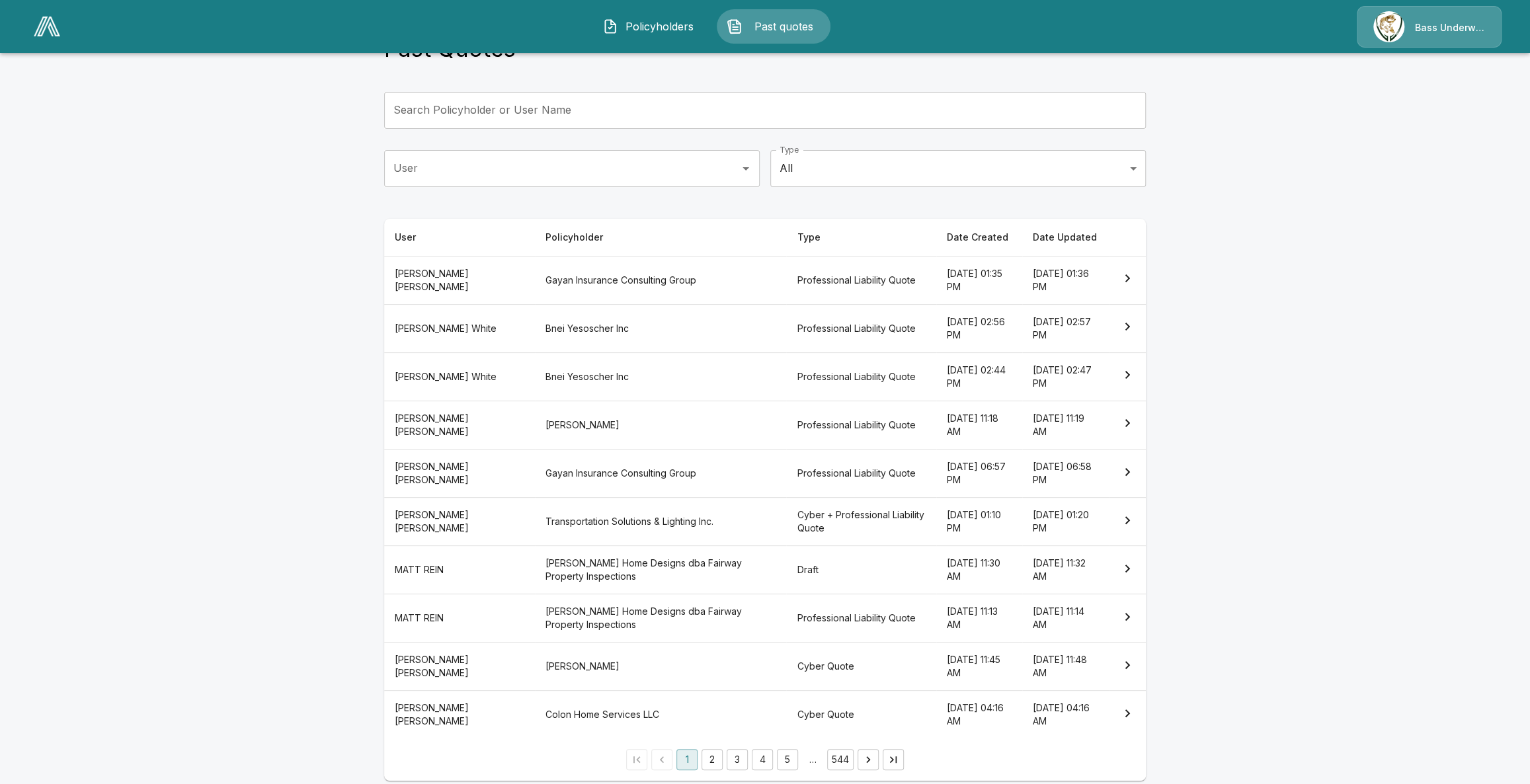
scroll to position [62, 0]
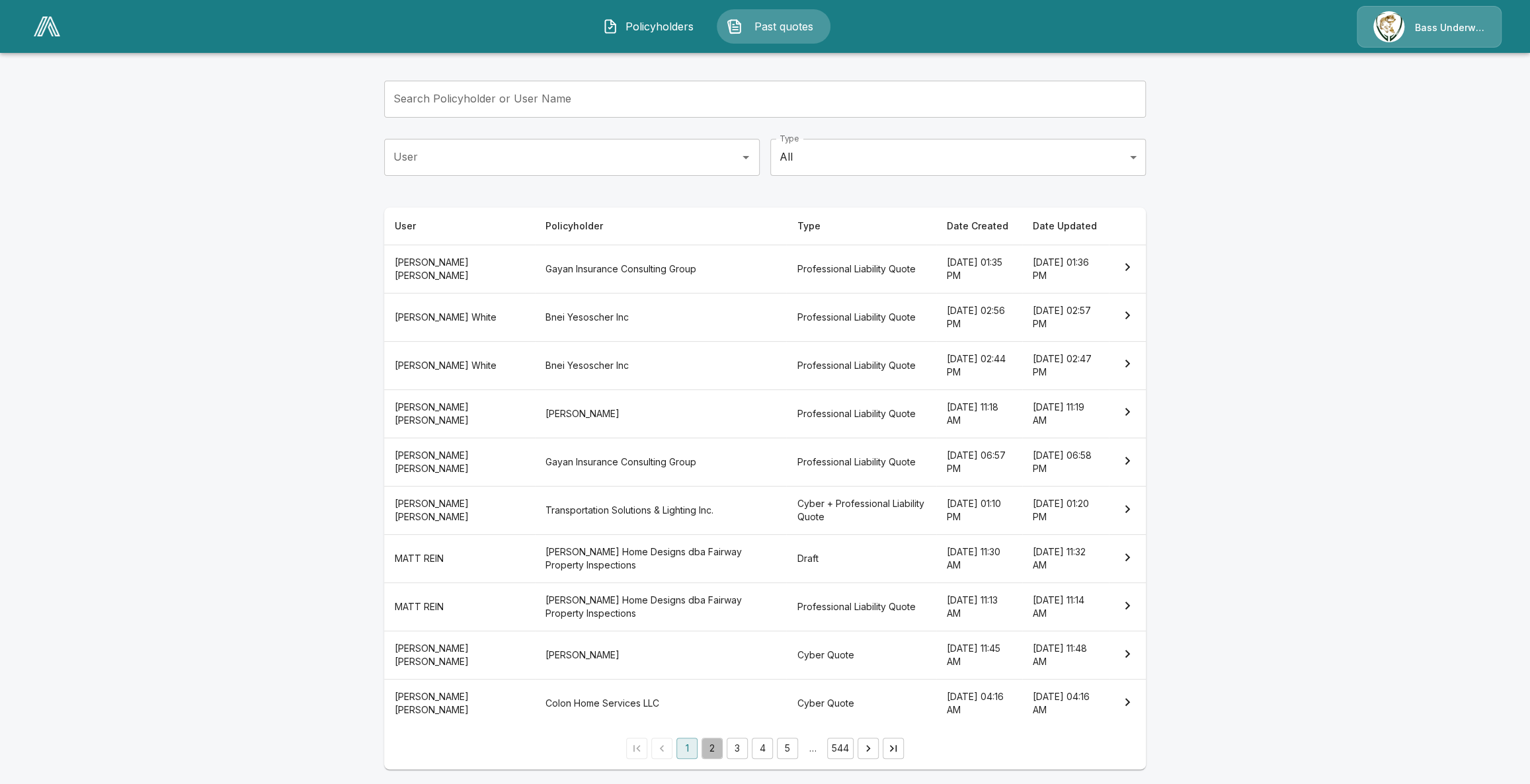
click at [720, 749] on button "2" at bounding box center [712, 748] width 21 height 21
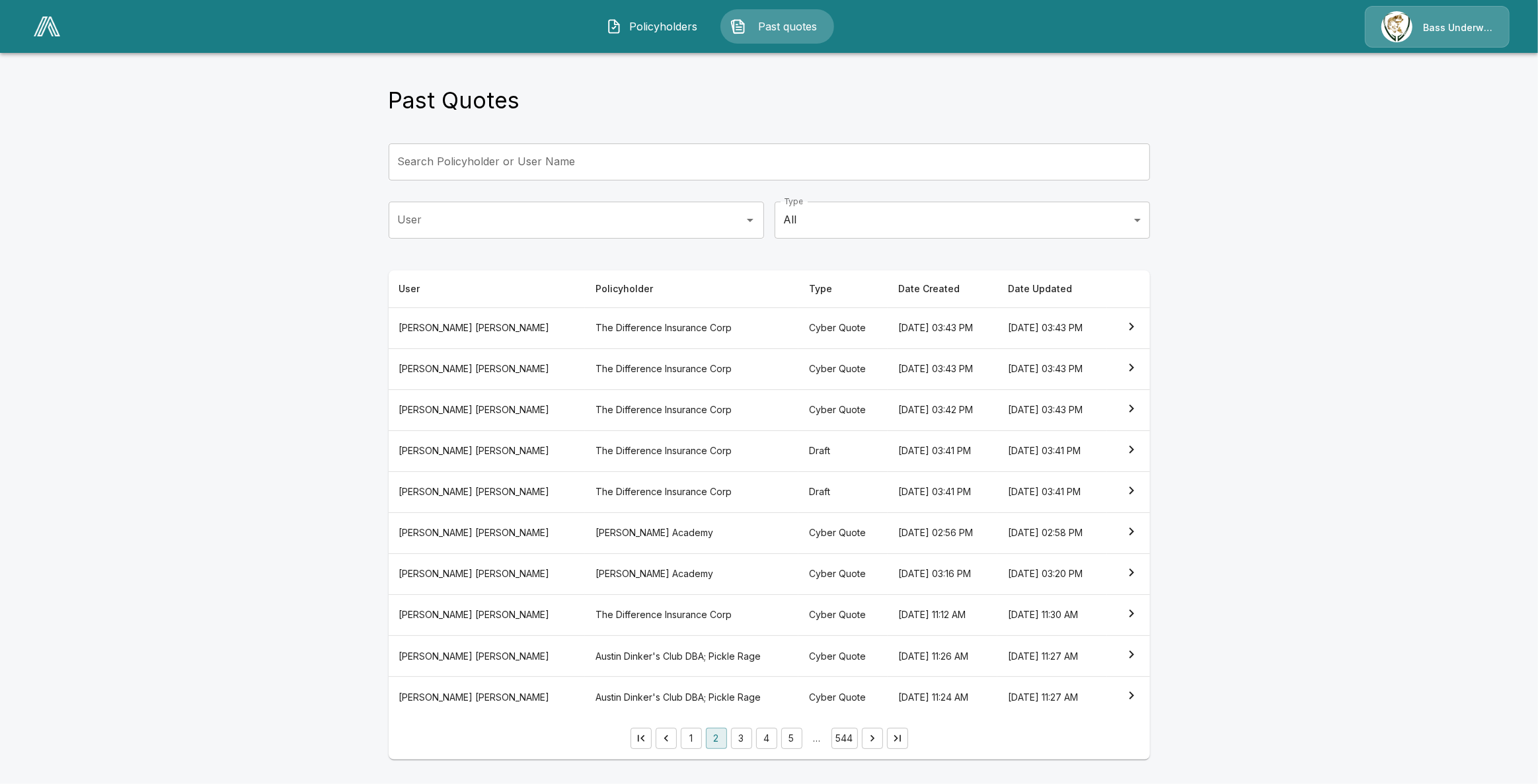
click at [751, 740] on button "3" at bounding box center [741, 738] width 21 height 21
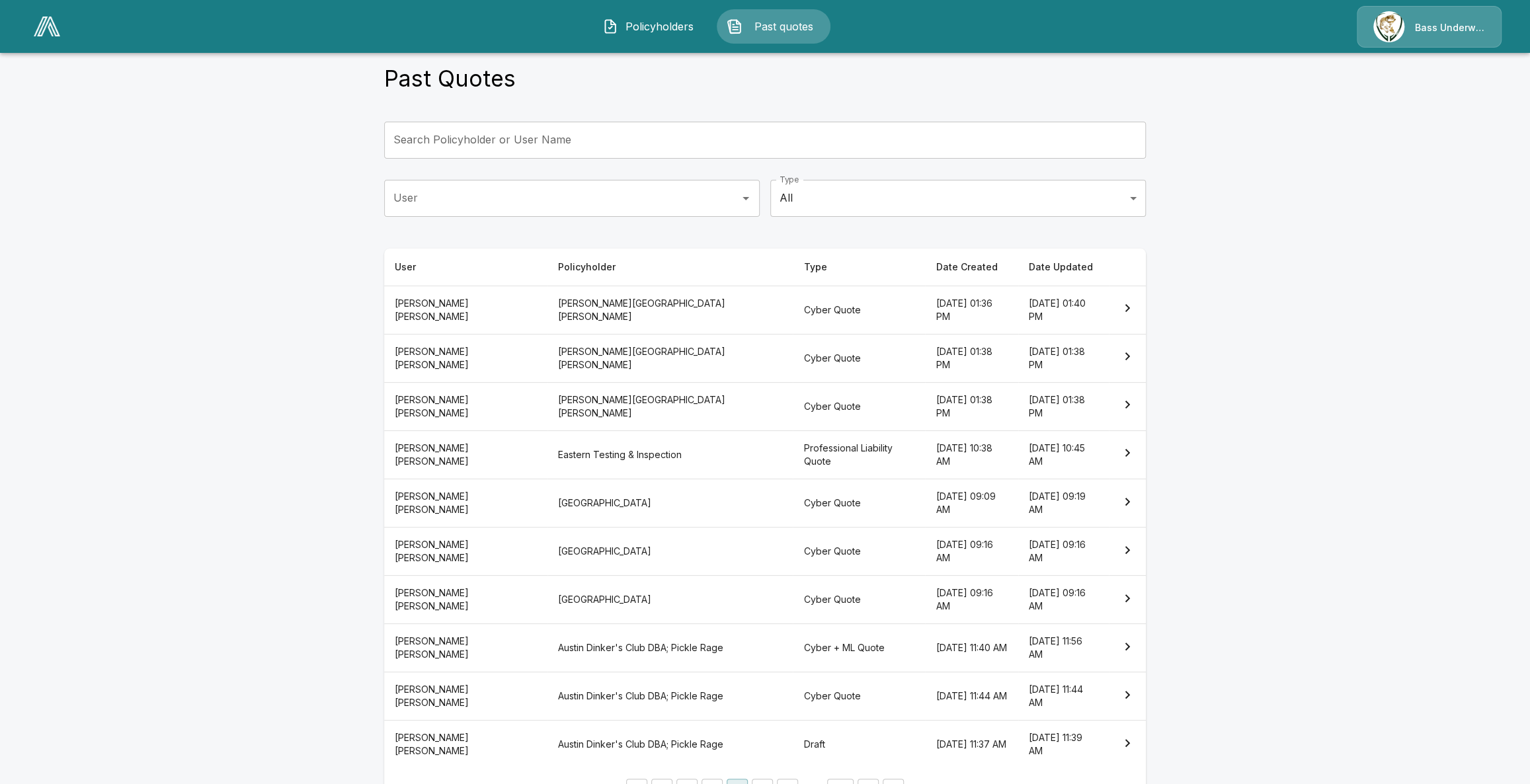
scroll to position [62, 0]
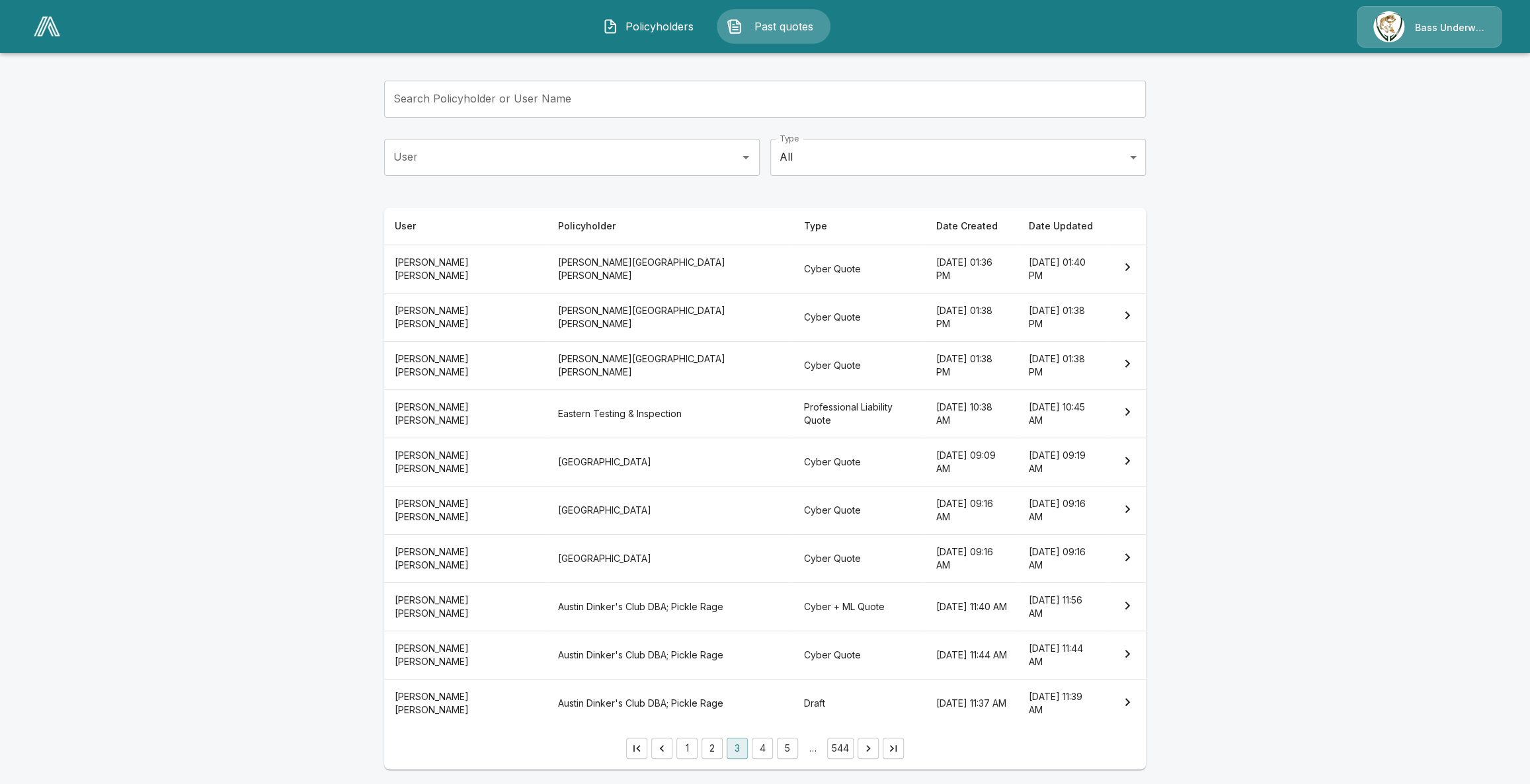
click at [793, 599] on th "Cyber + ML Quote" at bounding box center [858, 607] width 132 height 48
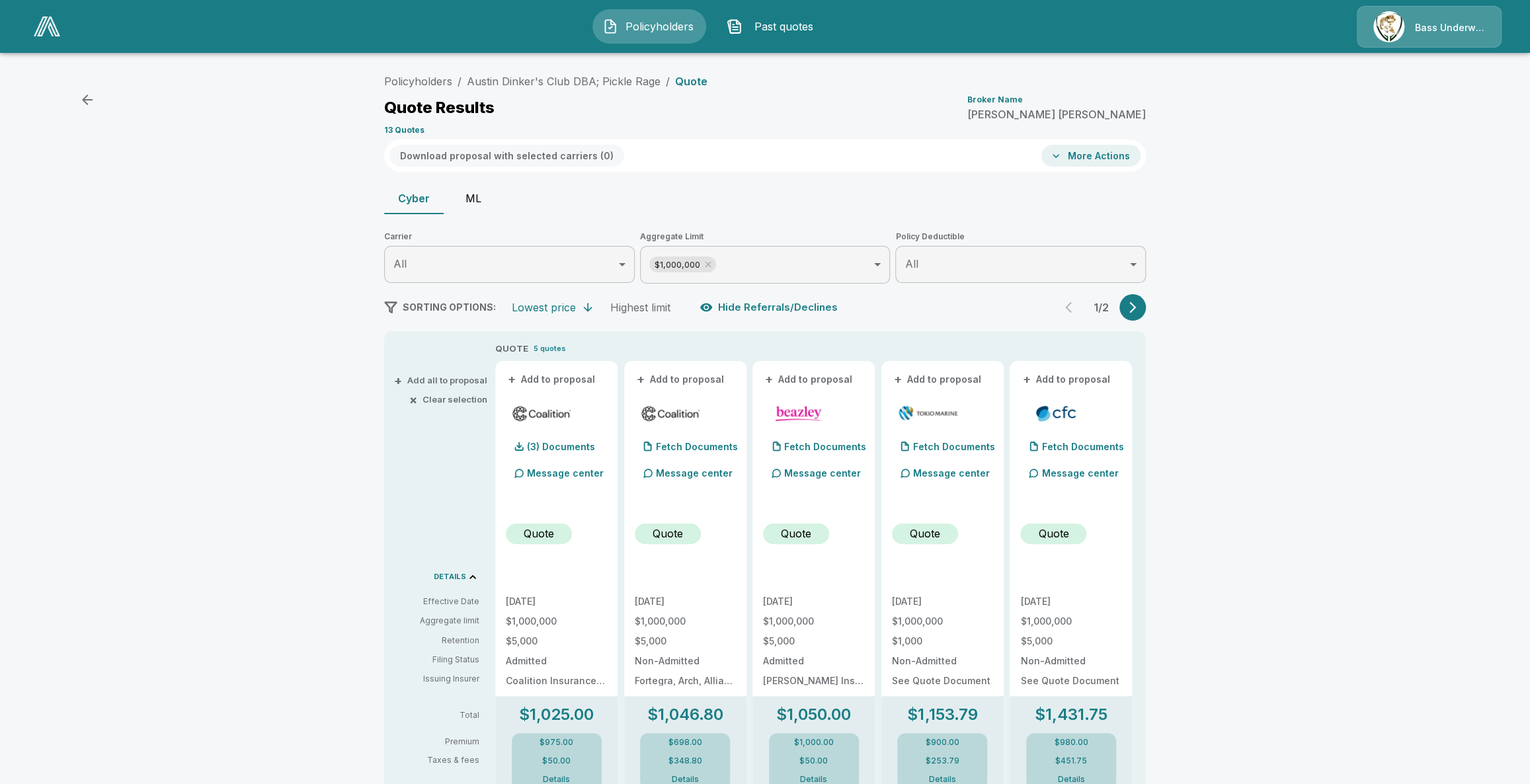
click at [466, 198] on button "ML" at bounding box center [473, 198] width 59 height 32
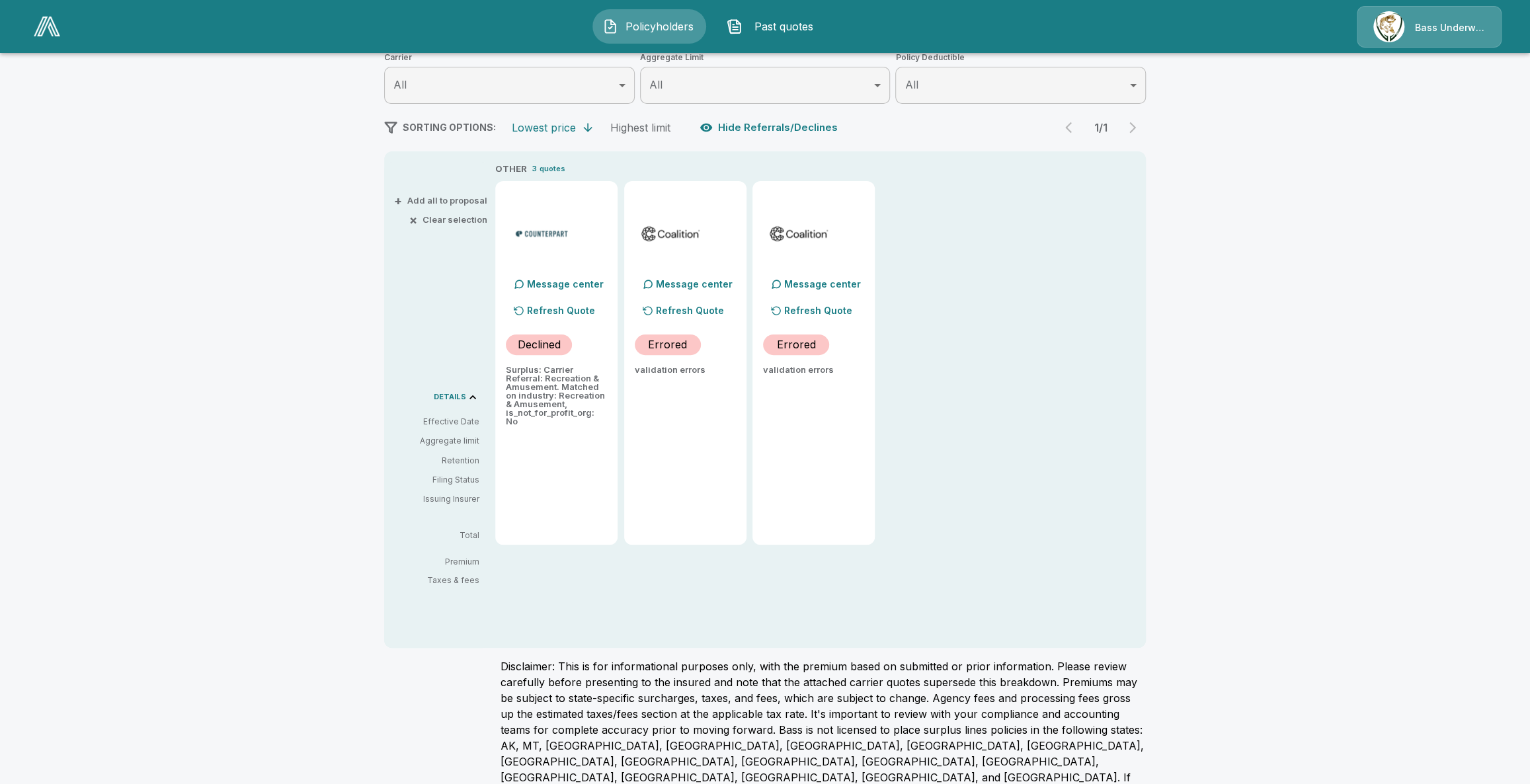
scroll to position [180, 0]
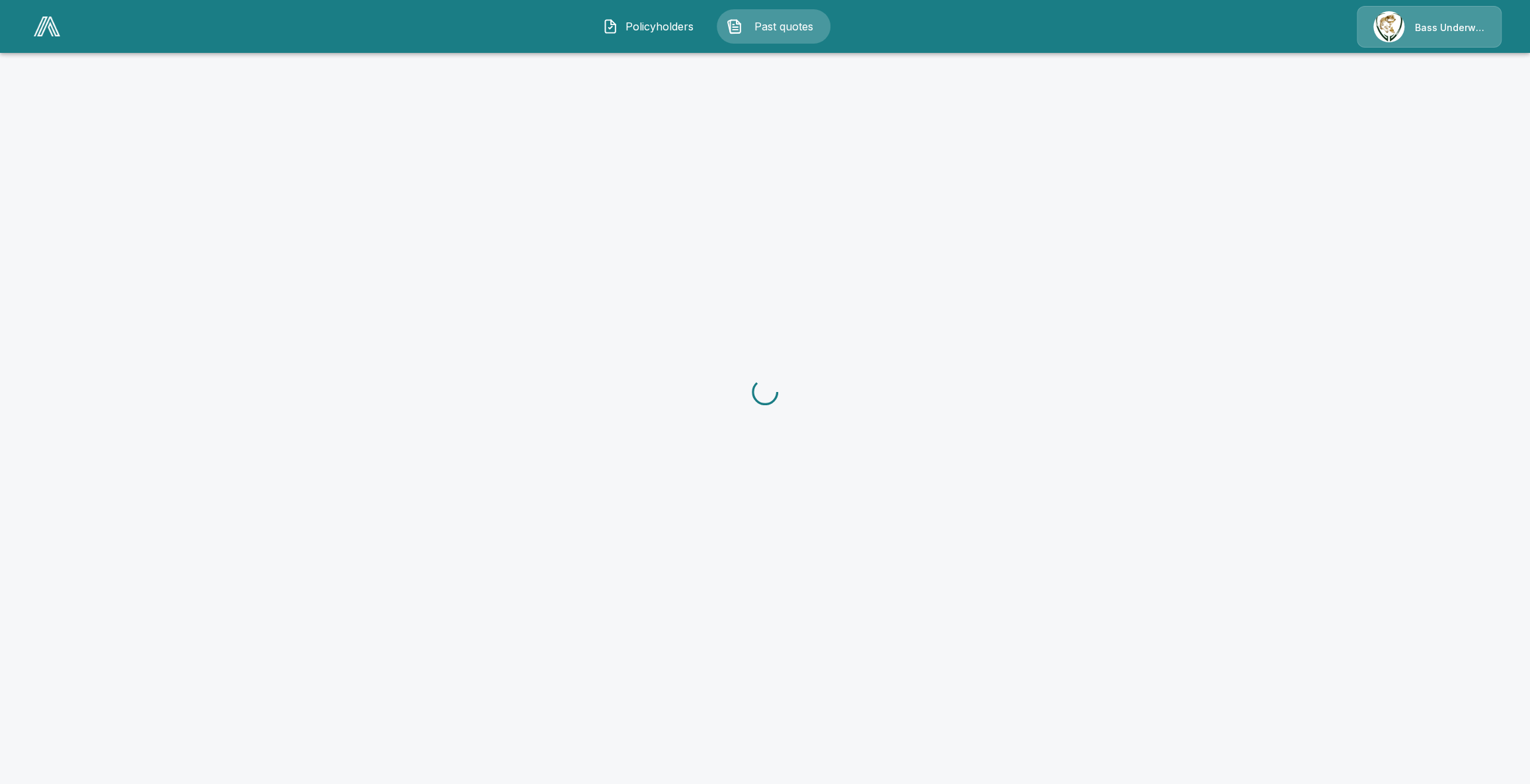
scroll to position [62, 0]
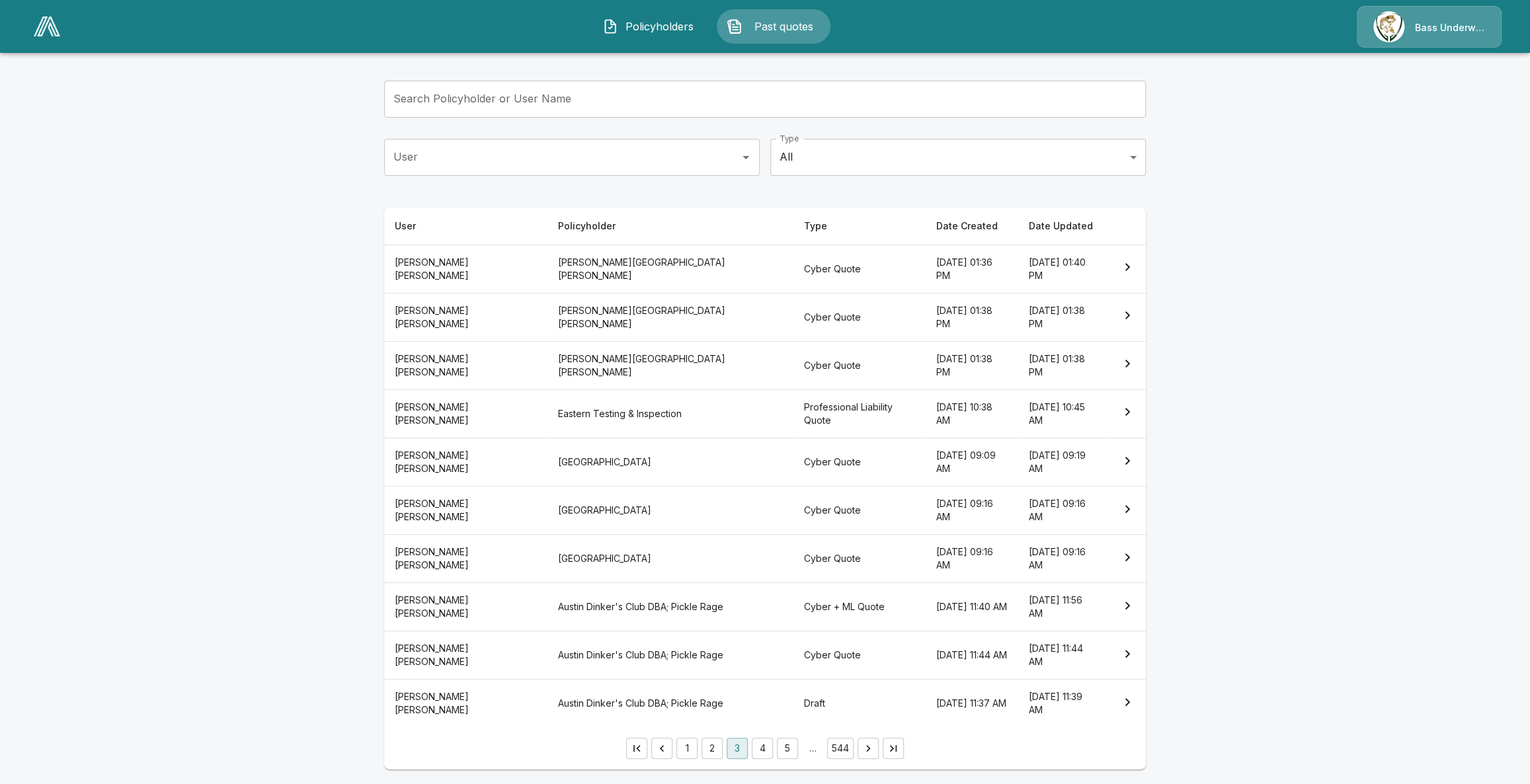
click at [771, 754] on button "4" at bounding box center [762, 748] width 21 height 21
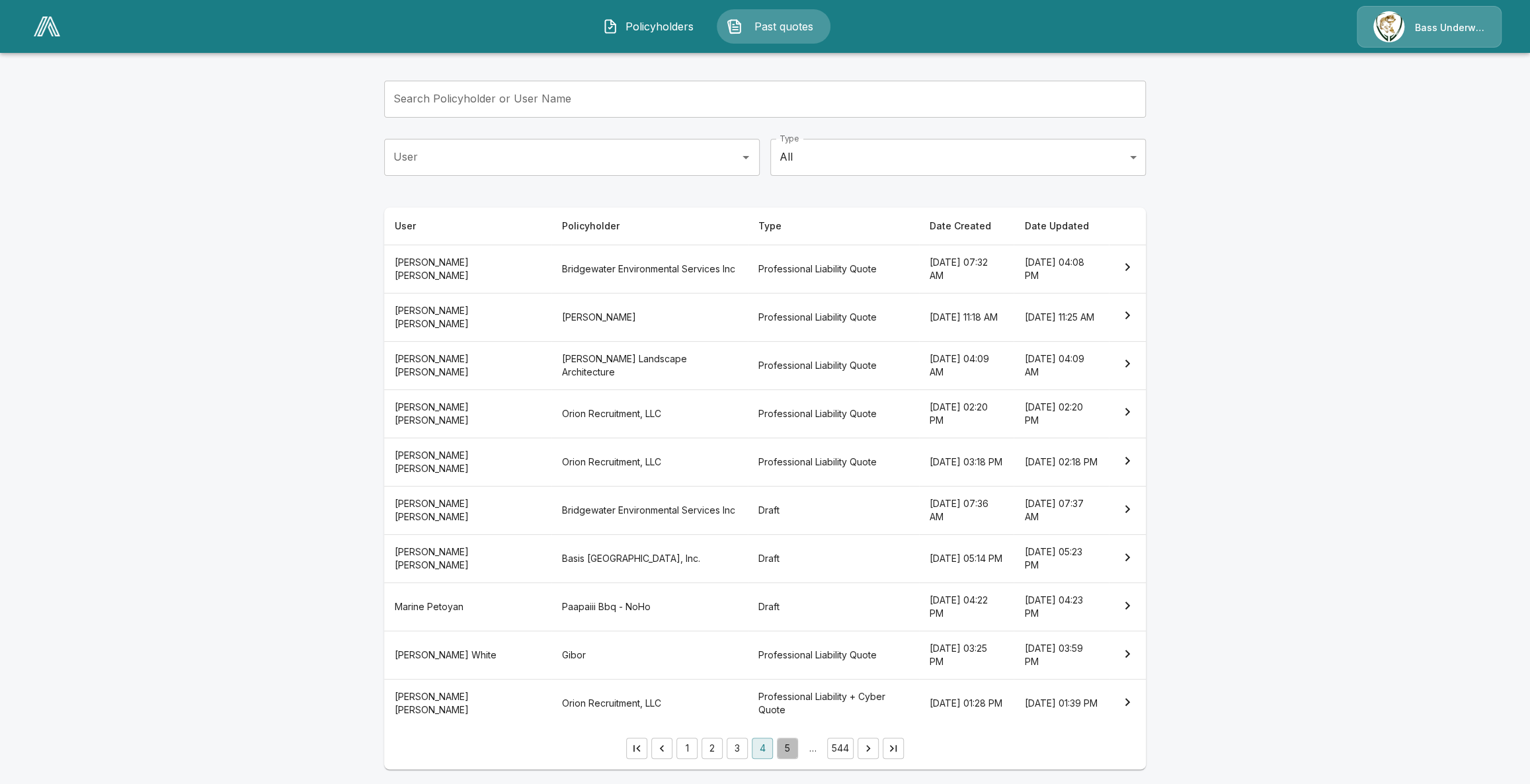
click at [786, 747] on button "5" at bounding box center [788, 748] width 21 height 21
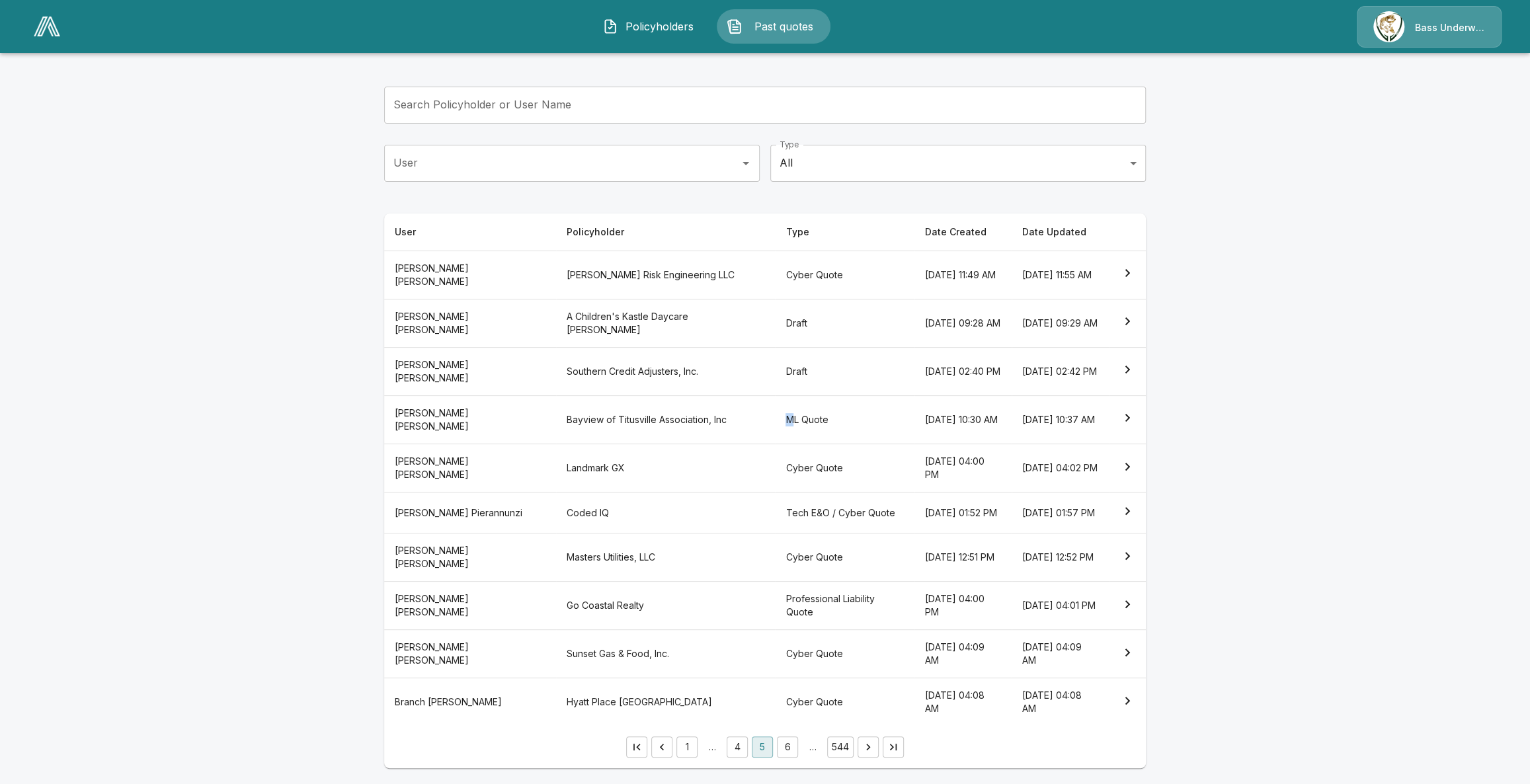
click at [774, 420] on th "ML Quote" at bounding box center [844, 419] width 140 height 48
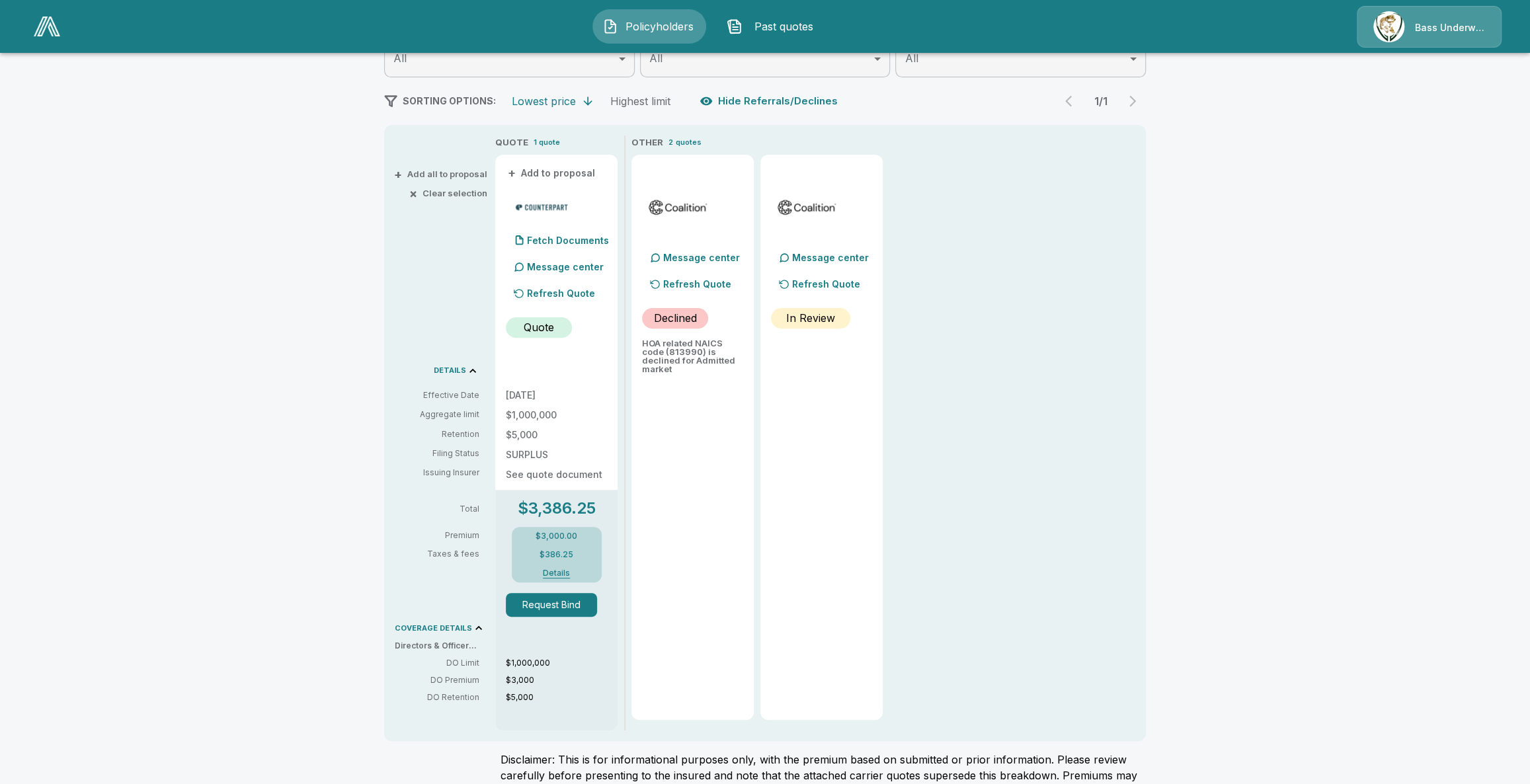
scroll to position [240, 0]
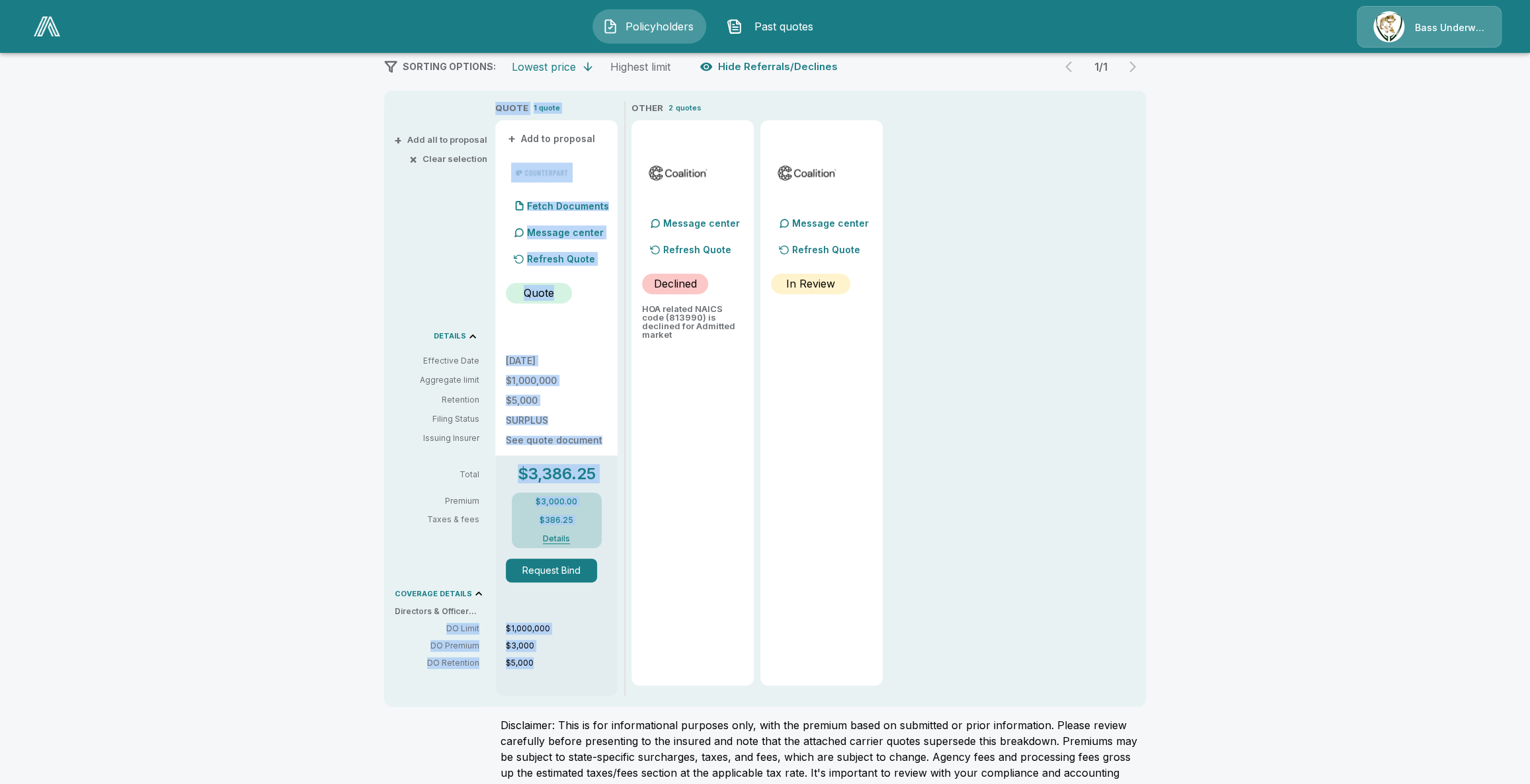
drag, startPoint x: 443, startPoint y: 626, endPoint x: 535, endPoint y: 660, distance: 98.1
click at [547, 658] on div "+ Add all to proposal × Clear selection DETAILS Effective Date Aggregate limit …" at bounding box center [765, 398] width 761 height 616
click at [470, 659] on p "DO Retention" at bounding box center [437, 663] width 85 height 11
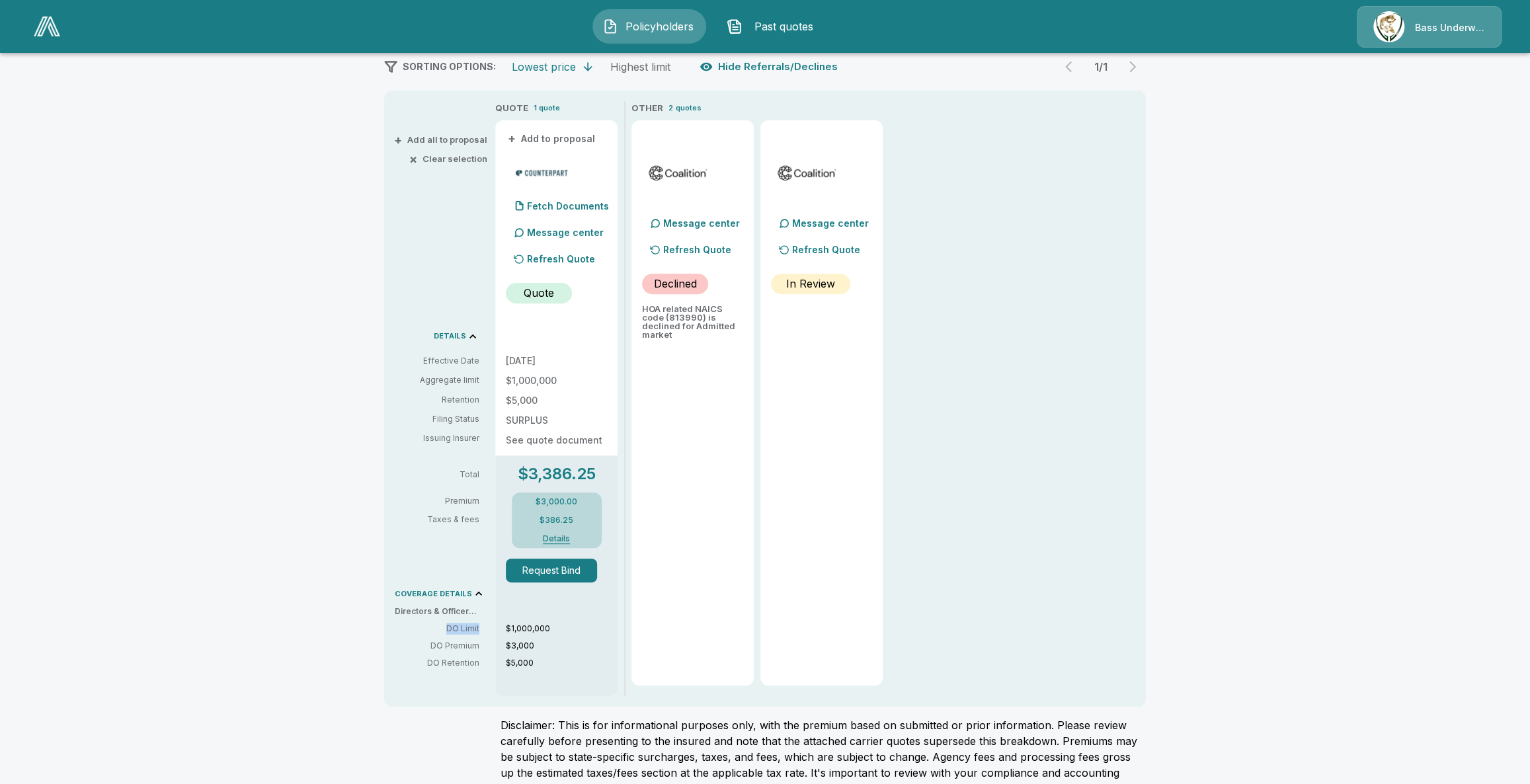
drag, startPoint x: 452, startPoint y: 630, endPoint x: 491, endPoint y: 627, distance: 39.1
click at [490, 627] on div "DO Limit DO Premium DO Retention" at bounding box center [443, 645] width 95 height 46
click at [470, 627] on p "DO Limit" at bounding box center [437, 628] width 85 height 11
click at [408, 630] on p "DO Limit" at bounding box center [437, 628] width 85 height 11
click at [339, 603] on div "Policyholders / Bayview of Titusville Association, Inc / Quote Quote Results Br…" at bounding box center [765, 357] width 1530 height 1069
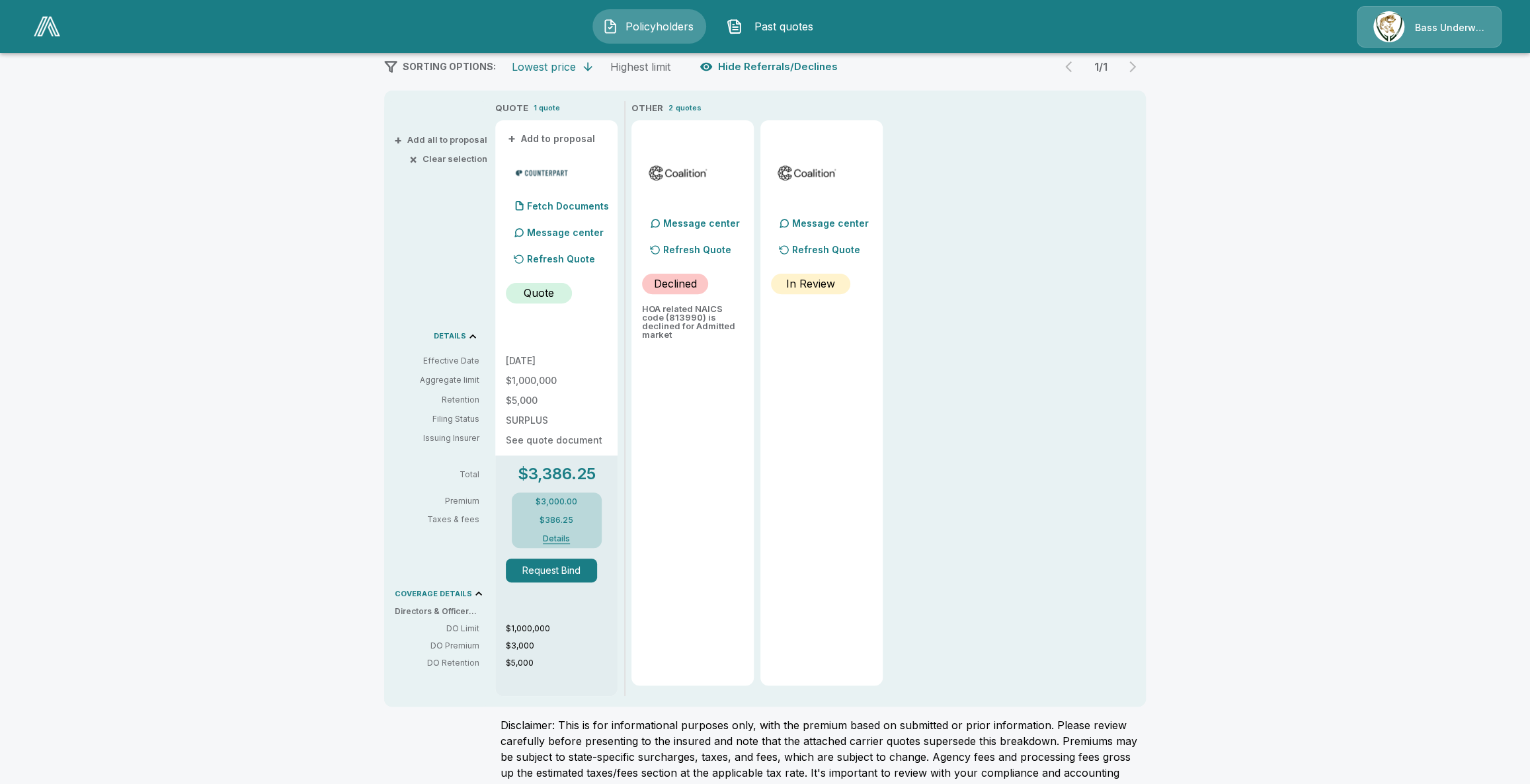
click at [316, 371] on div "Policyholders / Bayview of Titusville Association, Inc / Quote Quote Results Br…" at bounding box center [765, 357] width 1530 height 1069
click at [244, 144] on div "Policyholders / Bayview of Titusville Association, Inc / Quote Quote Results Br…" at bounding box center [765, 357] width 1530 height 1069
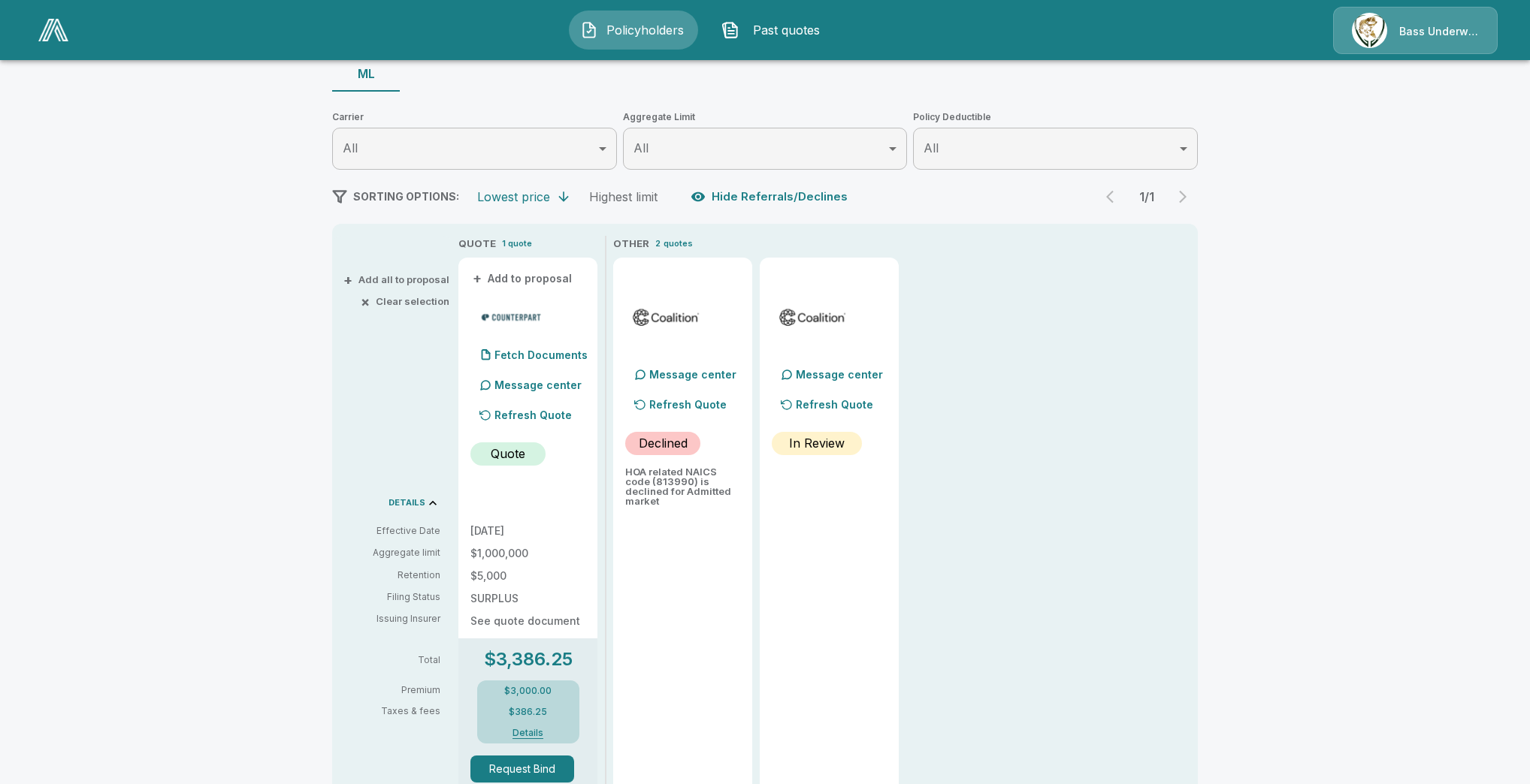
scroll to position [153, 0]
click at [626, 33] on span "Policyholders" at bounding box center [645, 30] width 83 height 18
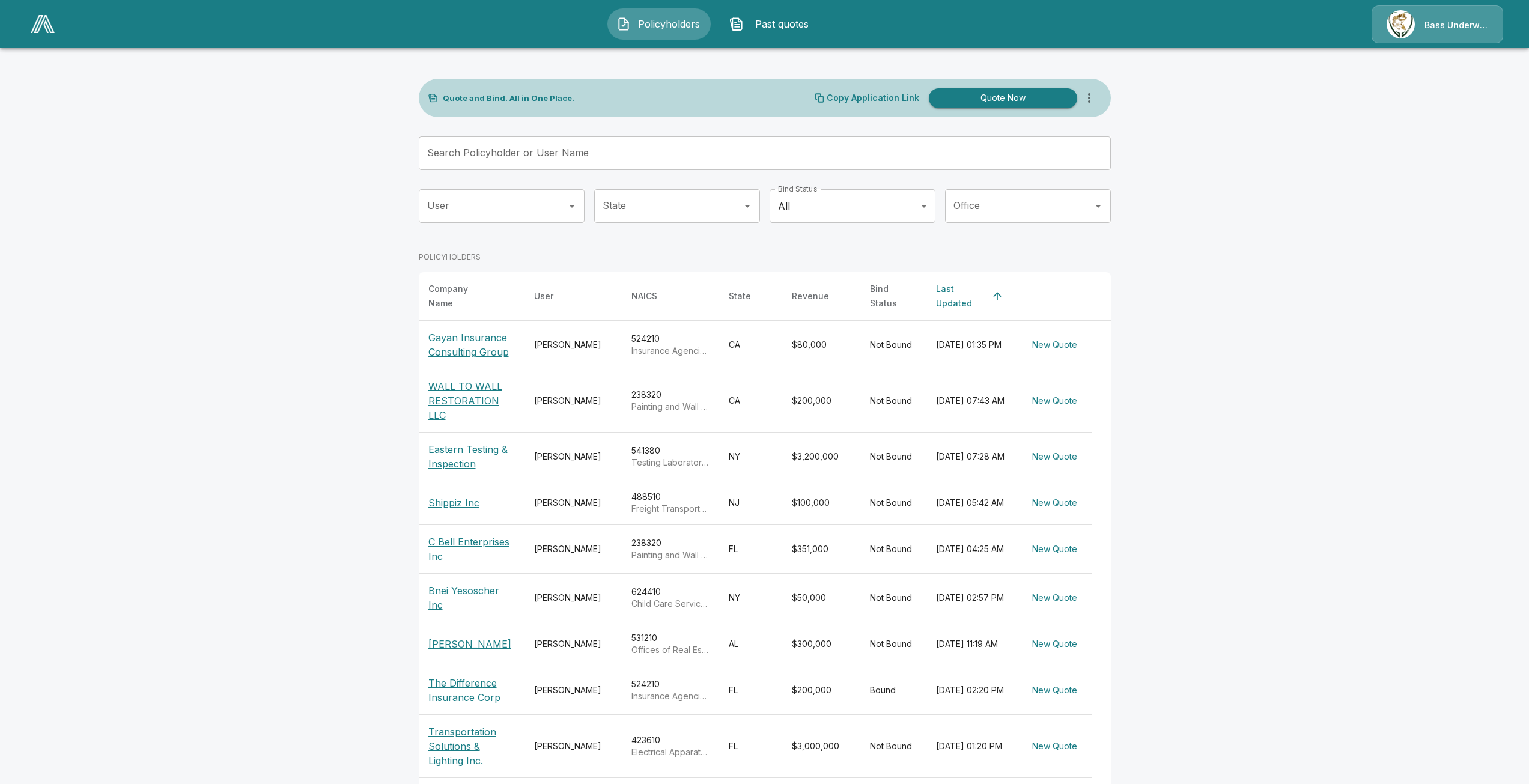
click at [38, 32] on img at bounding box center [43, 24] width 24 height 18
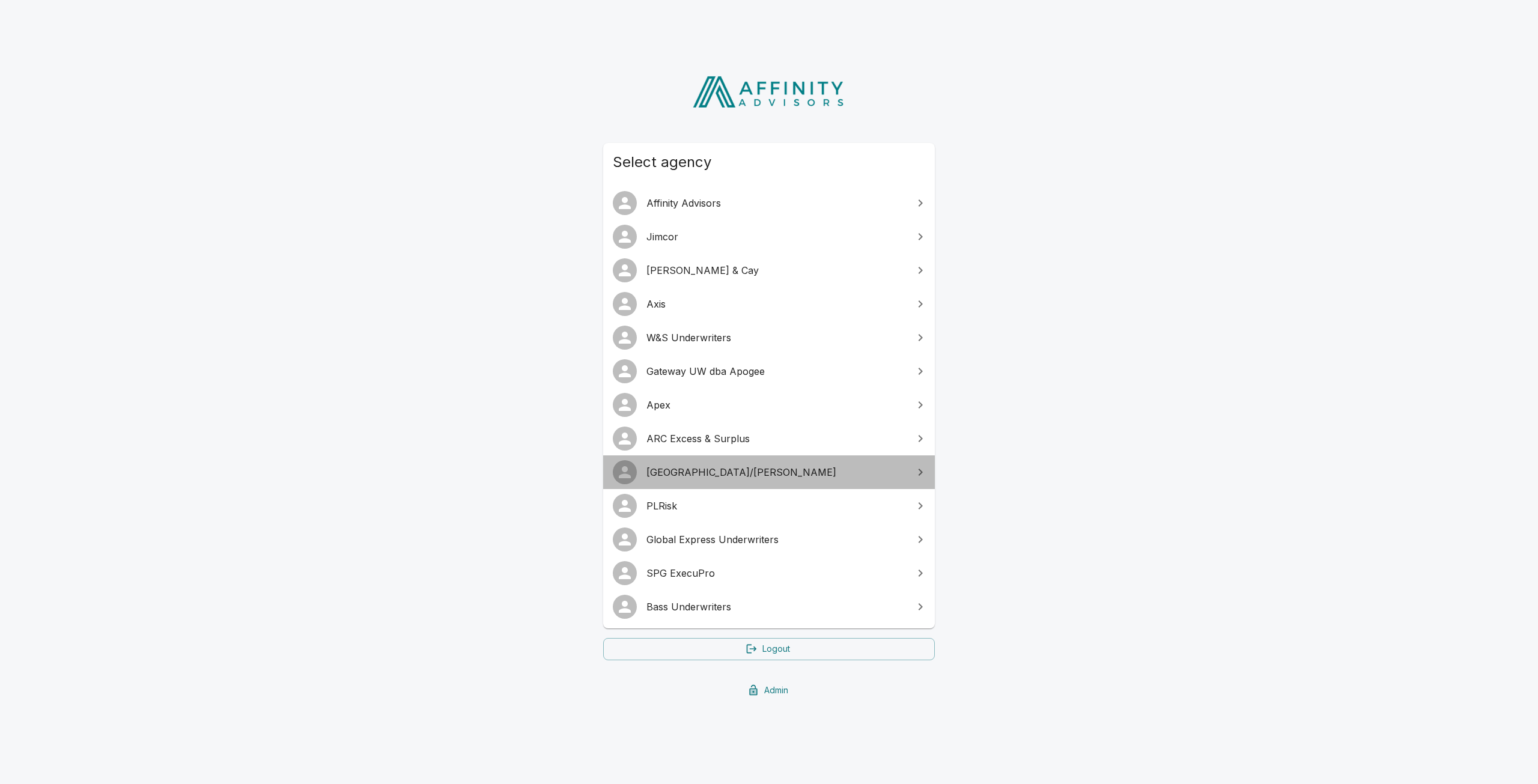
click at [707, 477] on span "[GEOGRAPHIC_DATA]/[PERSON_NAME]" at bounding box center [776, 471] width 260 height 14
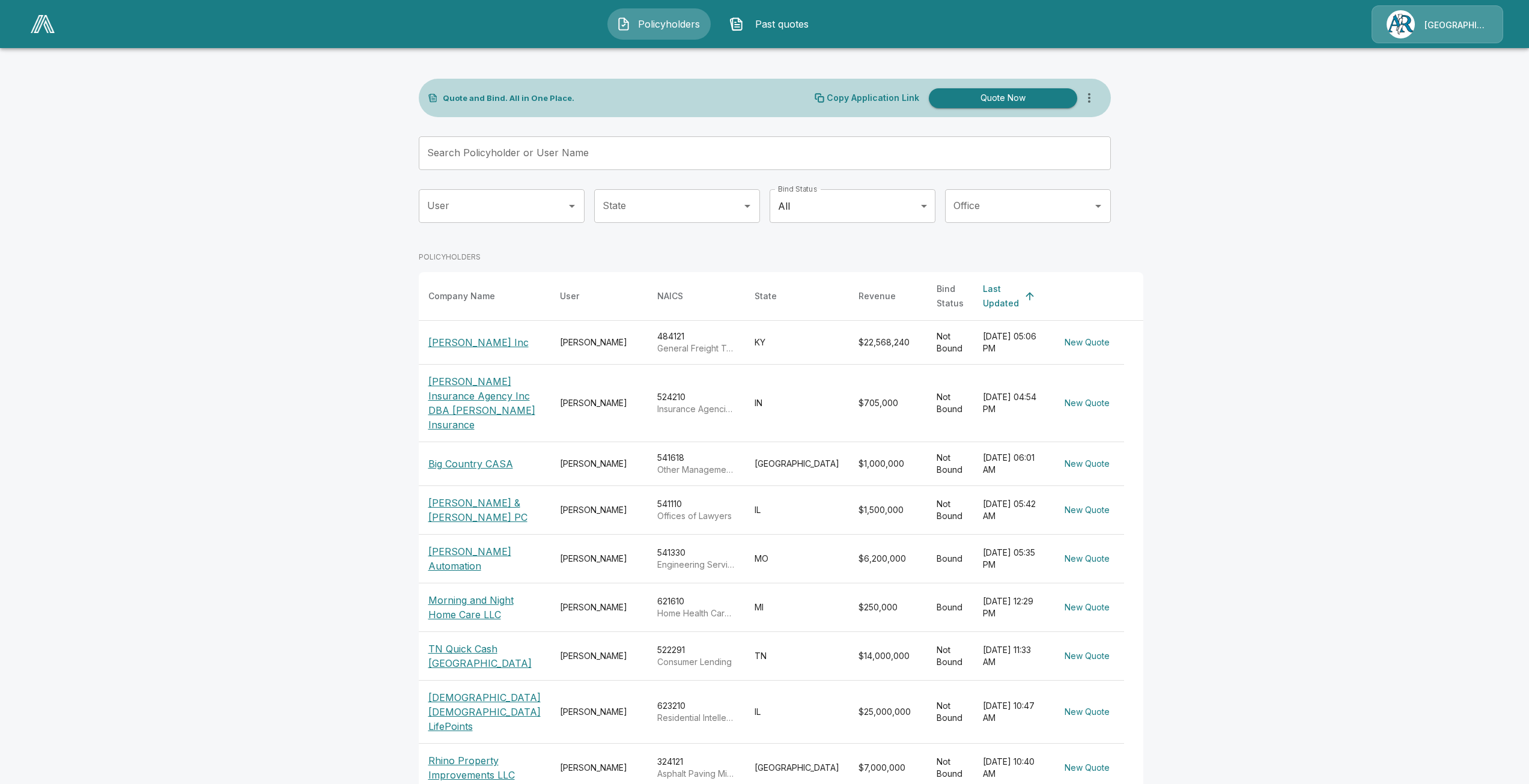
click at [472, 515] on p "[PERSON_NAME] & [PERSON_NAME] PC" at bounding box center [484, 509] width 113 height 29
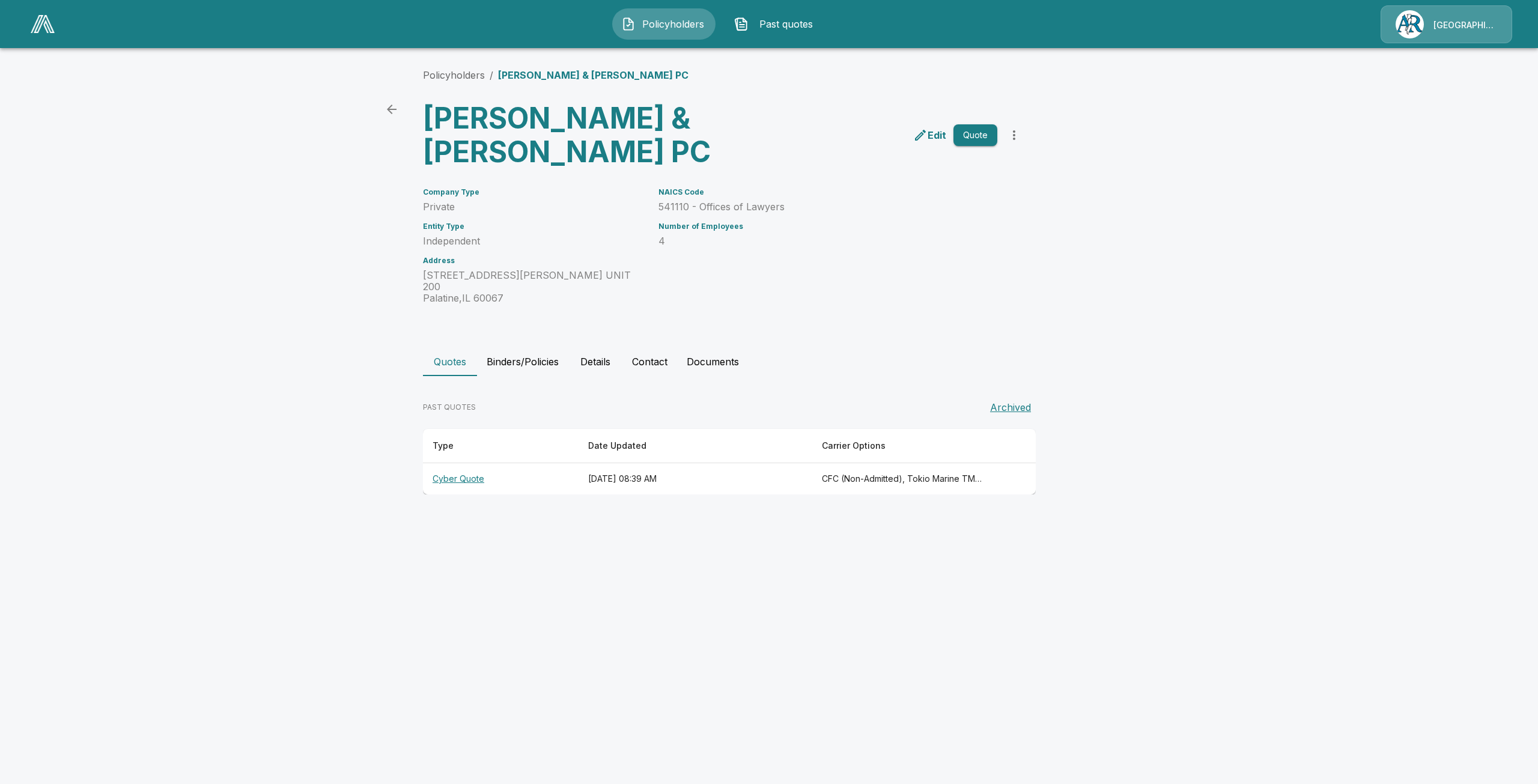
click at [465, 463] on th "Cyber Quote" at bounding box center [501, 479] width 155 height 32
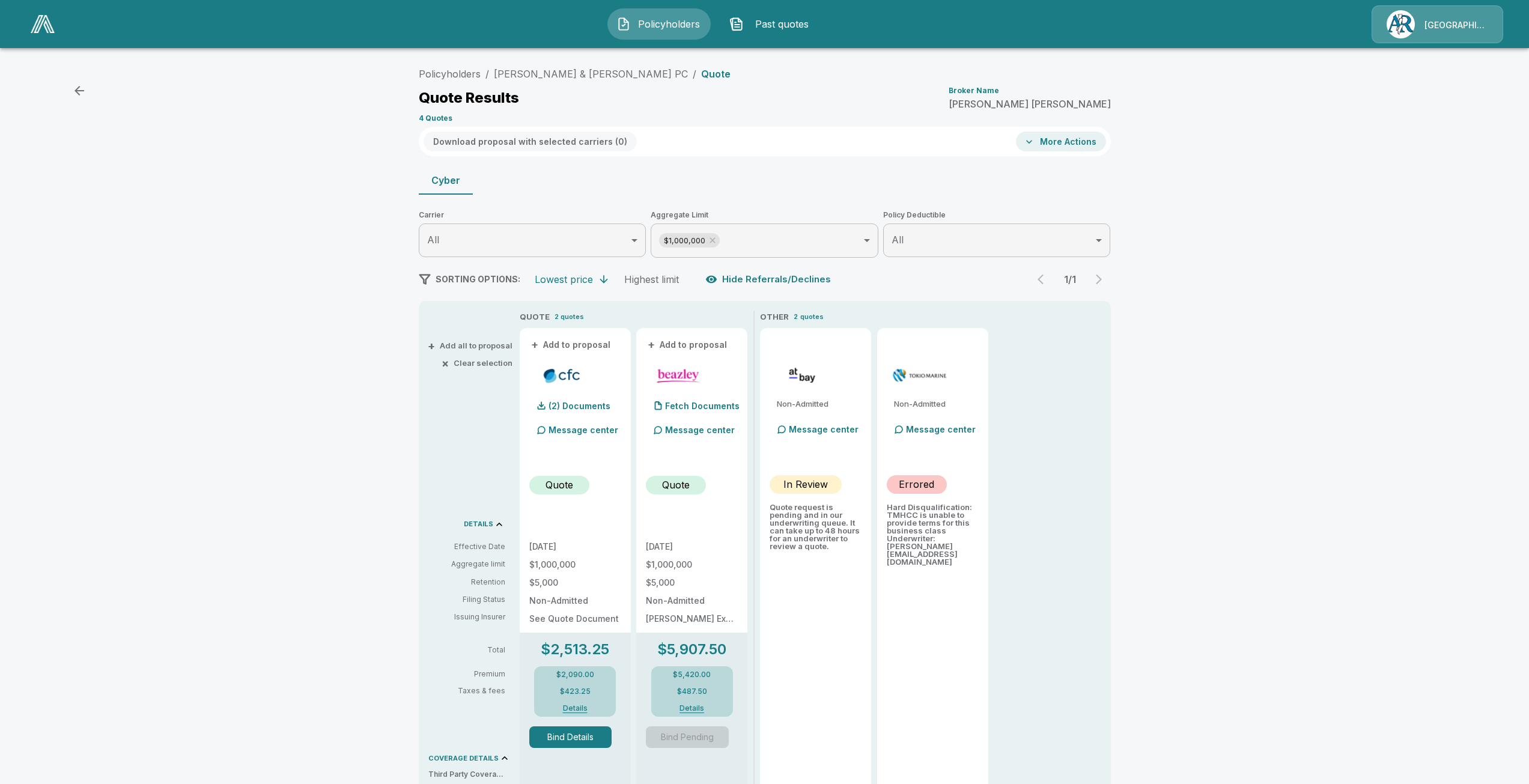
drag, startPoint x: 568, startPoint y: 750, endPoint x: 567, endPoint y: 744, distance: 6.1
click at [569, 744] on button "Bind Details" at bounding box center [570, 736] width 83 height 22
